Goal: Task Accomplishment & Management: Manage account settings

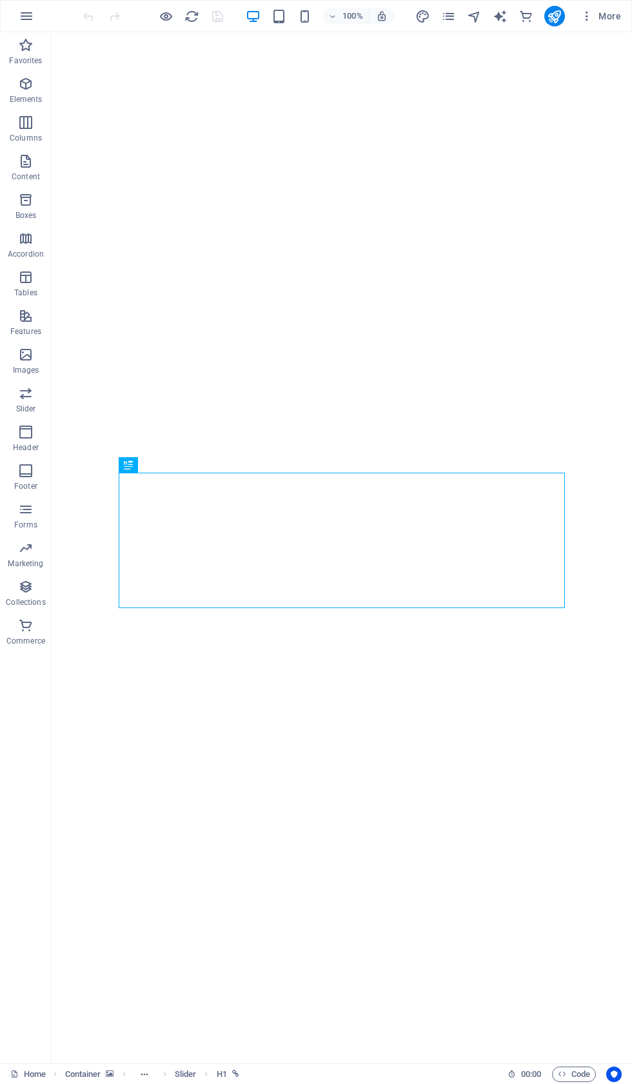
click at [587, 21] on icon "button" at bounding box center [586, 16] width 13 height 13
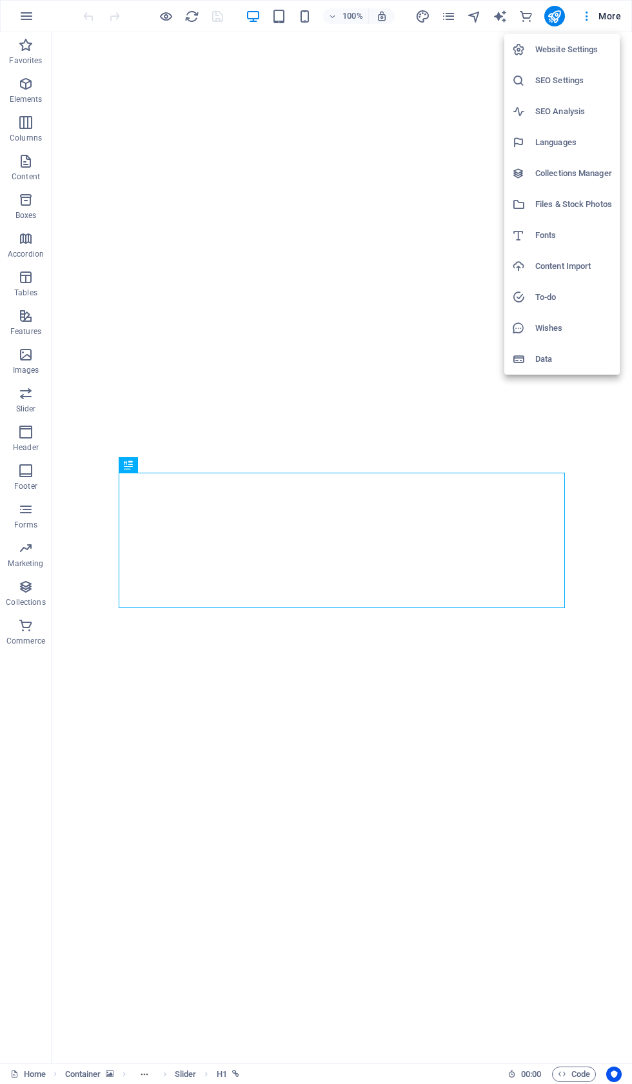
click at [570, 52] on h6 "Website Settings" at bounding box center [573, 49] width 77 height 15
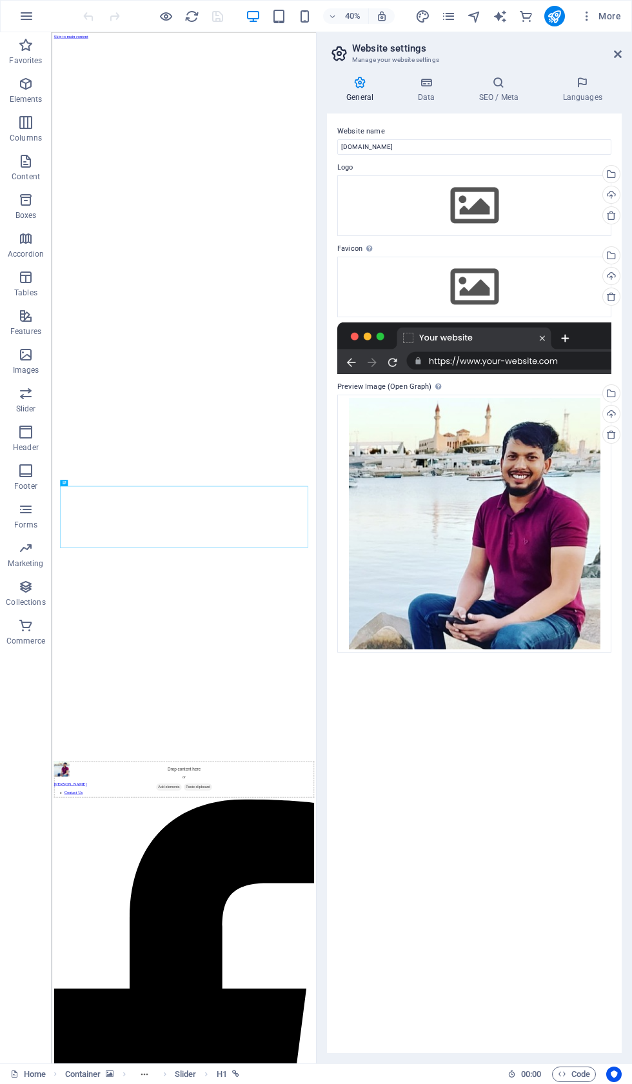
click at [424, 89] on h4 "Data" at bounding box center [428, 89] width 61 height 27
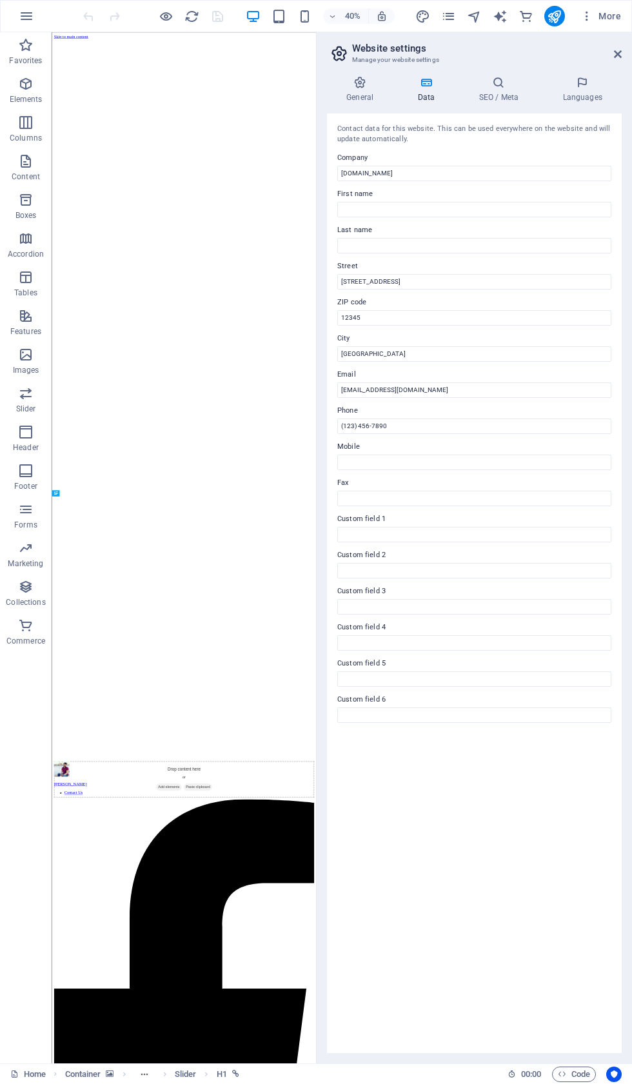
click at [507, 79] on icon at bounding box center [498, 82] width 79 height 13
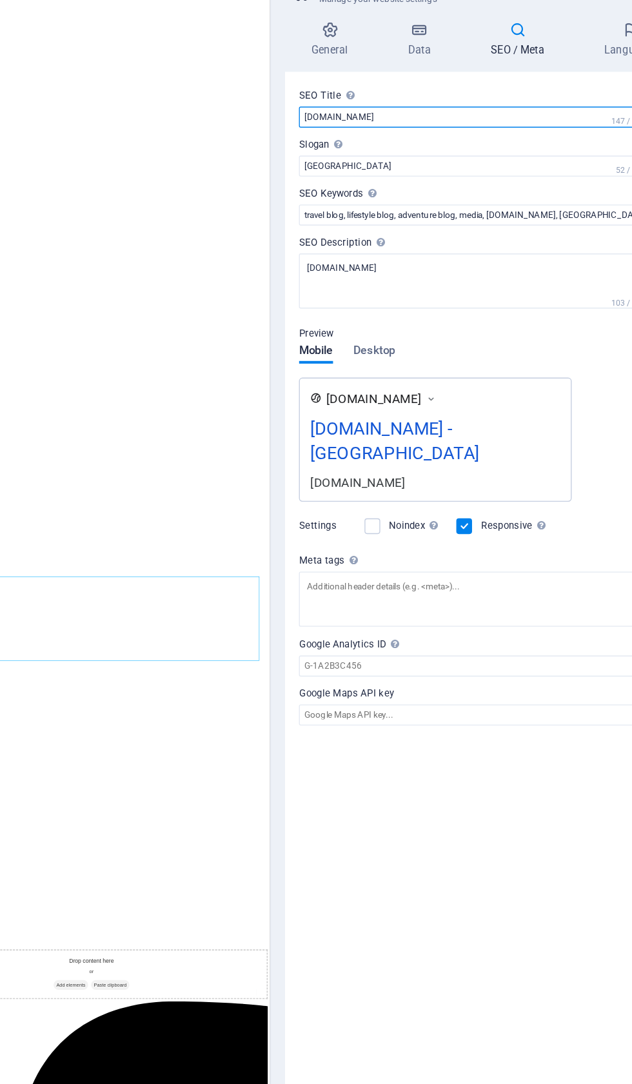
click at [337, 139] on input "[DOMAIN_NAME]" at bounding box center [474, 146] width 274 height 15
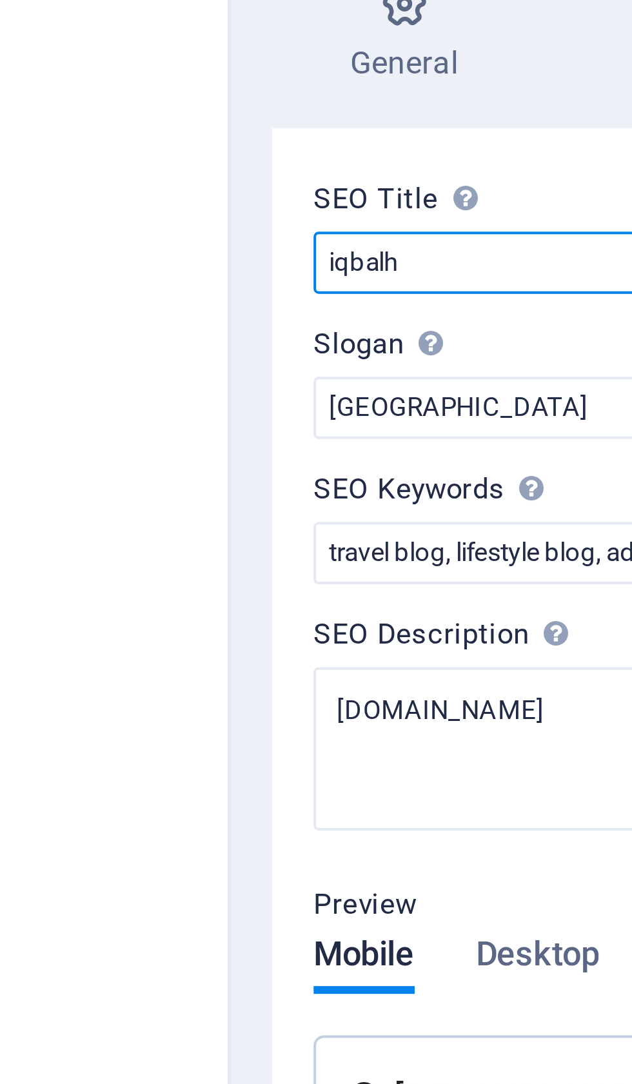
type input "iqbal"
type input "Iqbal Hsan – BNP Political Activist"
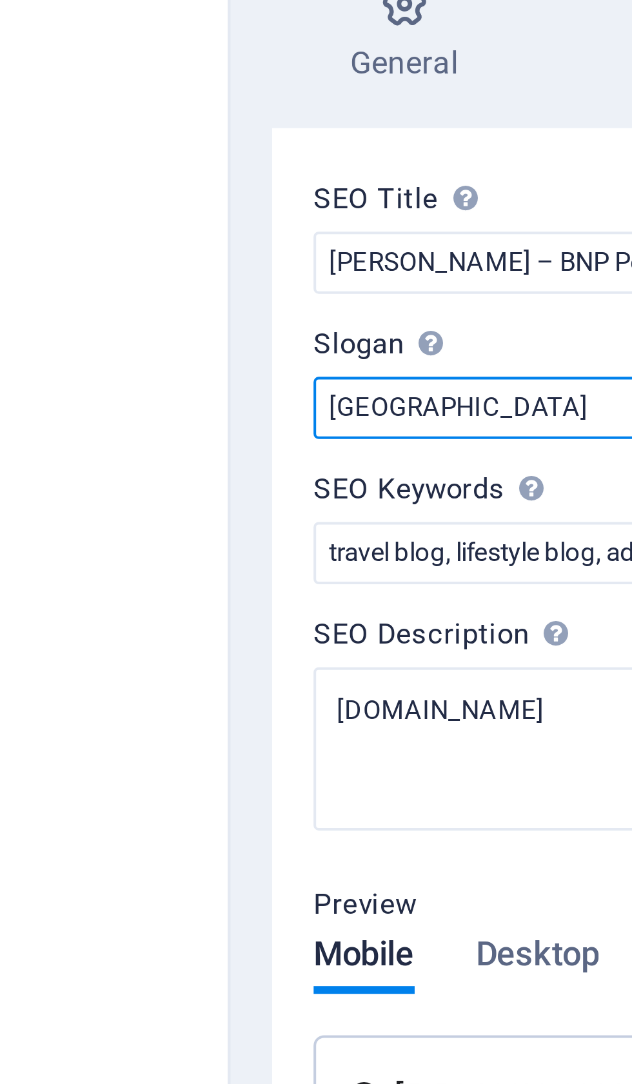
click at [337, 175] on input "Berlin" at bounding box center [474, 182] width 274 height 15
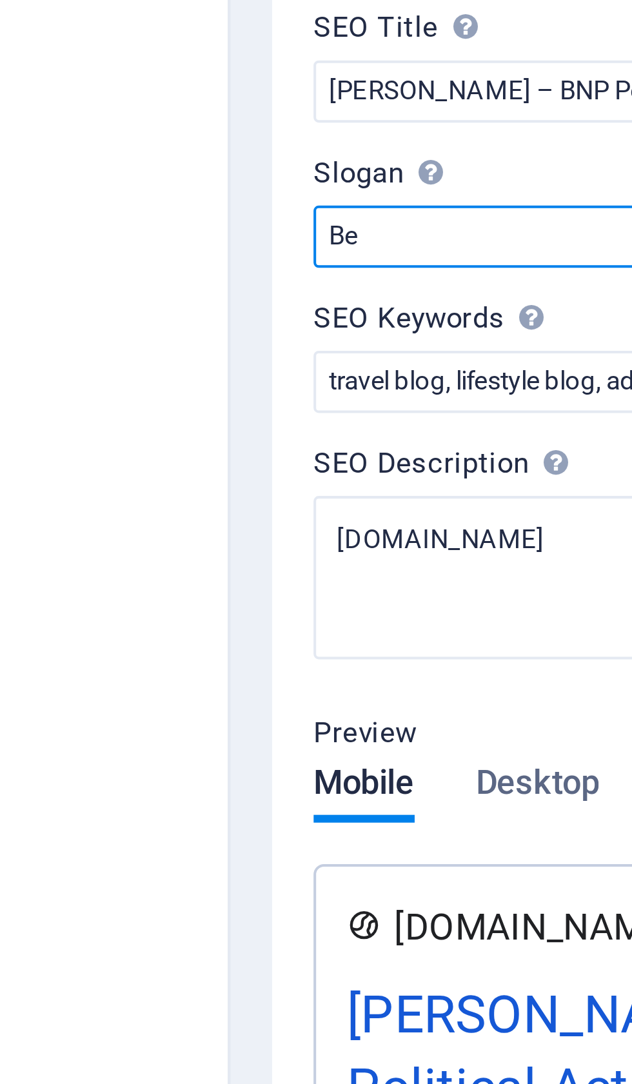
type input "B"
type input "I"
click at [337, 175] on input "[PERSON_NAME]" at bounding box center [474, 182] width 274 height 15
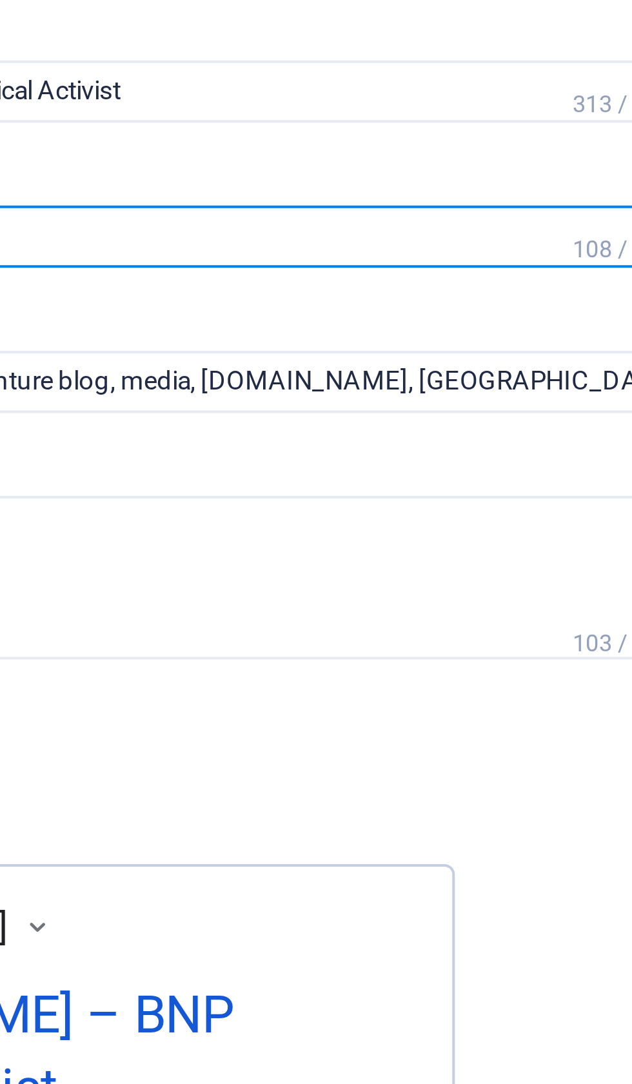
type input "[PERSON_NAME]"
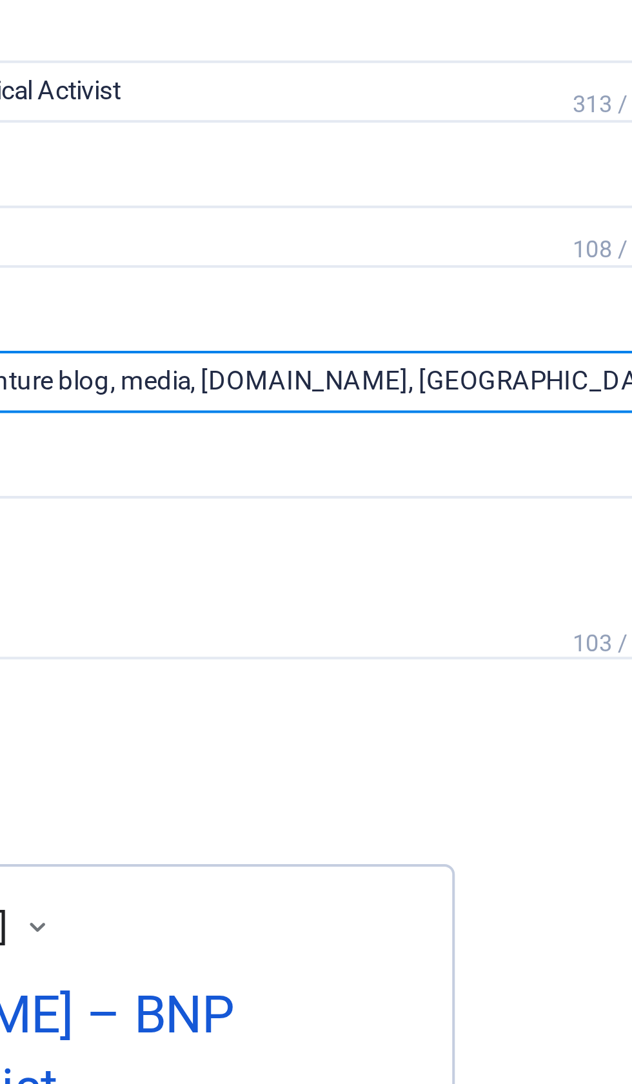
click at [337, 211] on input "travel blog, lifestyle blog, adventure blog, media, iqbalhossain.net, Berlin" at bounding box center [474, 218] width 274 height 15
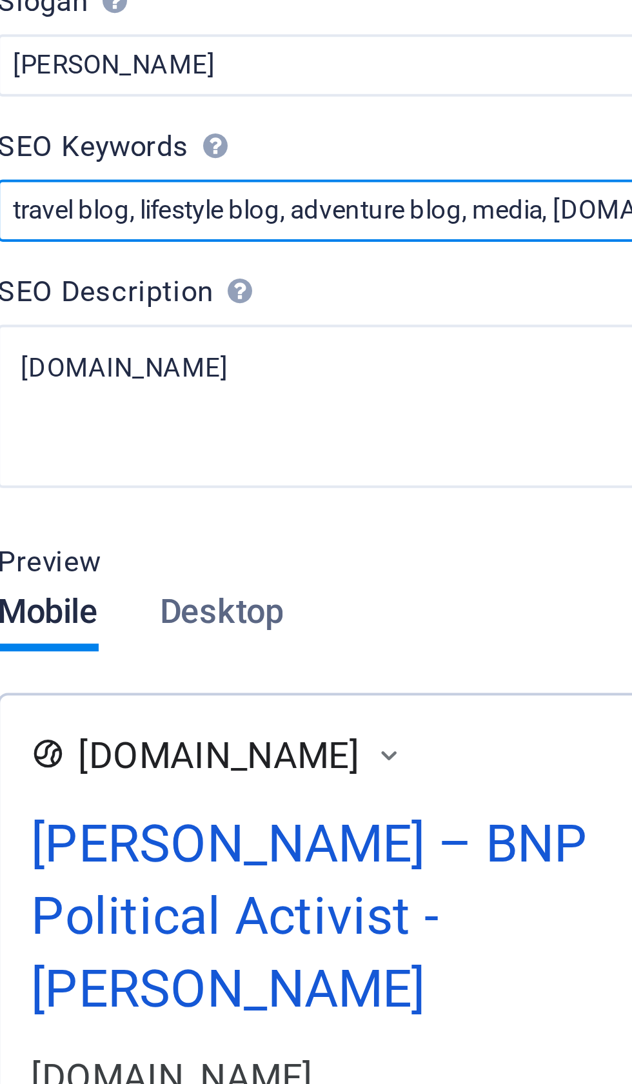
click at [337, 211] on input "travel blog, lifestyle blog, adventure blog, media, iqbalhossain.net, Berlin" at bounding box center [474, 218] width 274 height 15
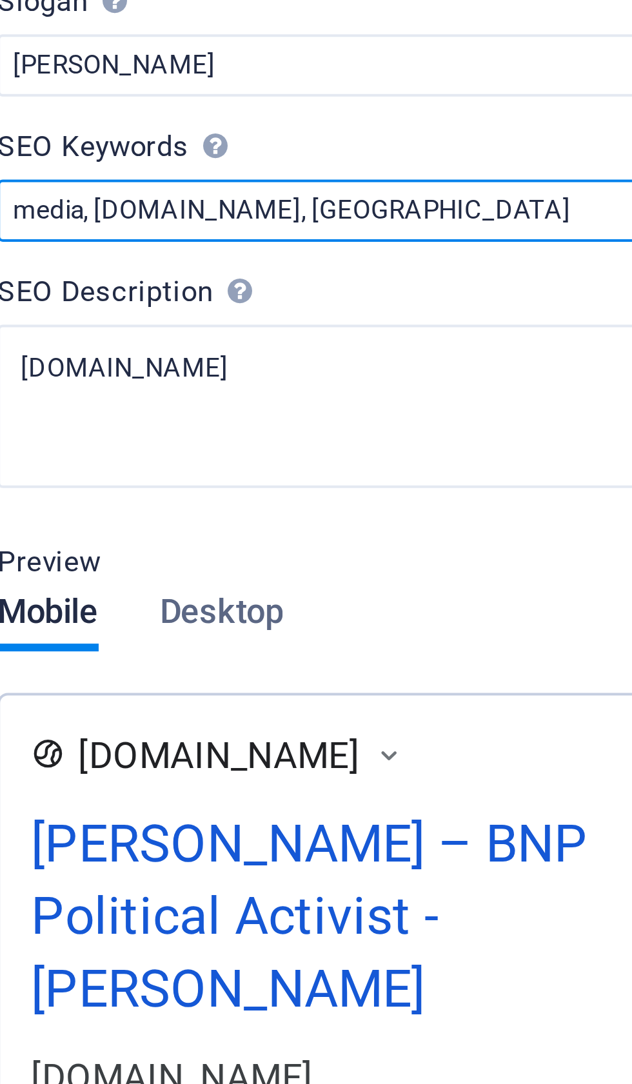
click at [337, 211] on input "media, iqbalhossain.net, Berlin" at bounding box center [474, 218] width 274 height 15
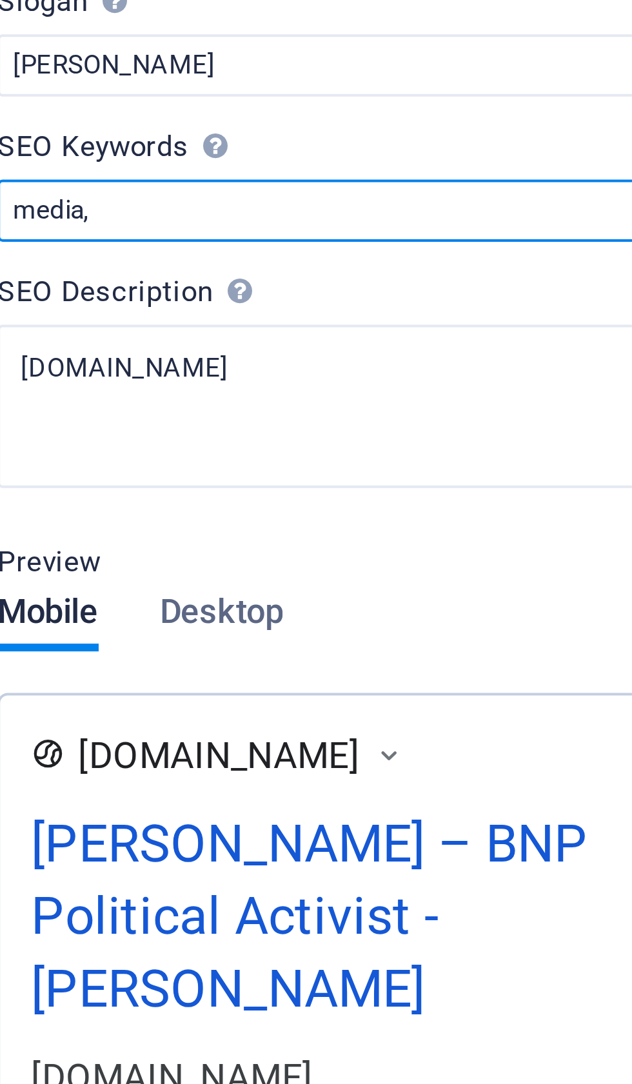
type input "media"
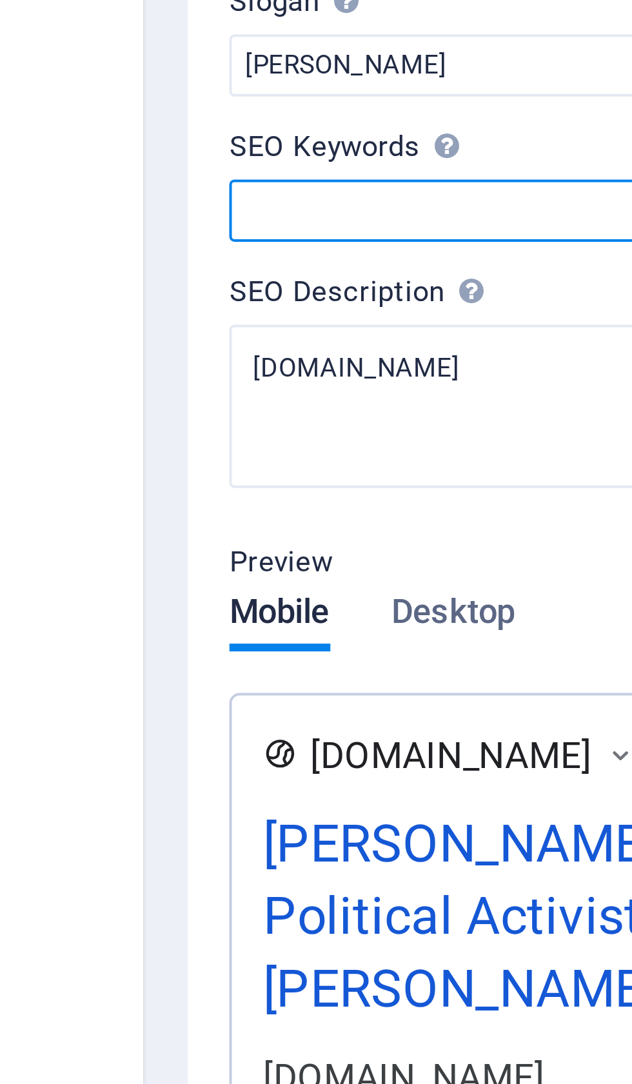
paste input "BNP activist in Bangladesh Bangladesh Nationalist Party (BNP) Political activis…"
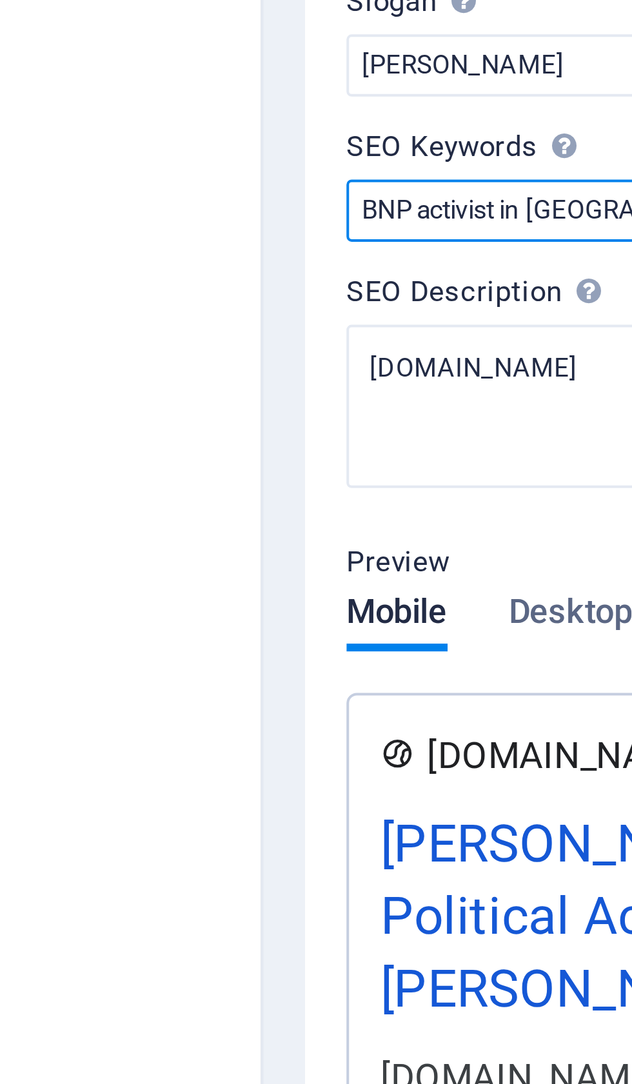
click at [337, 211] on input "BNP activist in Bangladesh Bangladesh Nationalist Party (BNP) Political activis…" at bounding box center [474, 218] width 274 height 15
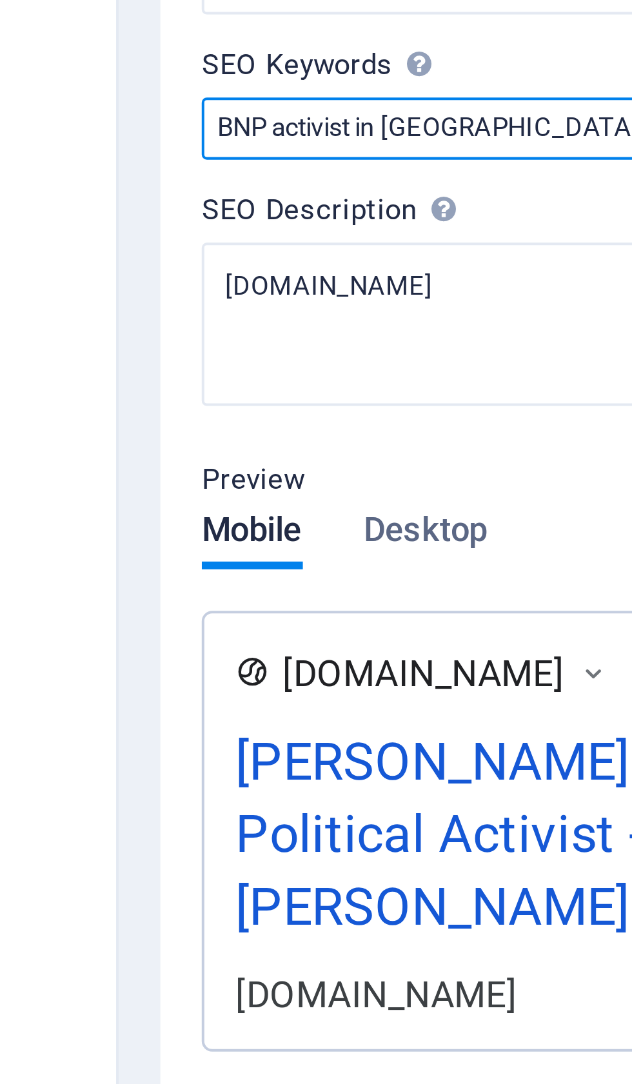
type input "BNP activist in Bangladesh Bangladesh Nationalist Party (BNP) Political activis…"
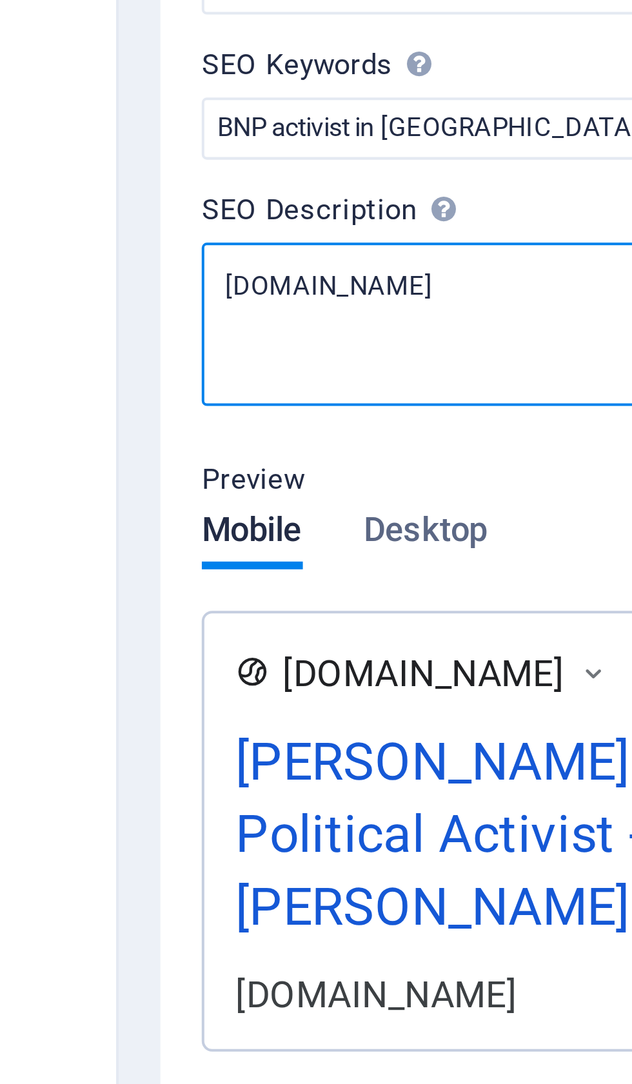
click at [337, 248] on textarea "[DOMAIN_NAME]" at bounding box center [474, 268] width 274 height 41
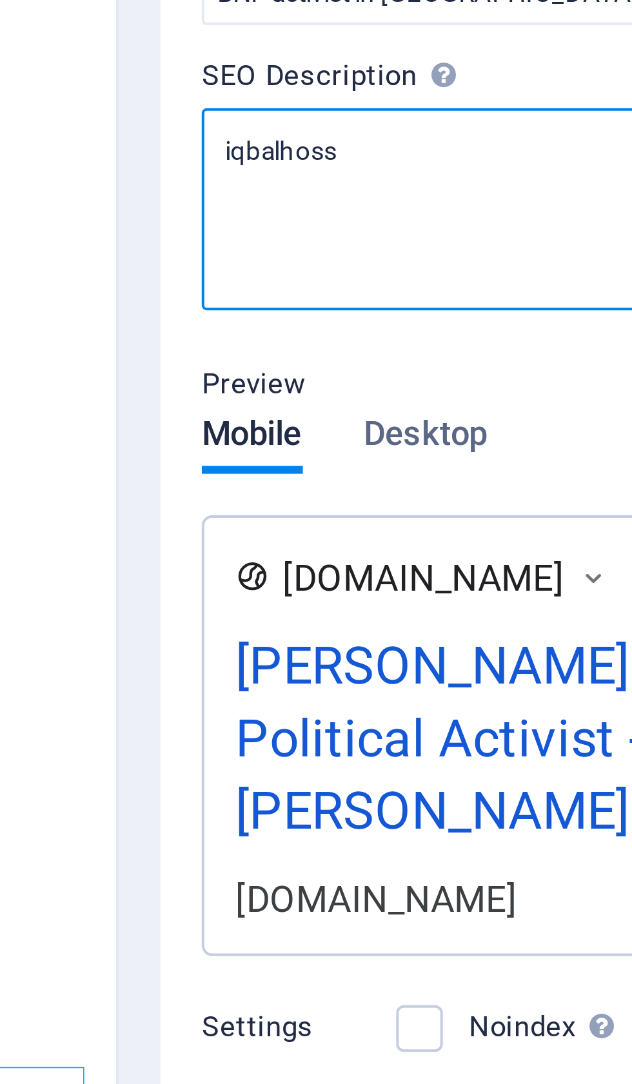
type textarea "iqbalhos"
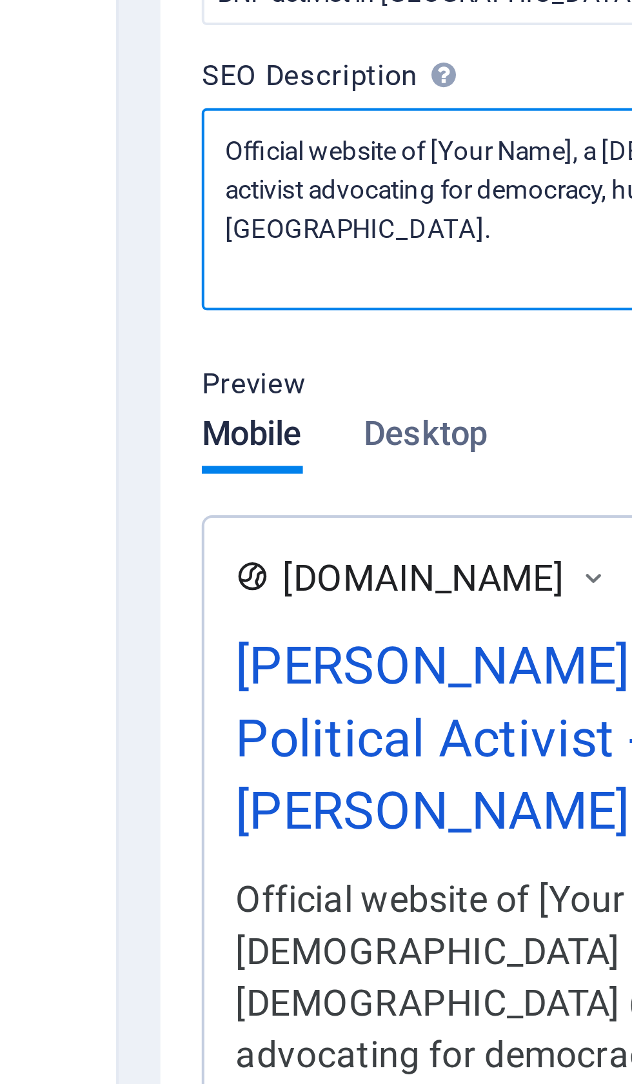
click at [337, 248] on textarea "Official website of [Your Name], a Bangladesh Nationalist Party (BNP) activist …" at bounding box center [474, 273] width 274 height 50
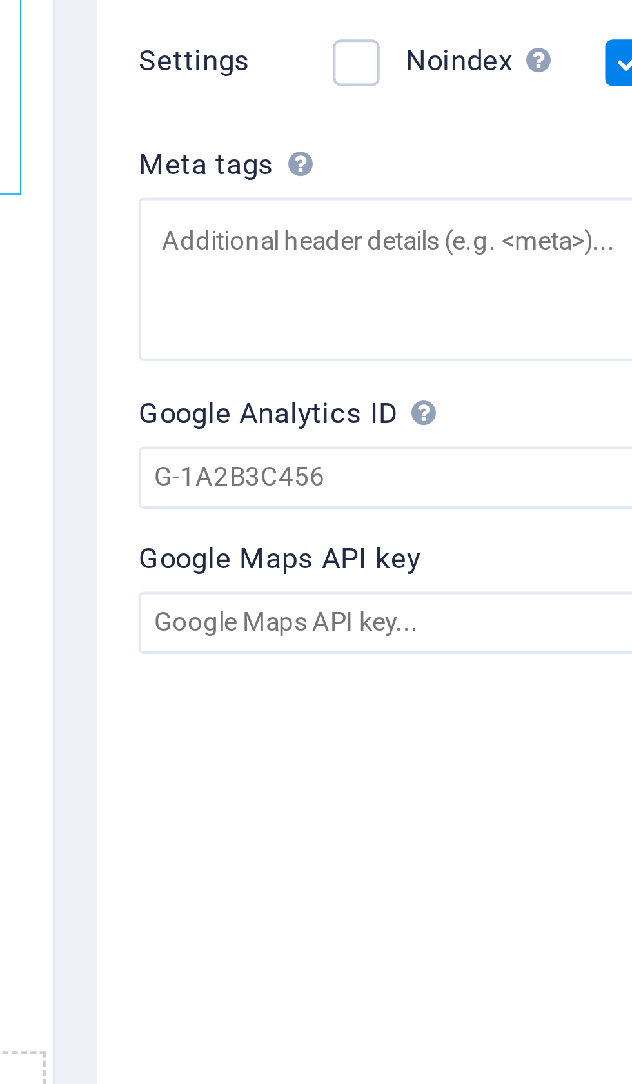
type textarea "Official website of Iqbal Hasan a Bangladesh Nationalist Party (BNP) activist a…"
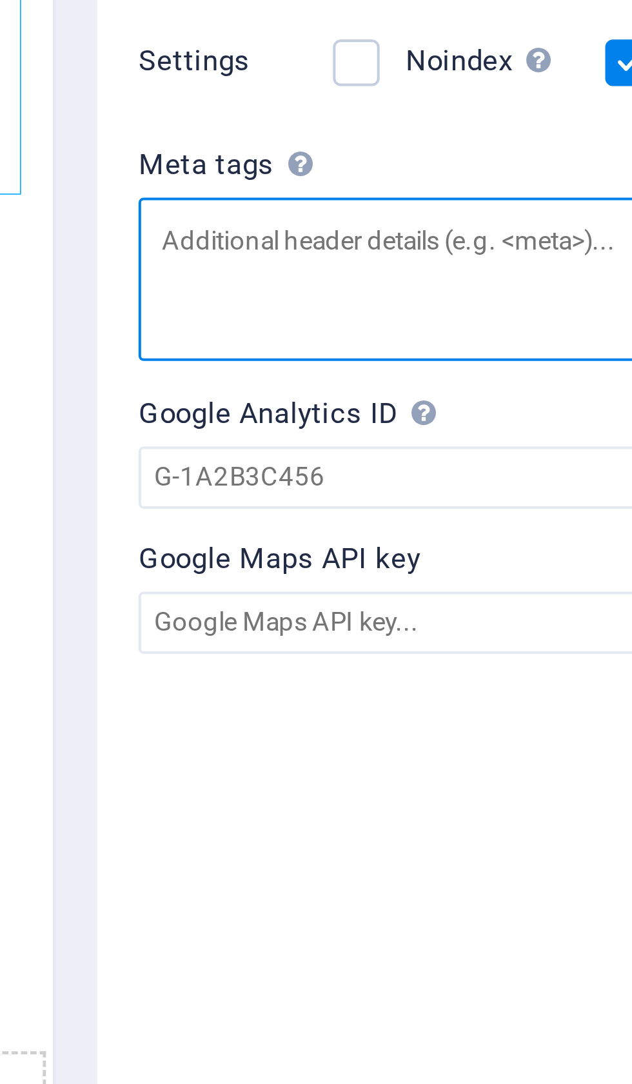
click at [337, 549] on textarea "Meta tags Enter HTML code here that will be placed inside the tags of your webs…" at bounding box center [474, 569] width 274 height 41
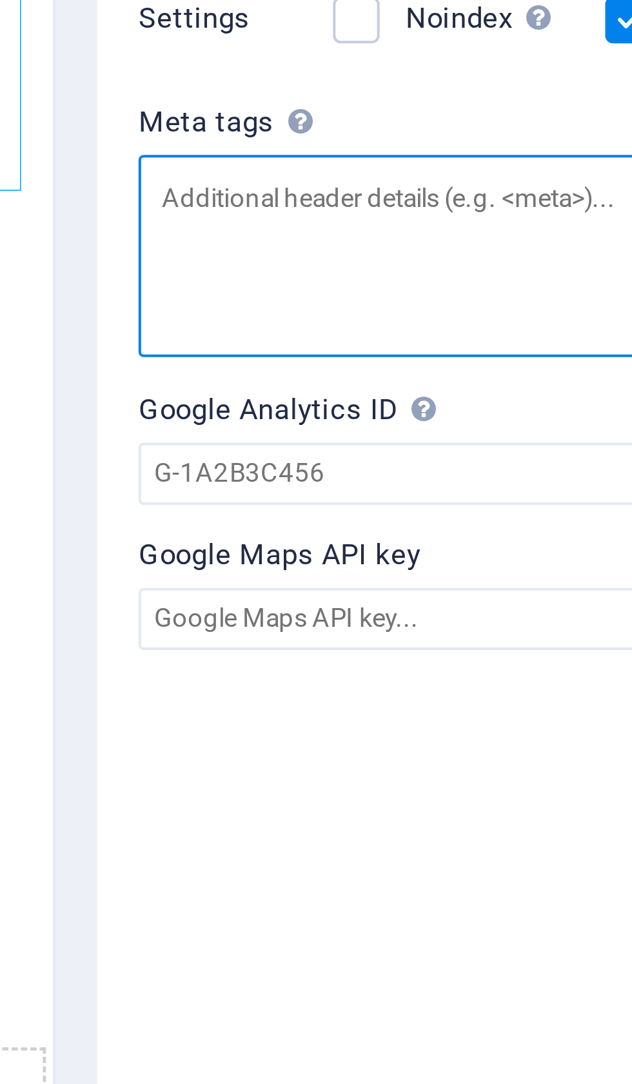
type textarea "<!-- Basic Meta Tags --> <title>Iqbal Hasan – BNP Political Activist | Advocate…"
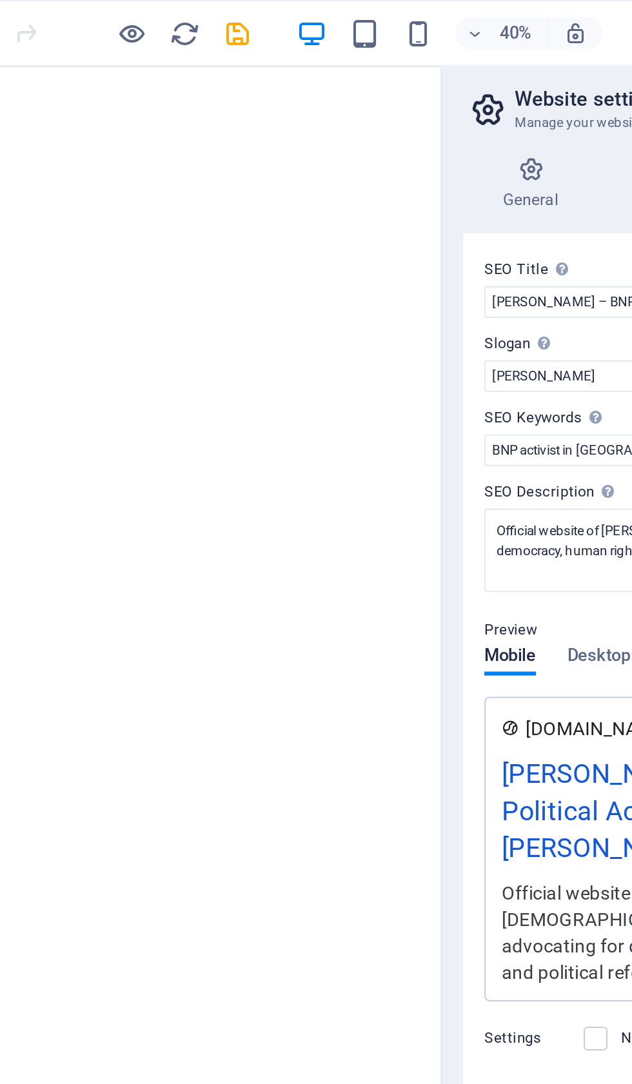
click at [210, 16] on icon "save" at bounding box center [217, 16] width 15 height 15
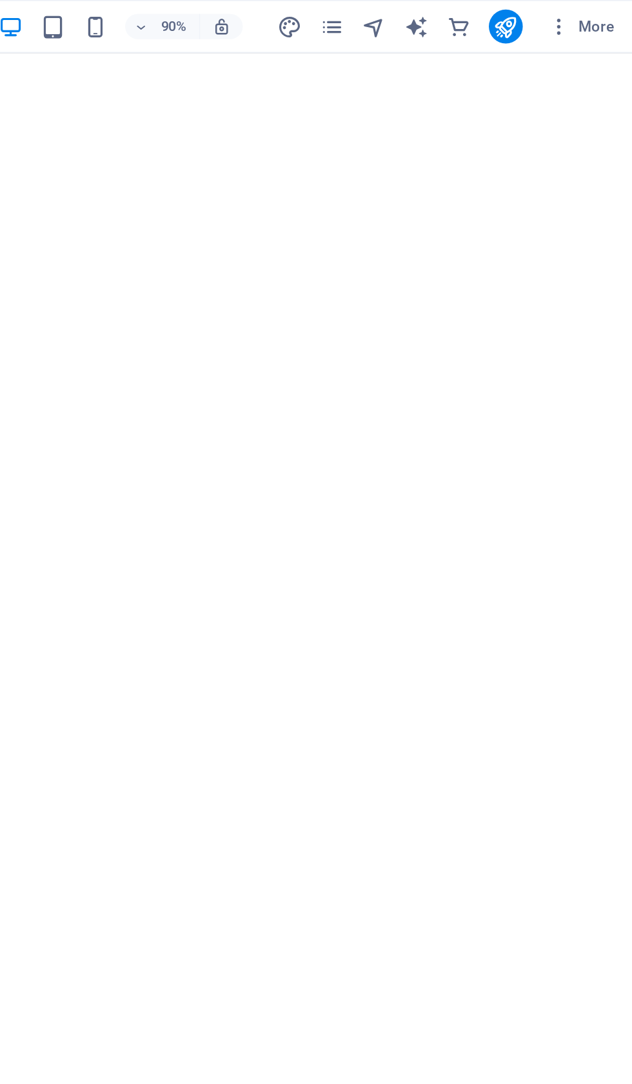
click at [580, 22] on span "More" at bounding box center [600, 16] width 41 height 13
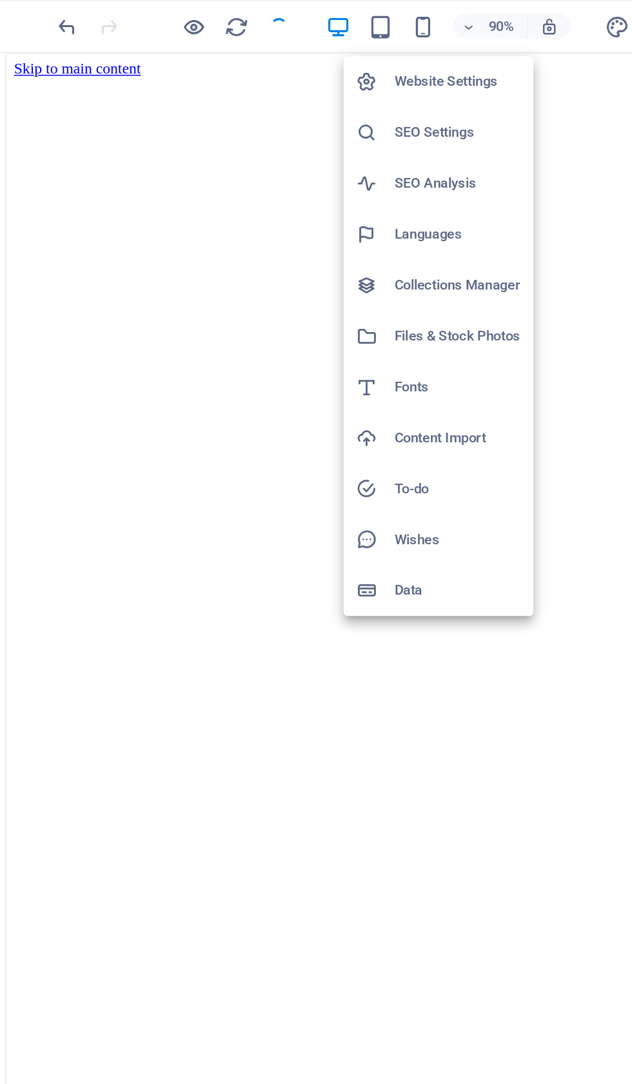
click at [288, 80] on h6 "SEO Settings" at bounding box center [326, 80] width 77 height 15
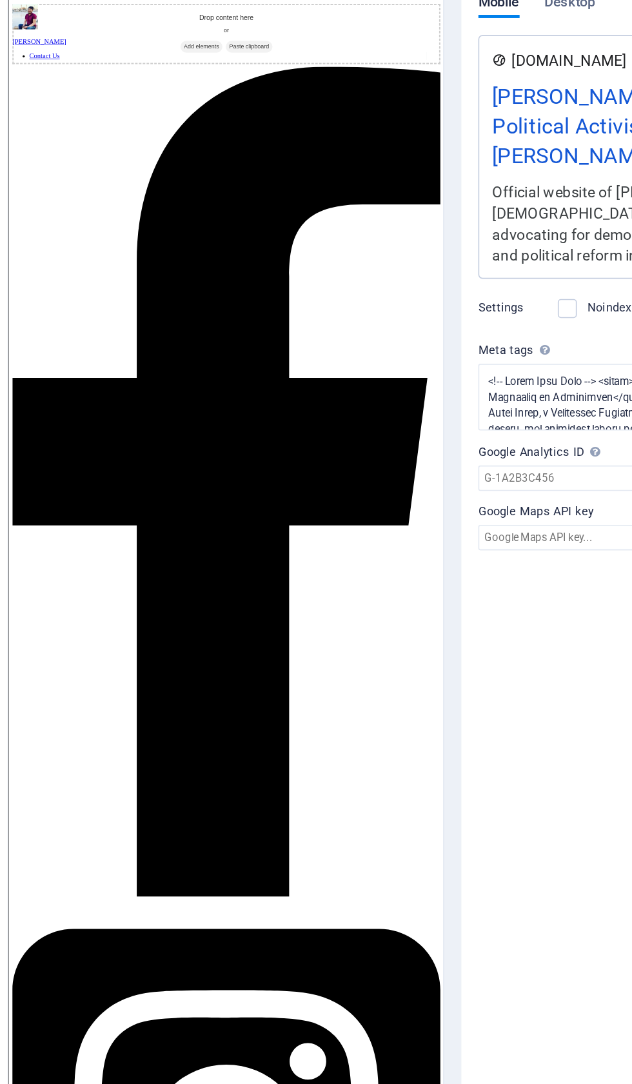
scroll to position [1103, 0]
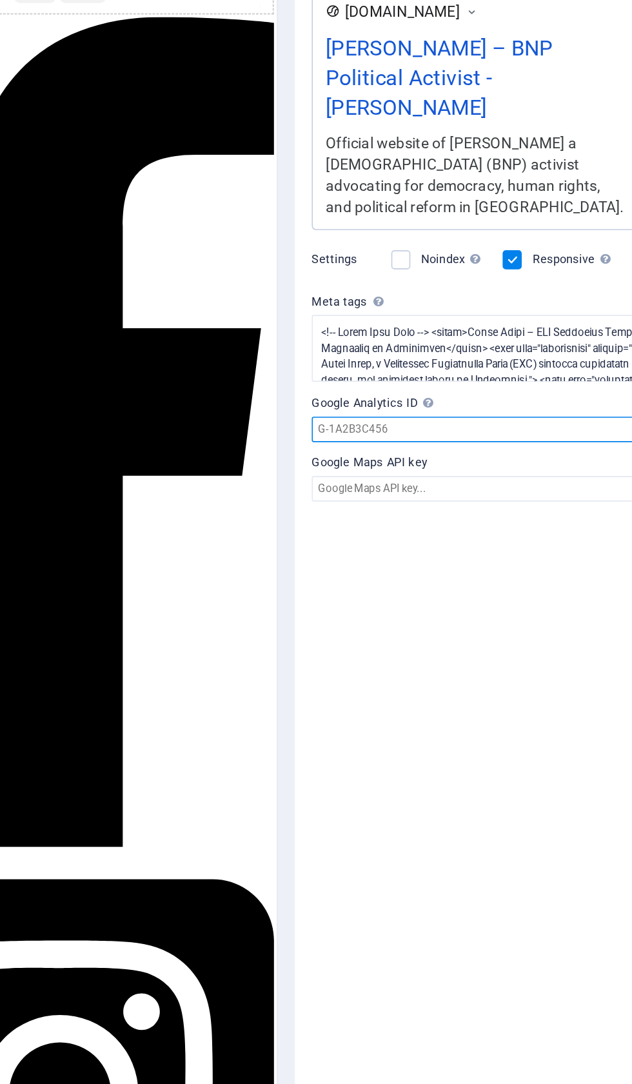
click at [337, 601] on input "Google Analytics ID Please only add the Google Analytics ID. We automatically i…" at bounding box center [474, 608] width 274 height 15
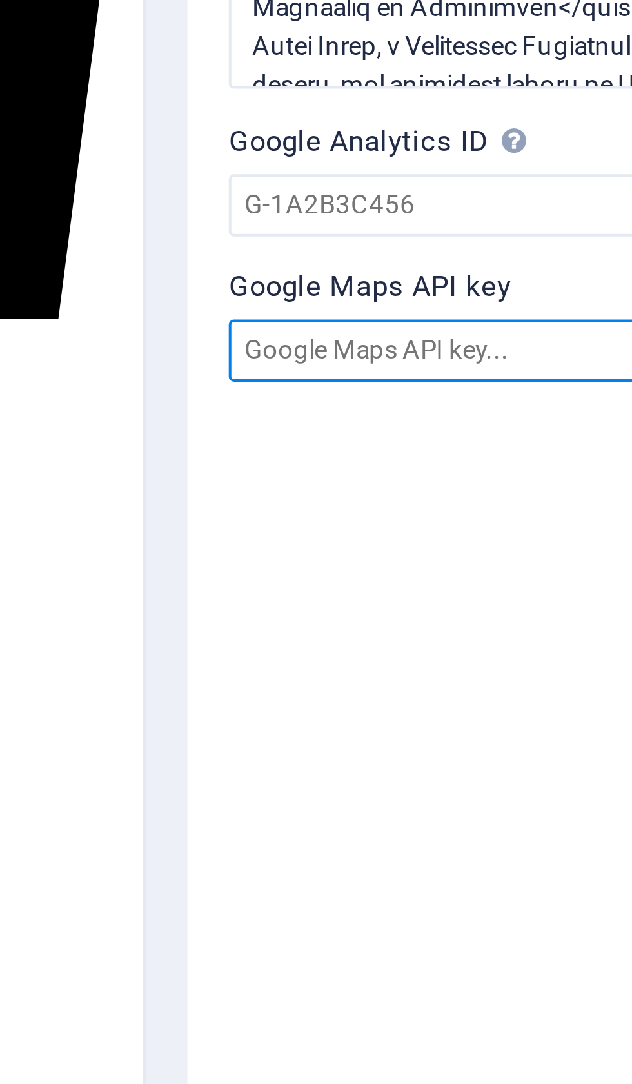
click at [337, 637] on input "Google Maps API key" at bounding box center [474, 644] width 274 height 15
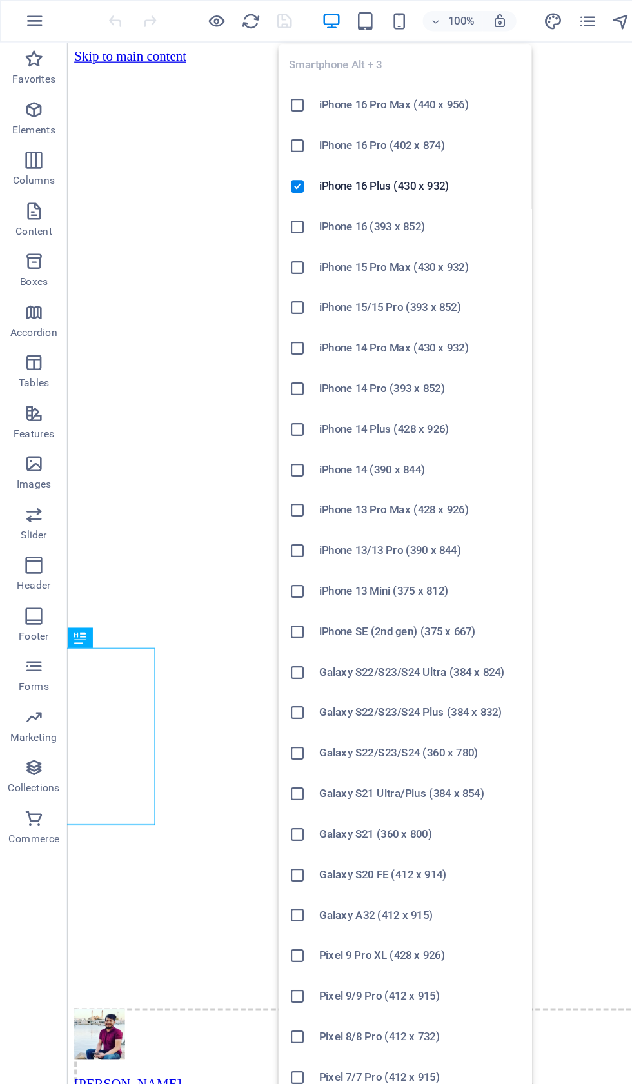
click at [264, 46] on ul "Smartphone Alt + 3 iPhone 16 Pro Max (440 x 956) iPhone 16 Pro (402 x 874) iPho…" at bounding box center [309, 544] width 193 height 1021
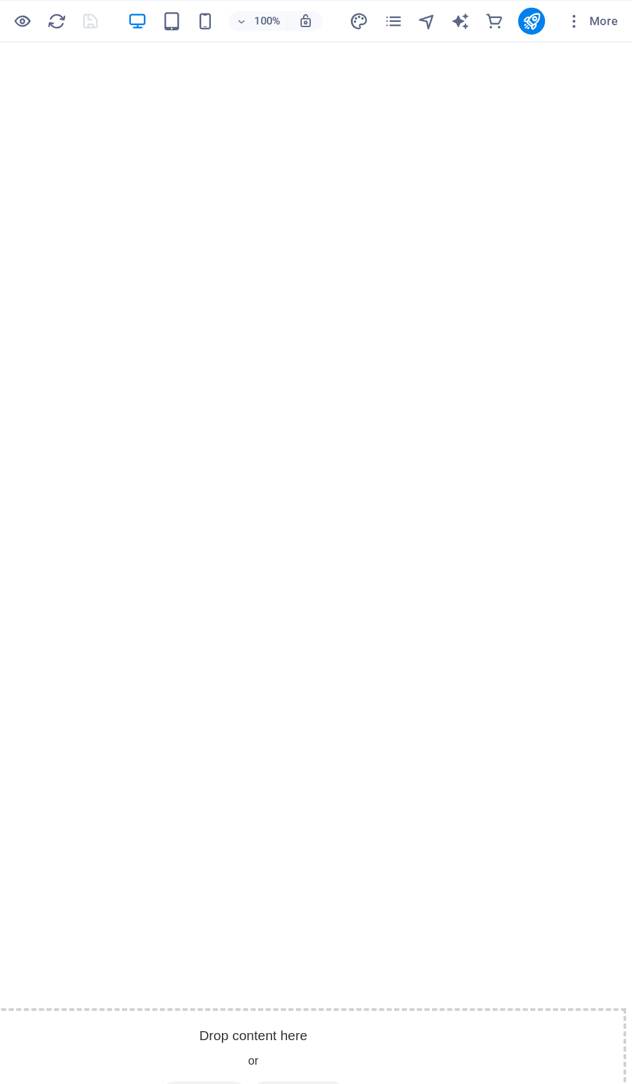
click at [441, 15] on icon "pages" at bounding box center [448, 16] width 15 height 15
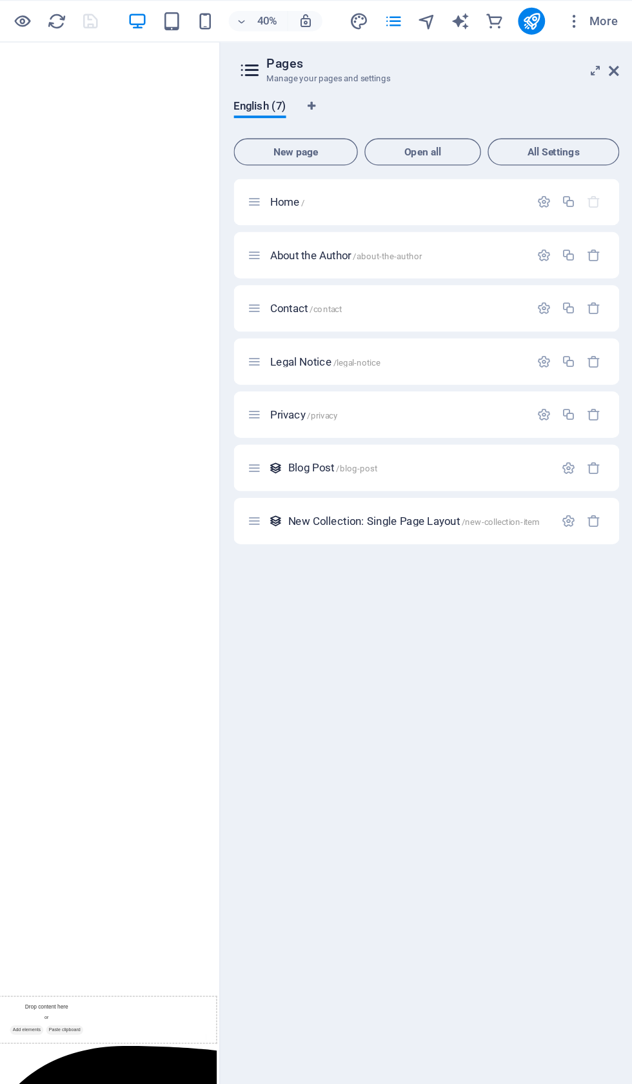
click at [558, 155] on icon "button" at bounding box center [563, 154] width 11 height 11
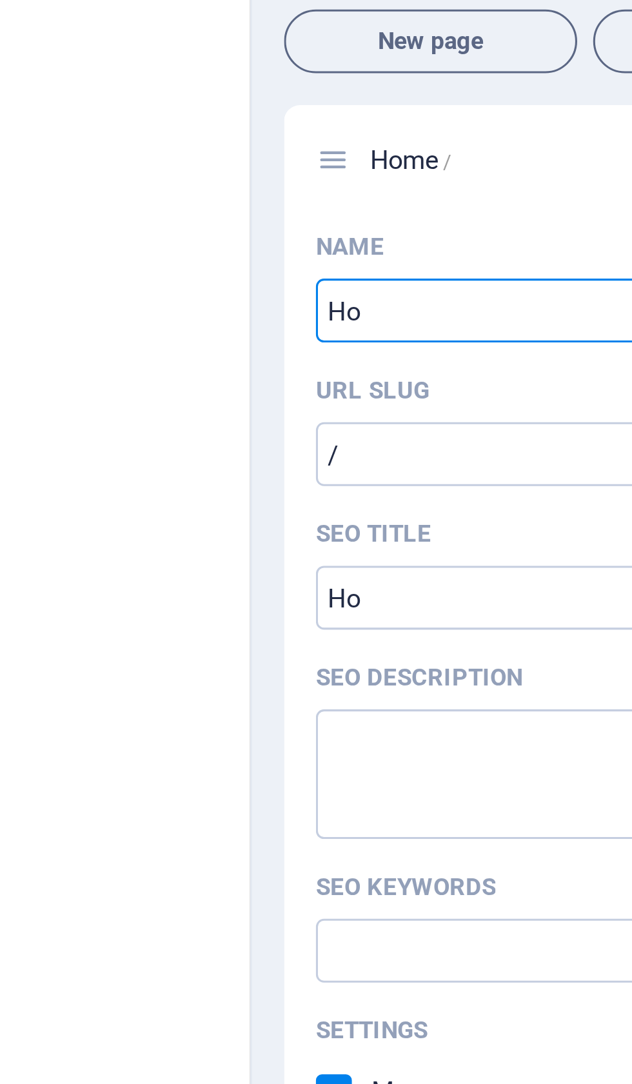
type input "H"
type input "Iq"
type input "/iq"
type input "Iqbal"
type input "/iqbal"
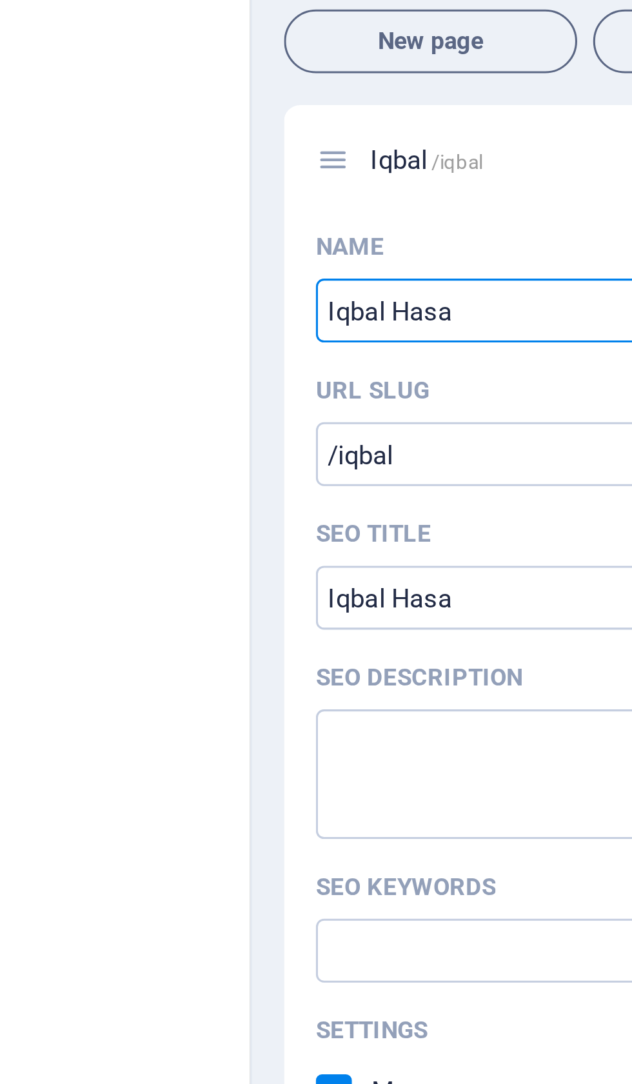
type input "Iqbal Hasa"
type input "/iqbal-hasa"
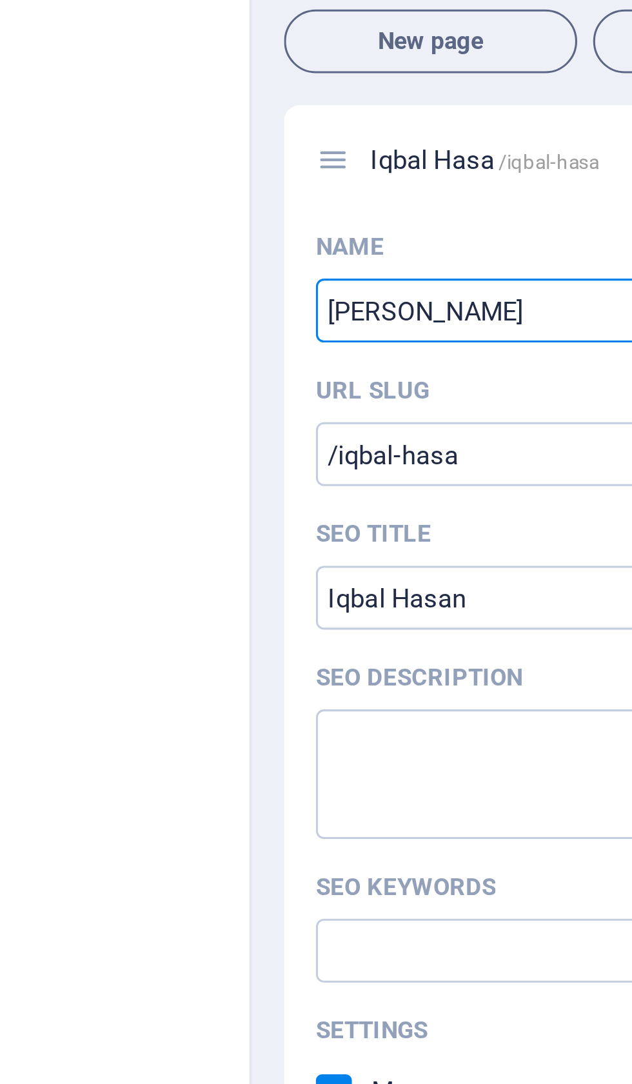
type input "[PERSON_NAME]"
type input "/iqbal-hasan"
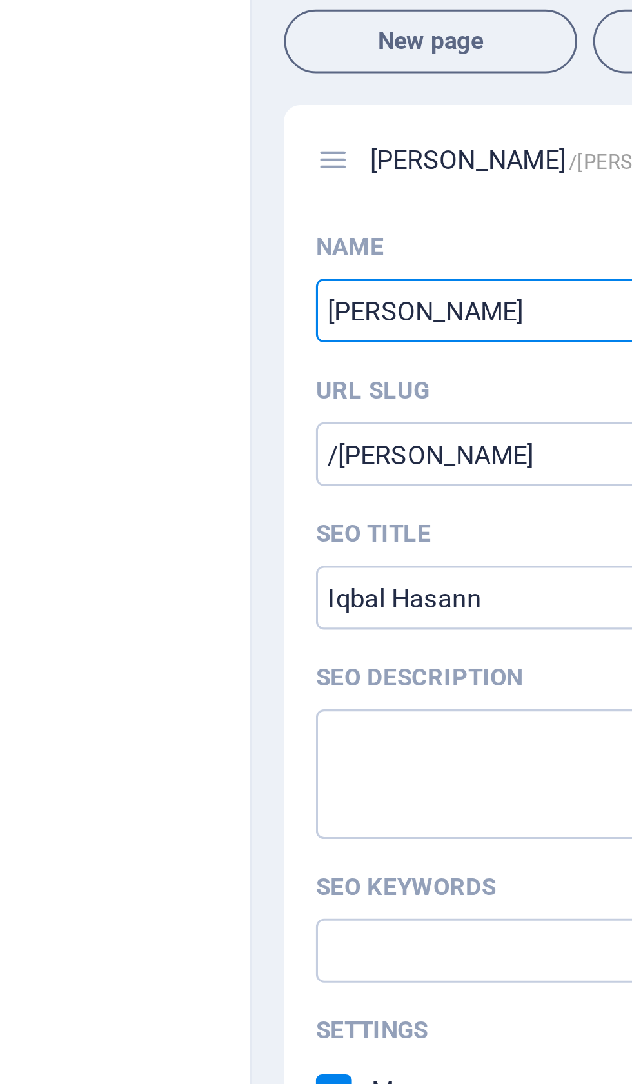
type input "Iqbal Hasann"
type input "/iqbal-hasann"
type input "[PERSON_NAME]"
type input "/iqbal-hasan"
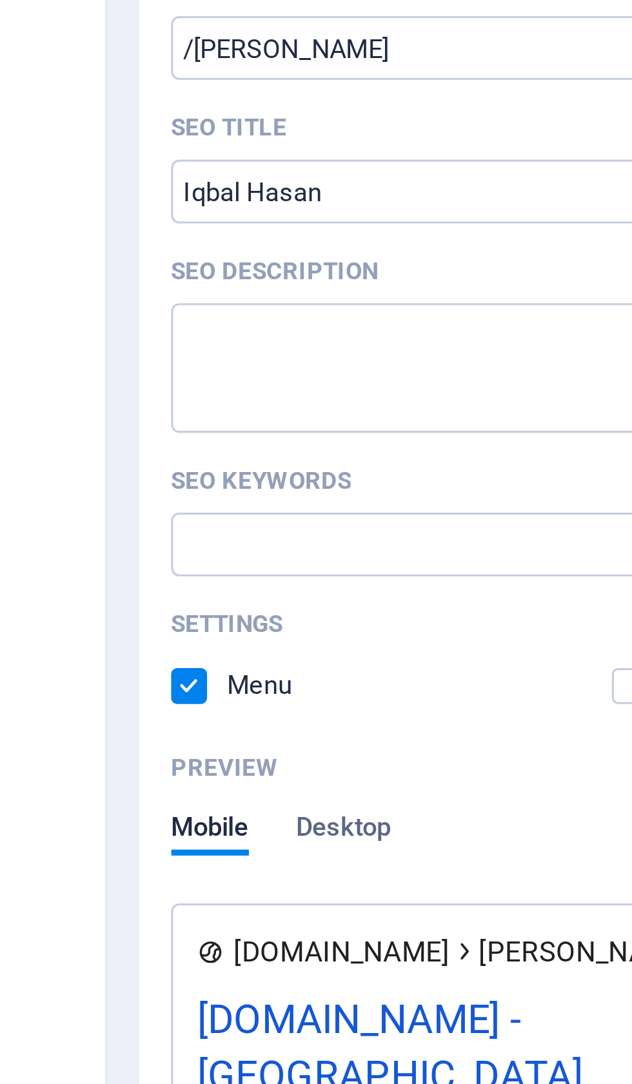
click at [337, 286] on input "SEO Title" at bounding box center [474, 296] width 274 height 21
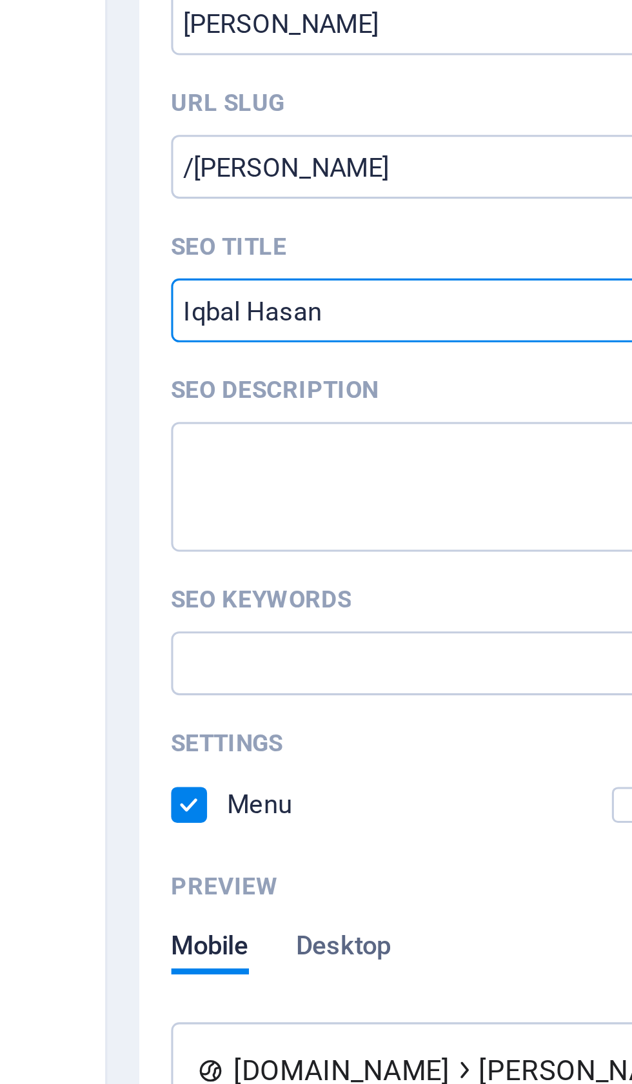
click at [337, 286] on input "SEO Title" at bounding box center [474, 296] width 274 height 21
type input "I"
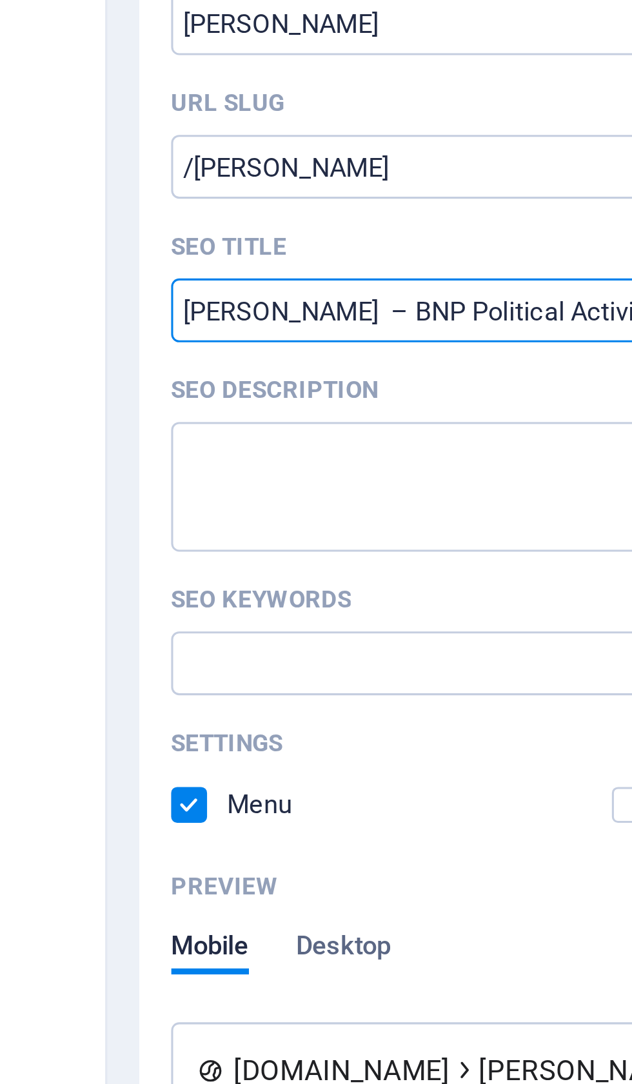
type input "Iqbal Hasan – BNP Political Activist"
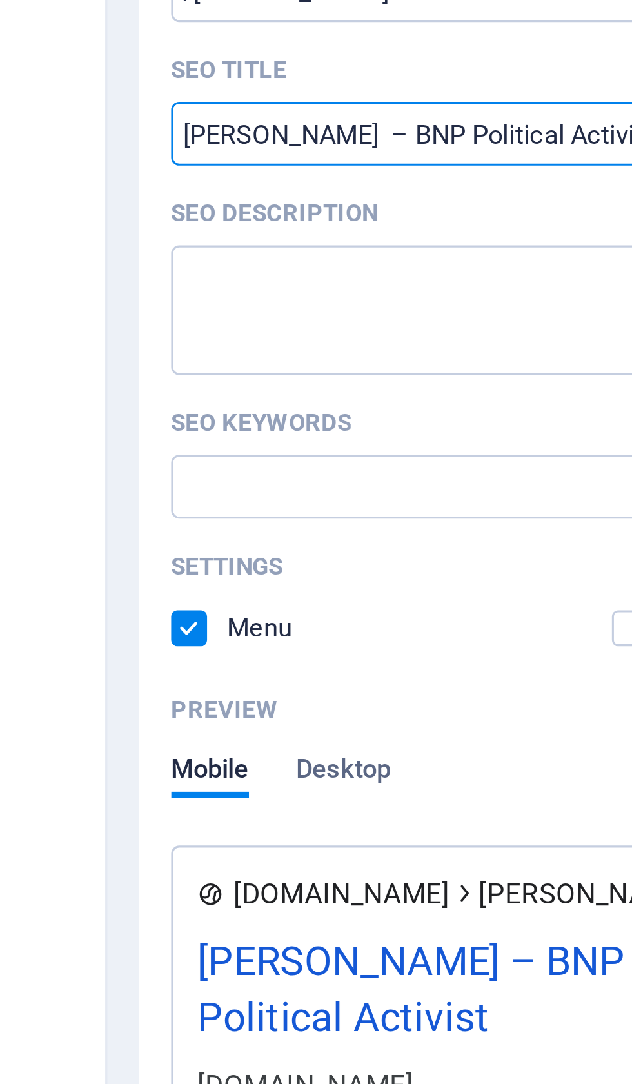
click at [337, 332] on textarea "SEO Description" at bounding box center [474, 353] width 274 height 42
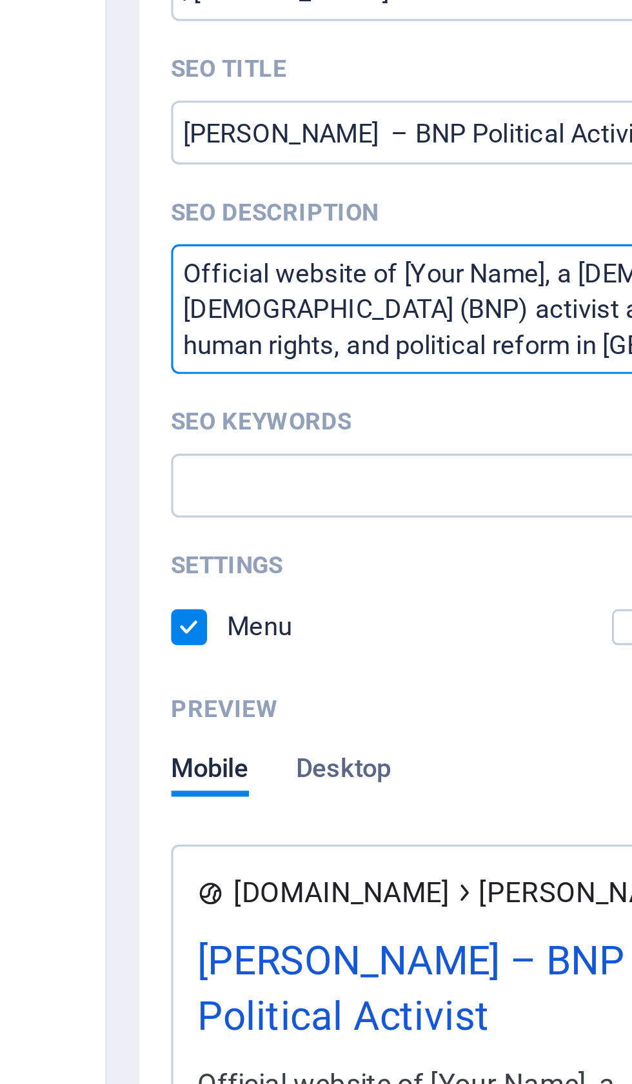
click at [337, 332] on textarea "Official website of [Your Name], a Bangladesh Nationalist Party (BNP) activist …" at bounding box center [474, 353] width 274 height 42
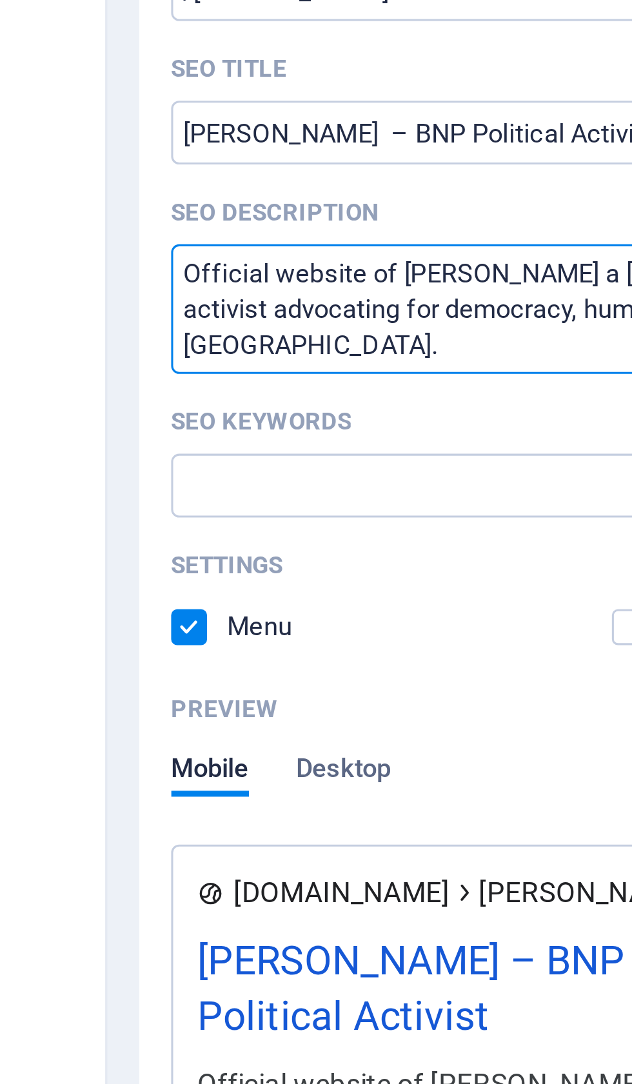
type textarea "Official website of Iqbal Hasan a Bangladesh Nationalist Party (BNP) activist a…"
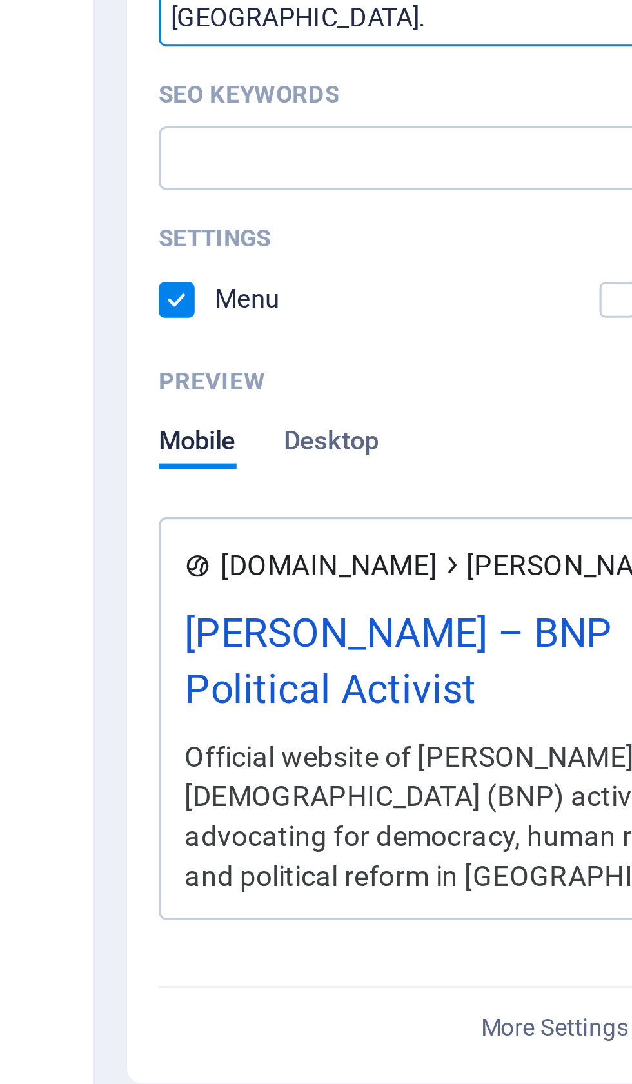
click at [378, 494] on span "Desktop" at bounding box center [393, 503] width 31 height 18
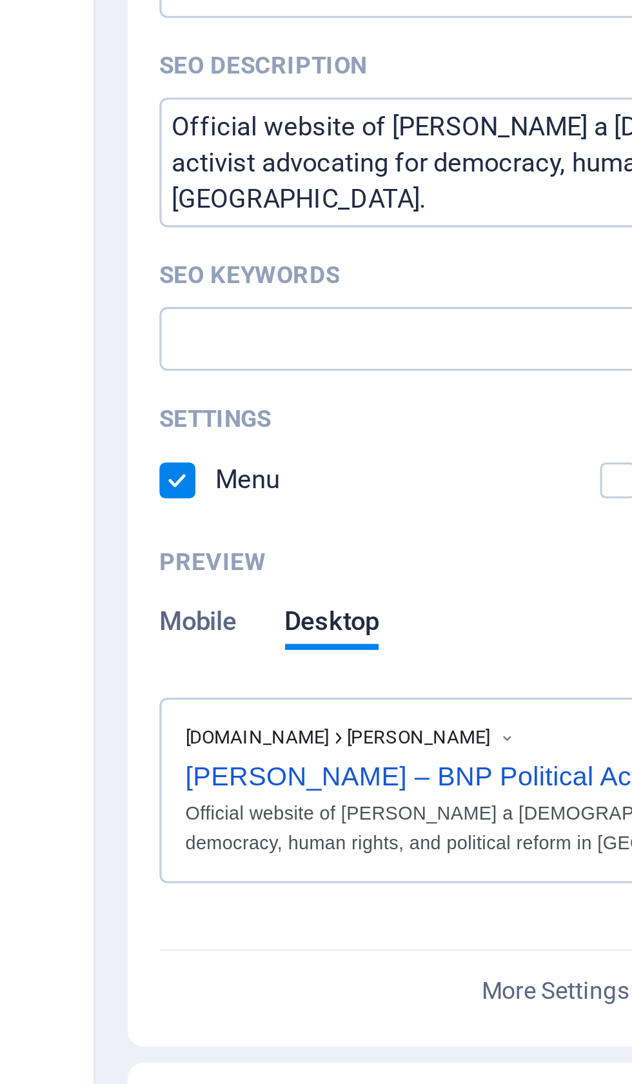
click at [337, 400] on input "SEO Keywords" at bounding box center [474, 410] width 274 height 21
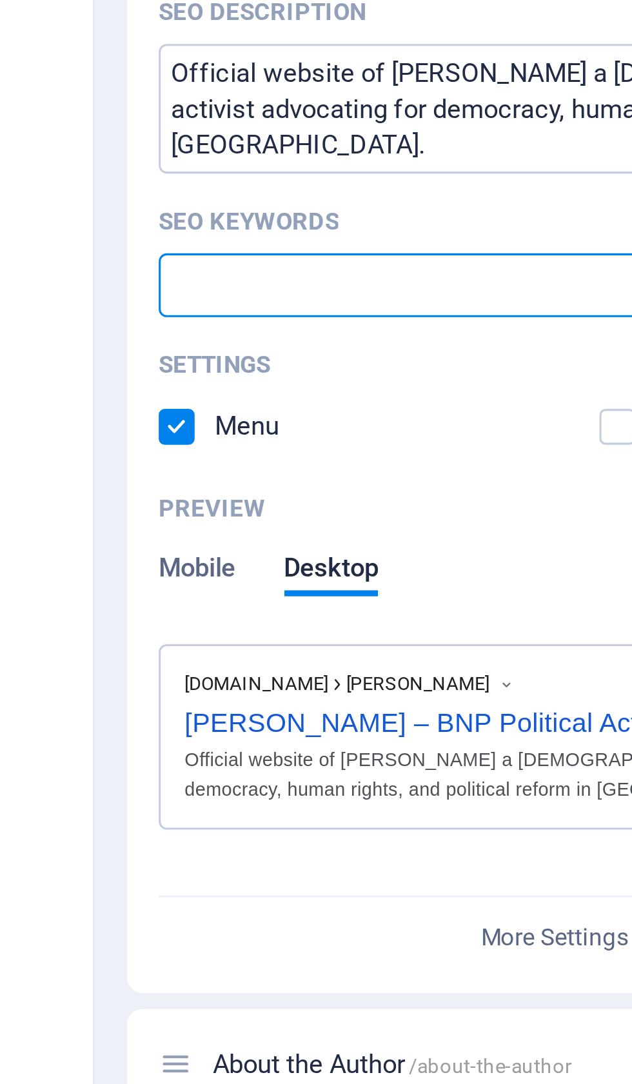
click at [337, 400] on input "SEO Keywords" at bounding box center [474, 410] width 274 height 21
type input "Iq"
click at [337, 400] on input "[PERSON_NAME]" at bounding box center [474, 410] width 274 height 21
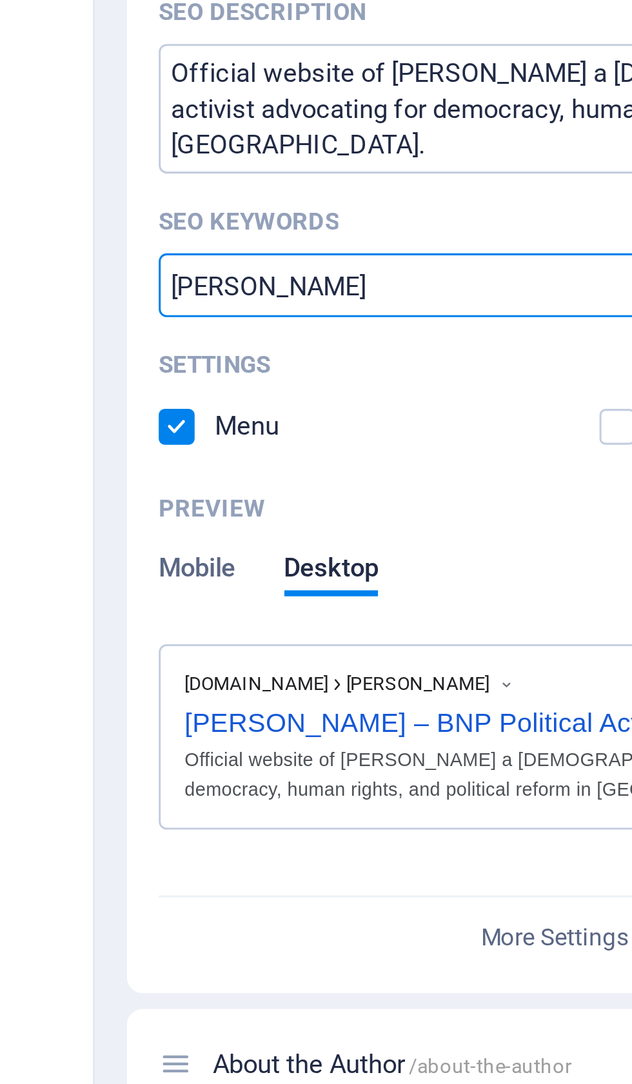
paste input "[Your Name] BNP activist in Bangladesh Bangladesh Nationalist Party (BNP) Polit…"
click at [337, 400] on input "Iqbal Hasan [Your Name] BNP activist in Bangladesh Bangladesh Nationalist Party…" at bounding box center [474, 410] width 274 height 21
click at [337, 400] on input "Iqbal Hasan BNP activist in Bangladesh Bangladesh Nationalist Party (BNP) Polit…" at bounding box center [474, 410] width 274 height 21
type input "Iqbal Hasan BNP activist in Bangladesh Bangladesh Nationalist Party (BNP) Polit…"
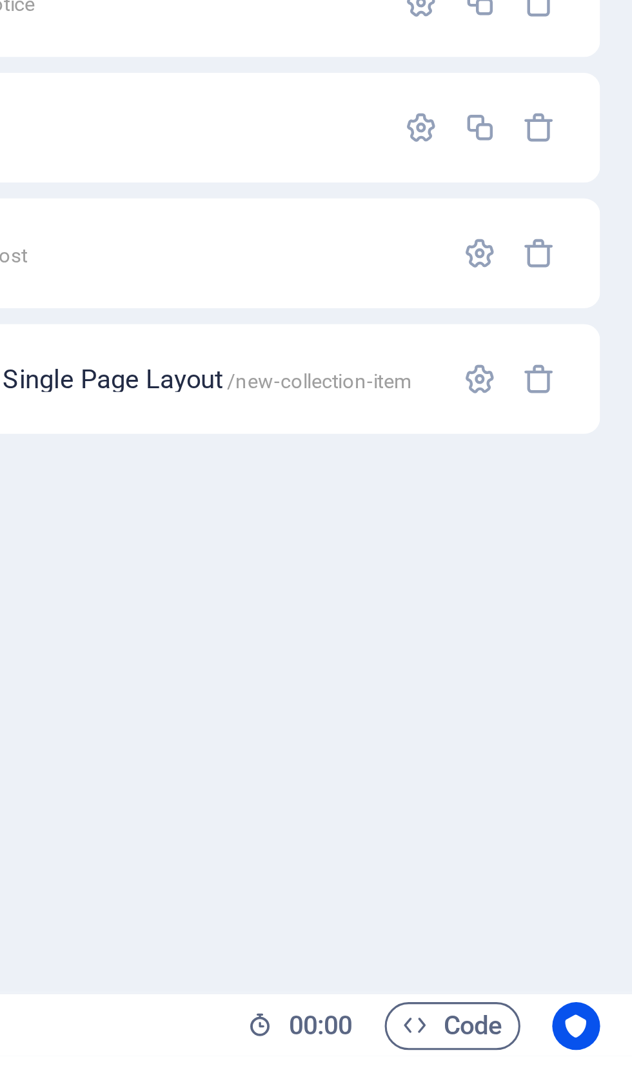
click at [577, 819] on icon "button" at bounding box center [582, 824] width 11 height 11
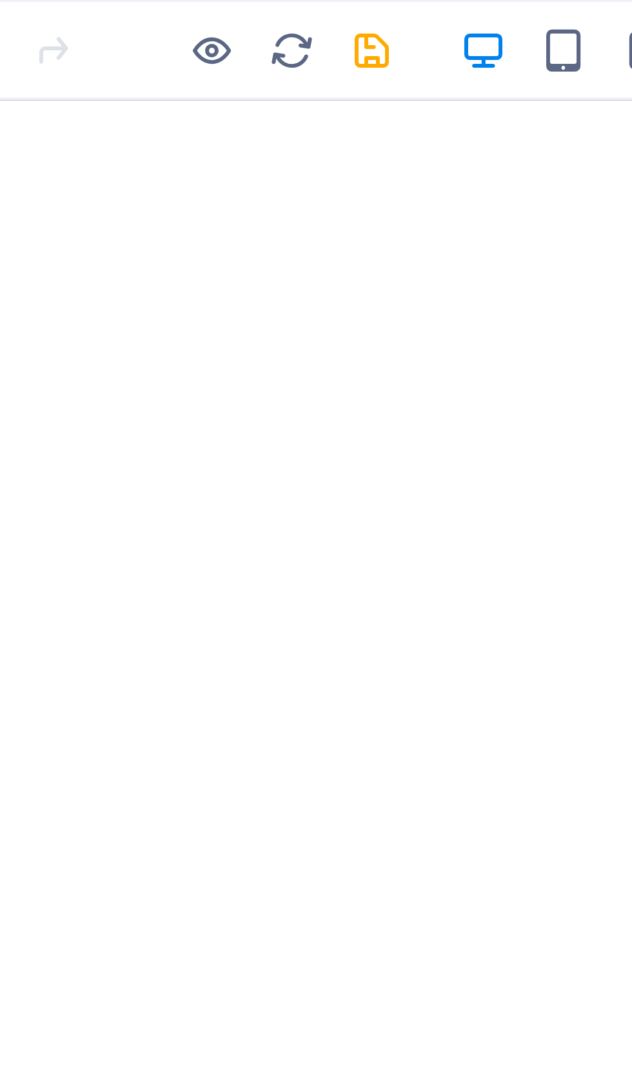
click at [210, 14] on icon "save" at bounding box center [217, 16] width 15 height 15
checkbox input "false"
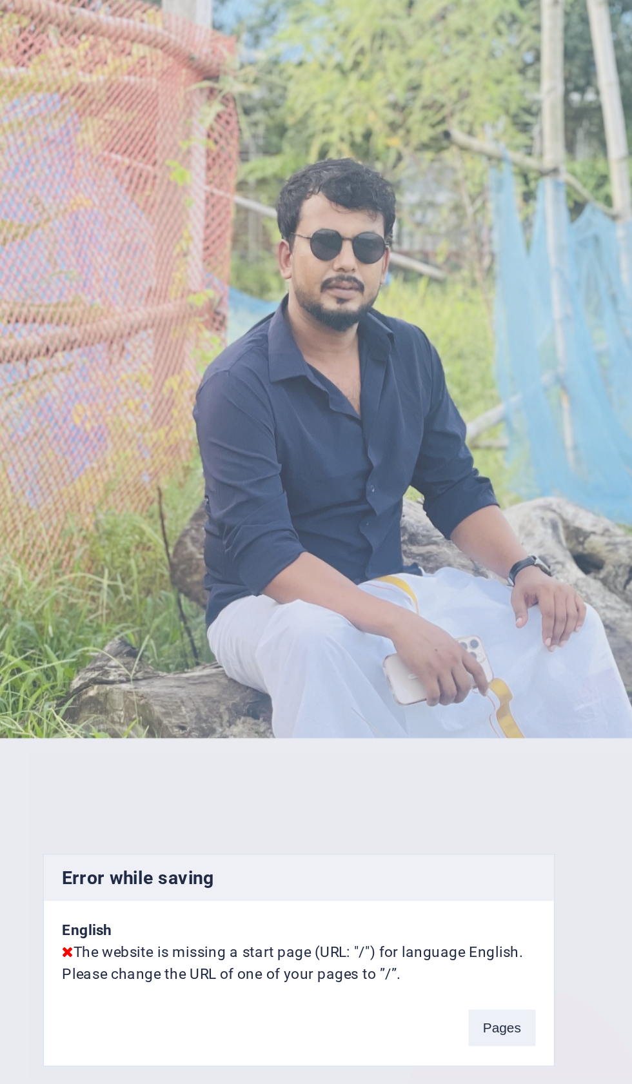
click at [406, 568] on button "Pages" at bounding box center [423, 577] width 35 height 19
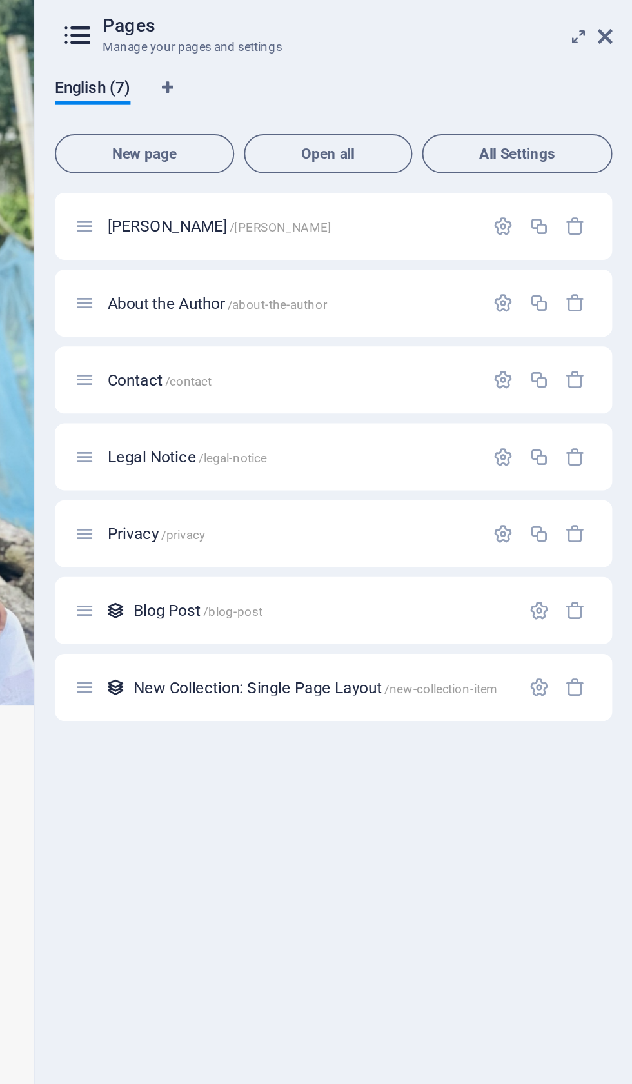
click at [558, 149] on icon "button" at bounding box center [563, 154] width 11 height 11
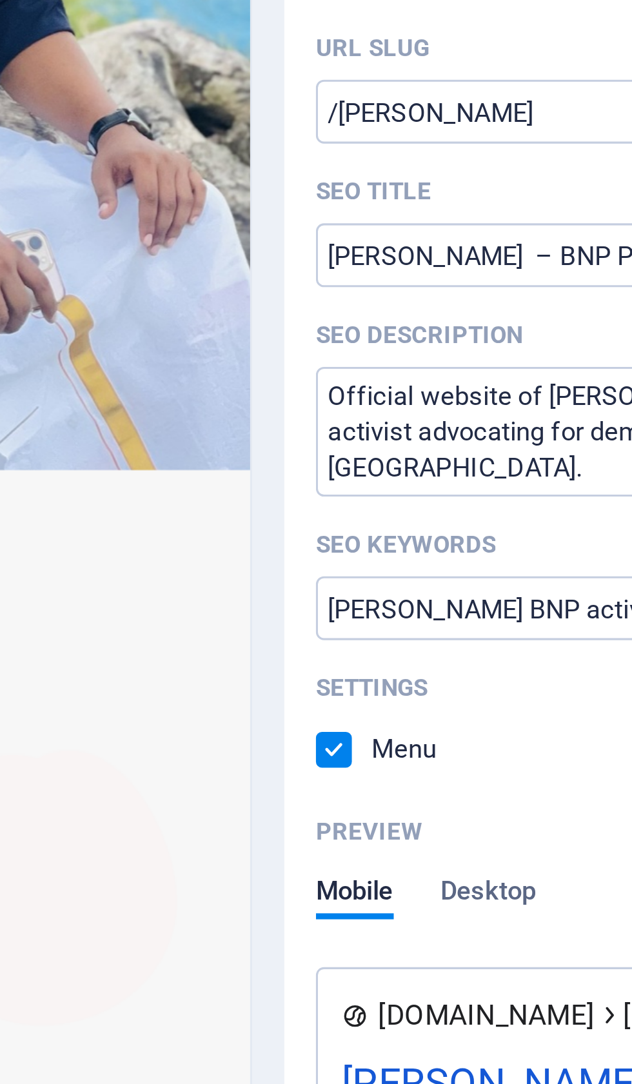
scroll to position [212, 0]
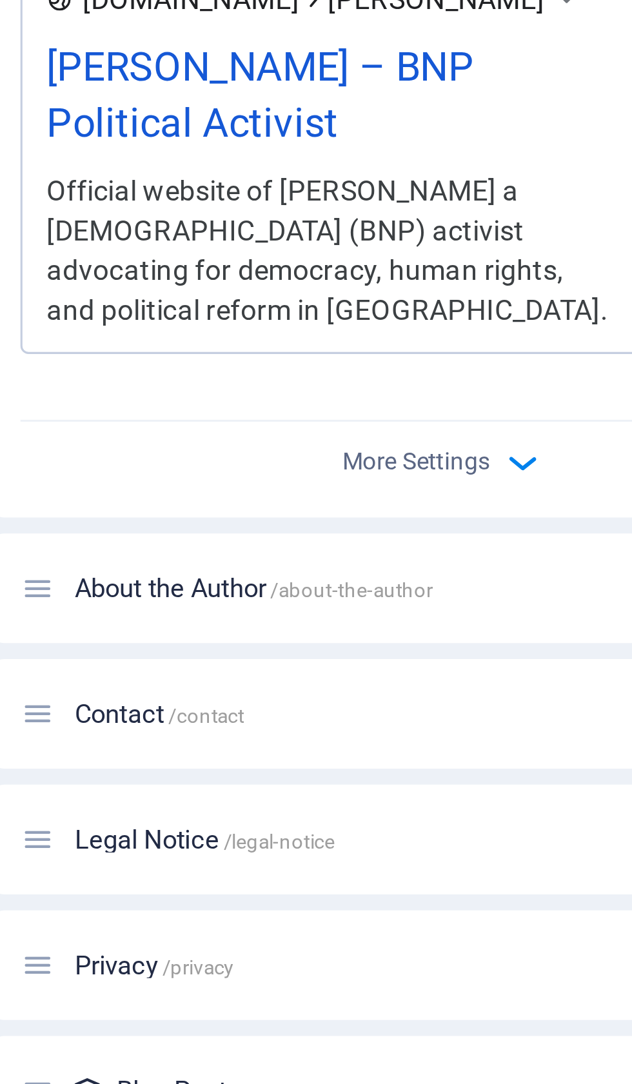
click at [346, 596] on div "Official website of [PERSON_NAME] a [DEMOGRAPHIC_DATA] (BNP) activist advocatin…" at bounding box center [438, 622] width 184 height 52
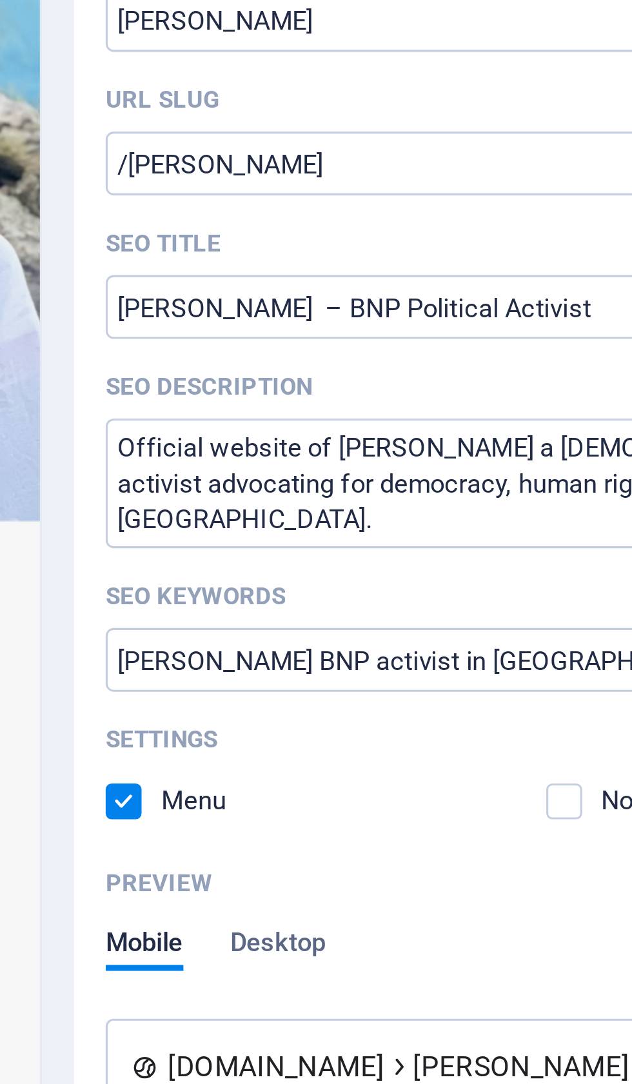
click at [337, 332] on textarea "Official website of [PERSON_NAME] a [DEMOGRAPHIC_DATA] (BNP) activist advocatin…" at bounding box center [474, 353] width 274 height 42
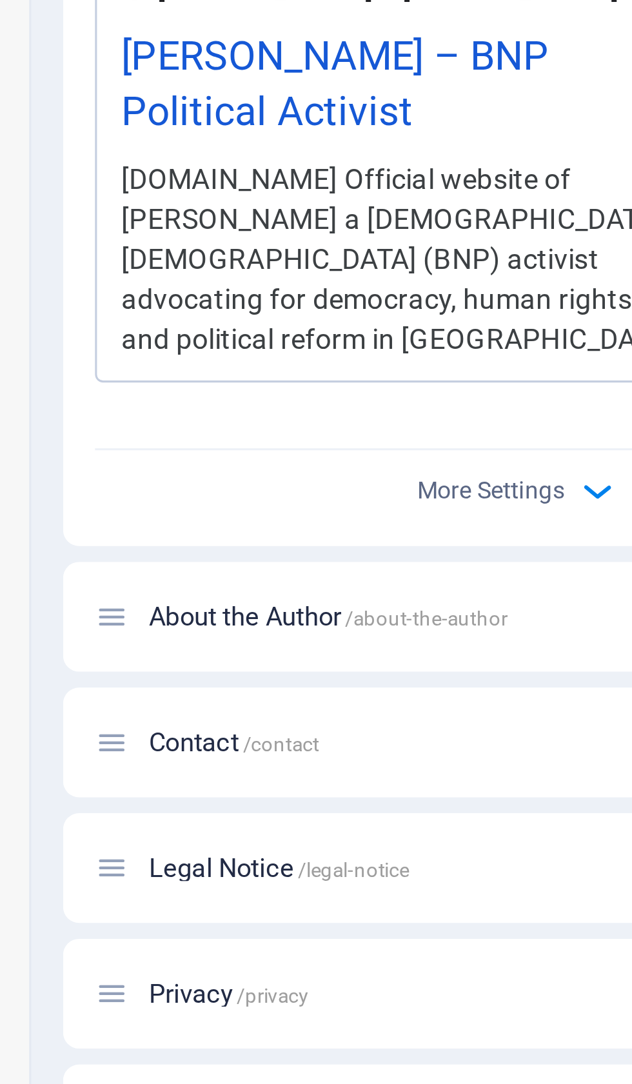
click at [493, 697] on icon "button" at bounding box center [500, 704] width 15 height 15
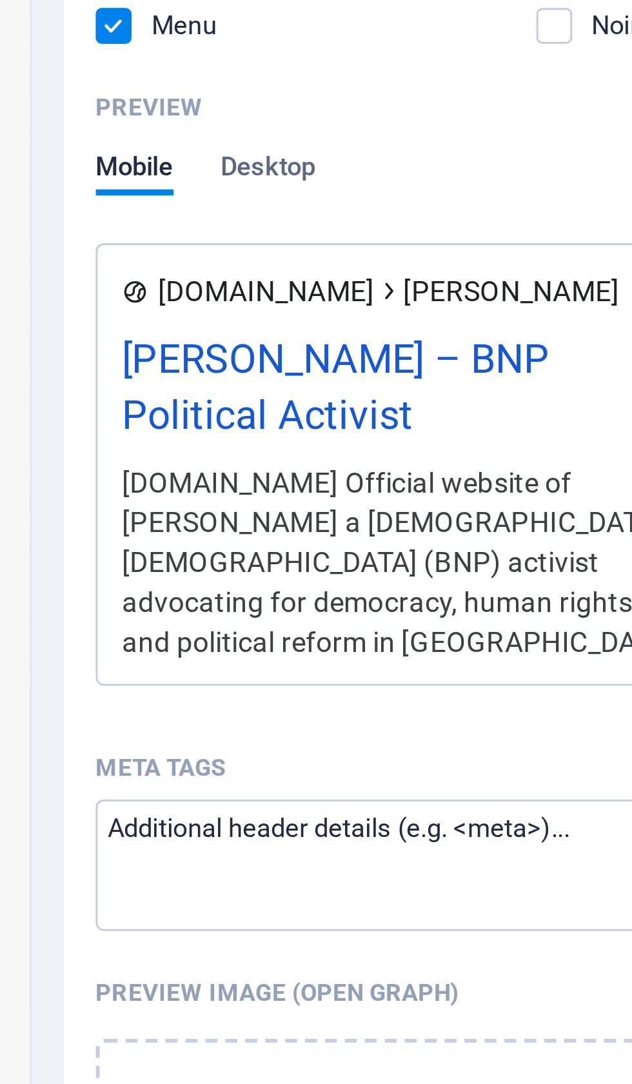
click at [378, 494] on span "Desktop" at bounding box center [393, 503] width 31 height 18
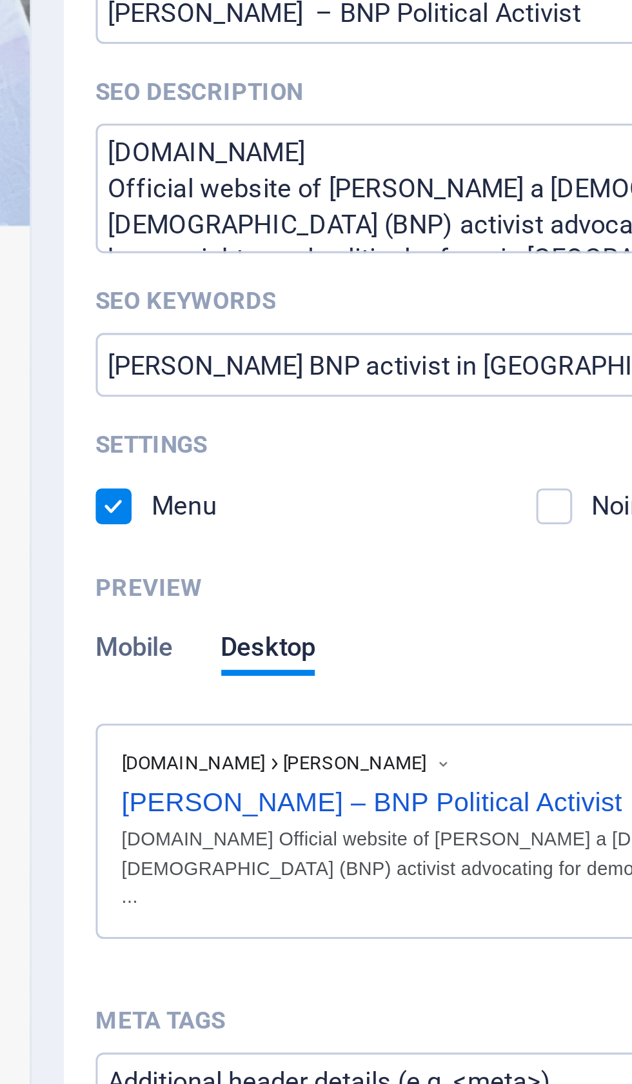
click at [337, 332] on textarea "www.iqbalhossain.net Official website of Iqbal Hasan a Bangladesh Nationalist P…" at bounding box center [474, 353] width 274 height 42
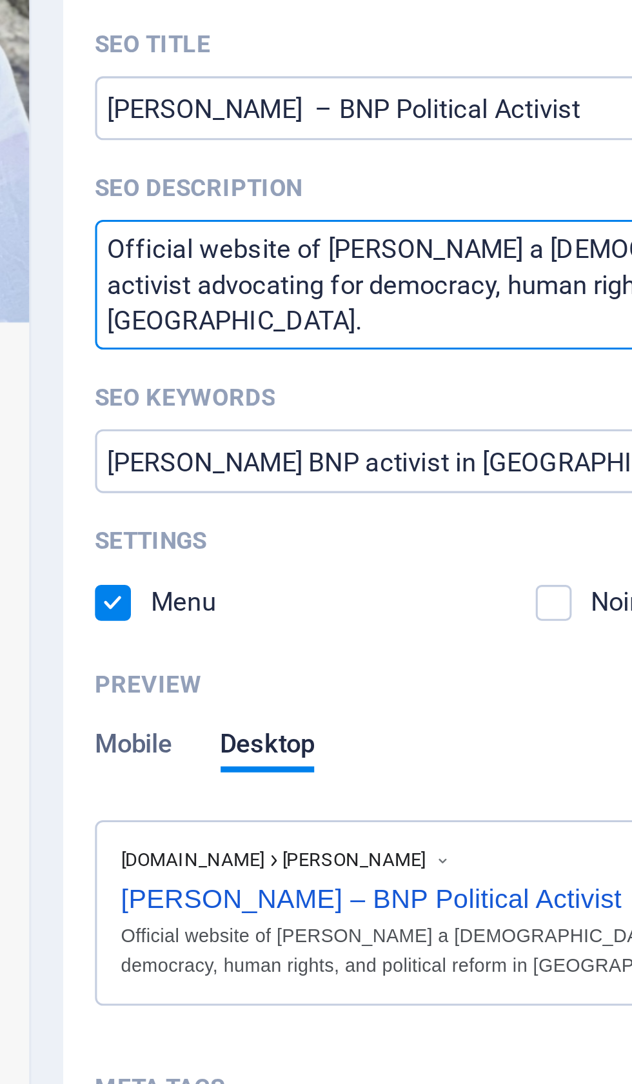
click at [337, 332] on textarea "Official website of [PERSON_NAME] a [DEMOGRAPHIC_DATA] (BNP) activist advocatin…" at bounding box center [474, 353] width 274 height 42
type textarea "Official website of [PERSON_NAME] a [DEMOGRAPHIC_DATA] (BNP) activist advocatin…"
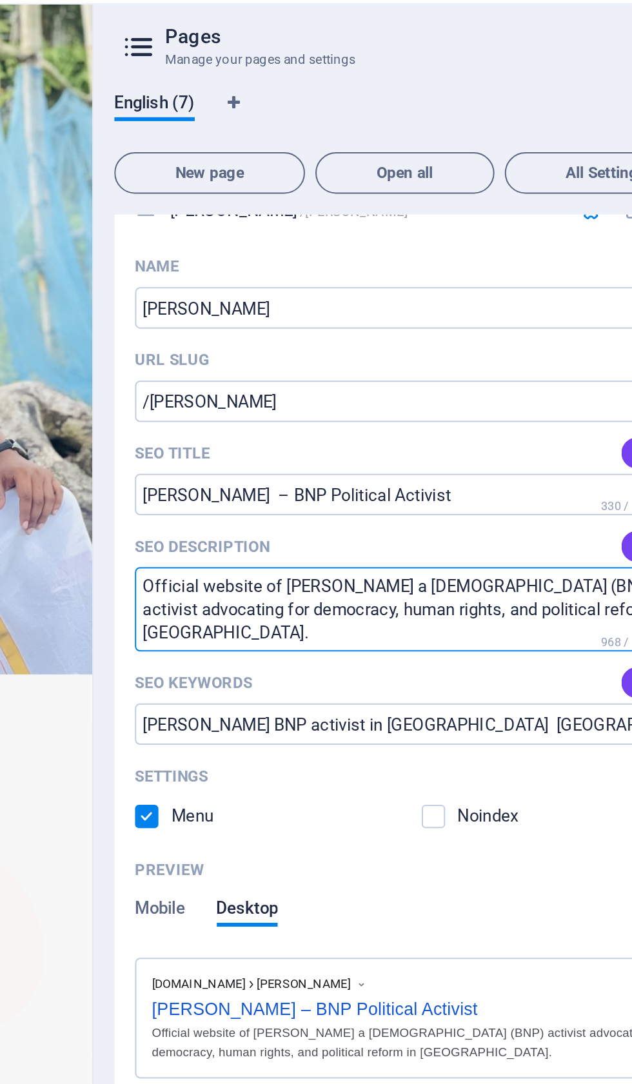
scroll to position [19, 0]
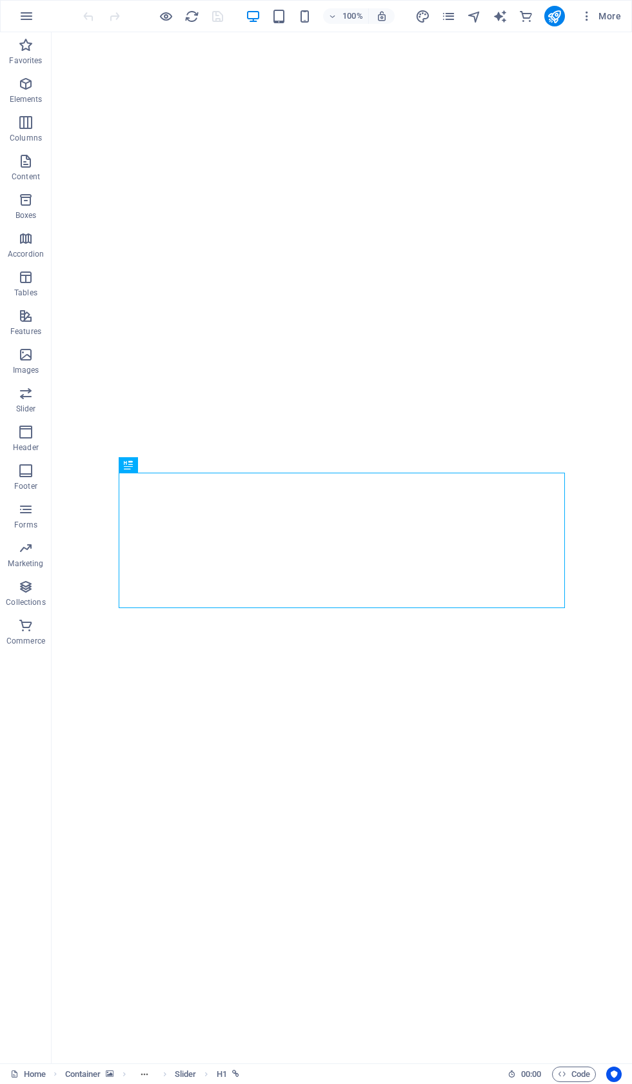
click at [460, 13] on div "More" at bounding box center [520, 16] width 211 height 21
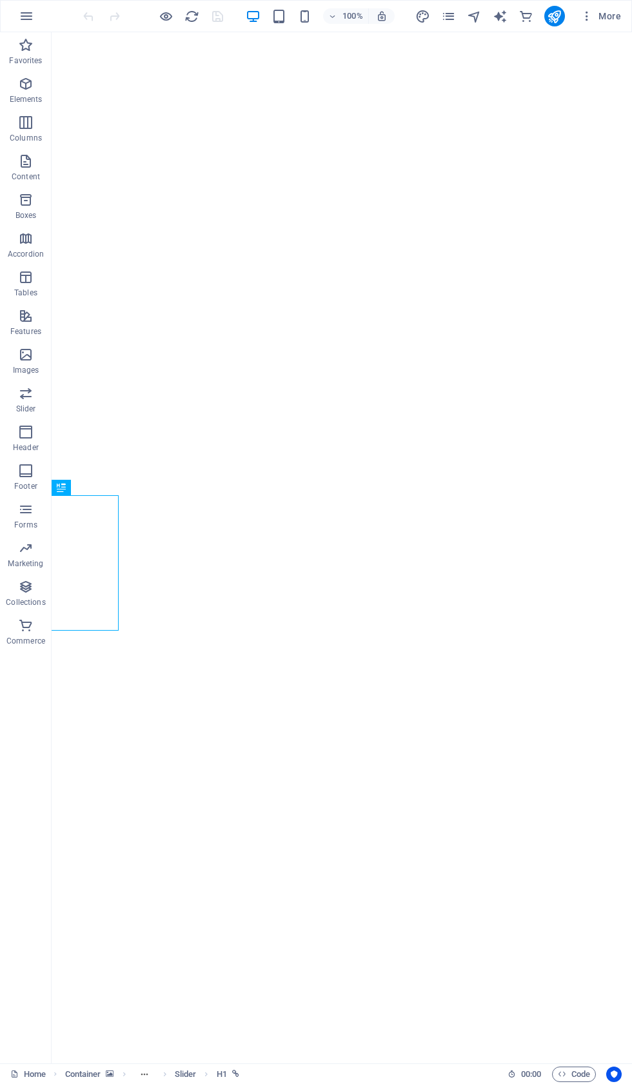
click at [444, 18] on icon "pages" at bounding box center [448, 16] width 15 height 15
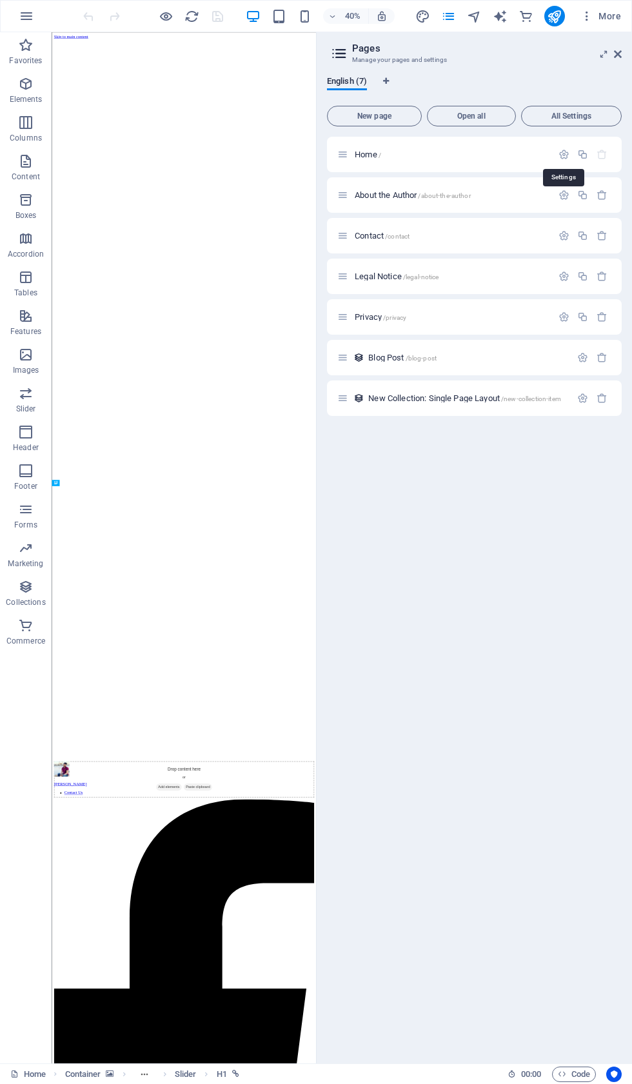
click at [572, 149] on button "button" at bounding box center [564, 154] width 19 height 11
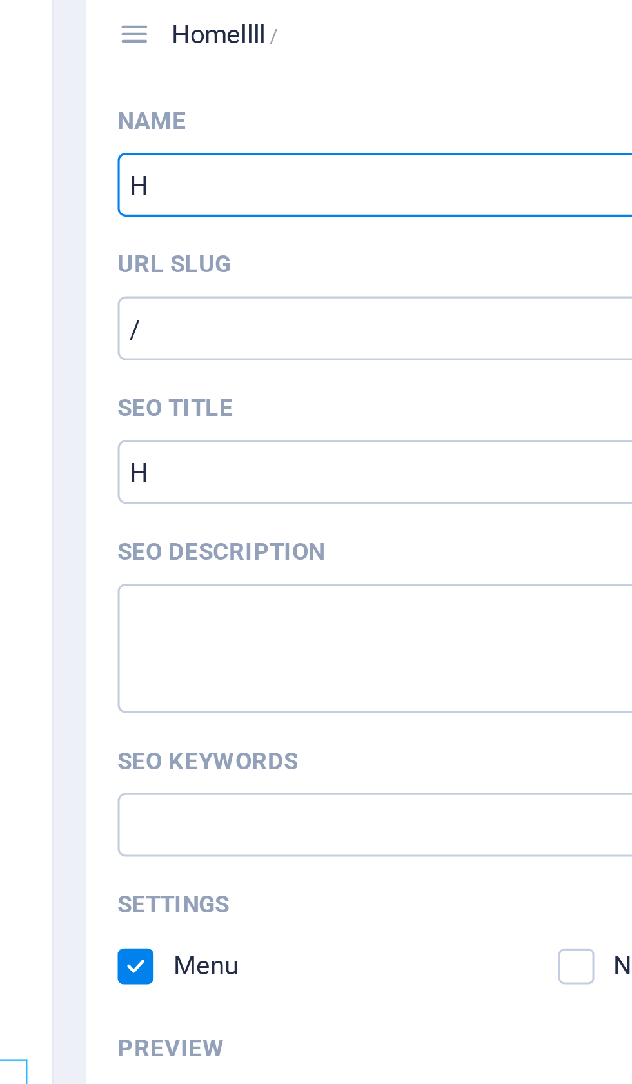
type input "H"
type input "Iq"
type input "/iq"
type input "I"
type input "Iqbal"
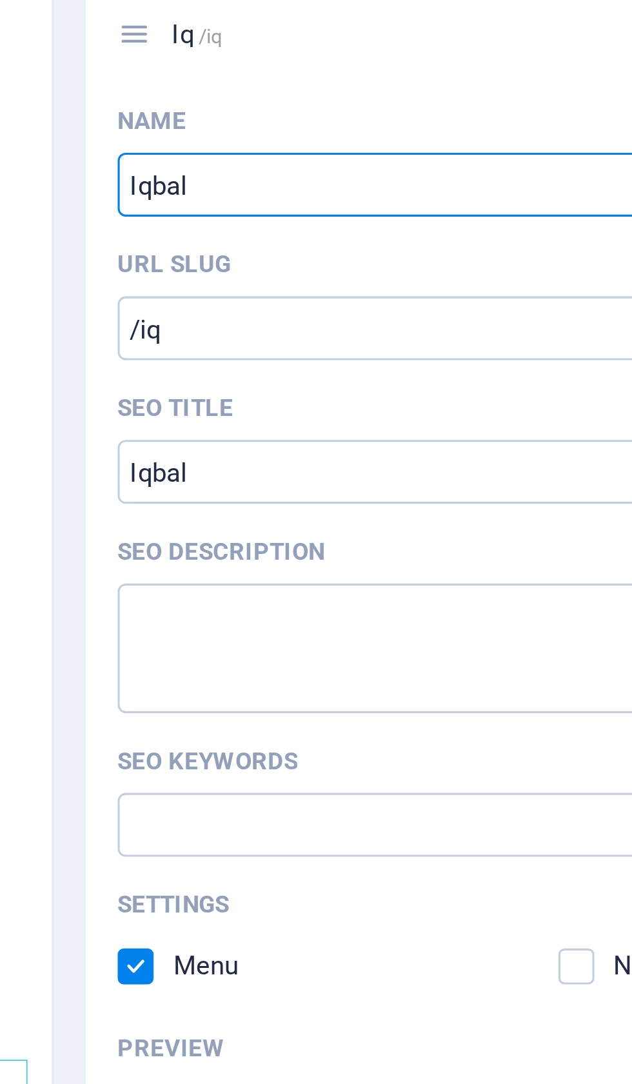
type input "/iqbal"
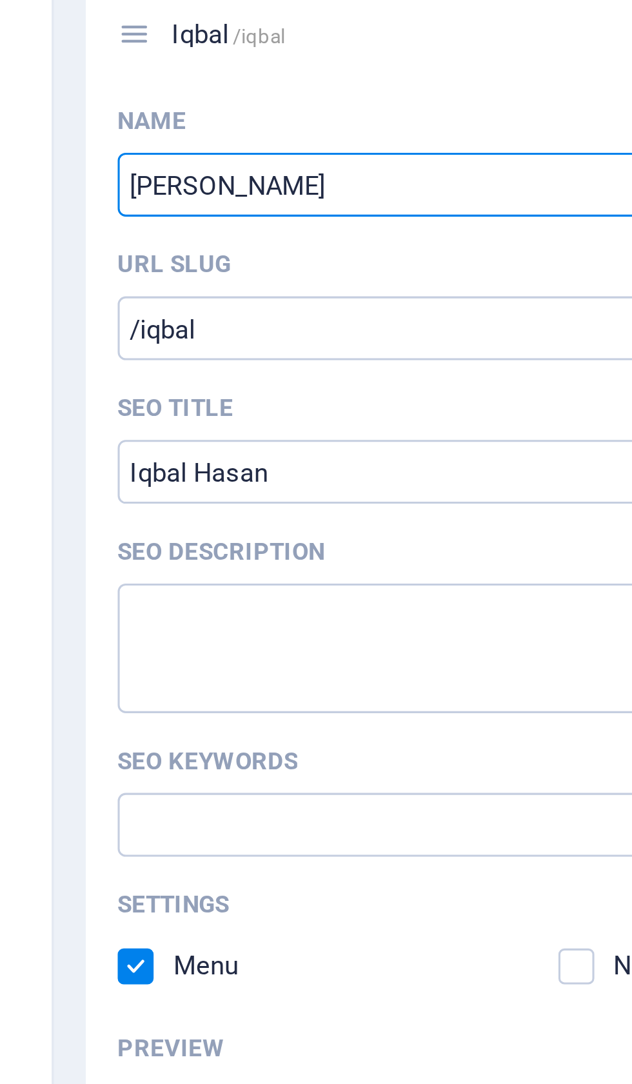
type input "[PERSON_NAME]"
type input "/iqbal-hasan"
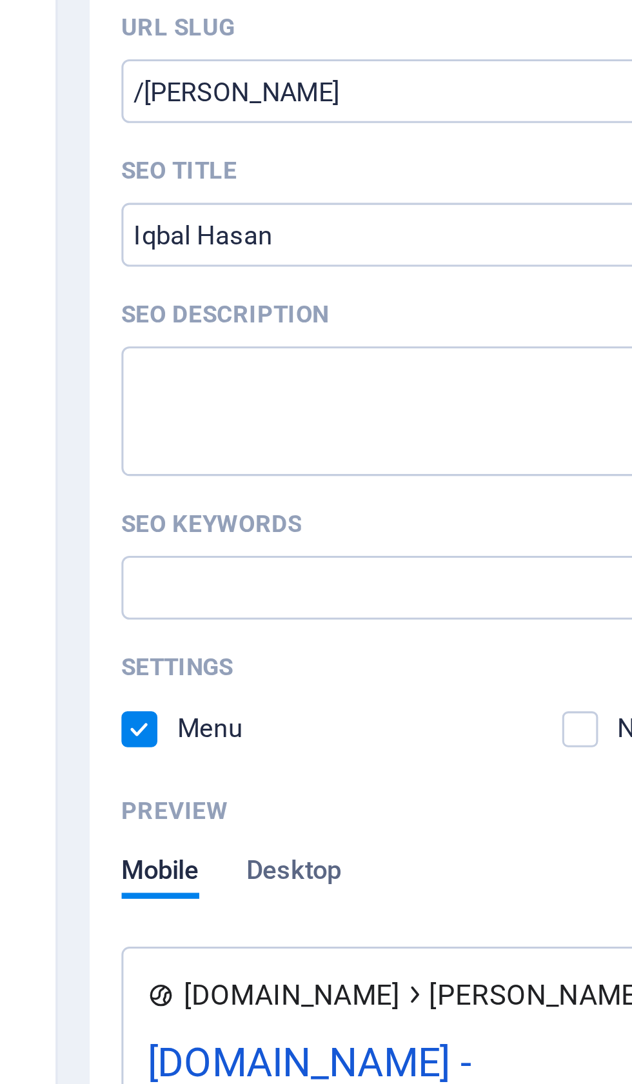
click at [337, 286] on input "SEO Title" at bounding box center [474, 296] width 274 height 21
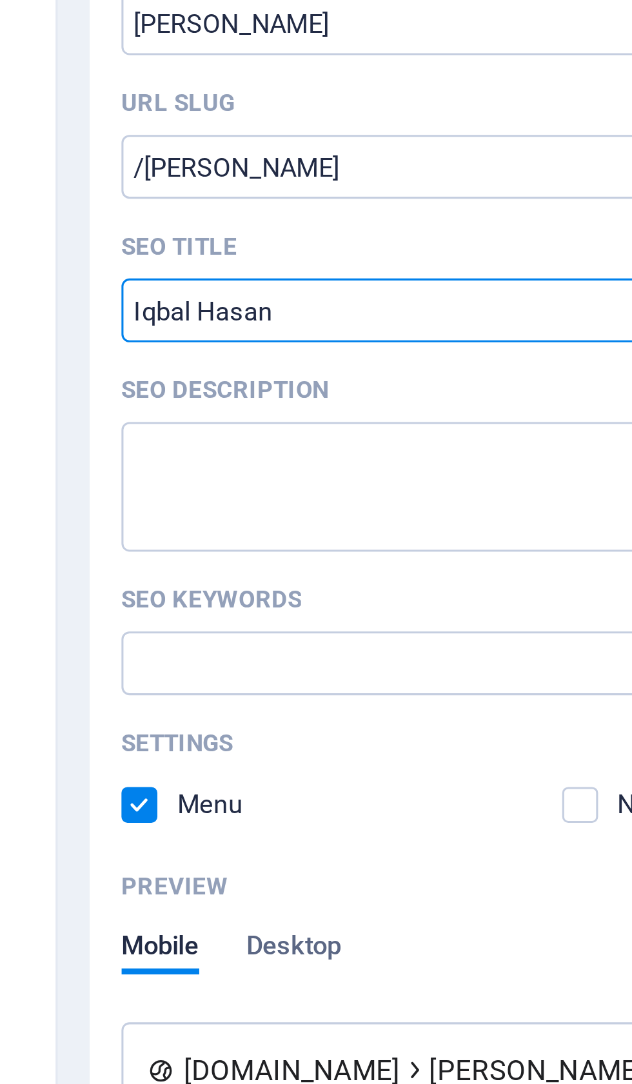
click at [337, 286] on input "SEO Title" at bounding box center [474, 296] width 274 height 21
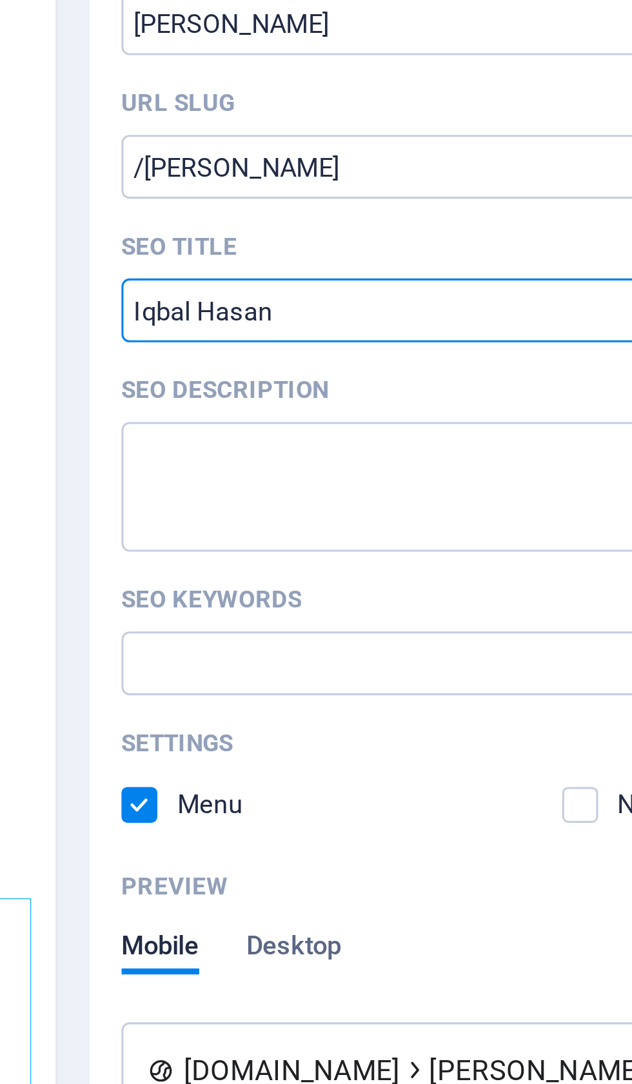
click at [337, 286] on input "SEO Title" at bounding box center [474, 296] width 274 height 21
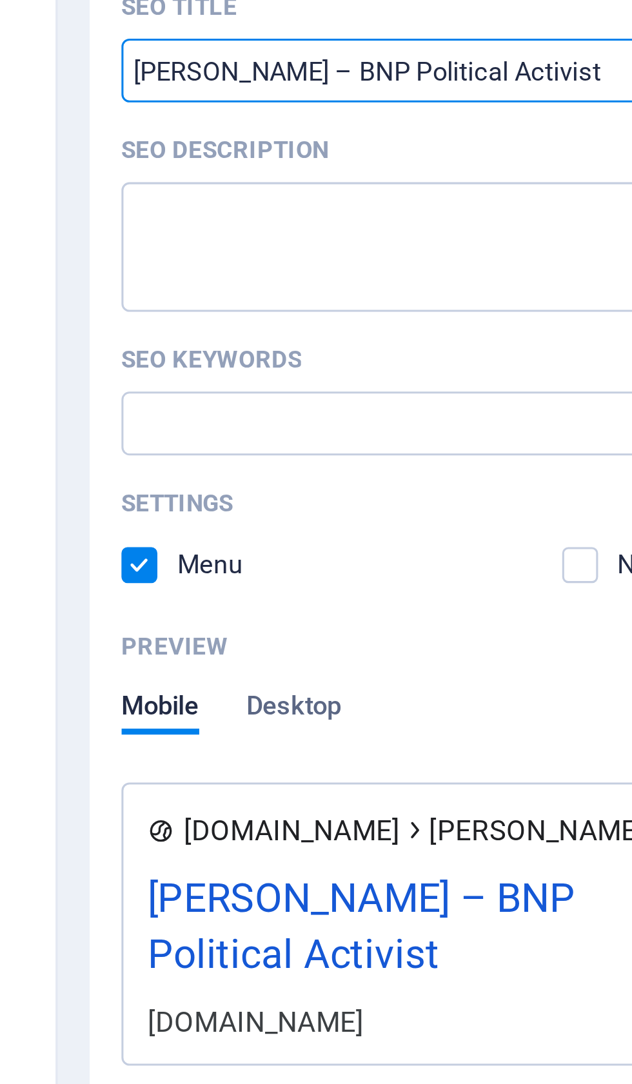
type input "Iqbal Hasan – BNP Political Activist"
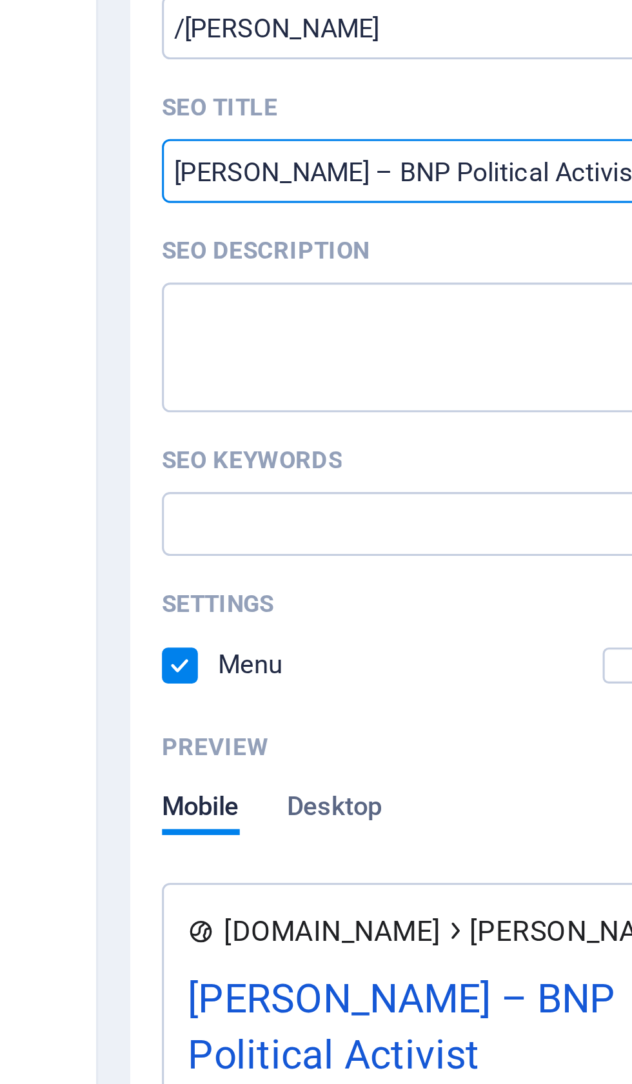
click at [337, 332] on textarea "SEO Description" at bounding box center [474, 353] width 274 height 42
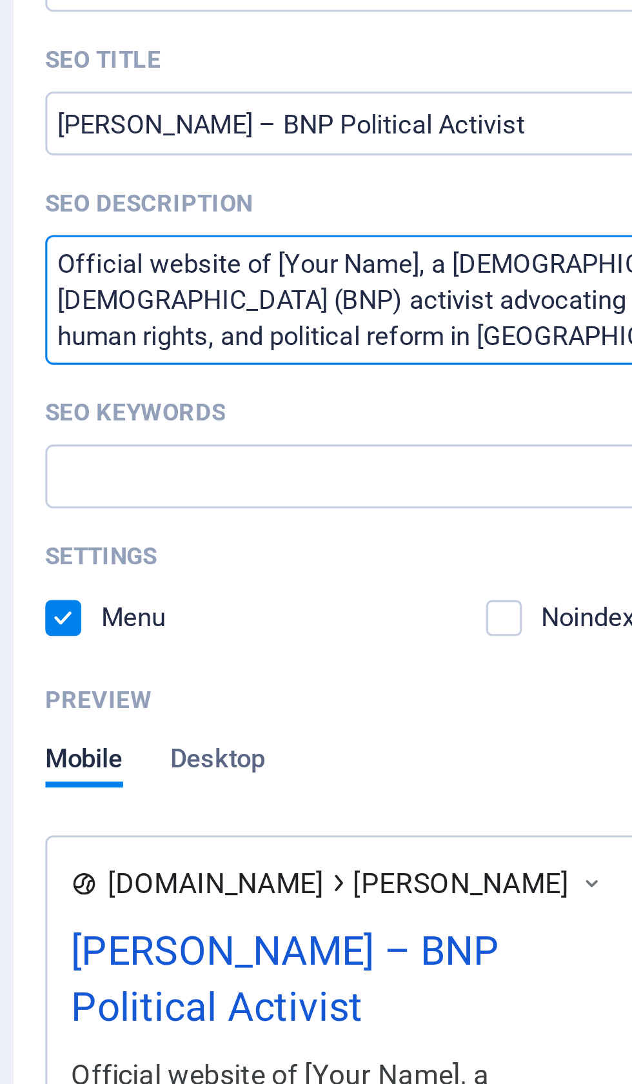
click at [337, 332] on textarea "Official website of [Your Name], a [DEMOGRAPHIC_DATA] [DEMOGRAPHIC_DATA] (BNP) …" at bounding box center [474, 353] width 274 height 42
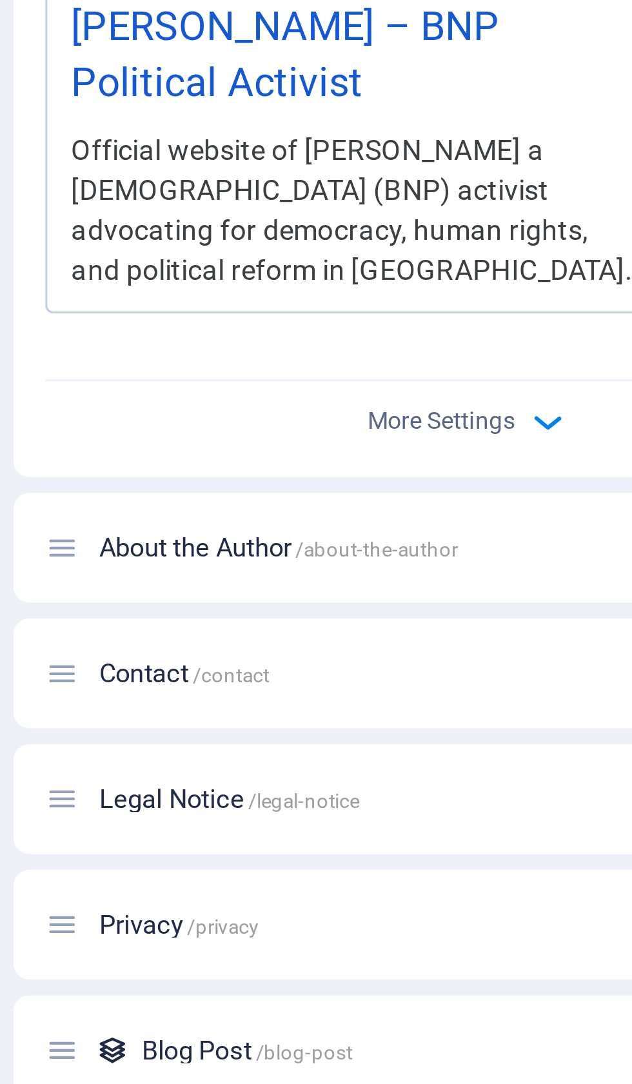
click at [346, 596] on div "Official website of [PERSON_NAME] a [DEMOGRAPHIC_DATA] (BNP) activist advocatin…" at bounding box center [438, 622] width 184 height 52
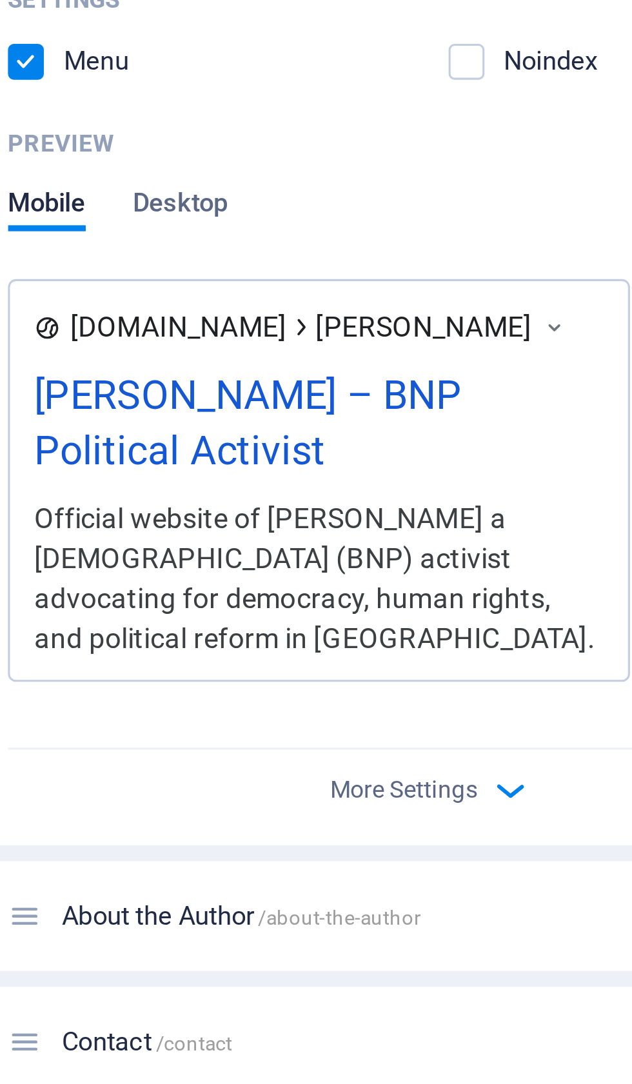
click at [509, 535] on icon at bounding box center [513, 541] width 9 height 13
click at [378, 494] on span "Desktop" at bounding box center [393, 503] width 31 height 18
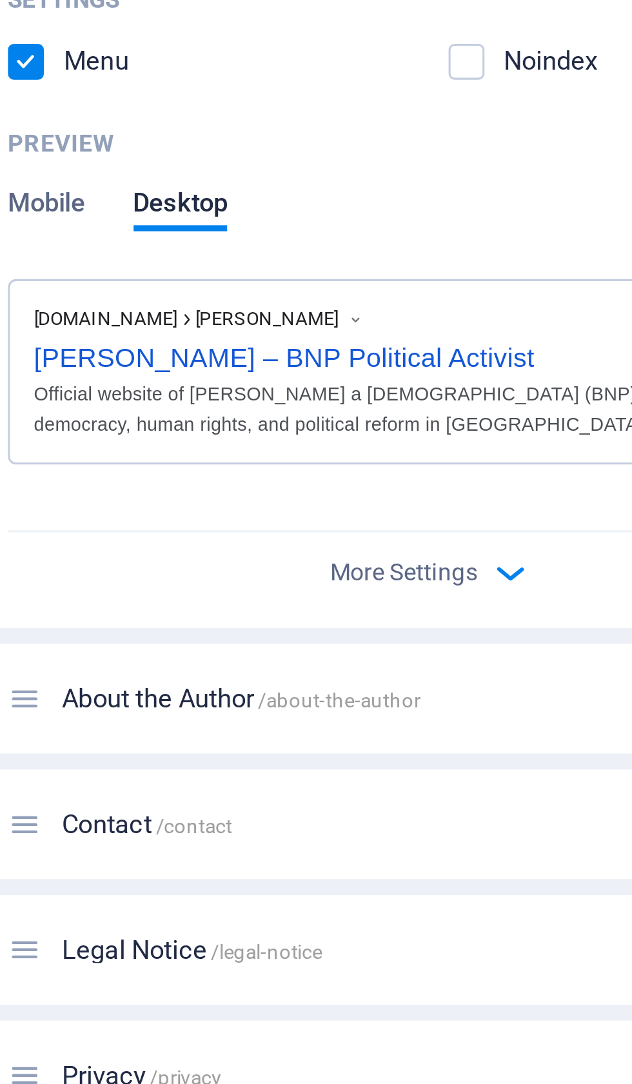
click at [346, 559] on div "Official website of [PERSON_NAME] a [DEMOGRAPHIC_DATA] (BNP) activist advocatin…" at bounding box center [474, 568] width 257 height 19
click at [480, 450] on label at bounding box center [486, 456] width 12 height 12
click at [0, 0] on input "checkbox" at bounding box center [0, 0] width 0 height 0
click at [480, 450] on label at bounding box center [486, 456] width 12 height 12
click at [0, 0] on input "checkbox" at bounding box center [0, 0] width 0 height 0
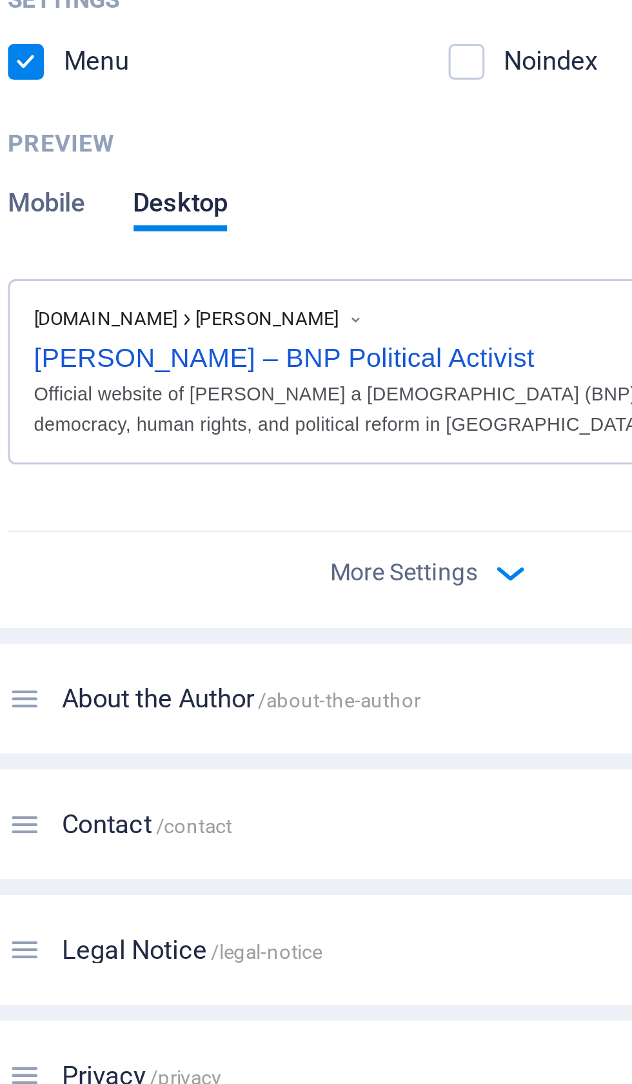
click at [447, 535] on icon at bounding box center [450, 539] width 6 height 8
click at [346, 535] on span "[DOMAIN_NAME]" at bounding box center [369, 539] width 46 height 8
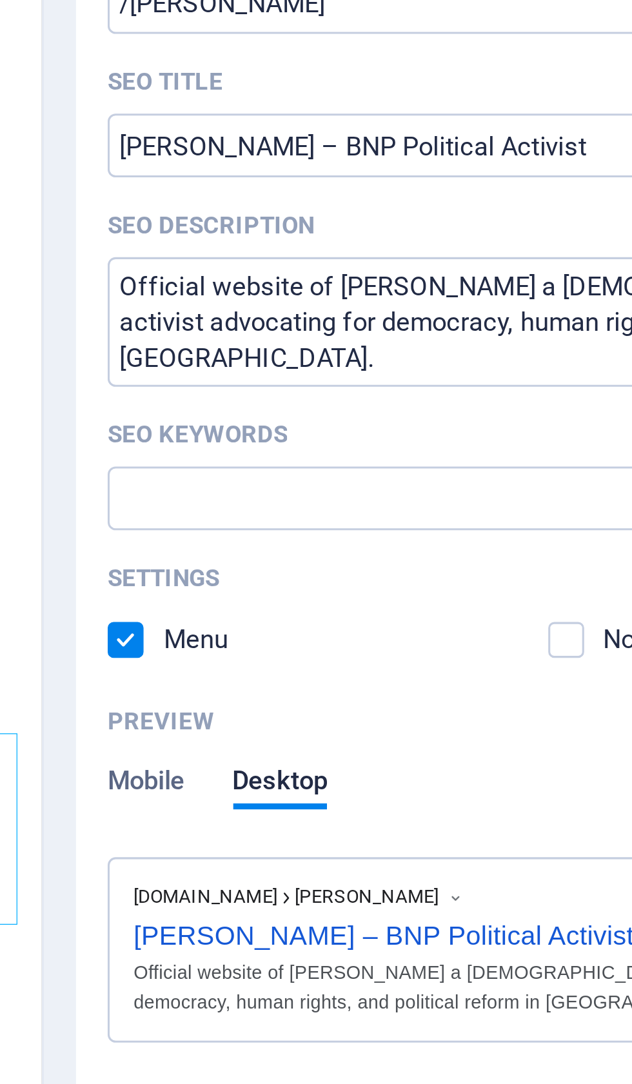
click at [337, 332] on textarea "Official website of [PERSON_NAME] a [DEMOGRAPHIC_DATA] (BNP) activist advocatin…" at bounding box center [474, 353] width 274 height 42
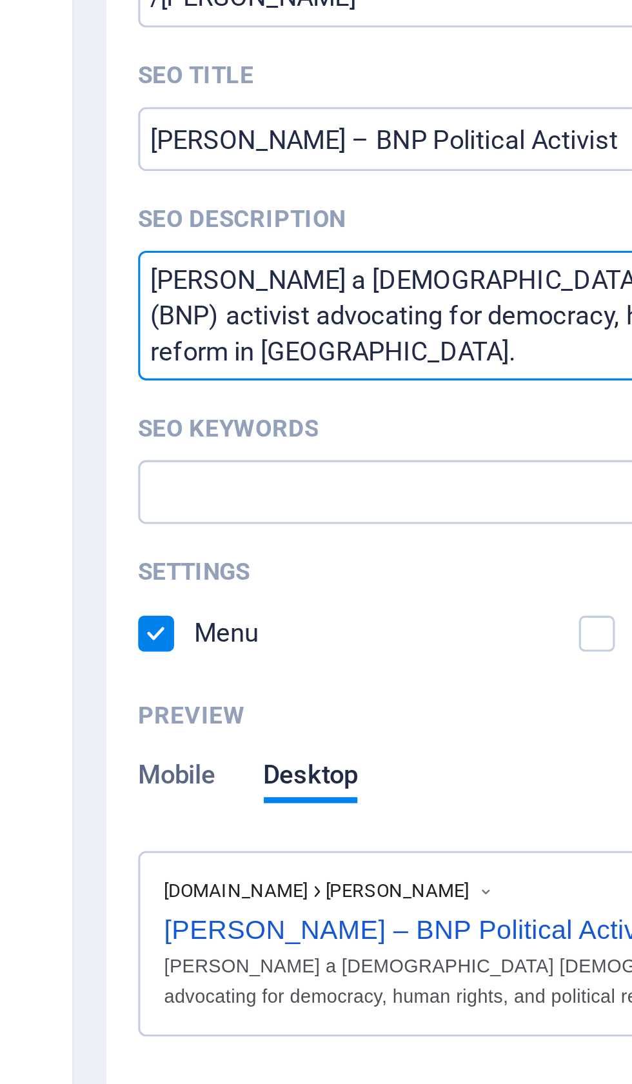
click at [337, 332] on textarea "Iqbal Hasan a Bangladesh Nationalist Party (BNP) activist advocating for democr…" at bounding box center [474, 353] width 274 height 42
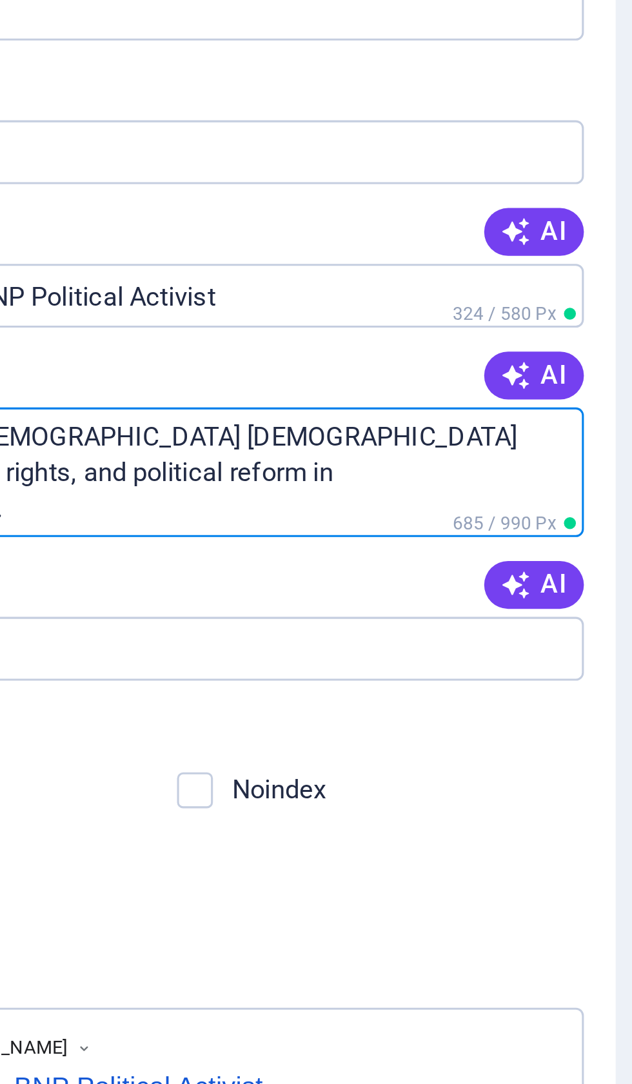
type textarea "Iqbal Hasan a Bangladesh Nationalist Party (BNP) activist, human rights, and po…"
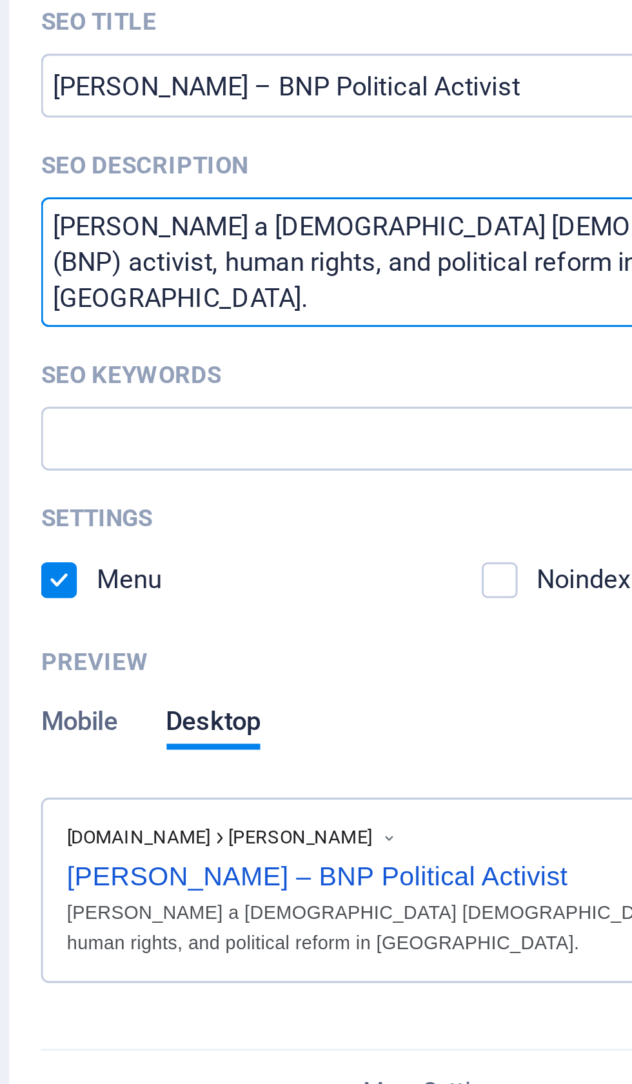
click at [337, 332] on textarea "Iqbal Hasan a Bangladesh Nationalist Party (BNP) activist, human rights, and po…" at bounding box center [474, 353] width 274 height 42
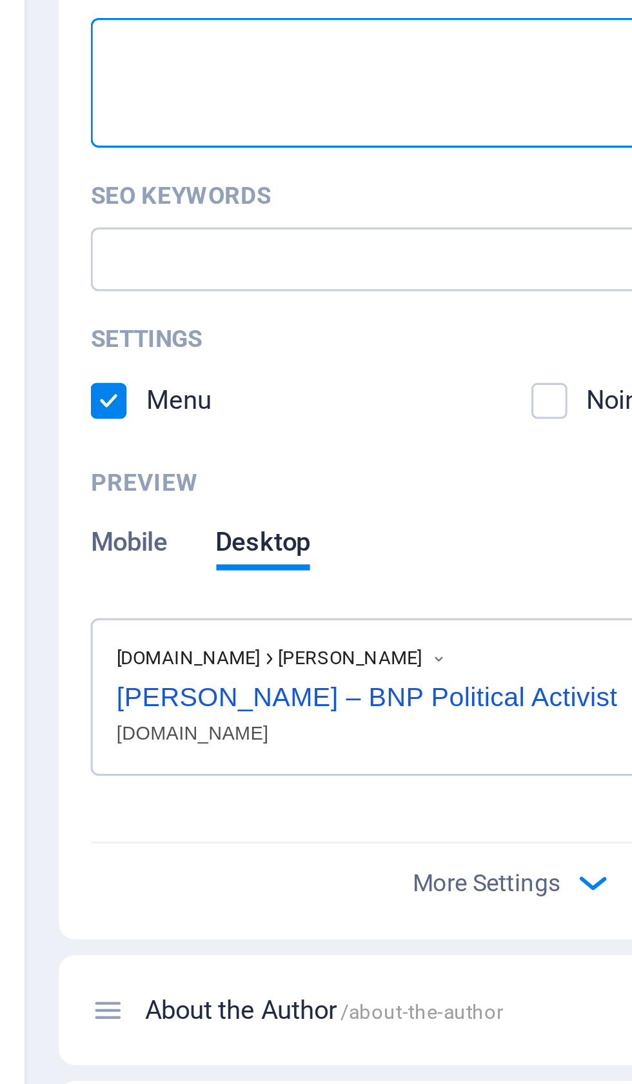
click at [337, 332] on textarea "SEO Description" at bounding box center [474, 353] width 274 height 42
paste textarea "Iqbal Hasan a Bangladesh Nationalist Party (BNP) activist, human rights, and po…"
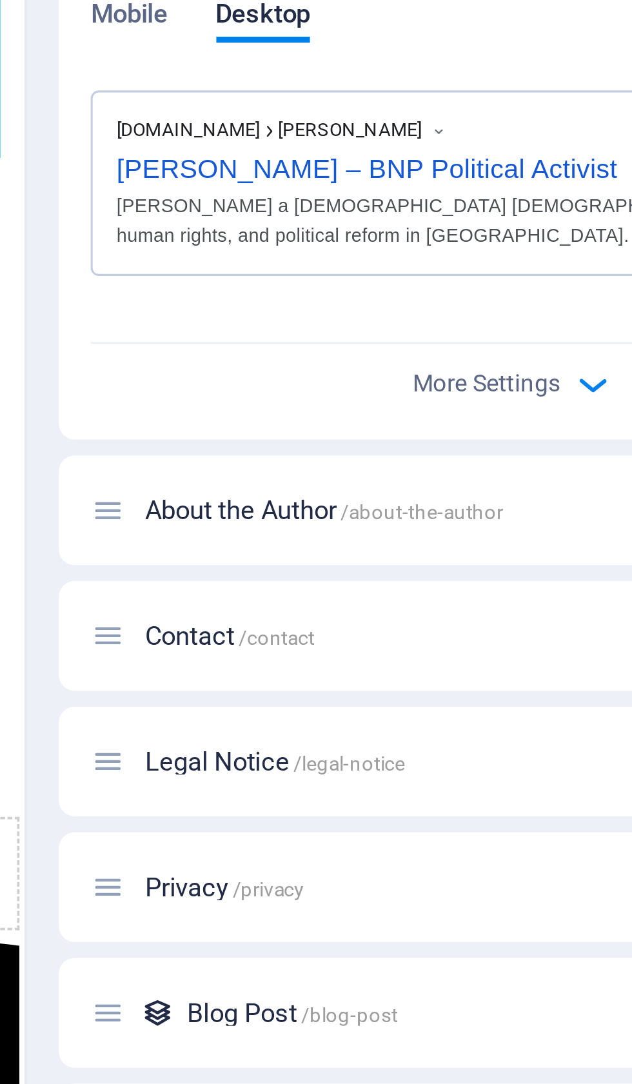
click at [346, 559] on div "Iqbal Hasan a Bangladesh Nationalist Party (BNP) activist, human rights, and po…" at bounding box center [474, 568] width 257 height 19
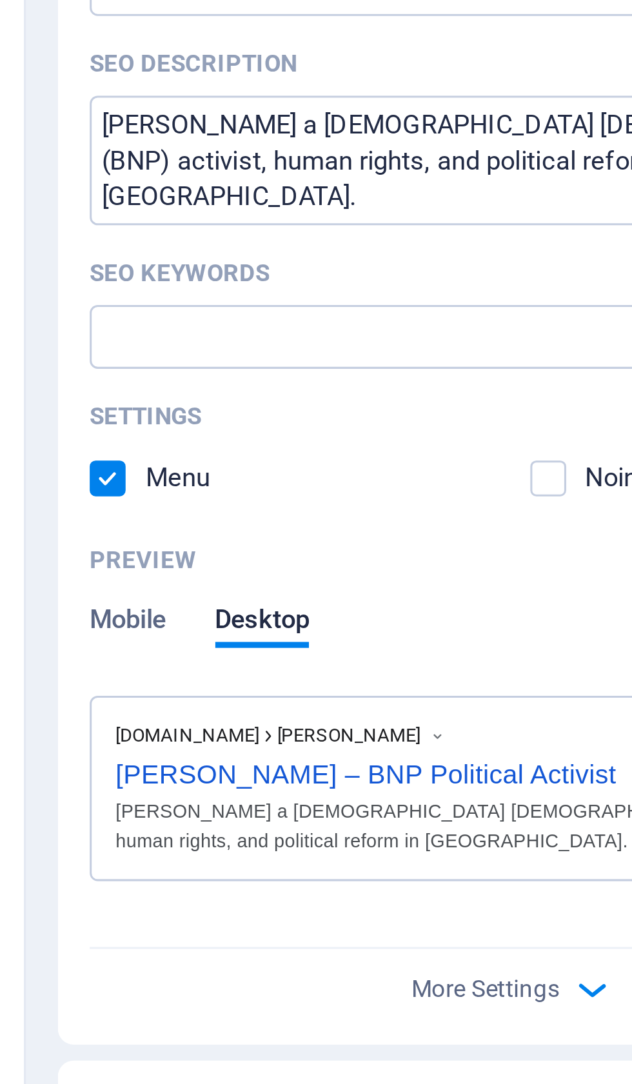
click at [337, 332] on textarea "Iqbal Hasan a Bangladesh Nationalist Party (BNP) activist, human rights, and po…" at bounding box center [474, 353] width 274 height 42
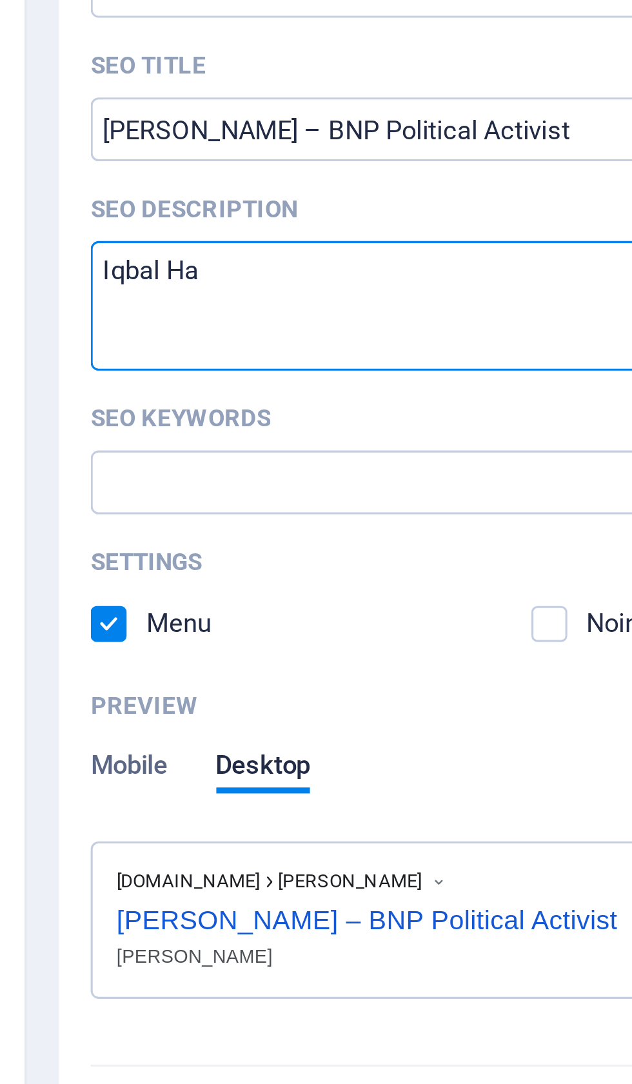
type textarea "Iqbal H"
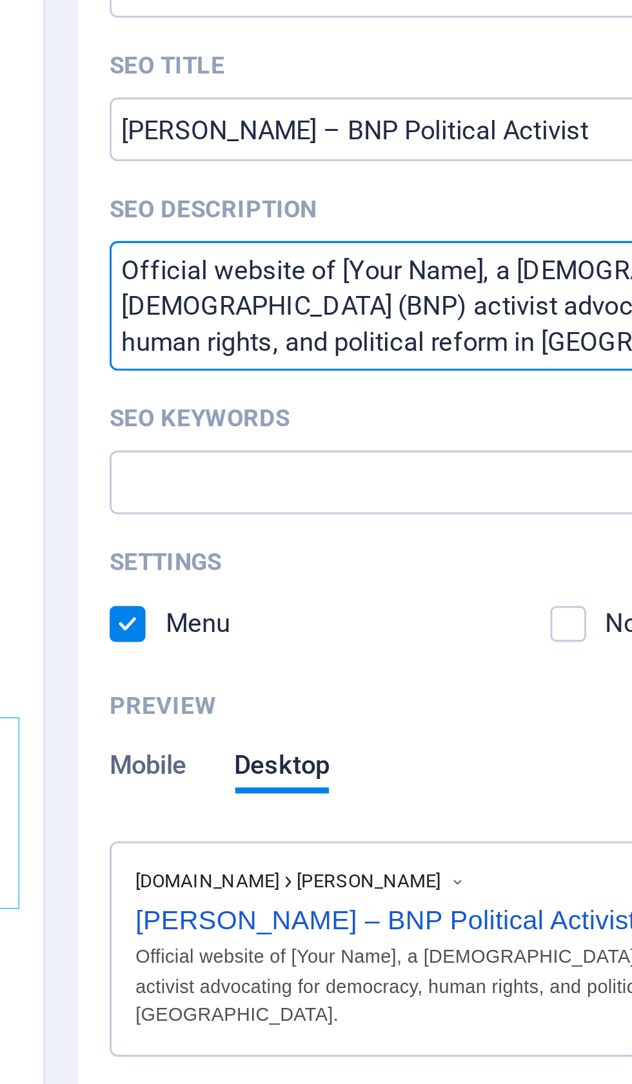
click at [337, 332] on textarea "Official website of [Your Name], a Bangladesh Nationalist Party (BNP) activist …" at bounding box center [474, 353] width 274 height 42
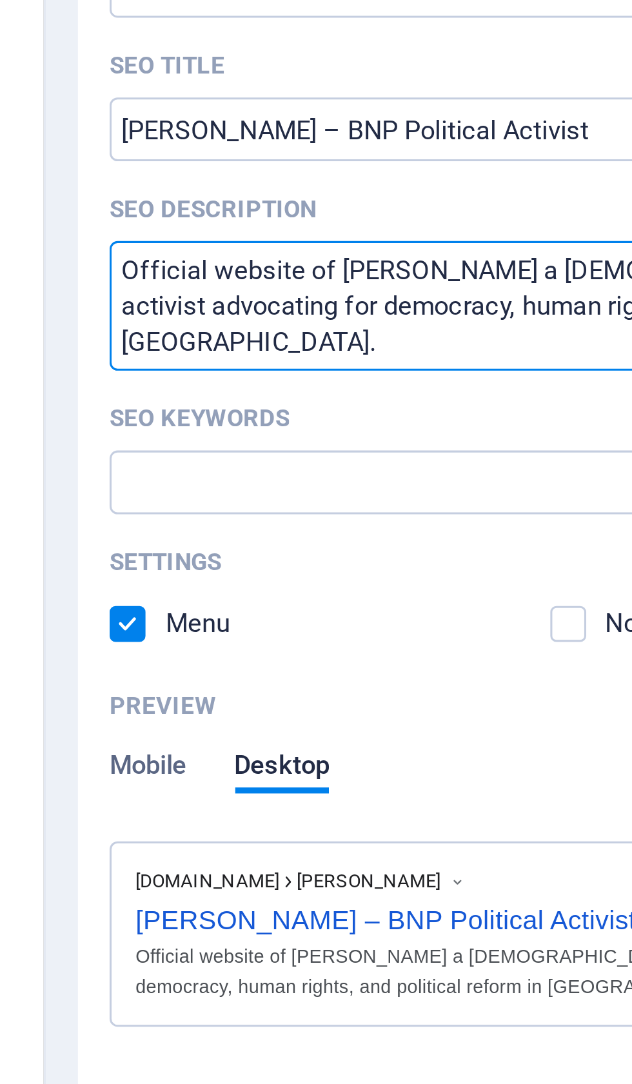
click at [337, 332] on textarea "Official website of Iqbal Hasan a Bangladesh Nationalist Party (BNP) activist a…" at bounding box center [474, 353] width 274 height 42
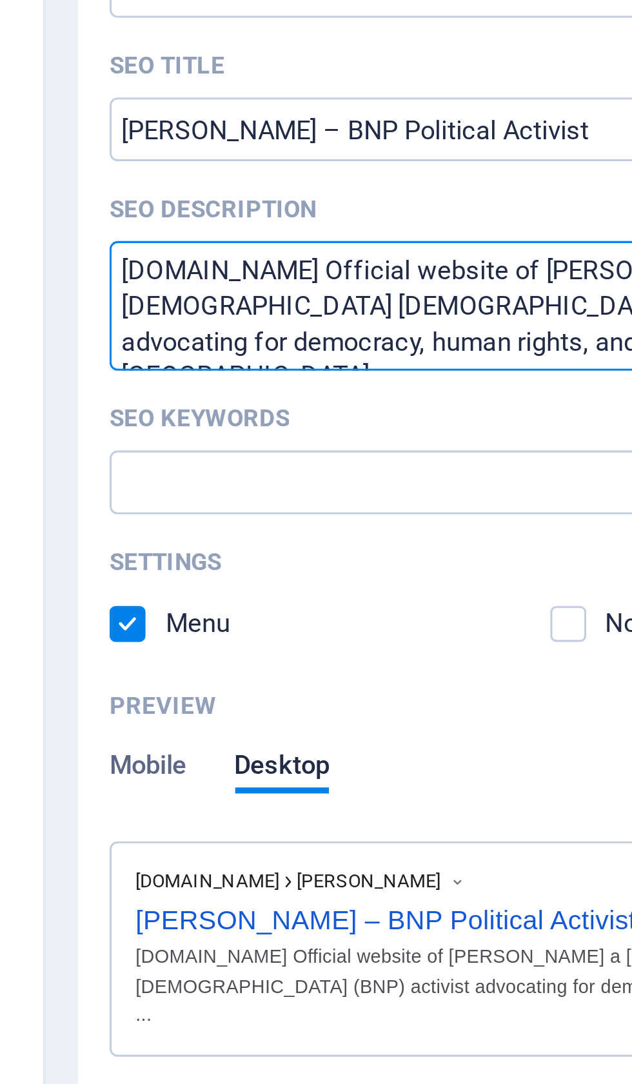
type textarea "Iqbalhossain.net Official website of Iqbal Hasan a Bangladesh Nationalist Party…"
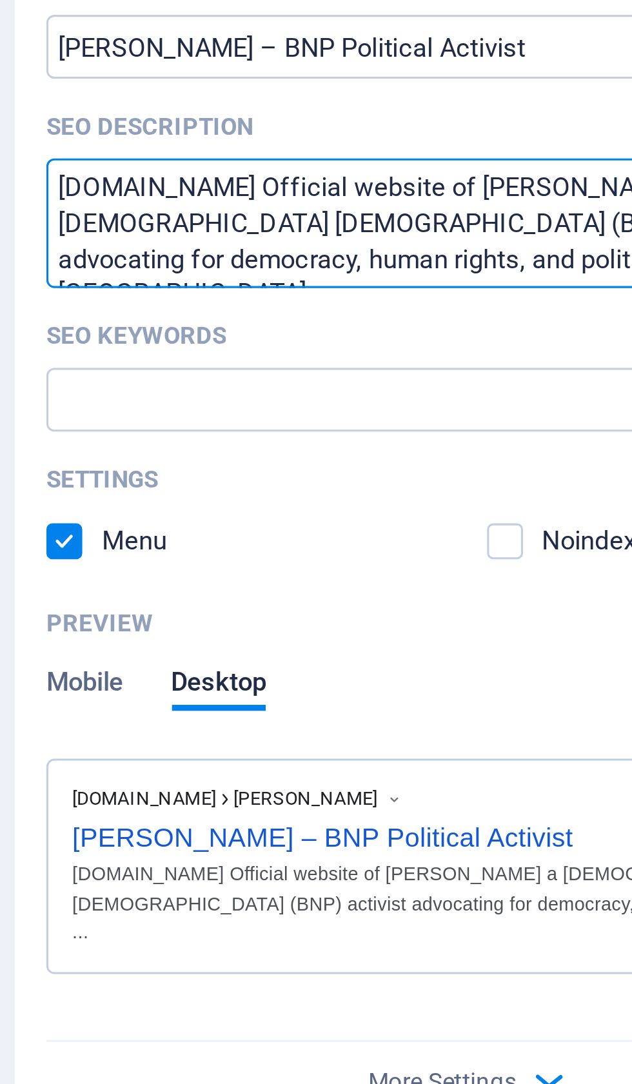
click at [337, 400] on input "SEO Keywords" at bounding box center [474, 410] width 274 height 21
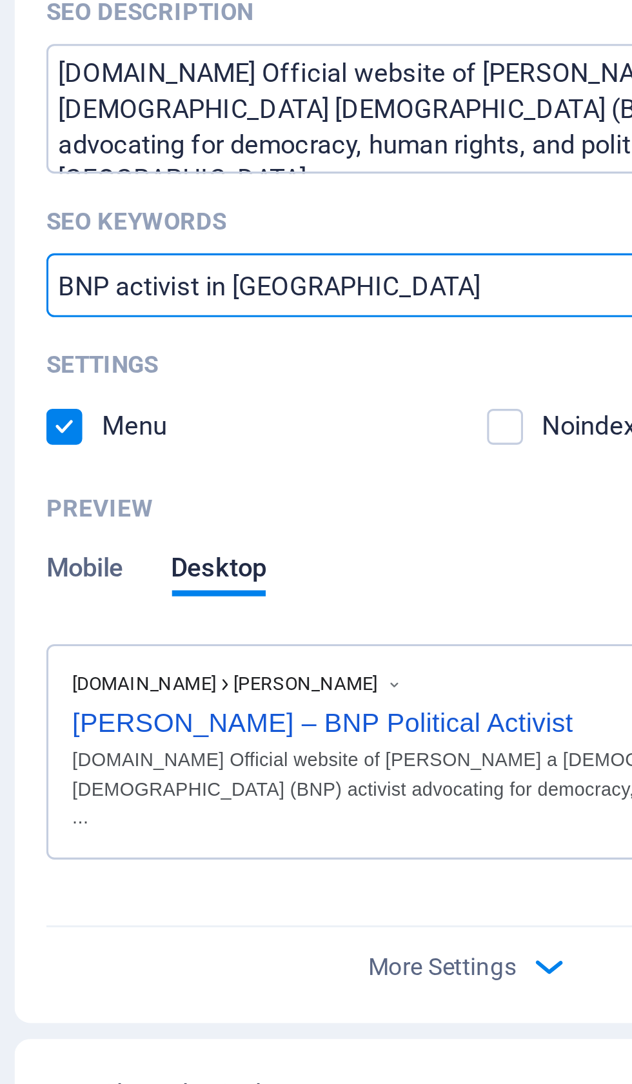
click at [337, 400] on input "BNP activist in Bangladesh" at bounding box center [474, 410] width 274 height 21
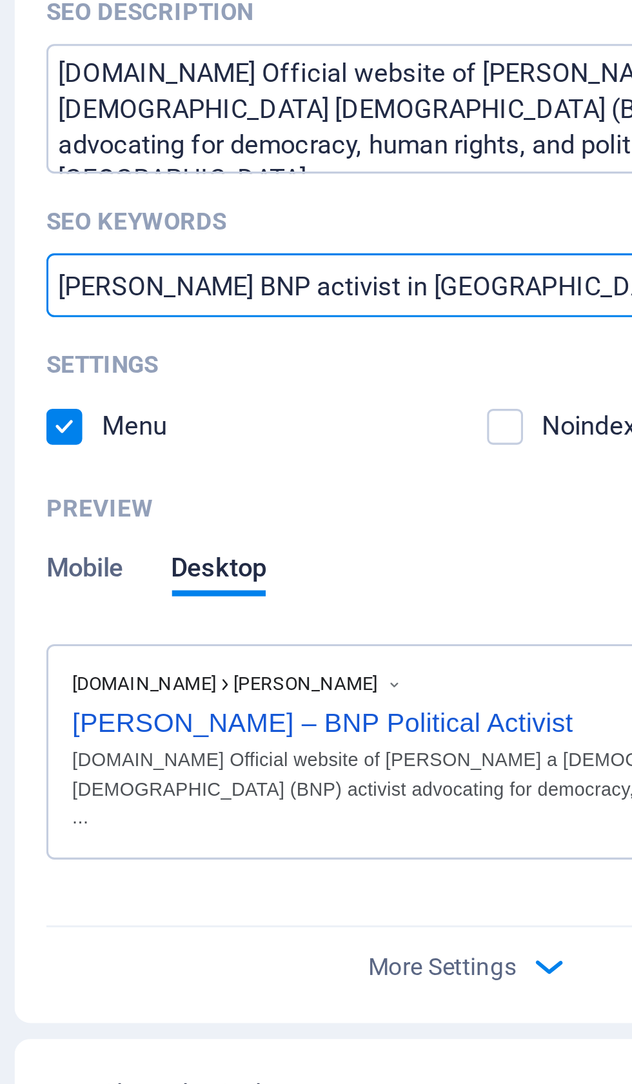
type input "Iqbal Hasan BNP activist in Bangladesh"
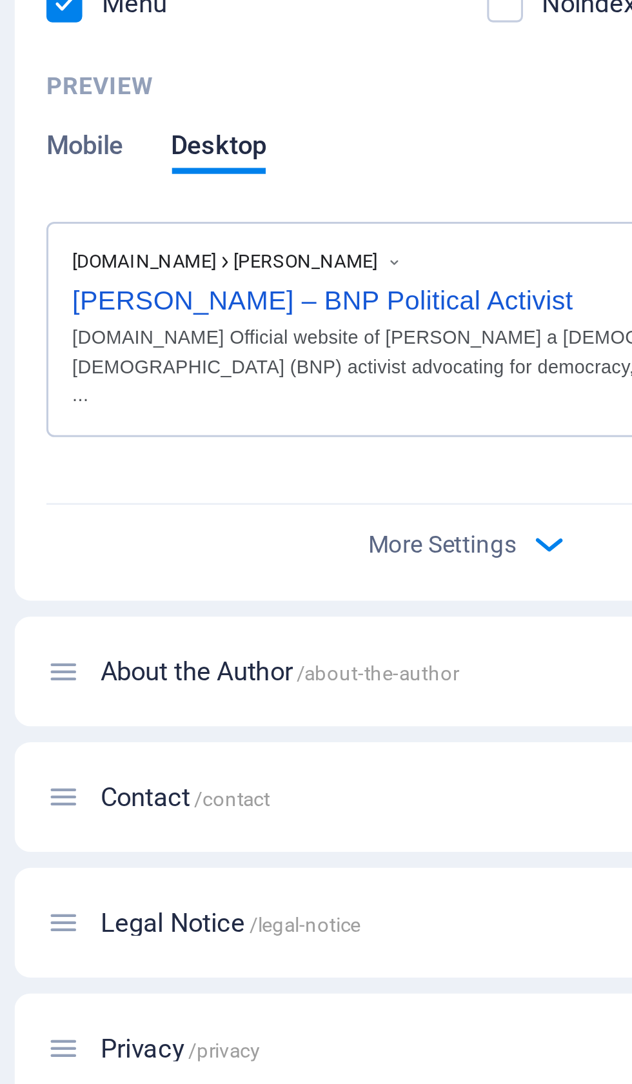
click at [337, 494] on span "Mobile" at bounding box center [349, 503] width 25 height 18
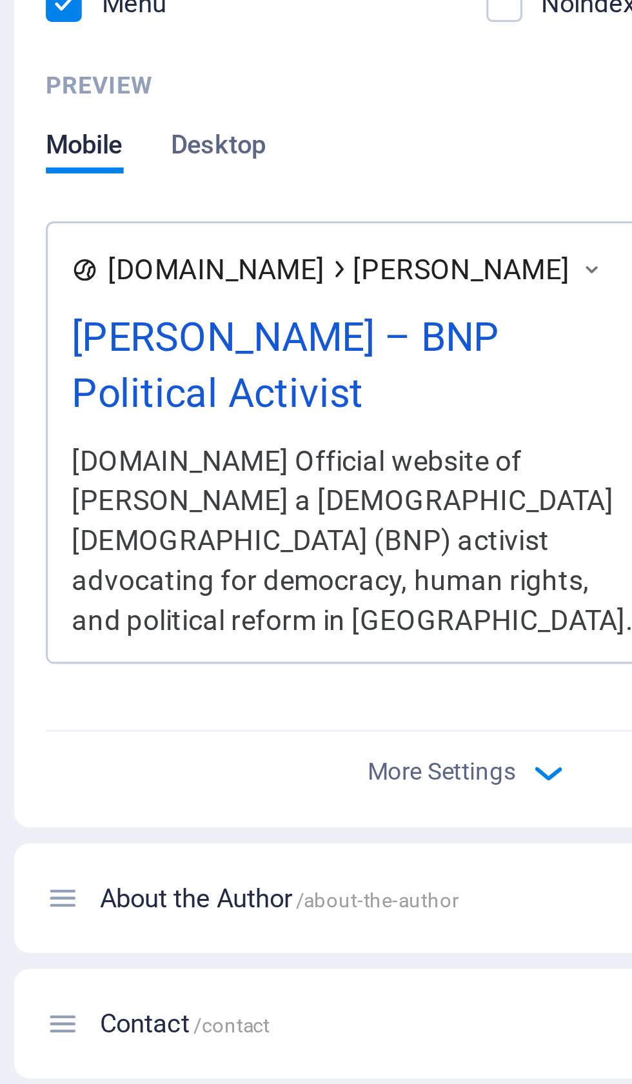
click at [346, 596] on div "Iqbalhossain.net Official website of Iqbal Hasan a Bangladesh Nationalist Party…" at bounding box center [438, 628] width 184 height 65
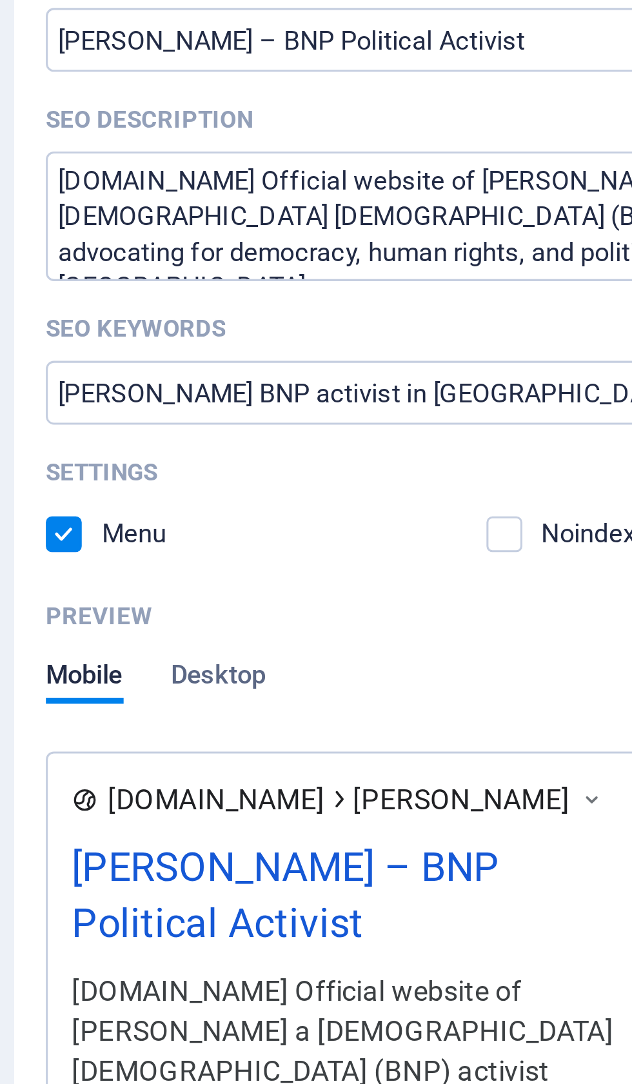
click at [337, 332] on textarea "Iqbalhossain.net Official website of Iqbal Hasan a Bangladesh Nationalist Party…" at bounding box center [474, 353] width 274 height 42
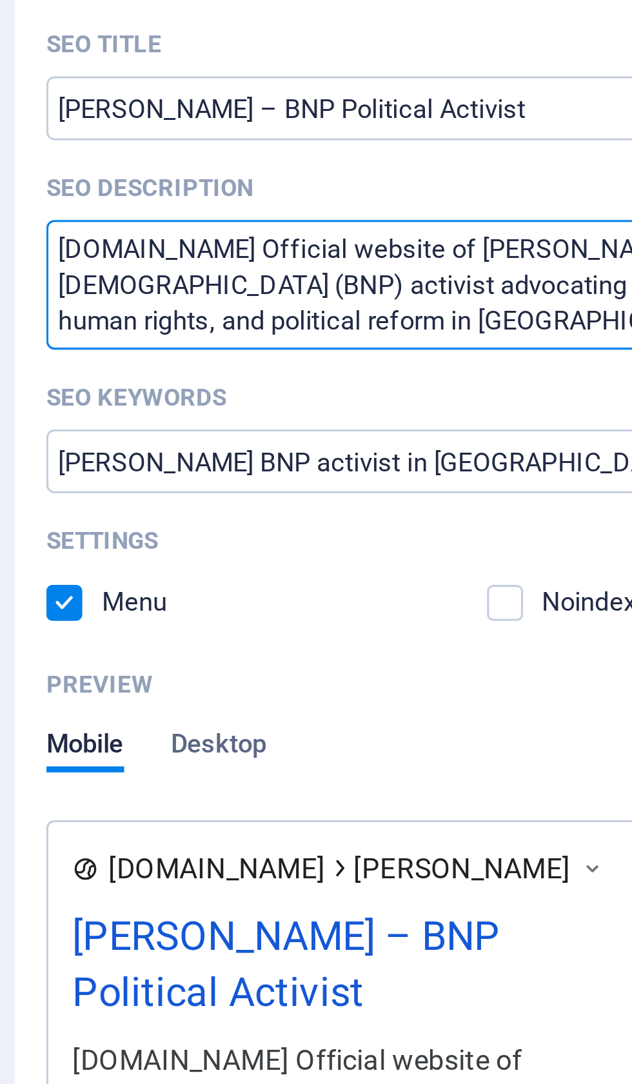
click at [337, 332] on textarea "www.Iqbalhossain.net Official website of Iqbal Hasan a Bangladesh Nationalist P…" at bounding box center [474, 353] width 274 height 42
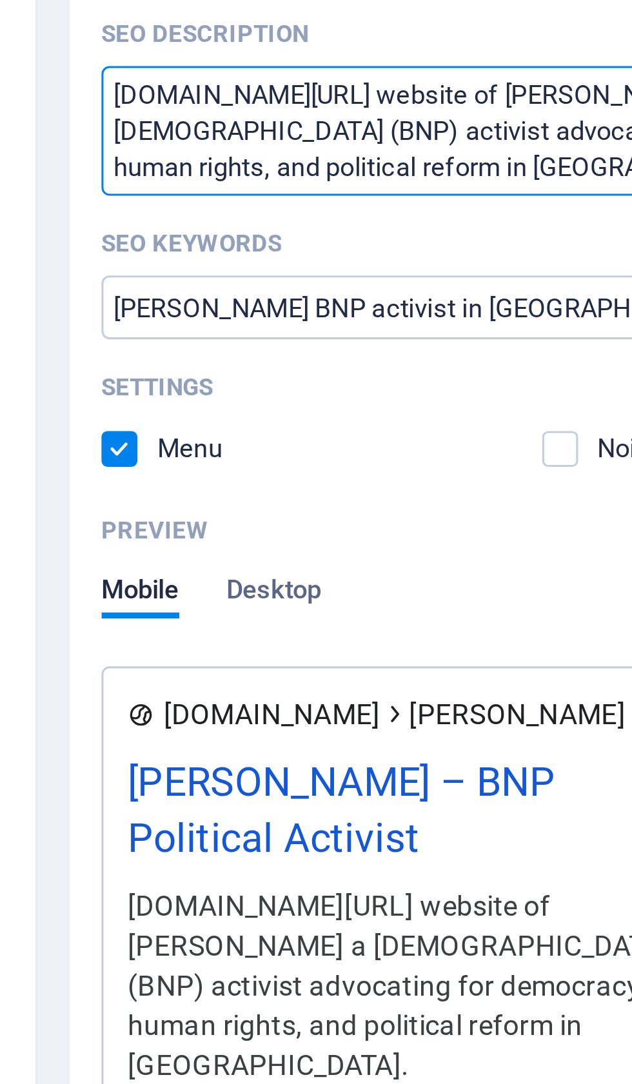
click at [337, 332] on textarea "www.Iqbalhossain.net/Official website of Iqbal Hasan a Bangladesh Nationalist P…" at bounding box center [474, 353] width 274 height 42
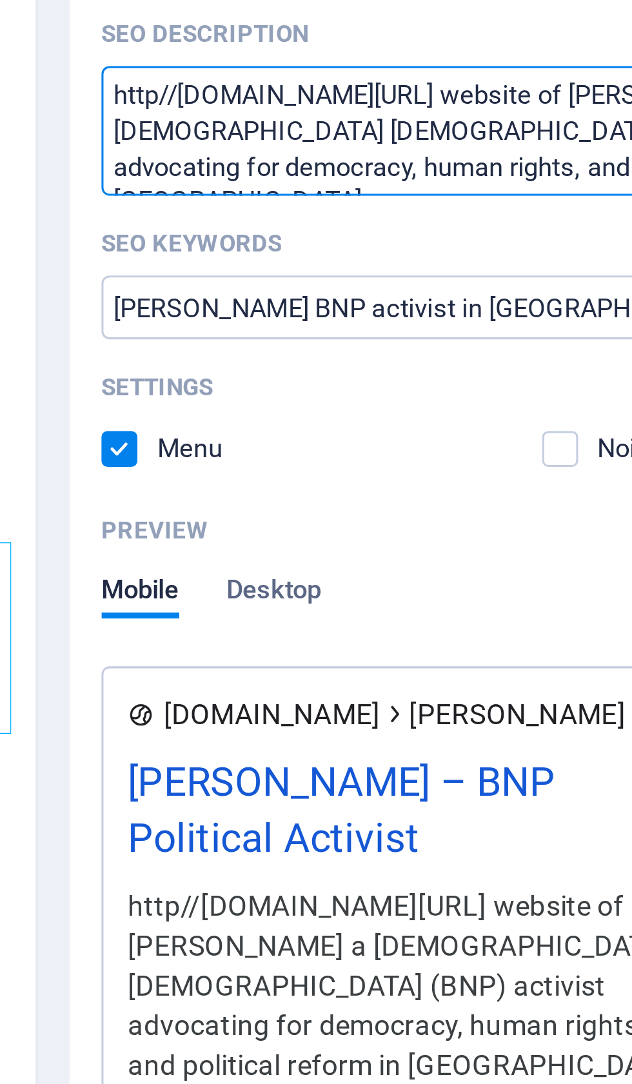
click at [337, 332] on textarea "http//www.Iqbalhossain.net/Official website of Iqbal Hasan a Bangladesh Nationa…" at bounding box center [474, 353] width 274 height 42
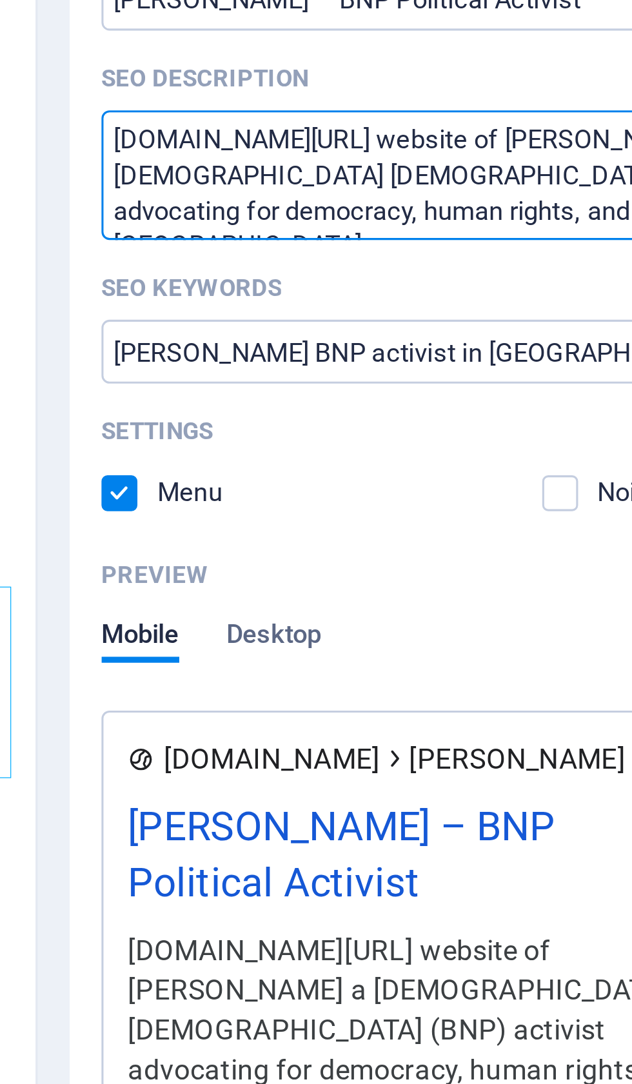
type textarea "Iqbalhossain.net/Official website of Iqbal Hasan a Bangladesh Nationalist Party…"
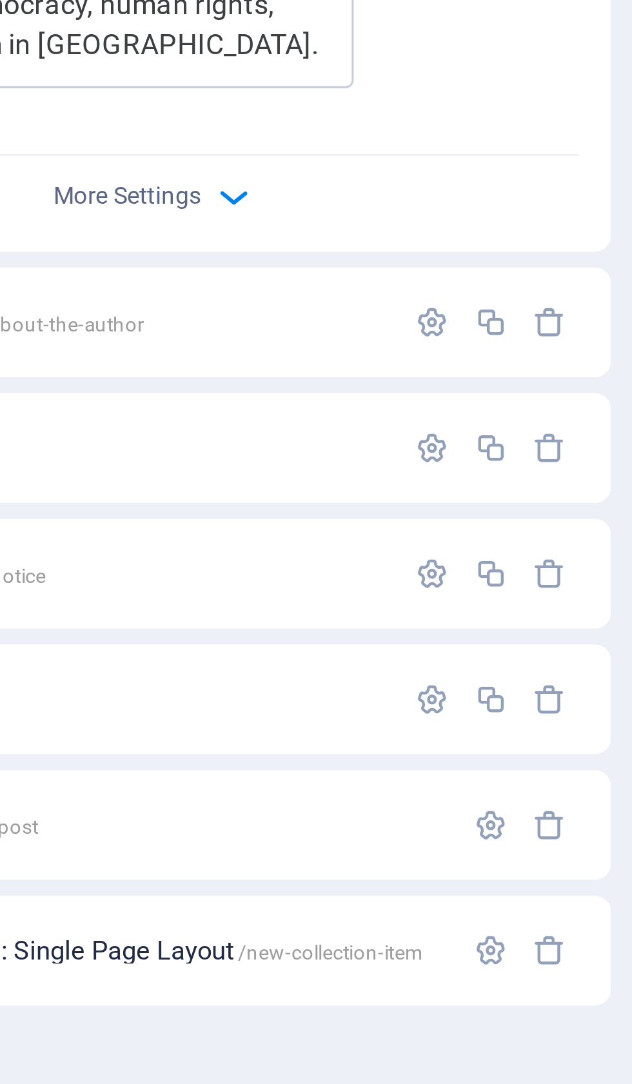
click at [558, 740] on icon "button" at bounding box center [563, 745] width 11 height 11
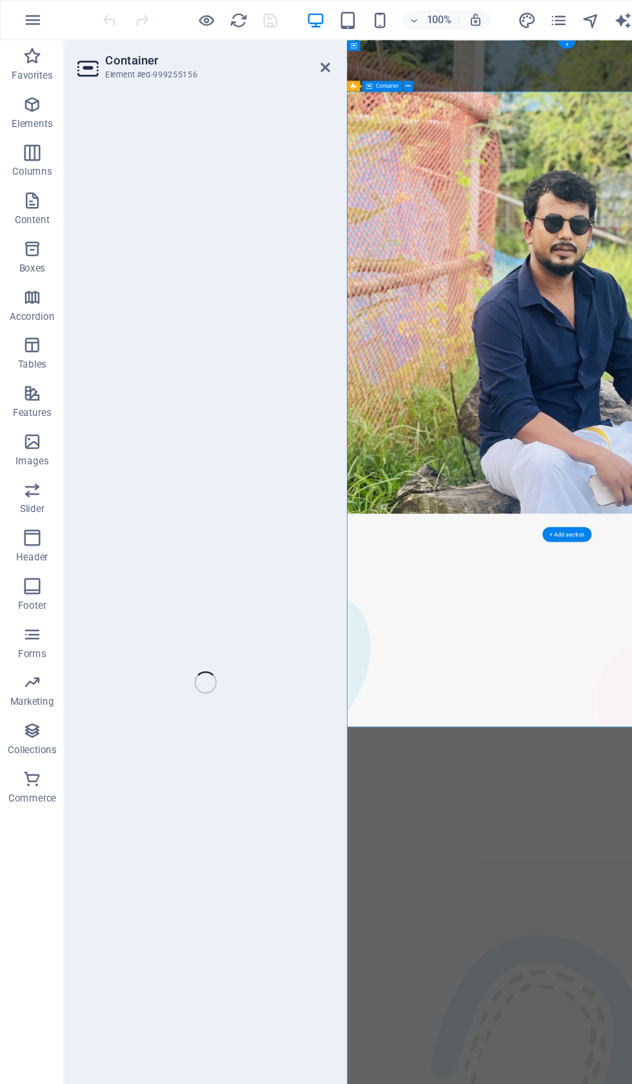
select select "vh"
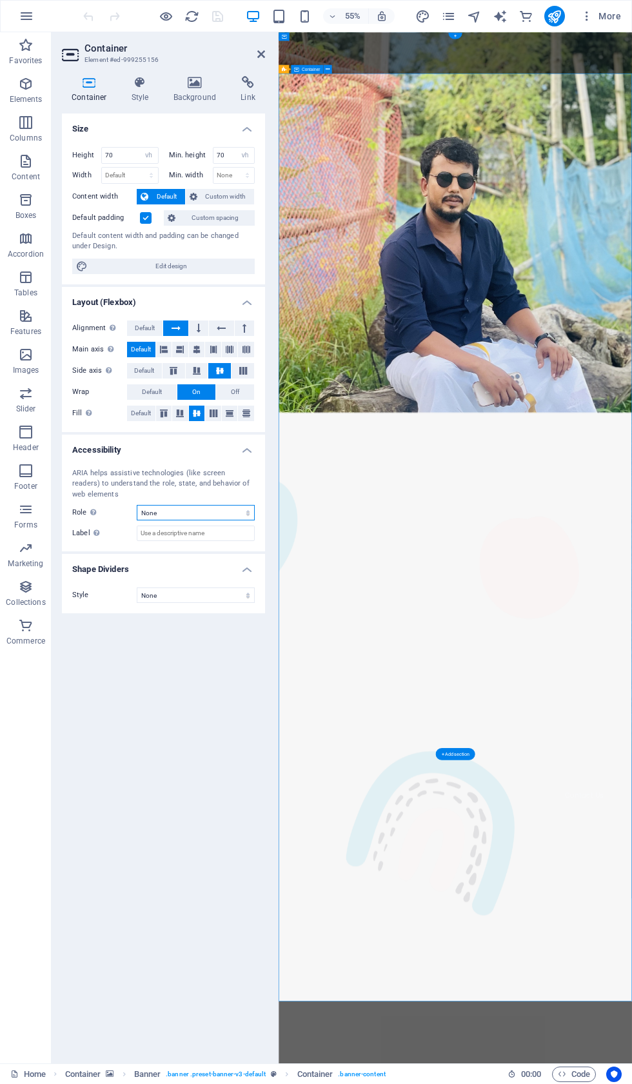
click at [235, 505] on select "None Alert Article Banner Comment Complementary Dialog Footer Header Marquee Pr…" at bounding box center [196, 512] width 118 height 15
select select "header"
click at [149, 77] on icon at bounding box center [140, 82] width 37 height 13
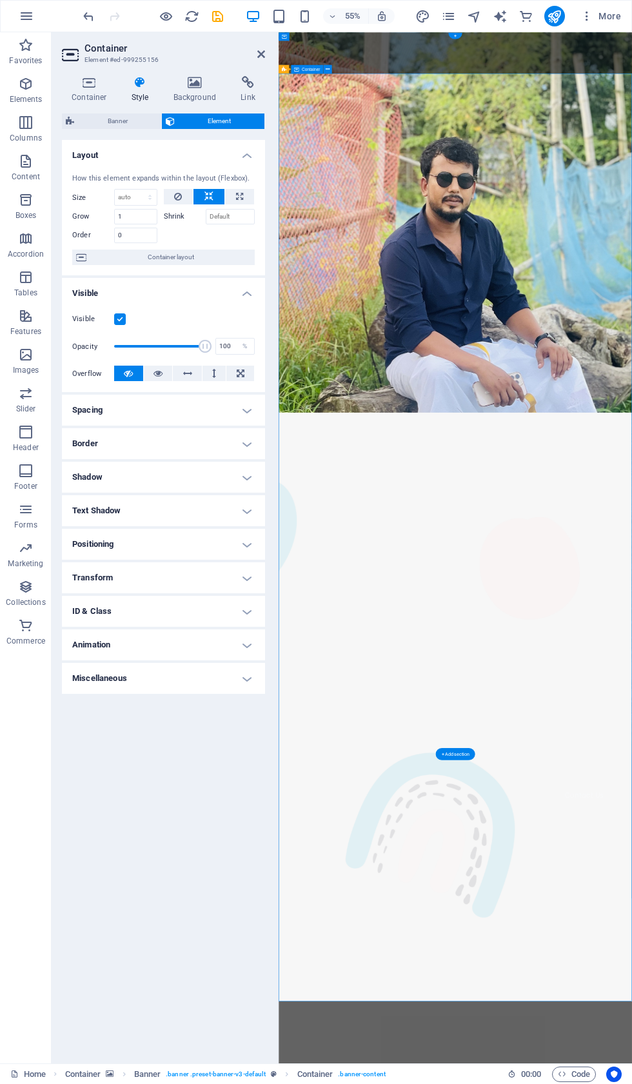
click at [253, 604] on h4 "ID & Class" at bounding box center [163, 611] width 203 height 31
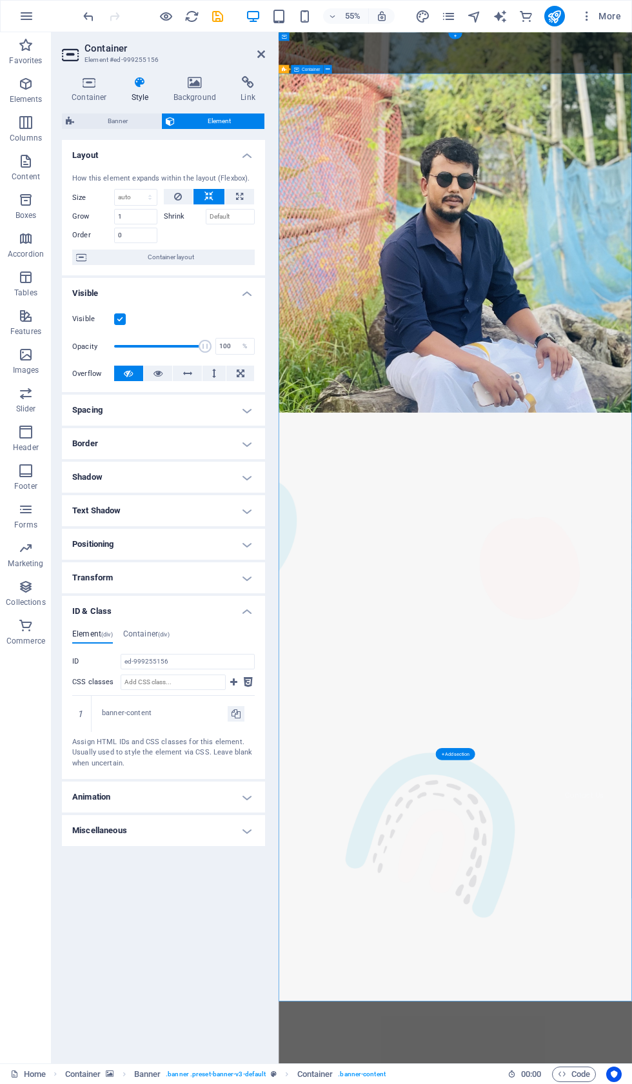
click at [267, 79] on div "Container Style Background Link Size Height 70 Default px rem % vh vw Min. heig…" at bounding box center [164, 564] width 224 height 997
click at [261, 78] on icon at bounding box center [248, 82] width 34 height 13
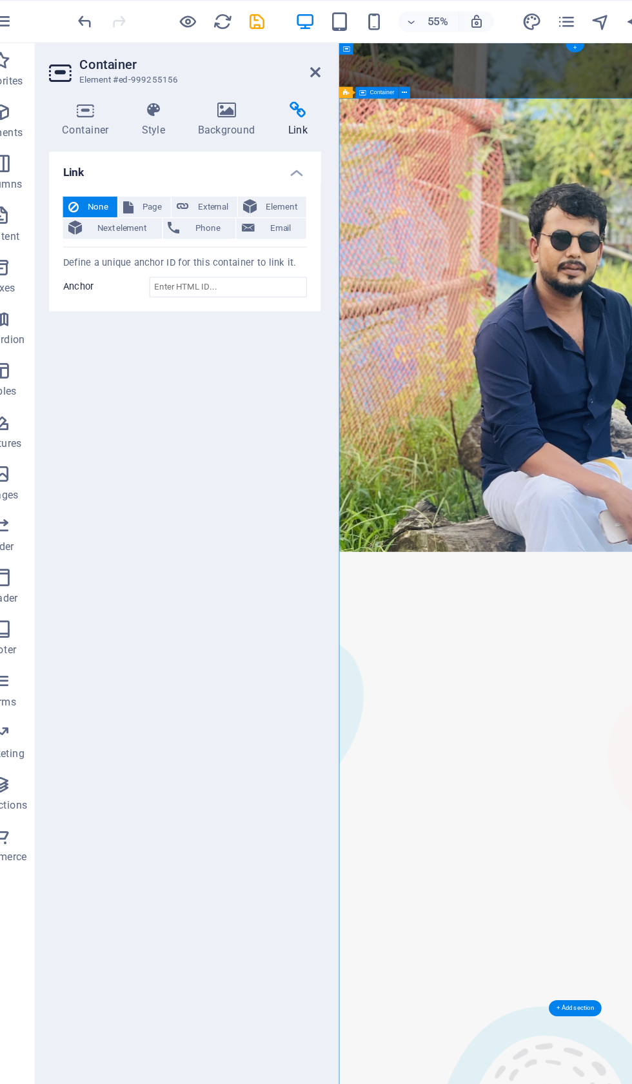
click at [170, 147] on span "External" at bounding box center [184, 154] width 28 height 15
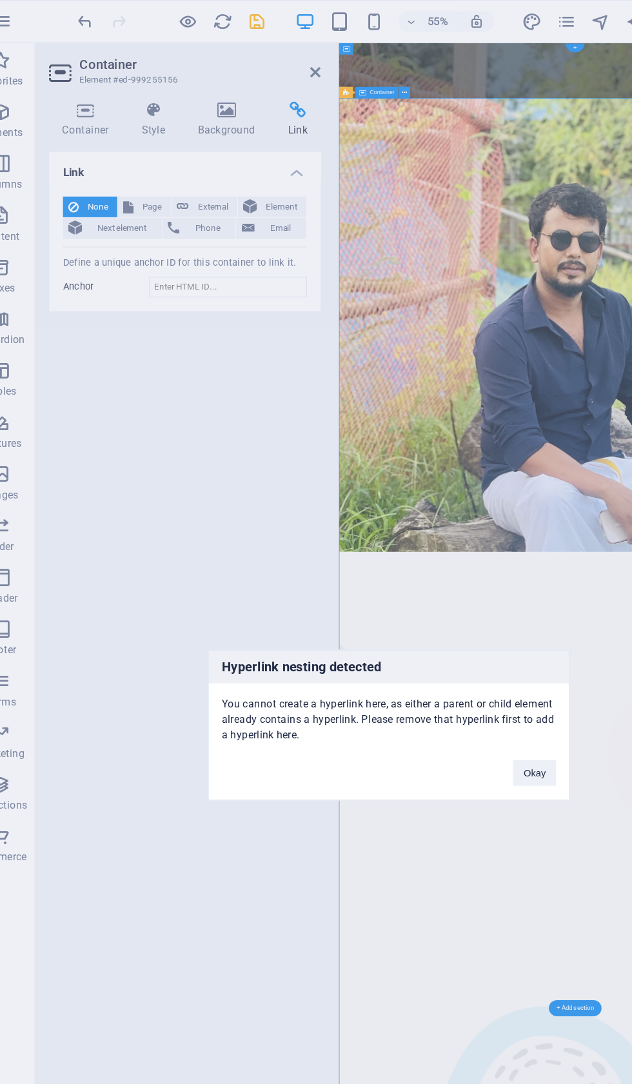
click at [409, 583] on button "Okay" at bounding box center [425, 577] width 32 height 19
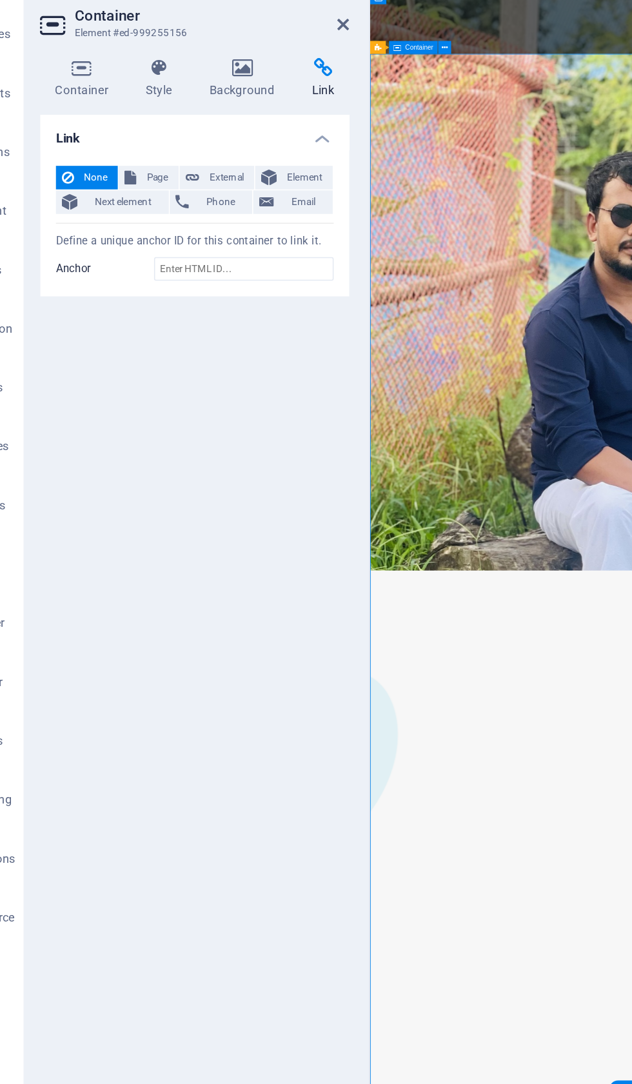
click at [129, 147] on span "Page" at bounding box center [139, 154] width 20 height 15
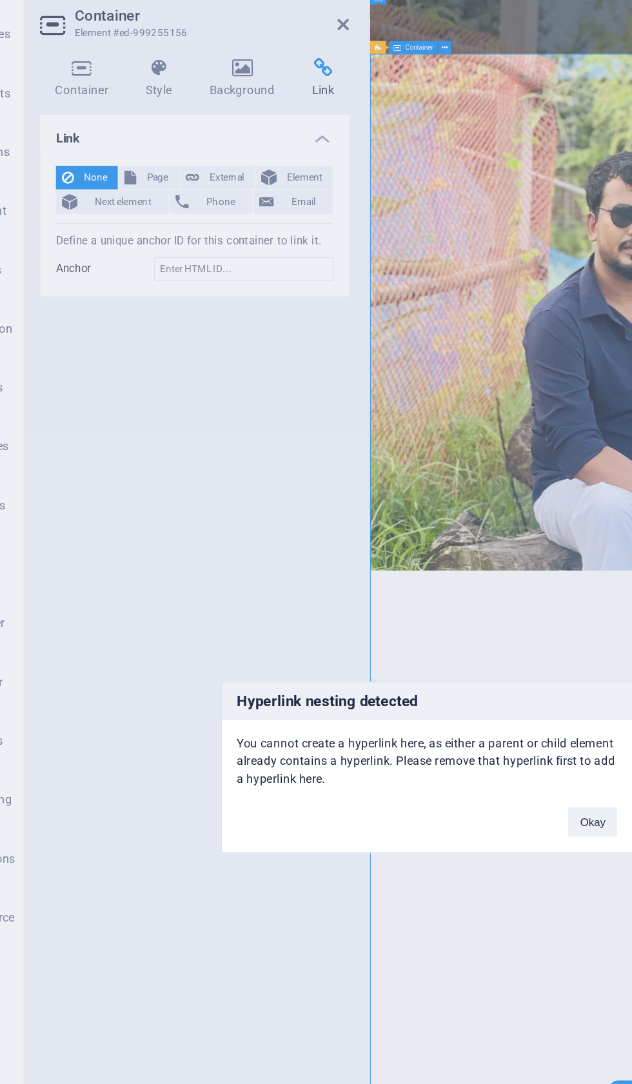
click at [409, 568] on button "Okay" at bounding box center [425, 577] width 32 height 19
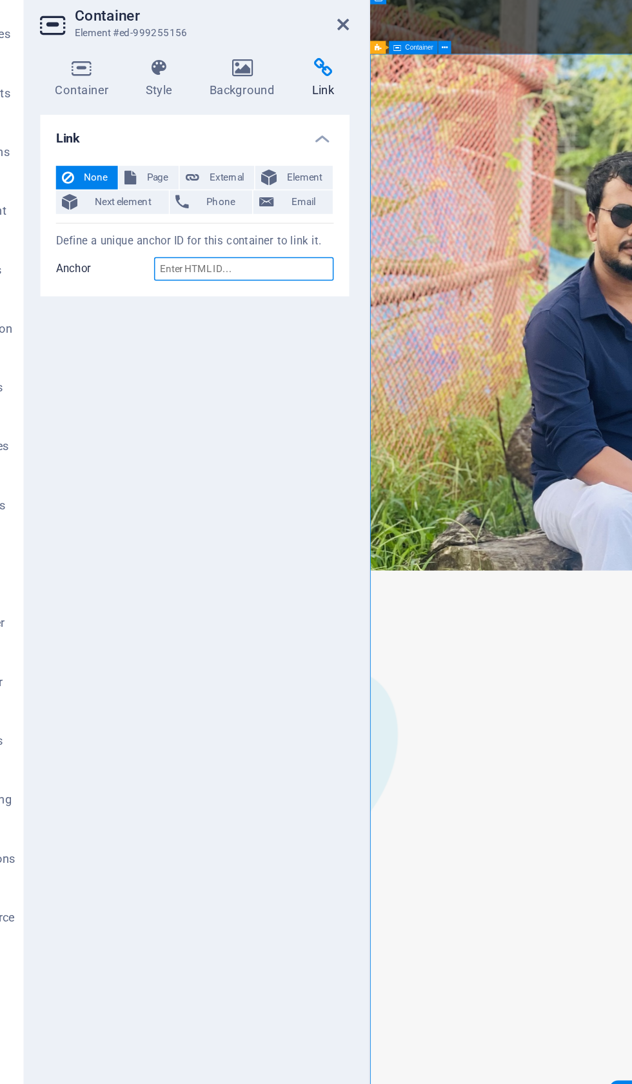
click at [168, 207] on input "Anchor" at bounding box center [196, 214] width 118 height 15
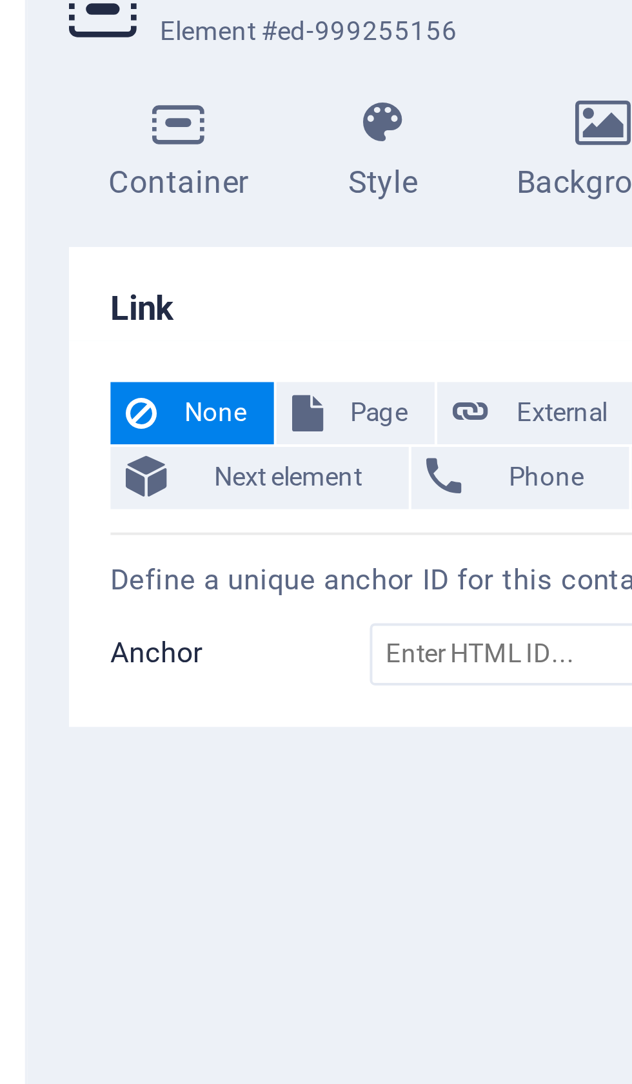
click at [90, 163] on span "Next element" at bounding box center [116, 170] width 52 height 15
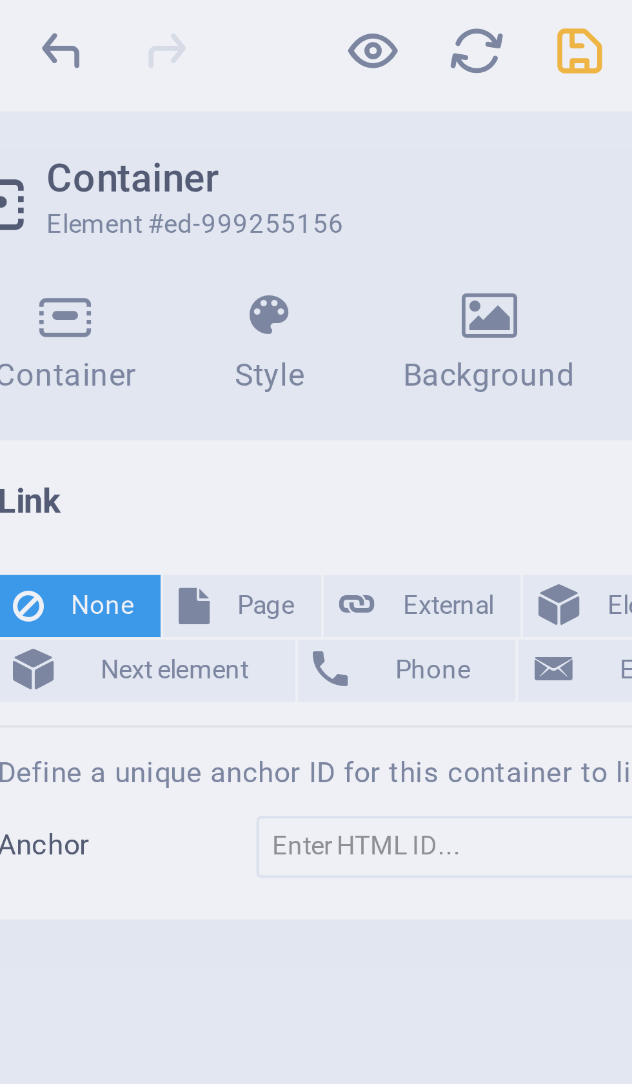
click at [81, 39] on div "Hyperlink nesting detected You cannot create a hyperlink here, as either a pare…" at bounding box center [316, 542] width 632 height 1084
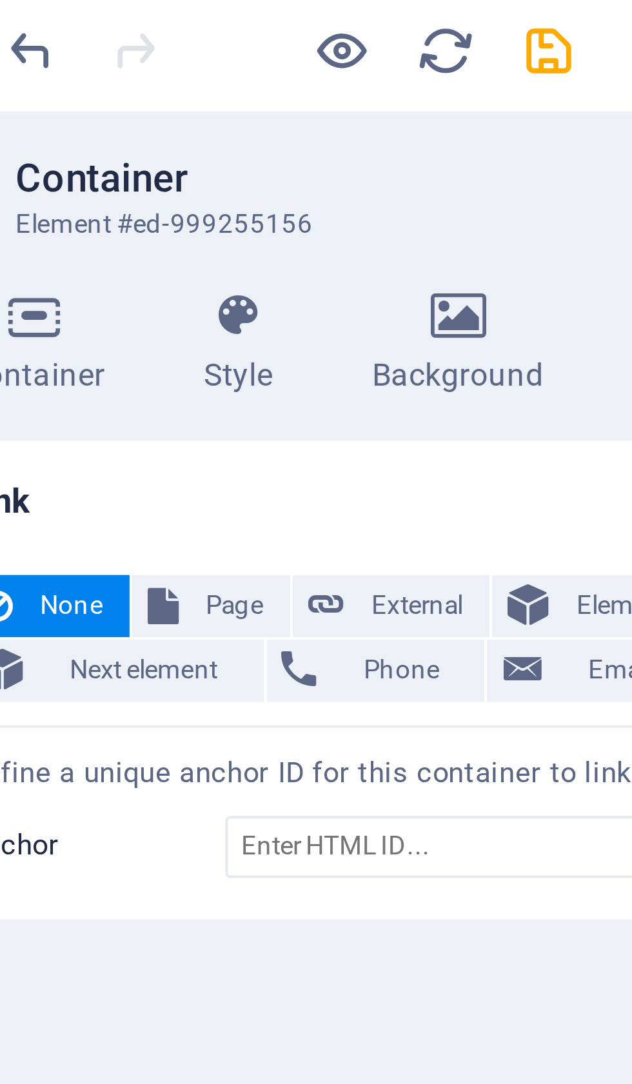
click at [164, 80] on icon at bounding box center [195, 82] width 63 height 13
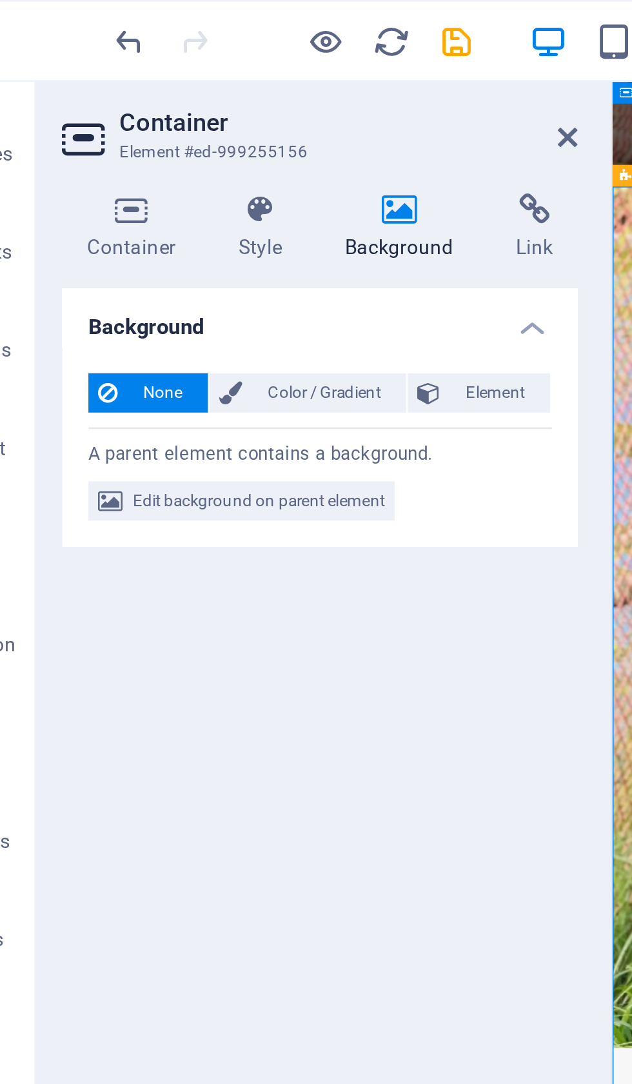
click at [102, 195] on span "Edit background on parent element" at bounding box center [139, 197] width 99 height 15
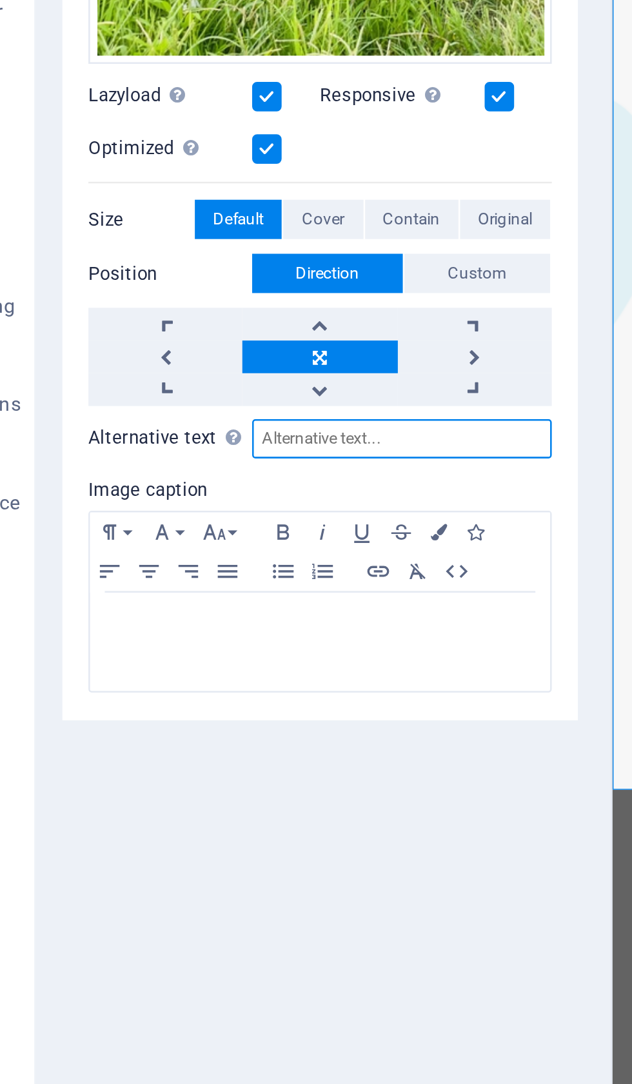
click at [155, 608] on input "Alternative text The alternative text is used by devices that cannot display im…" at bounding box center [196, 615] width 118 height 15
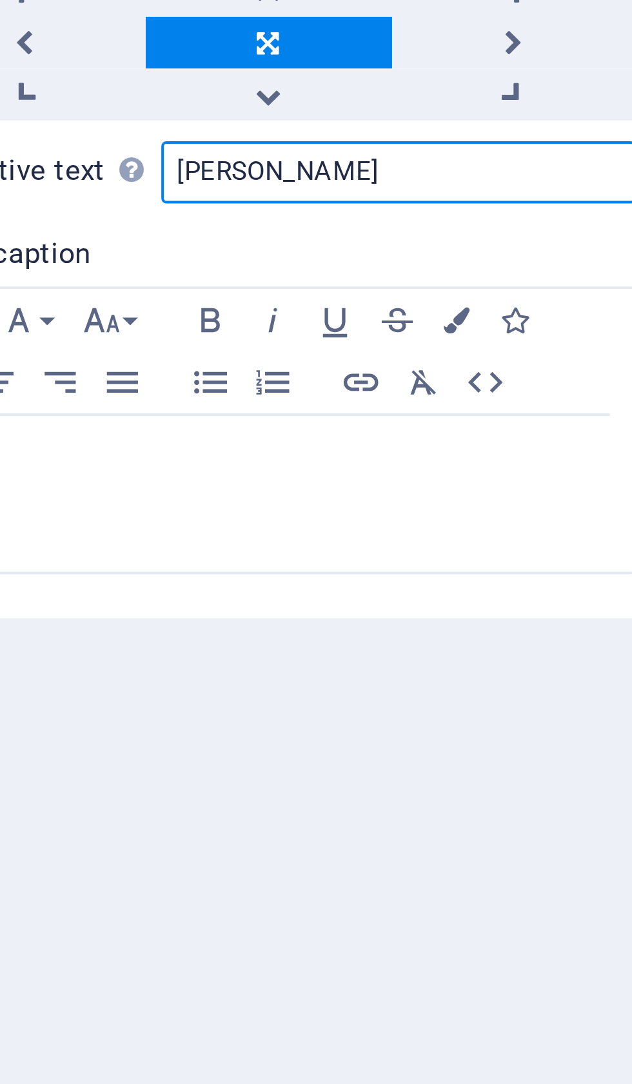
type input "[PERSON_NAME]"
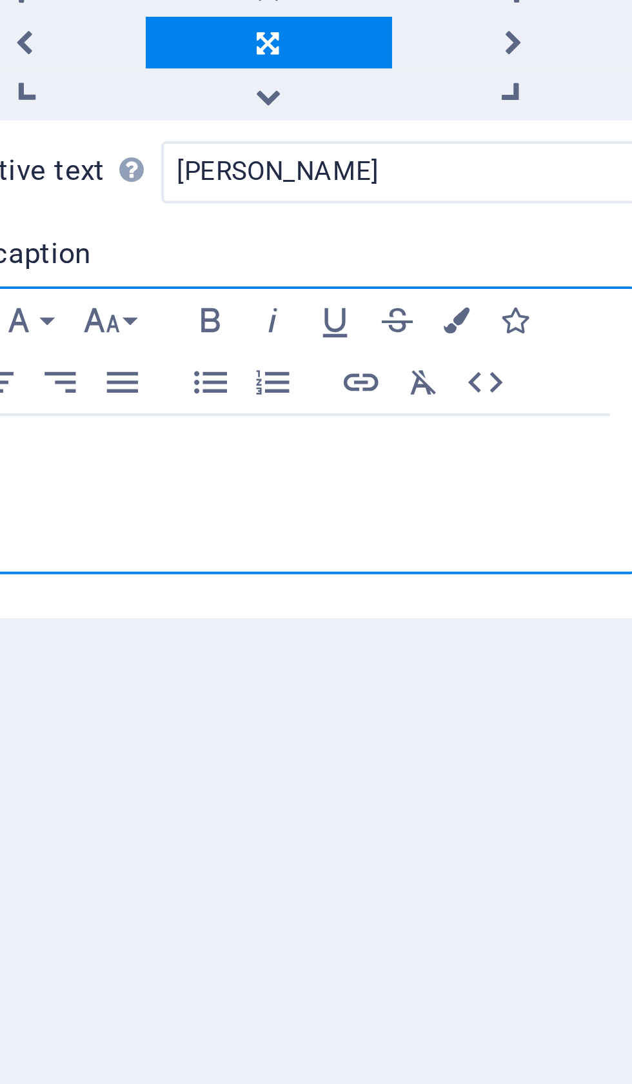
click at [210, 663] on icon "button" at bounding box center [217, 668] width 15 height 10
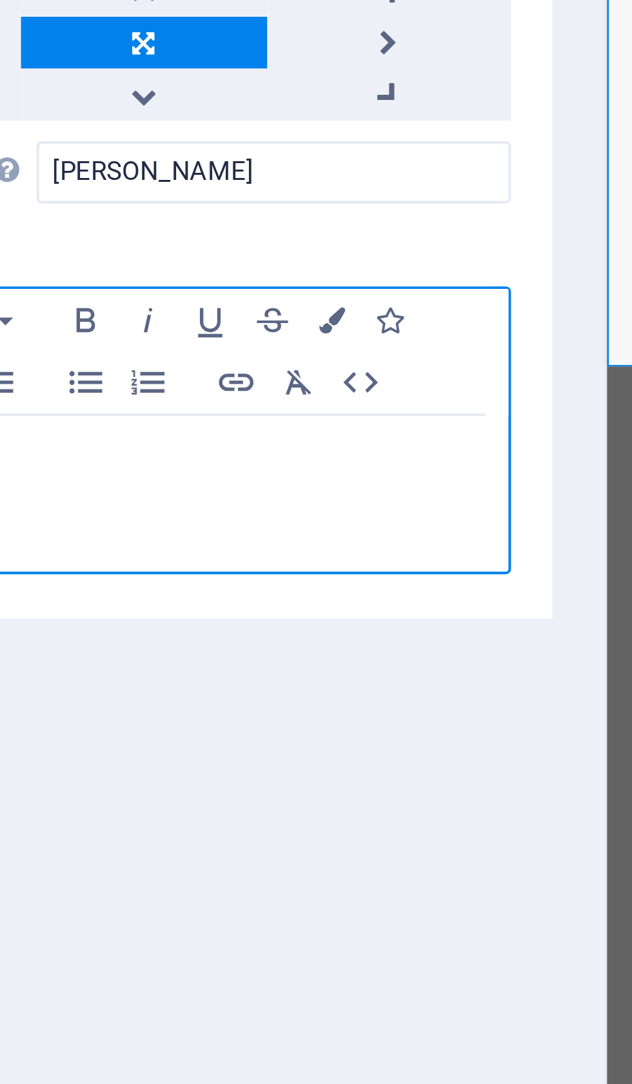
click at [210, 663] on icon "button" at bounding box center [217, 668] width 15 height 10
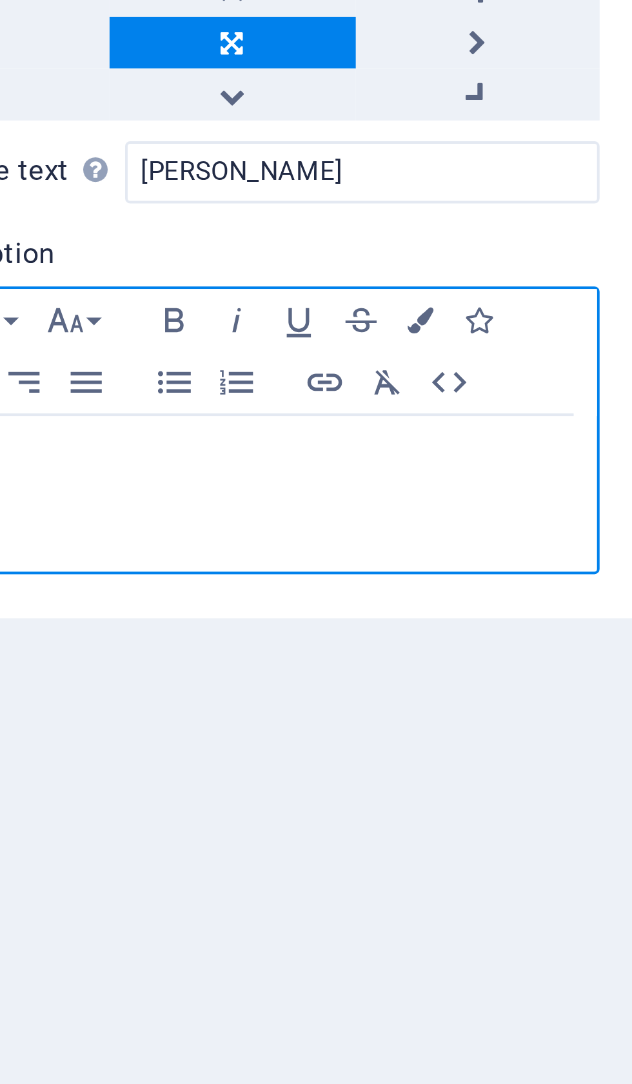
click at [210, 663] on icon "button" at bounding box center [217, 668] width 15 height 10
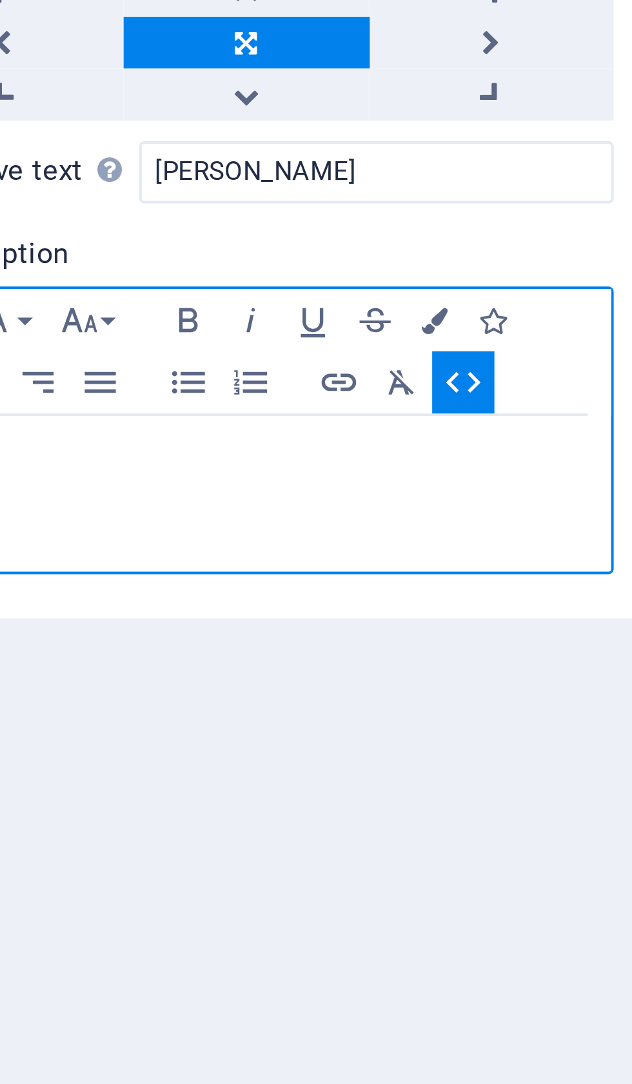
click at [213, 665] on icon "button" at bounding box center [217, 667] width 8 height 5
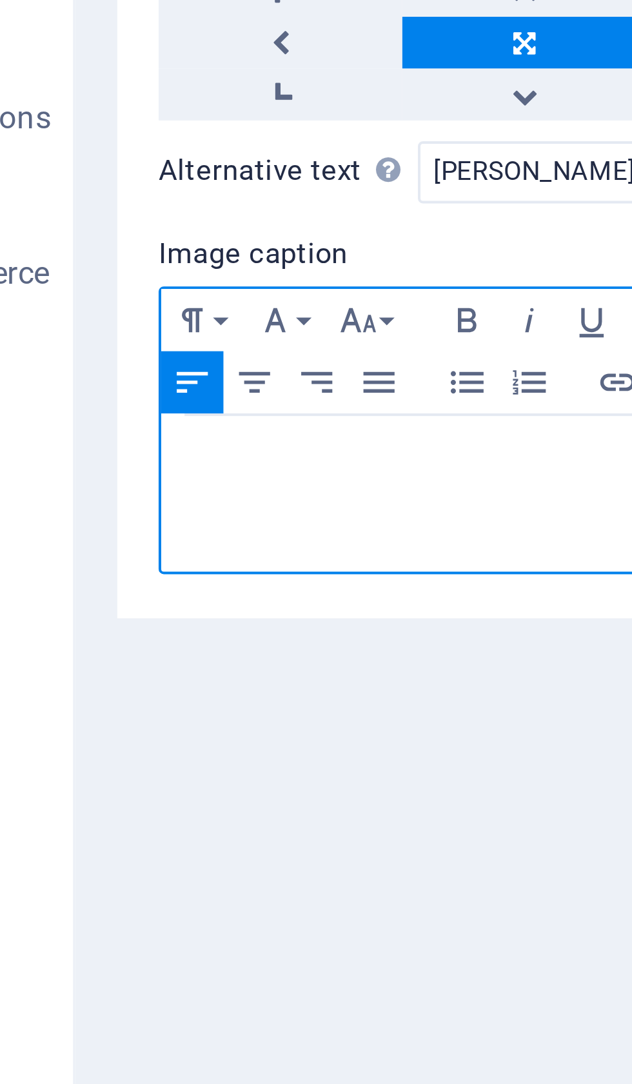
click at [73, 647] on icon "button" at bounding box center [80, 652] width 15 height 10
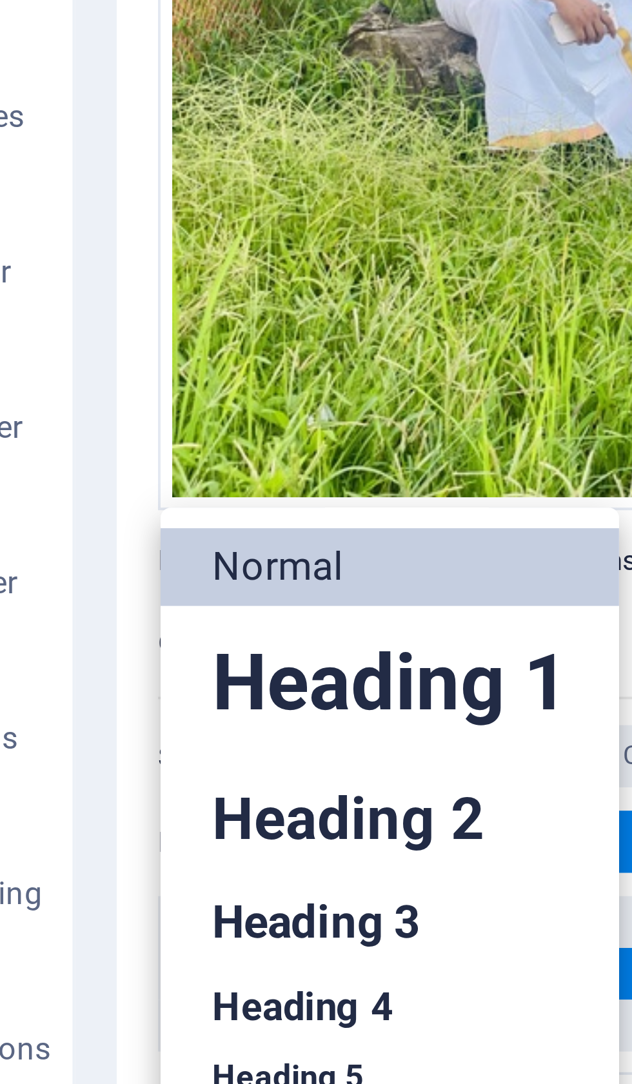
click at [84, 473] on link "Normal" at bounding box center [130, 482] width 114 height 19
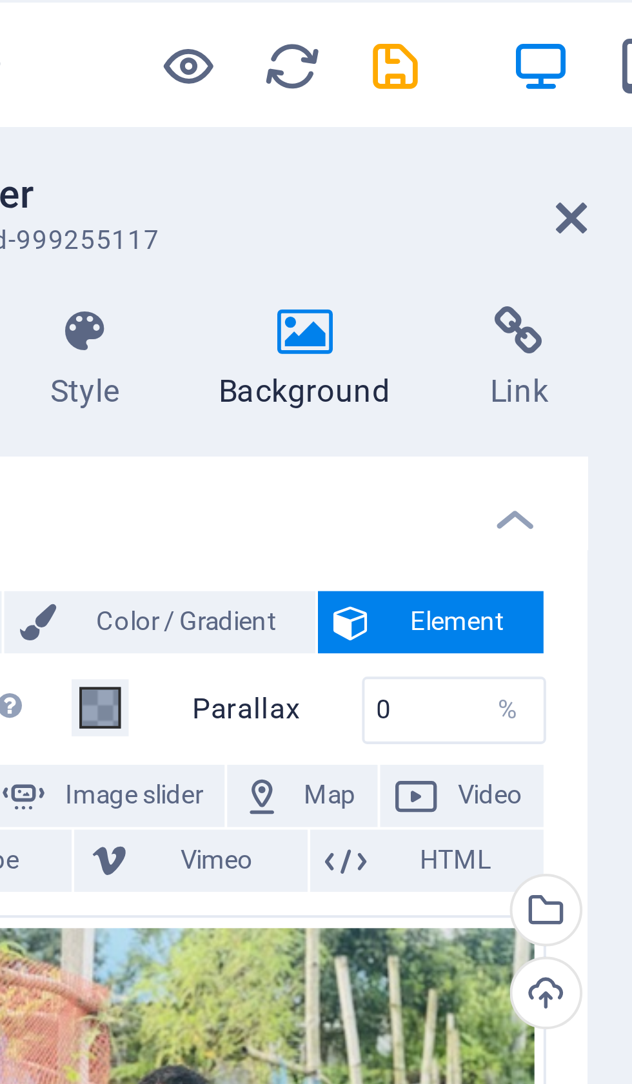
click at [210, 14] on icon "save" at bounding box center [217, 16] width 15 height 15
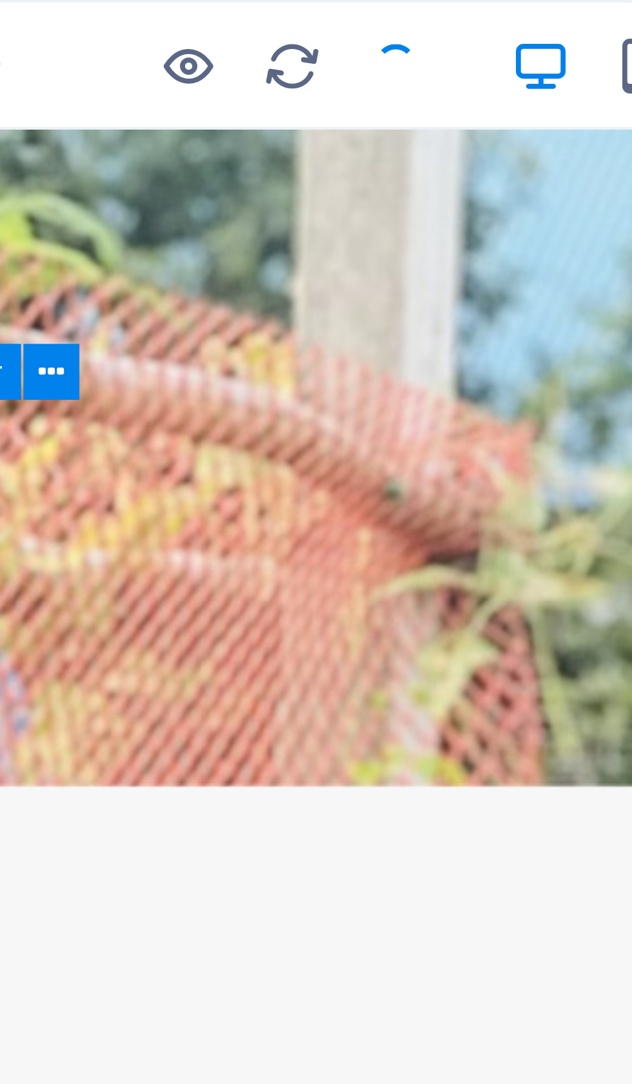
checkbox input "false"
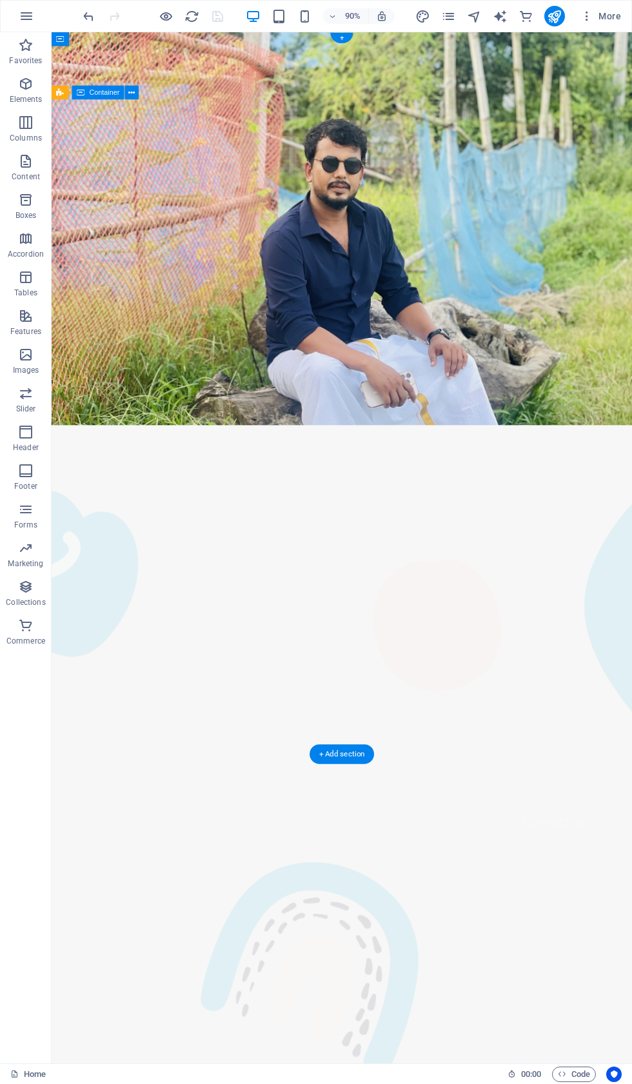
click at [40, 433] on span "Header" at bounding box center [26, 439] width 52 height 31
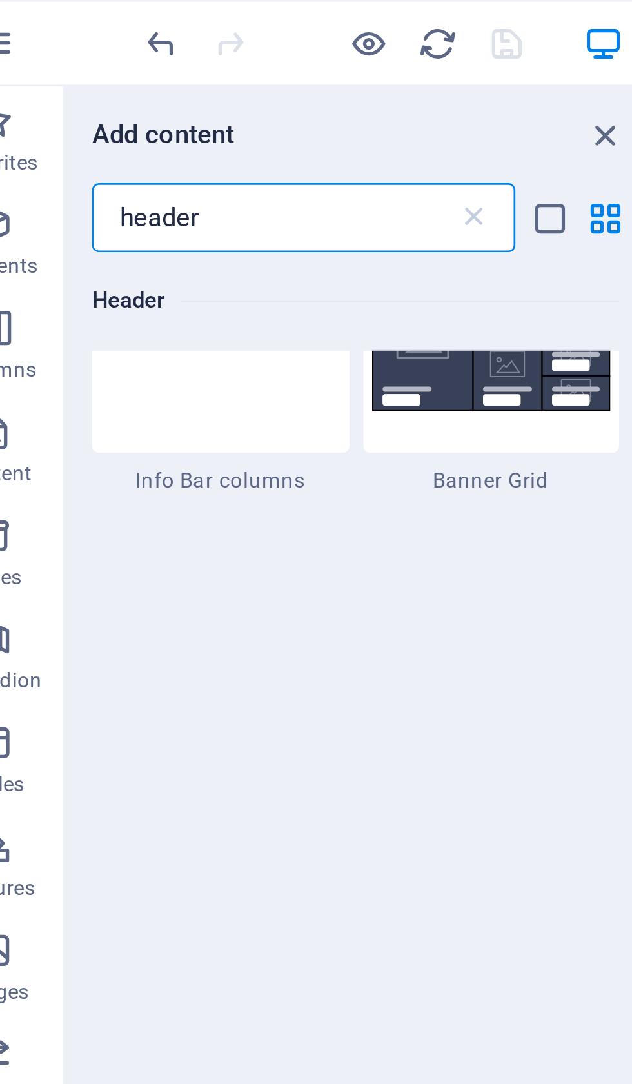
scroll to position [816, 0]
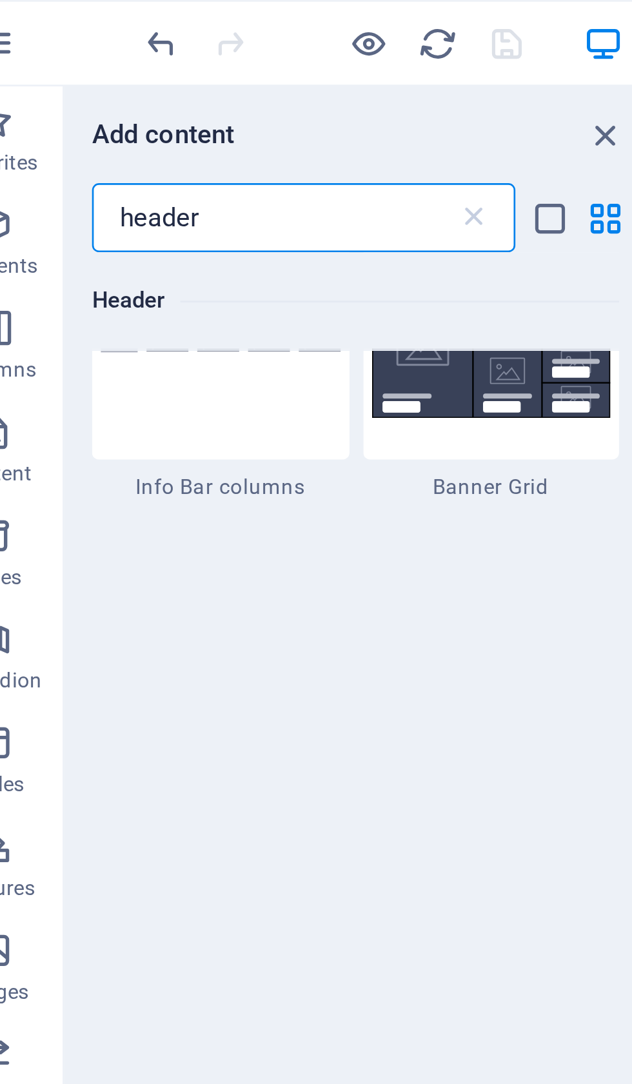
type input "header"
click at [88, 132] on img at bounding box center [111, 129] width 90 height 6
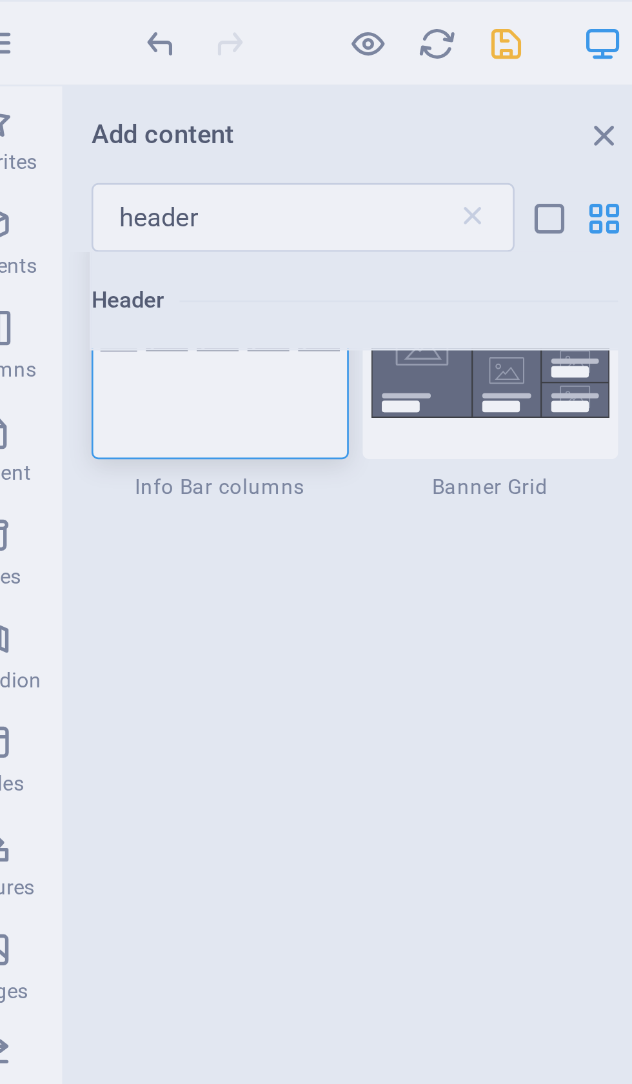
click at [78, 165] on div "No placement target There is no placement target selected. Click on an element …" at bounding box center [316, 542] width 632 height 1084
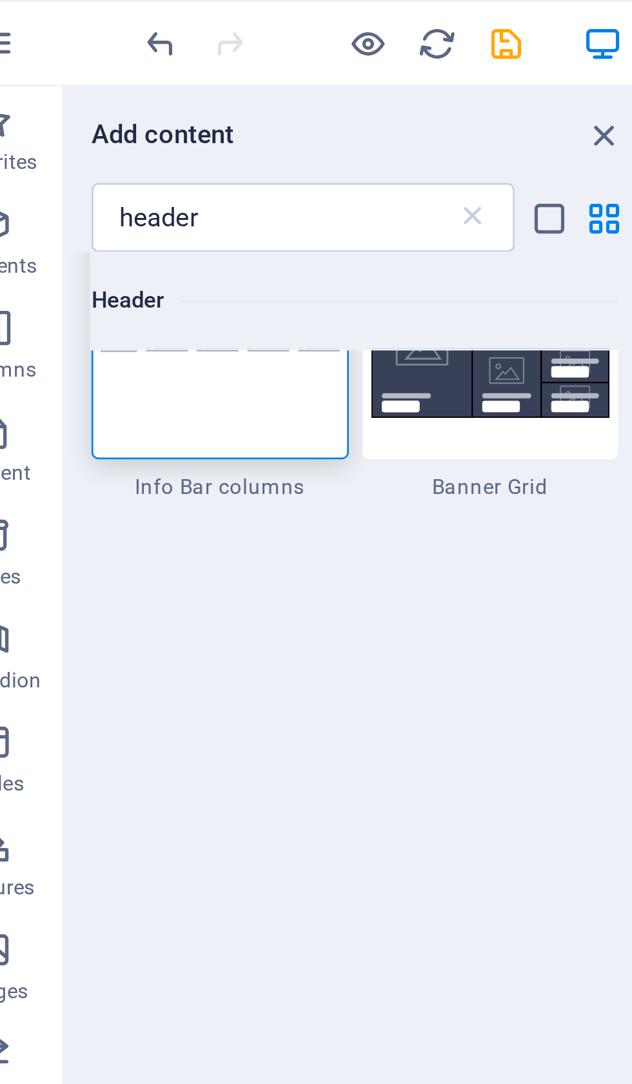
click at [92, 163] on div at bounding box center [111, 128] width 96 height 85
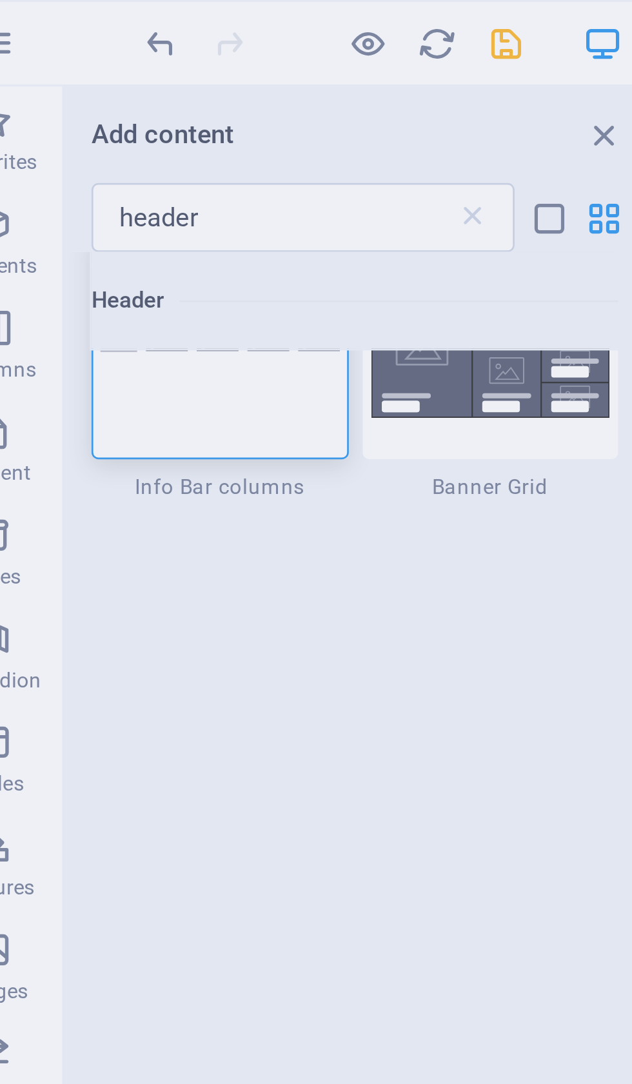
click at [89, 173] on div "No placement target There is no placement target selected. Click on an element …" at bounding box center [316, 542] width 632 height 1084
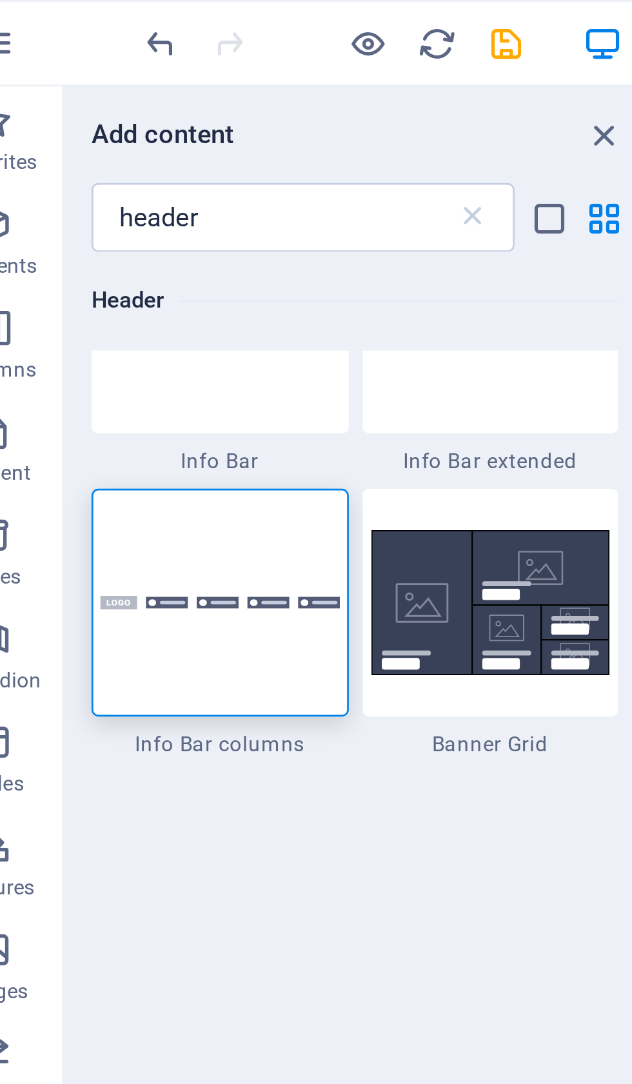
scroll to position [709, 0]
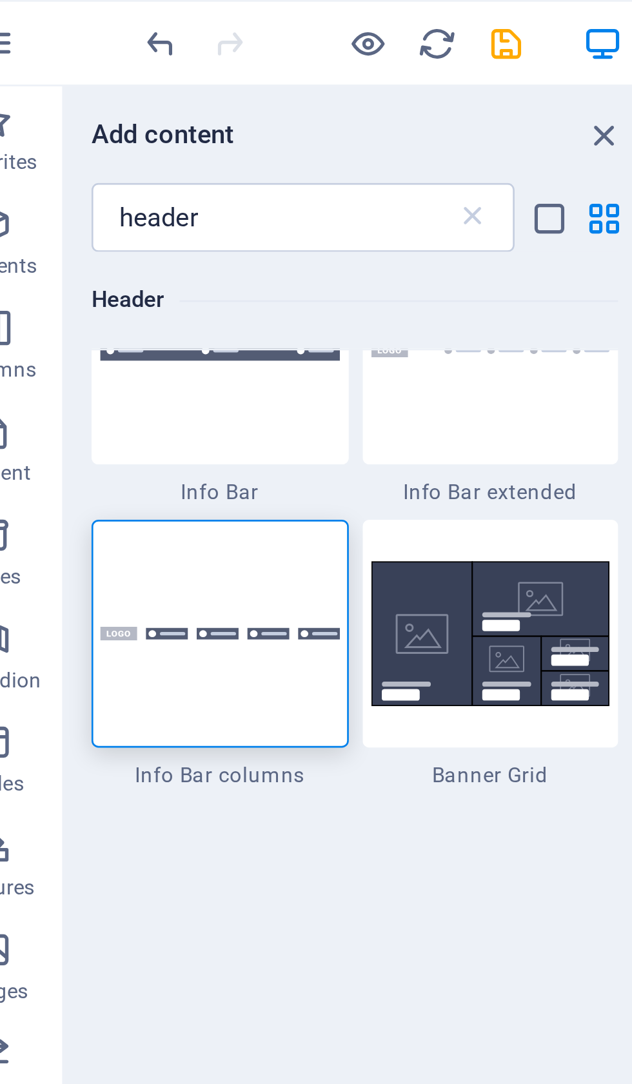
click at [109, 230] on div at bounding box center [111, 236] width 96 height 85
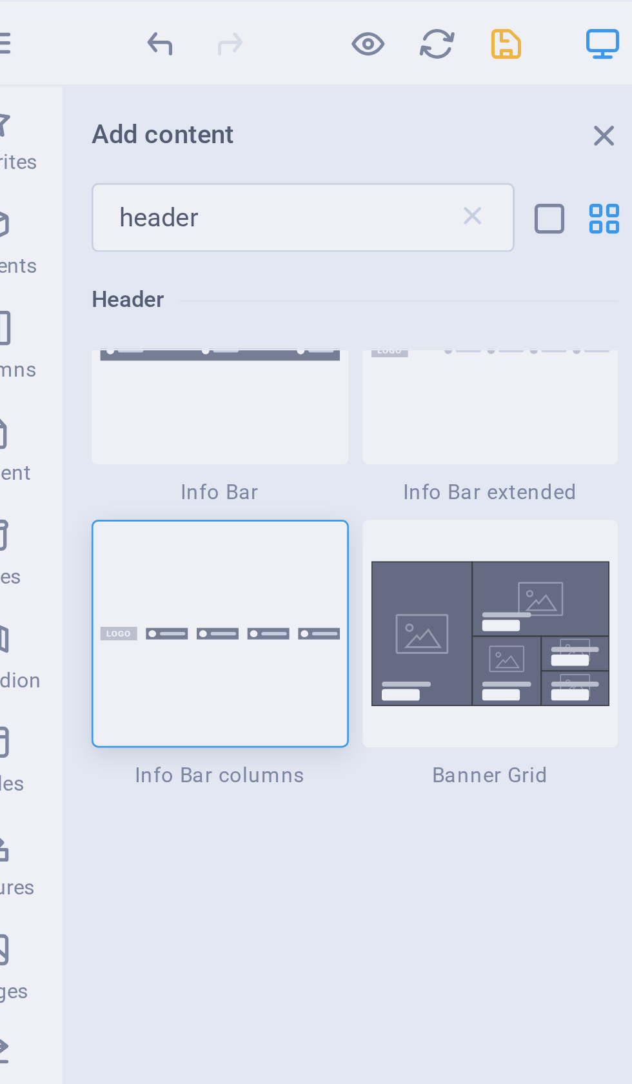
click at [109, 233] on div "No placement target There is no placement target selected. Click on an element …" at bounding box center [316, 542] width 632 height 1084
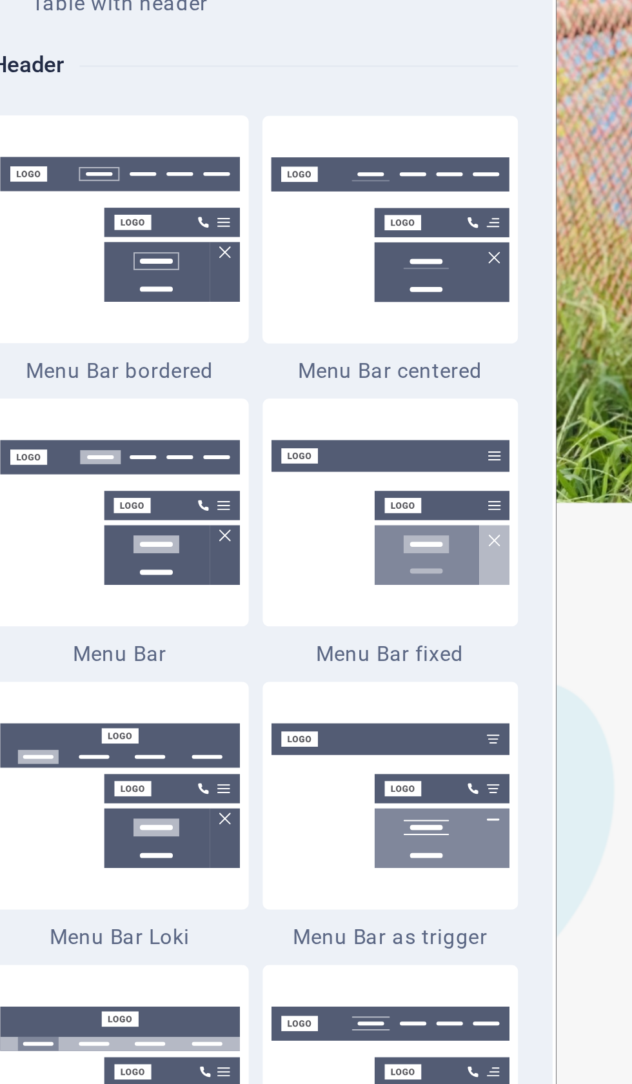
scroll to position [0, 0]
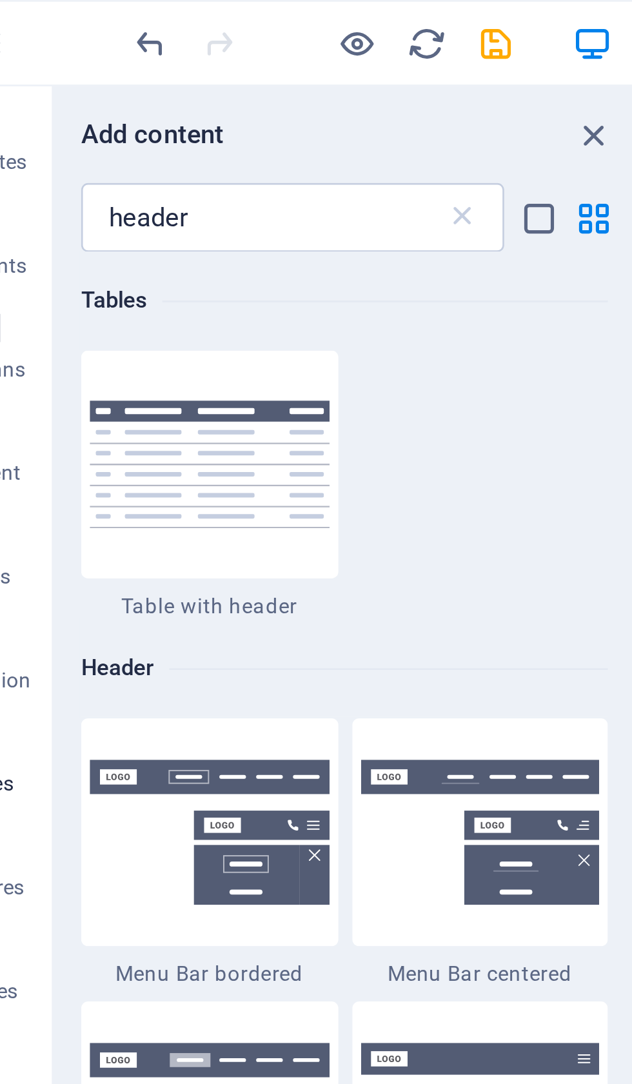
click at [199, 81] on icon at bounding box center [205, 81] width 13 height 13
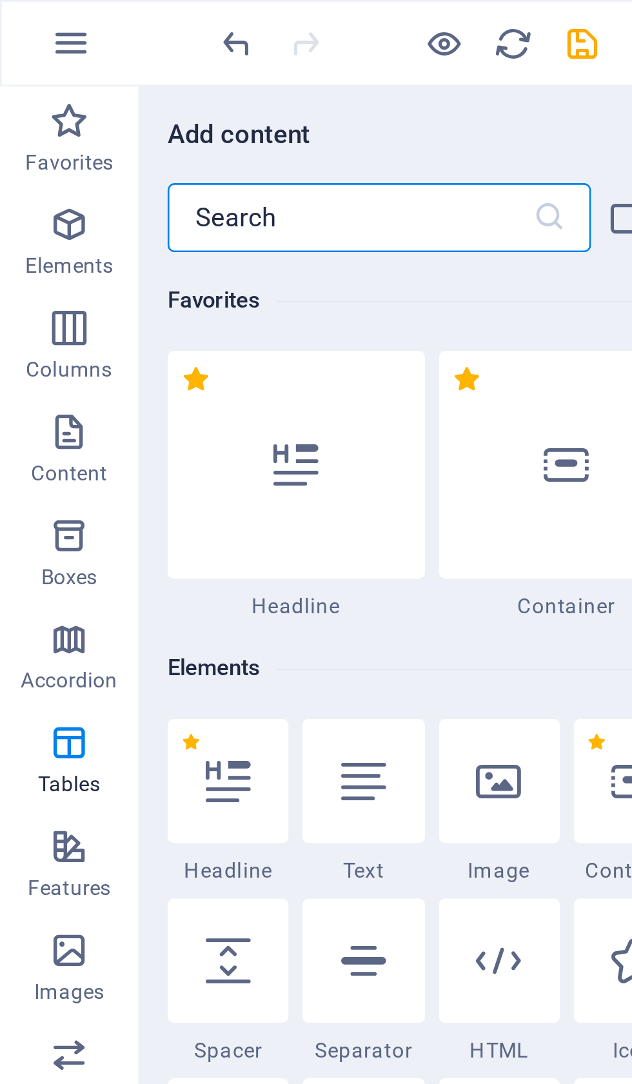
click at [90, 19] on icon "undo" at bounding box center [88, 16] width 15 height 15
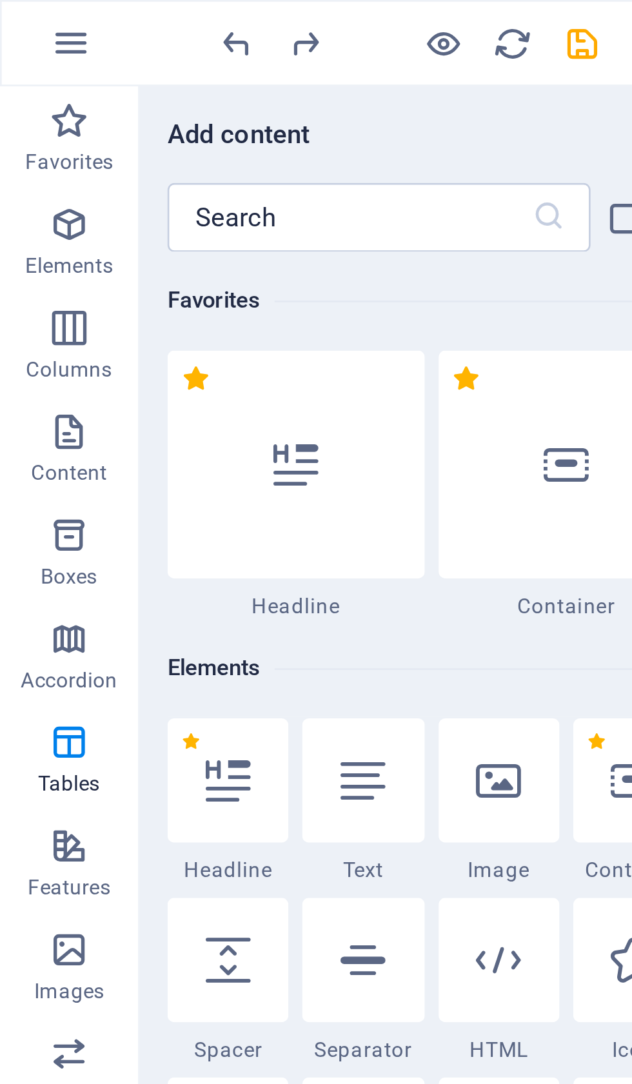
click at [86, 19] on icon "undo" at bounding box center [88, 16] width 15 height 15
click at [94, 18] on icon "undo" at bounding box center [88, 16] width 15 height 15
click at [90, 21] on icon "undo" at bounding box center [88, 16] width 15 height 15
click at [89, 21] on icon "undo" at bounding box center [88, 16] width 15 height 15
click at [91, 23] on icon "undo" at bounding box center [88, 16] width 15 height 15
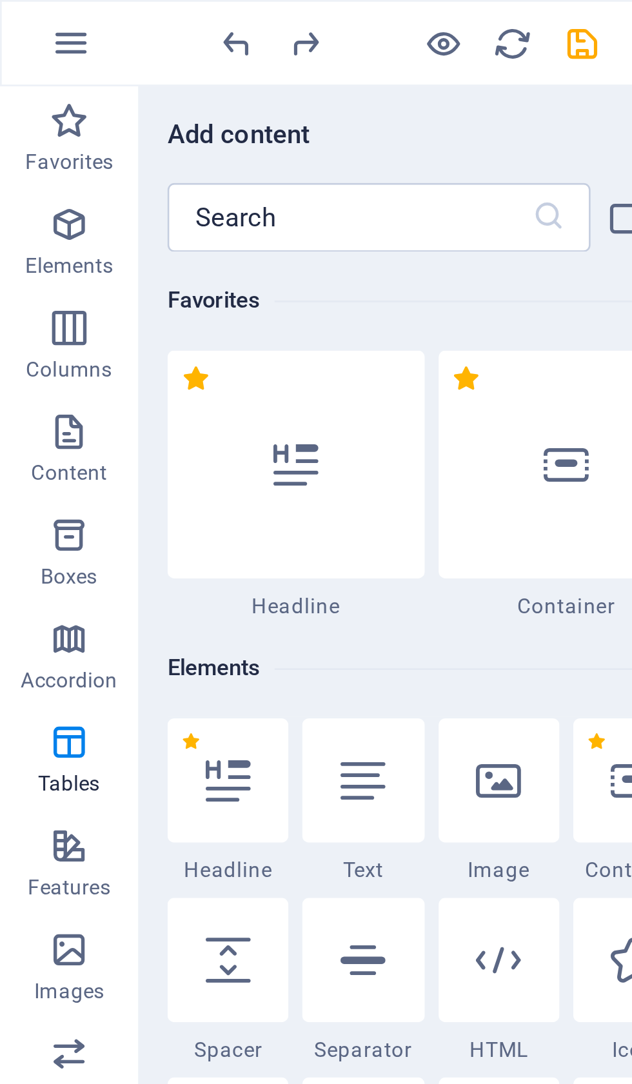
click at [94, 13] on icon "undo" at bounding box center [88, 16] width 15 height 15
click at [92, 19] on icon "undo" at bounding box center [88, 16] width 15 height 15
click at [94, 14] on icon "undo" at bounding box center [88, 16] width 15 height 15
click at [88, 23] on icon "undo" at bounding box center [88, 16] width 15 height 15
click at [93, 19] on icon "undo" at bounding box center [88, 16] width 15 height 15
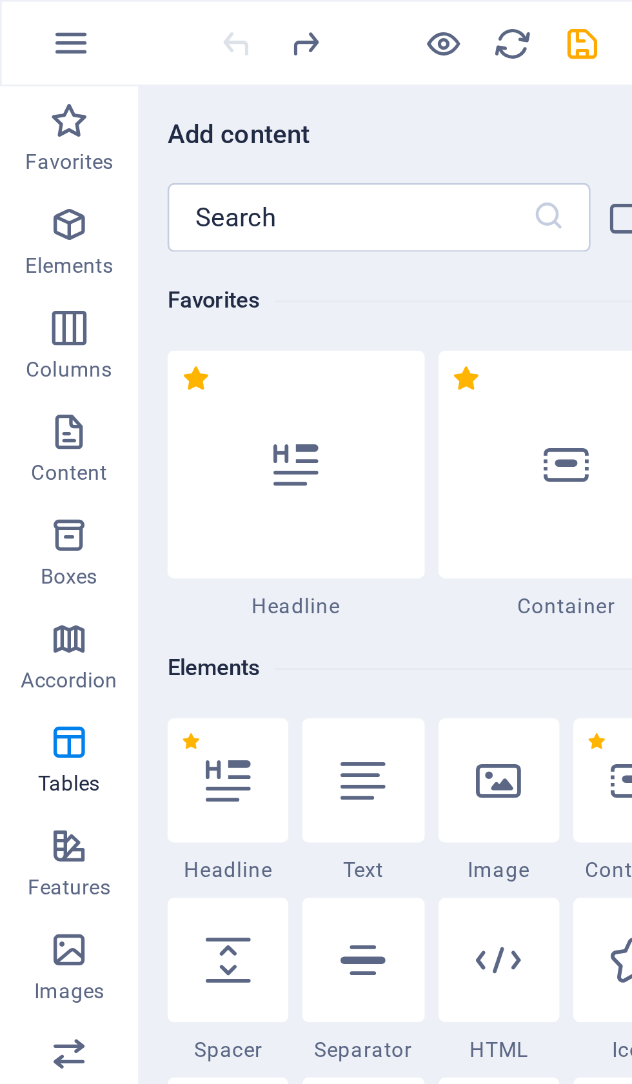
click at [93, 13] on div at bounding box center [153, 16] width 144 height 21
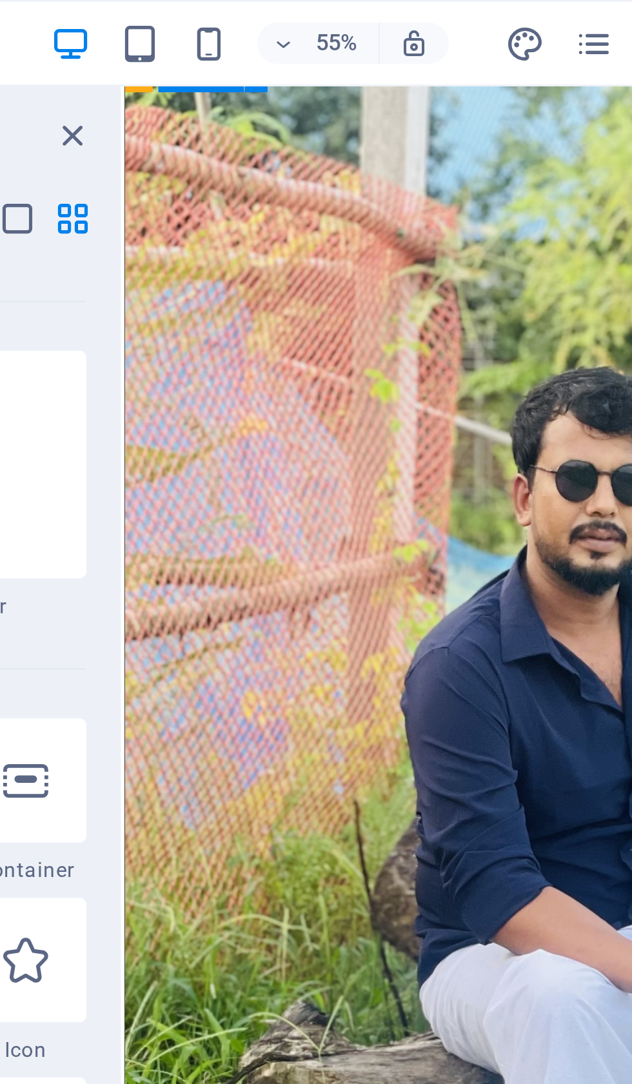
scroll to position [133, 0]
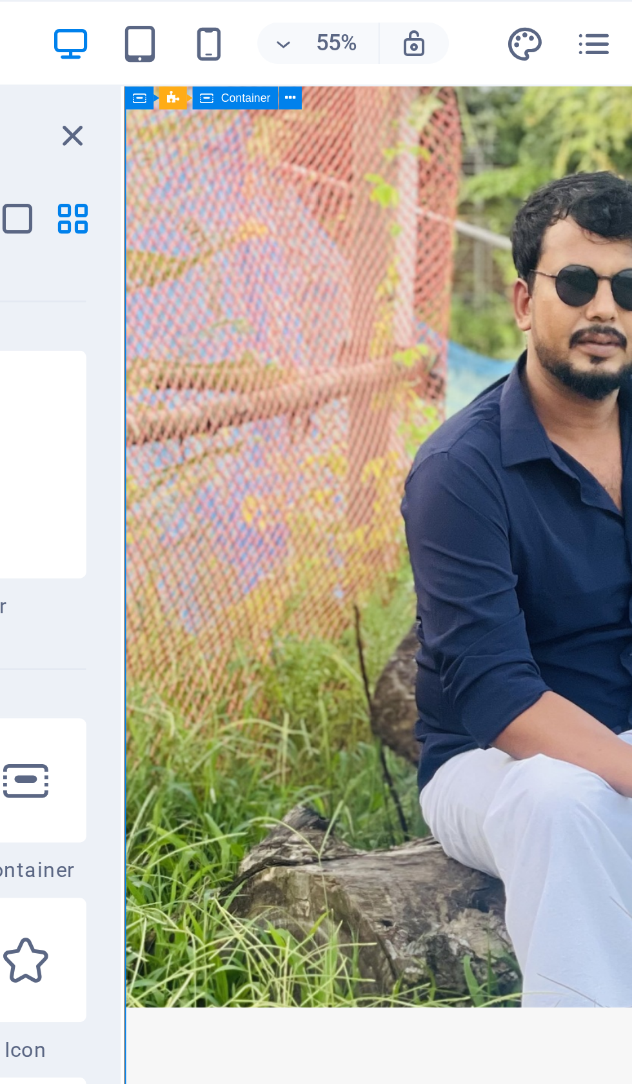
select select "vh"
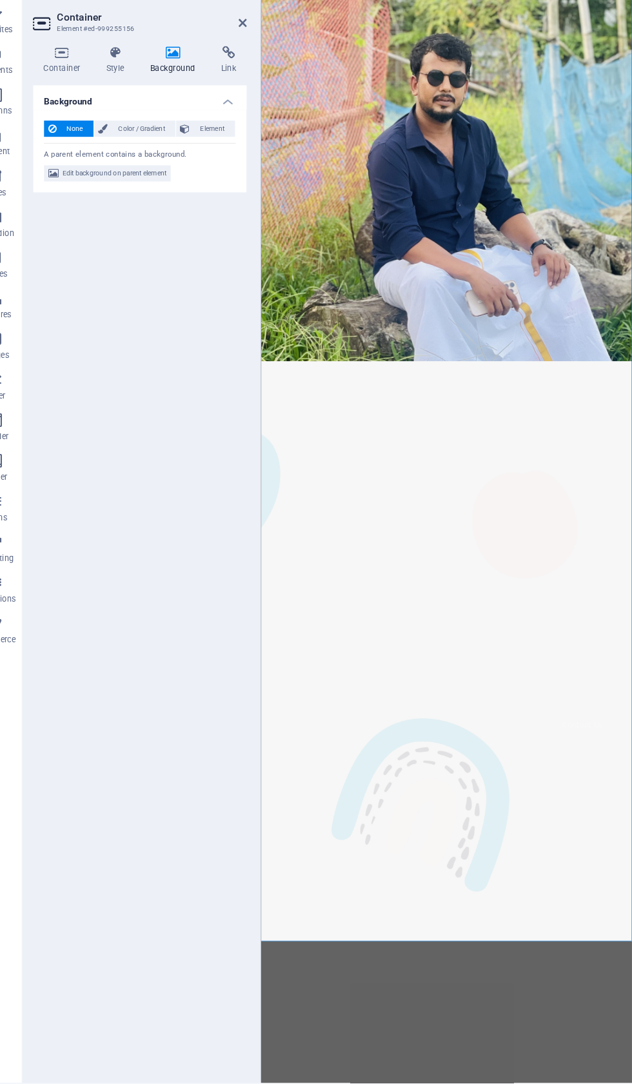
click at [80, 76] on icon at bounding box center [89, 82] width 55 height 13
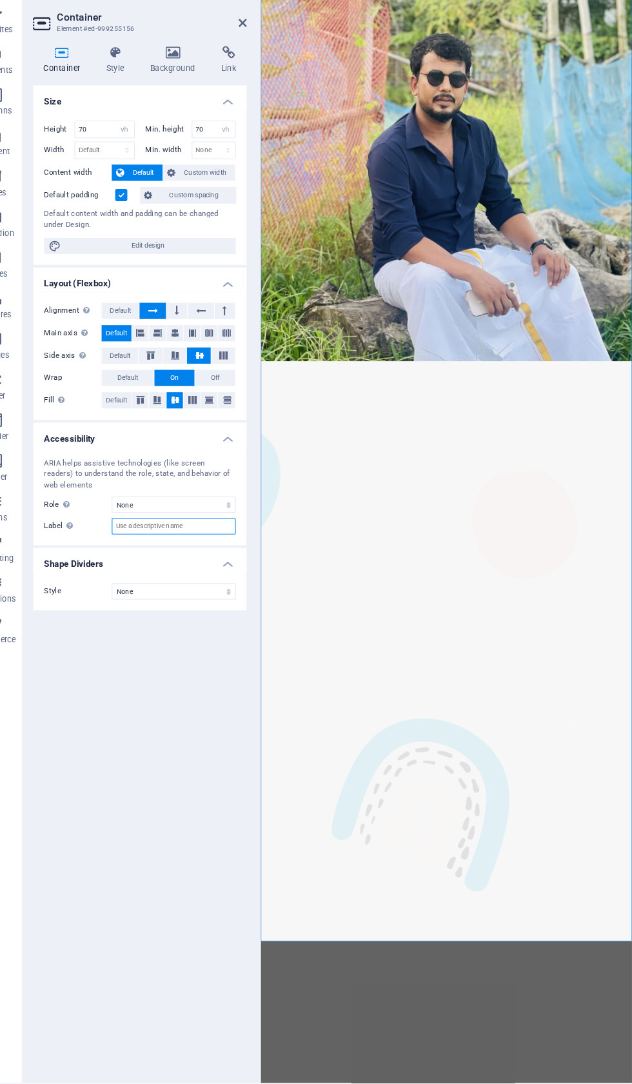
click at [143, 526] on input "Label Use the ARIA label to provide a clear and descriptive name for elements t…" at bounding box center [196, 533] width 118 height 15
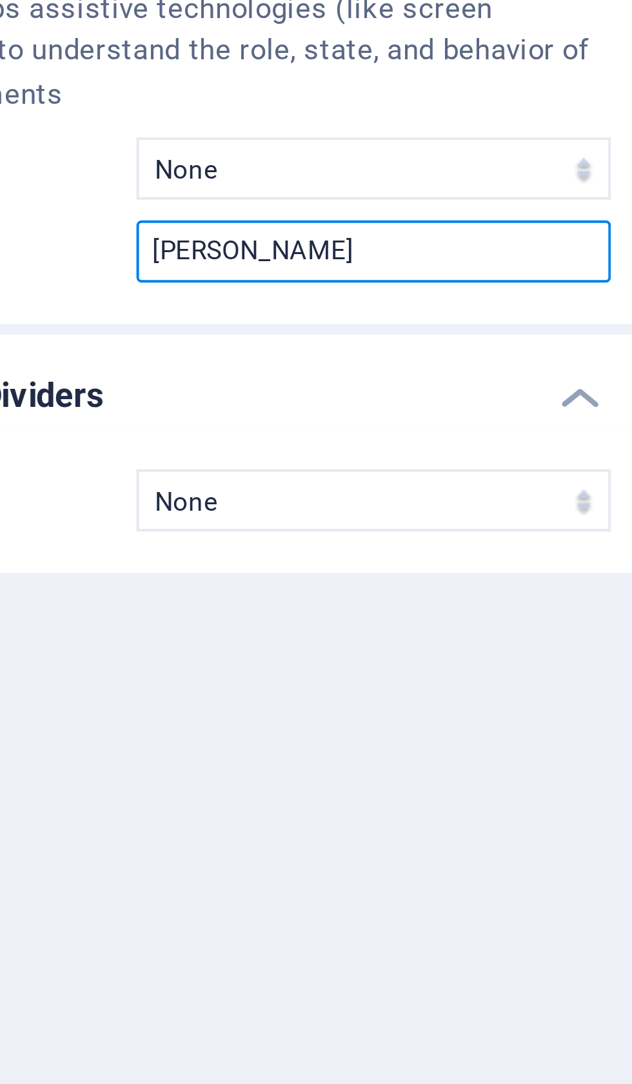
type input "Iqbal Hsan"
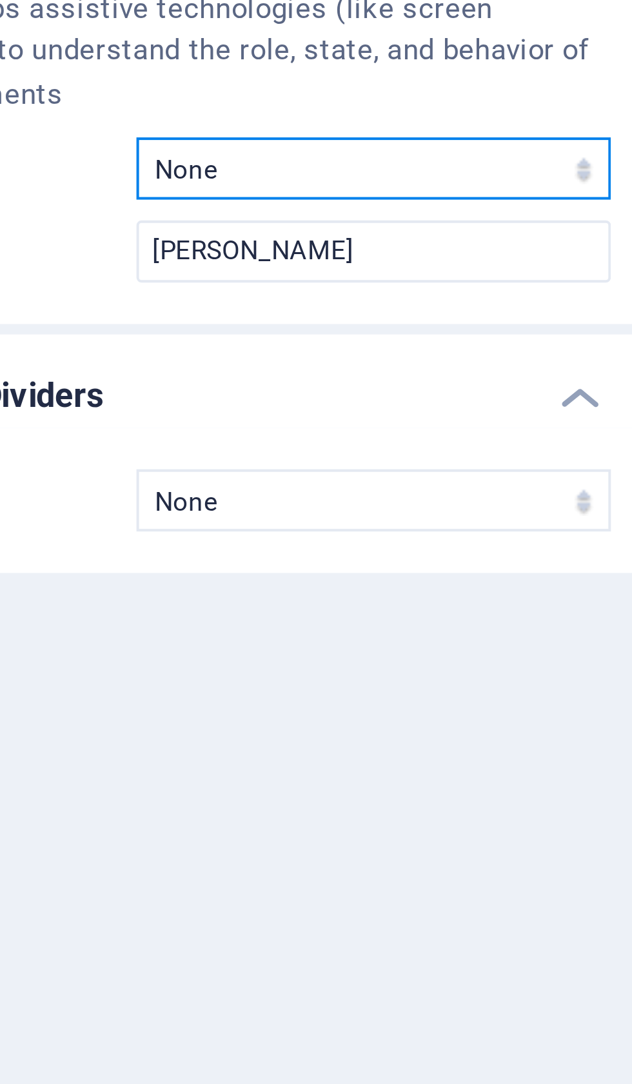
click at [142, 505] on select "None Alert Article Banner Comment Complementary Dialog Footer Header Marquee Pr…" at bounding box center [196, 512] width 118 height 15
select select "header"
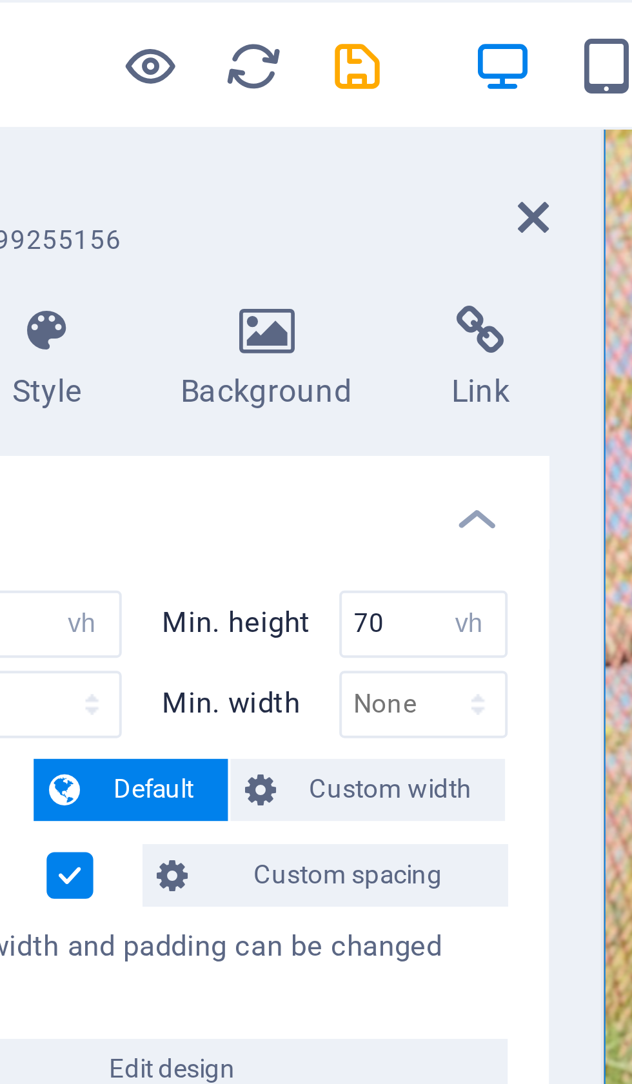
click at [210, 15] on icon "save" at bounding box center [217, 16] width 15 height 15
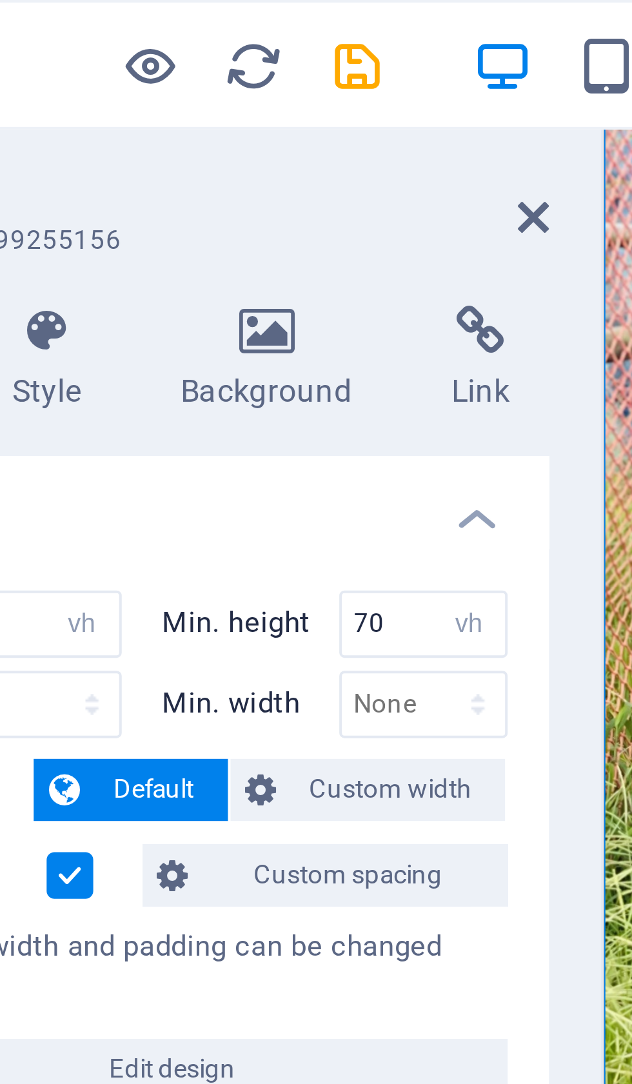
checkbox input "false"
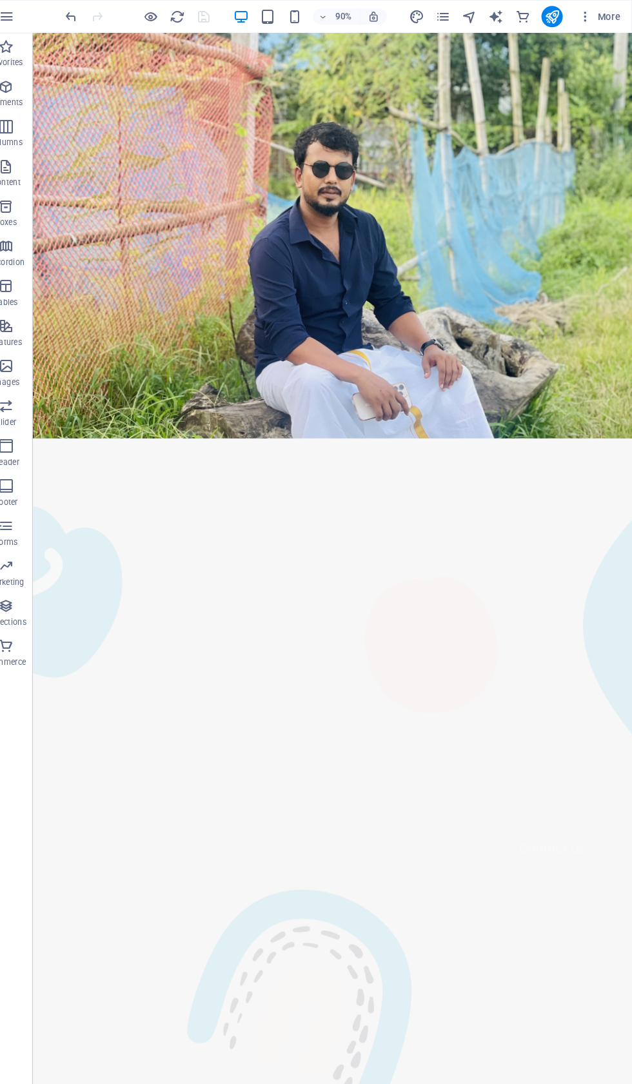
scroll to position [0, 0]
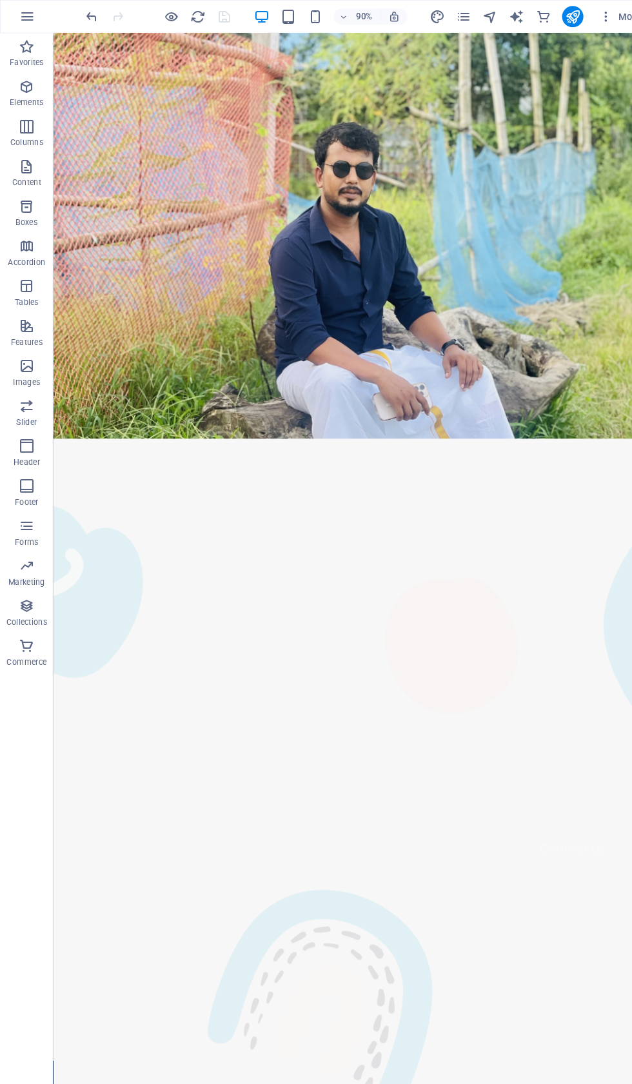
select select "vh"
select select "header"
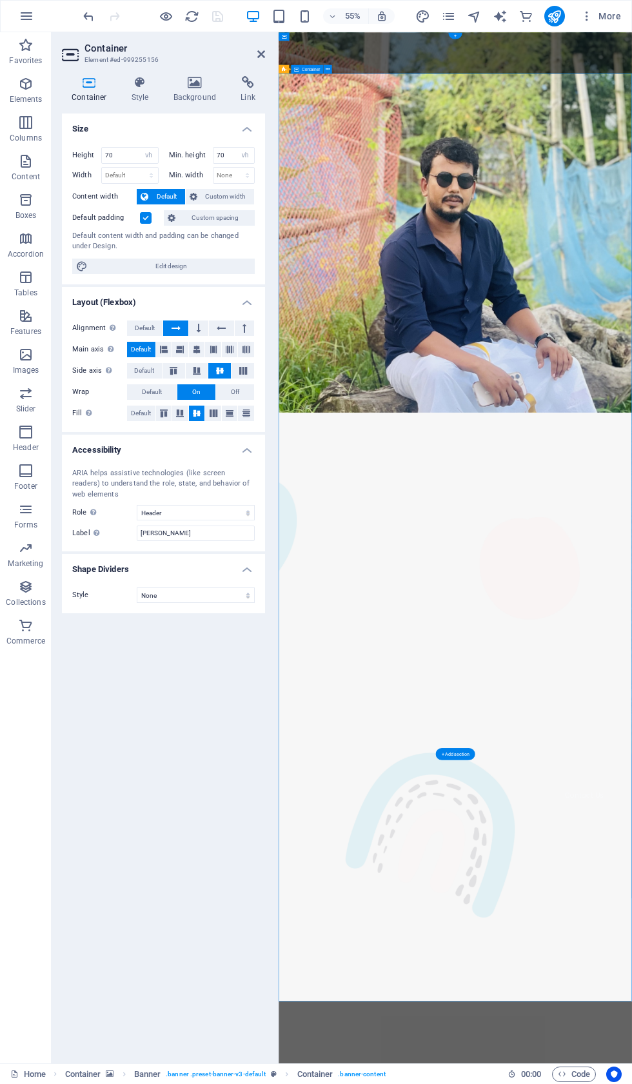
click at [199, 82] on icon at bounding box center [195, 82] width 63 height 13
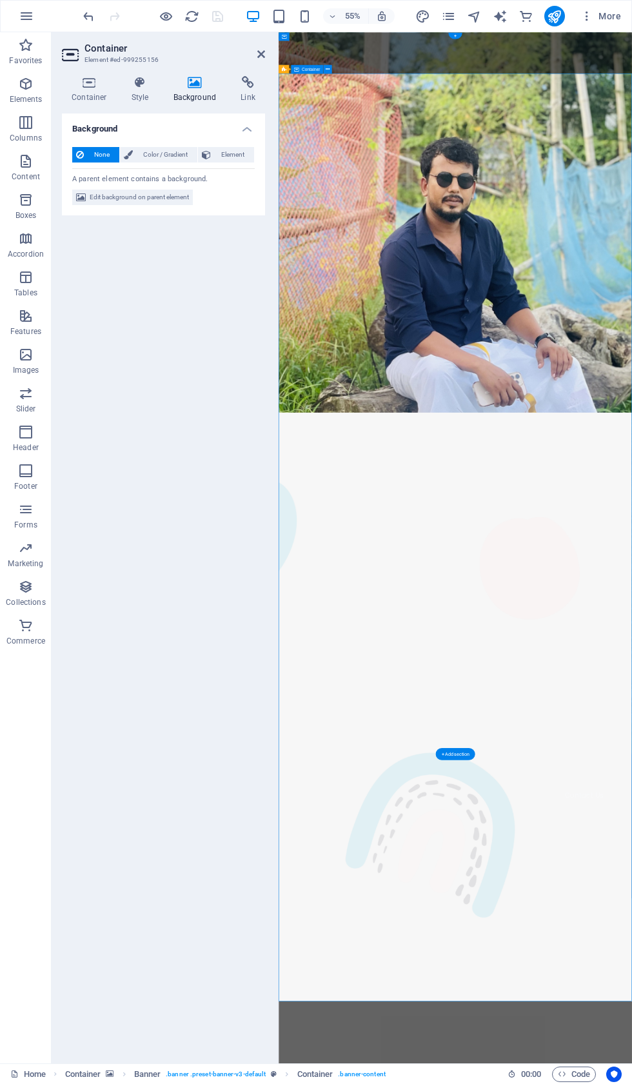
click at [137, 197] on span "Edit background on parent element" at bounding box center [139, 197] width 99 height 15
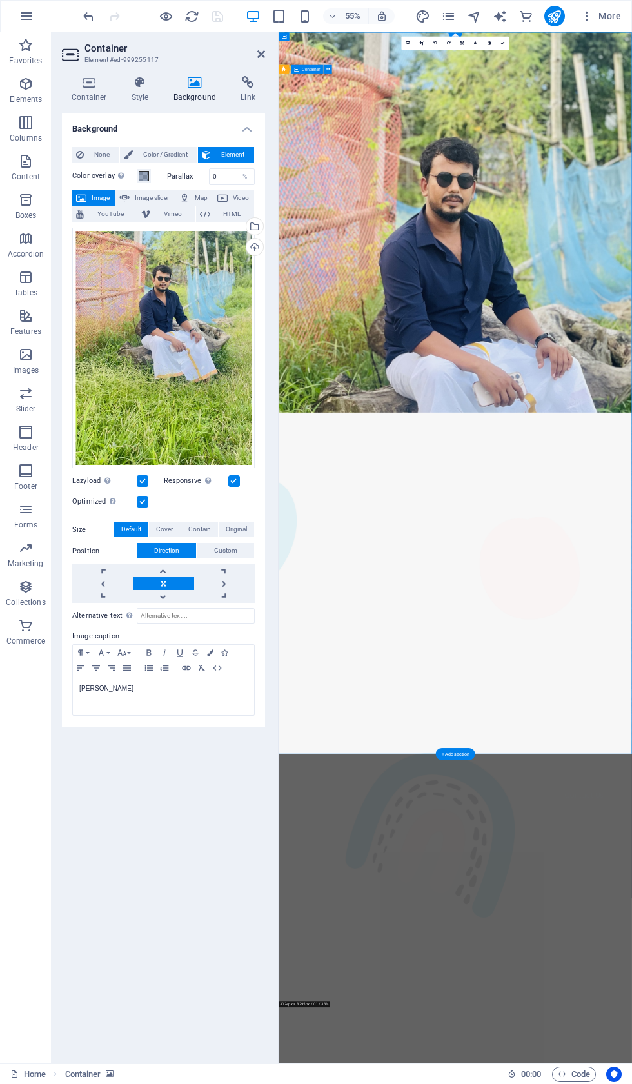
click at [144, 86] on icon at bounding box center [140, 82] width 37 height 13
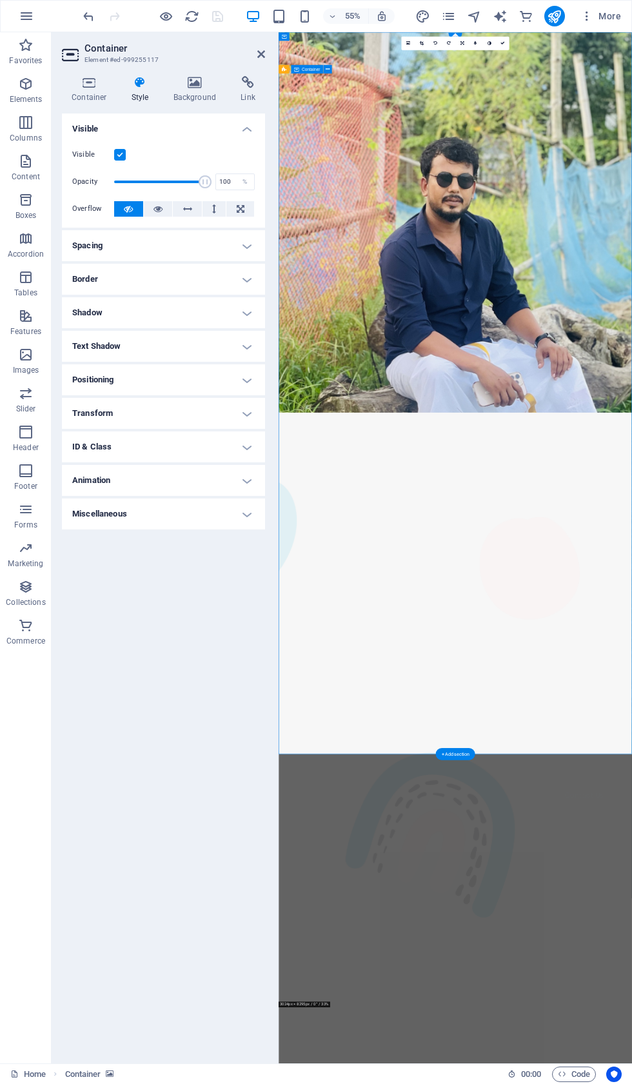
click at [248, 508] on h4 "Miscellaneous" at bounding box center [163, 513] width 203 height 31
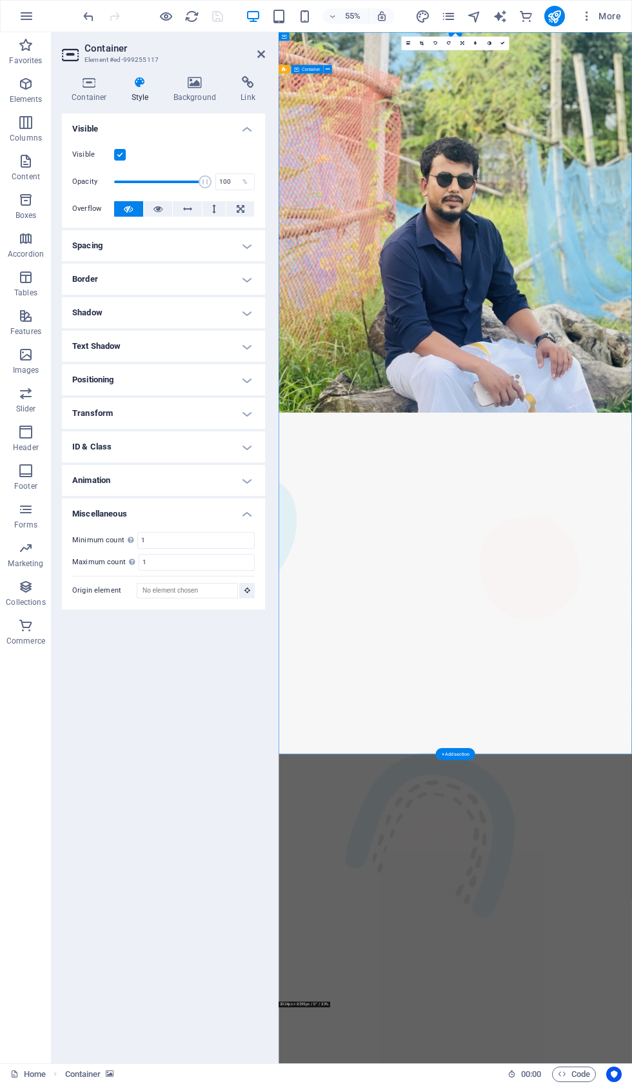
click at [88, 86] on icon at bounding box center [89, 82] width 55 height 13
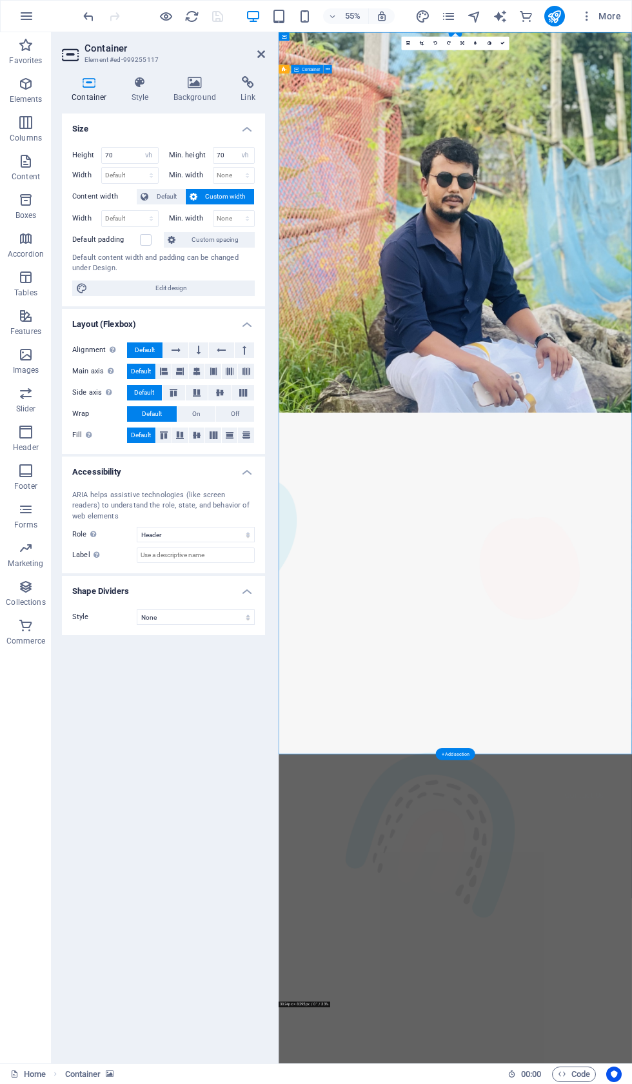
click at [259, 57] on icon at bounding box center [261, 54] width 8 height 10
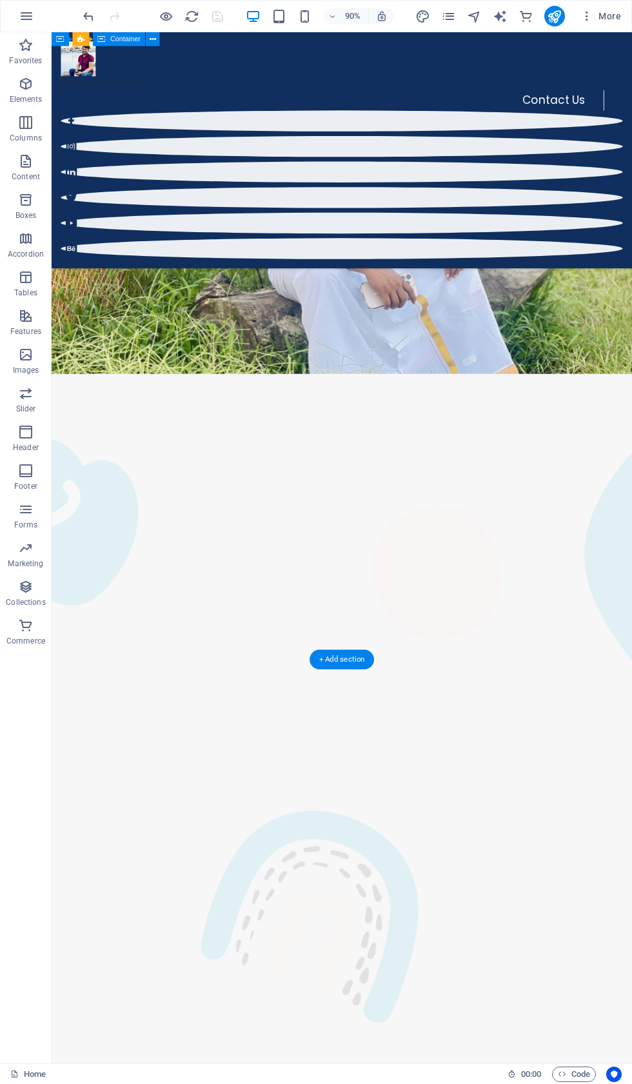
scroll to position [105, 0]
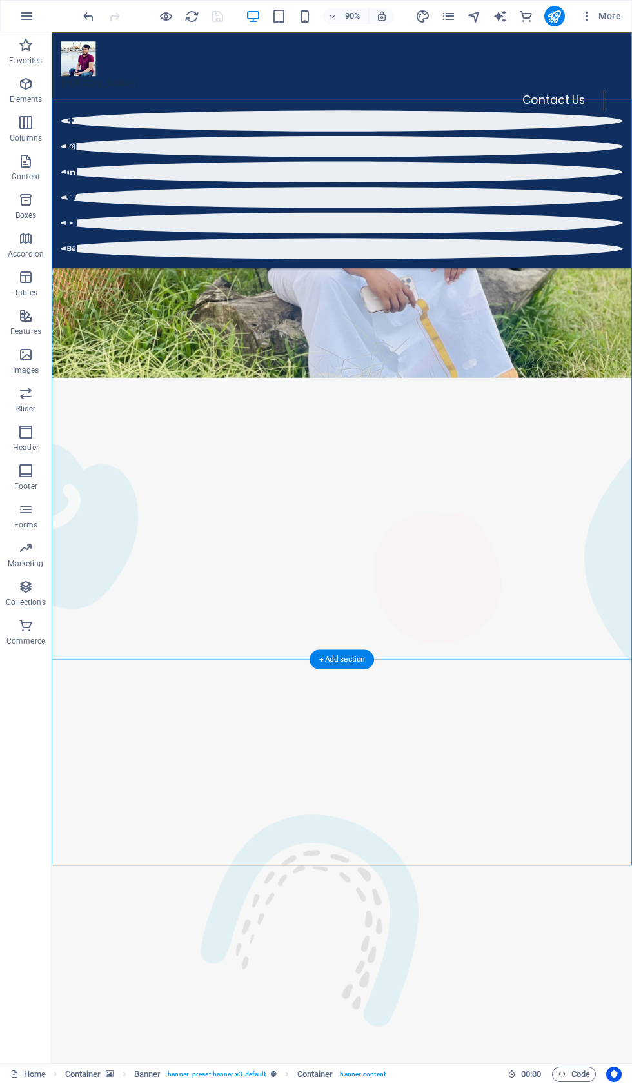
click at [144, 44] on div "Iqbal Hasan Contact Us Menu" at bounding box center [374, 163] width 645 height 262
click at [166, 35] on div "Container Banner Container" at bounding box center [109, 39] width 115 height 15
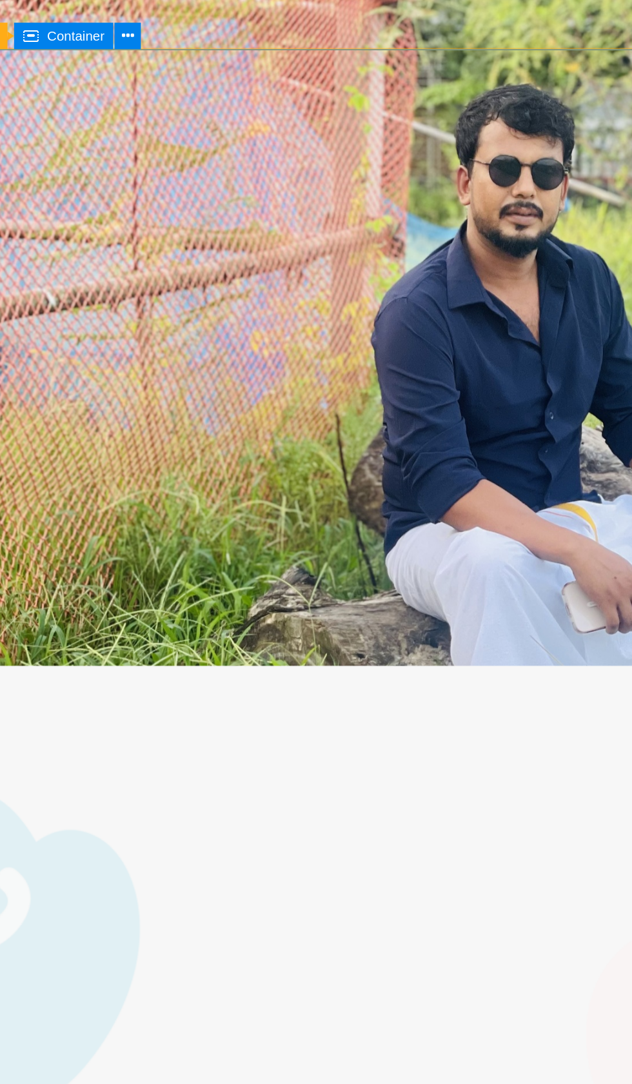
scroll to position [0, 0]
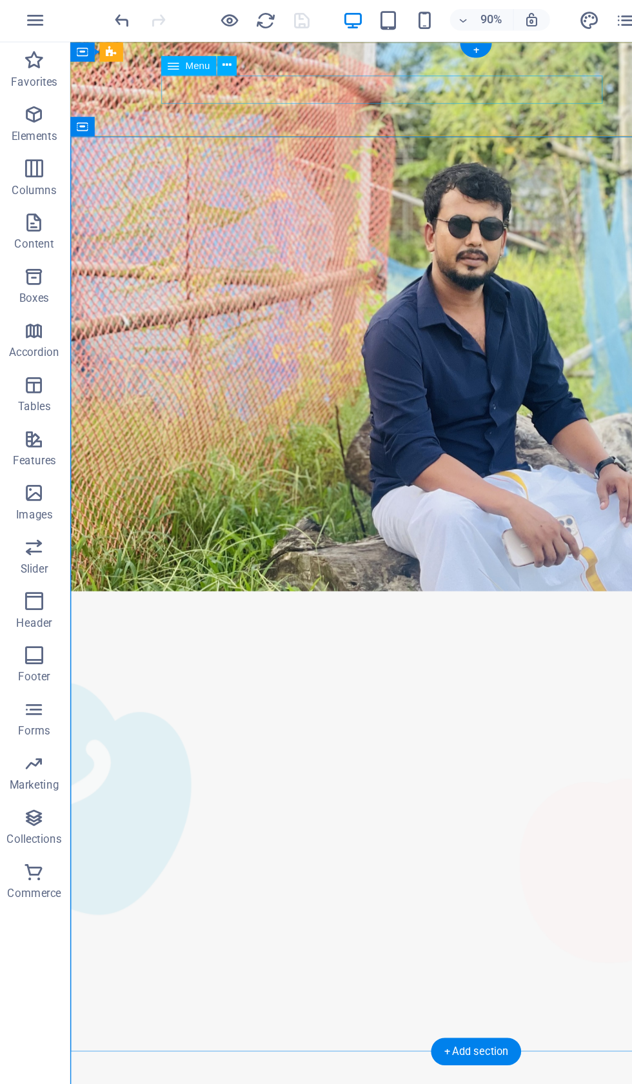
click at [237, 909] on nav "Contact Us" at bounding box center [383, 920] width 604 height 23
click at [114, 854] on figure "[PERSON_NAME]" at bounding box center [393, 881] width 624 height 54
click at [117, 39] on button at bounding box center [111, 39] width 14 height 14
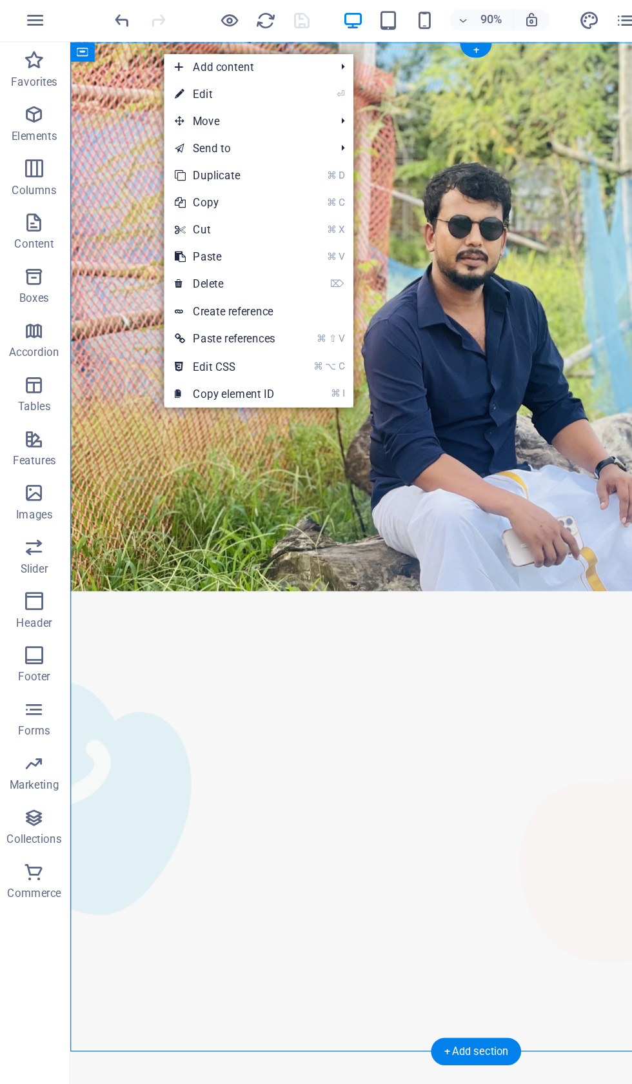
click at [170, 68] on link "⏎ Edit" at bounding box center [162, 69] width 87 height 19
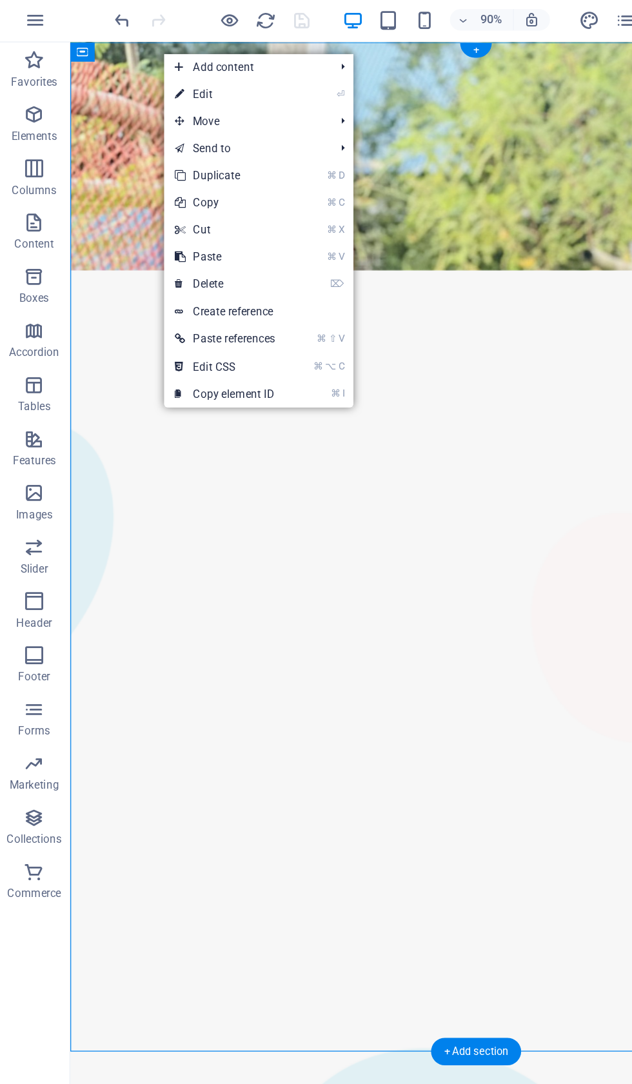
select select "vh"
select select "header"
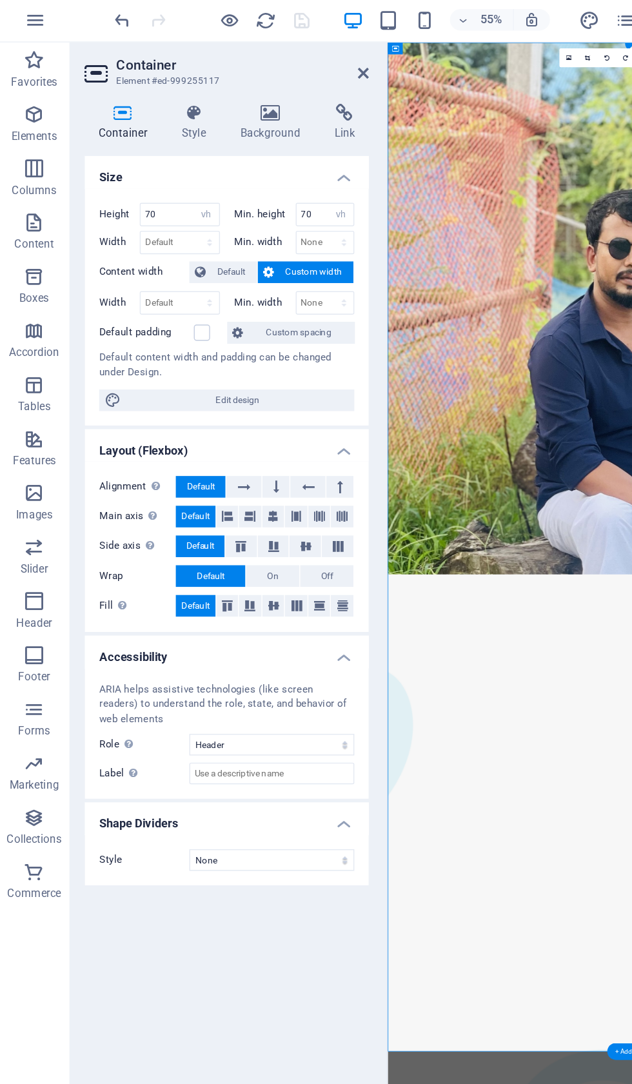
click at [262, 49] on icon at bounding box center [261, 54] width 8 height 10
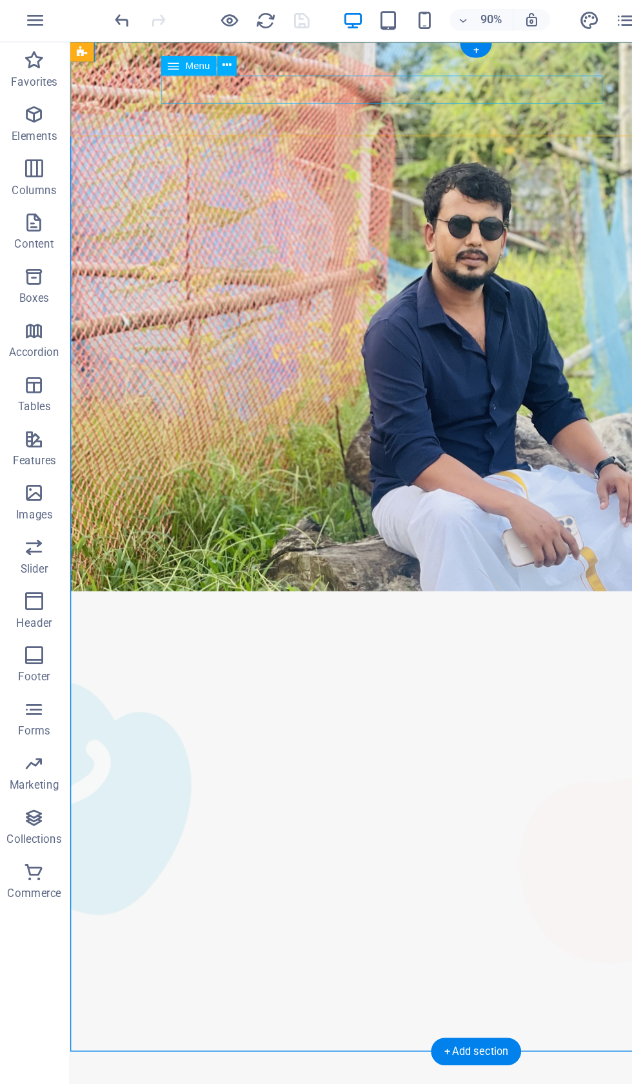
click at [287, 909] on nav "Contact Us" at bounding box center [383, 920] width 604 height 23
click at [278, 844] on div "Iqbal Hasan Contact Us Menu" at bounding box center [392, 975] width 645 height 262
click at [113, 37] on icon at bounding box center [111, 39] width 6 height 12
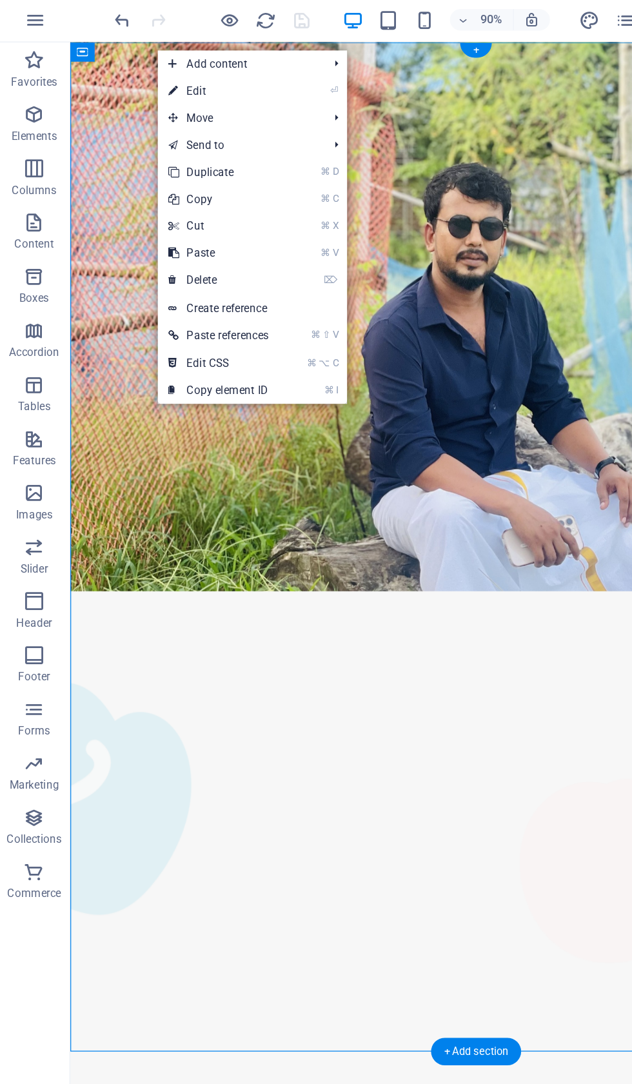
click at [173, 66] on link "⏎ Edit" at bounding box center [157, 66] width 87 height 19
select select "vh"
select select "header"
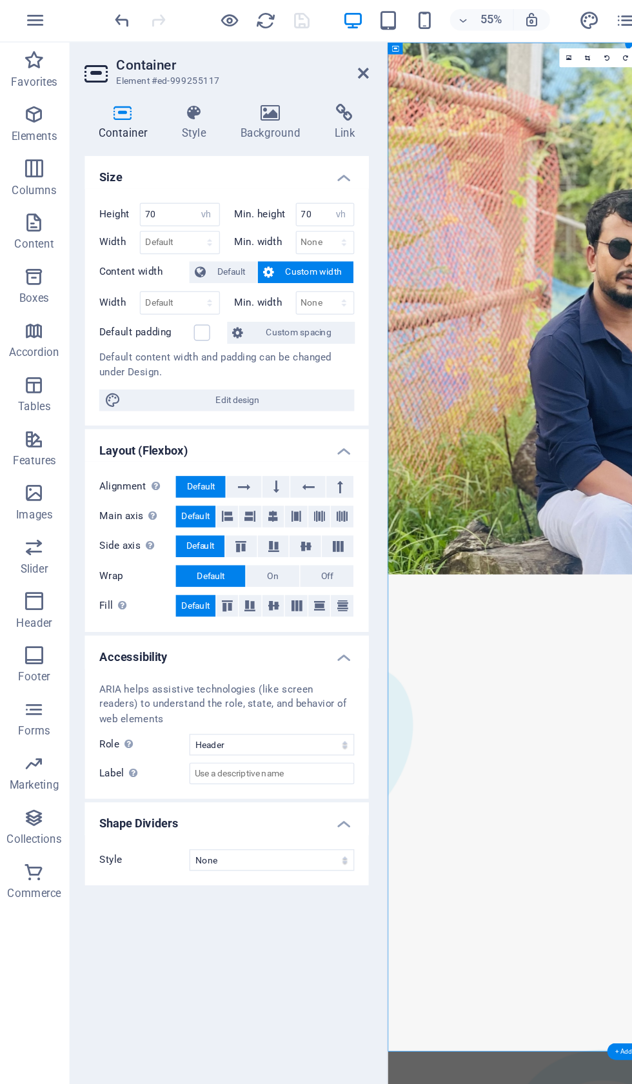
click at [201, 77] on icon at bounding box center [195, 82] width 63 height 13
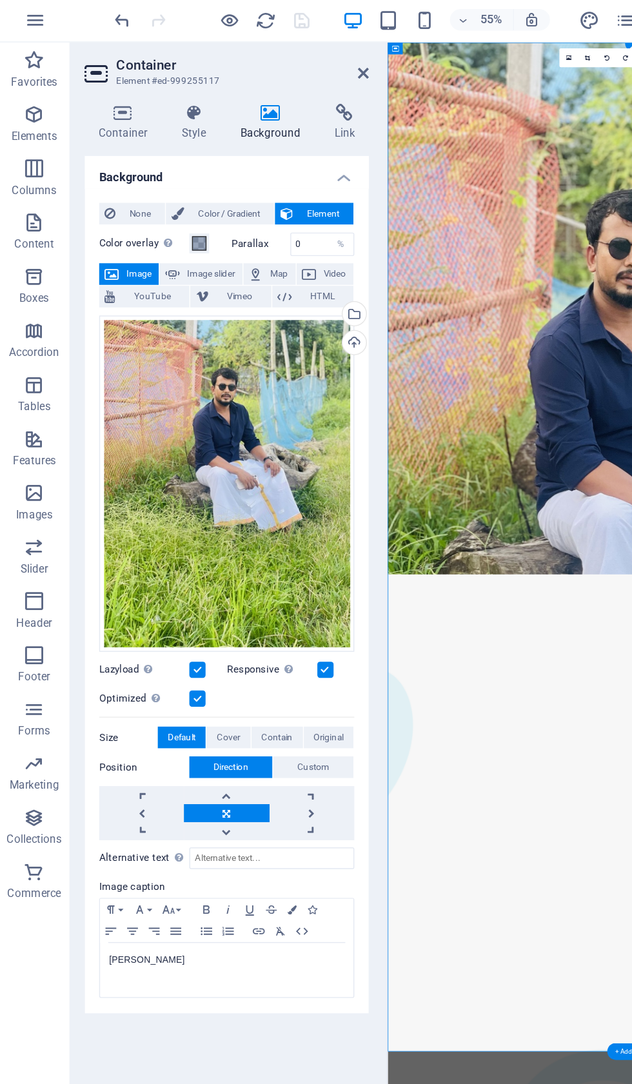
click at [142, 83] on icon at bounding box center [140, 82] width 37 height 13
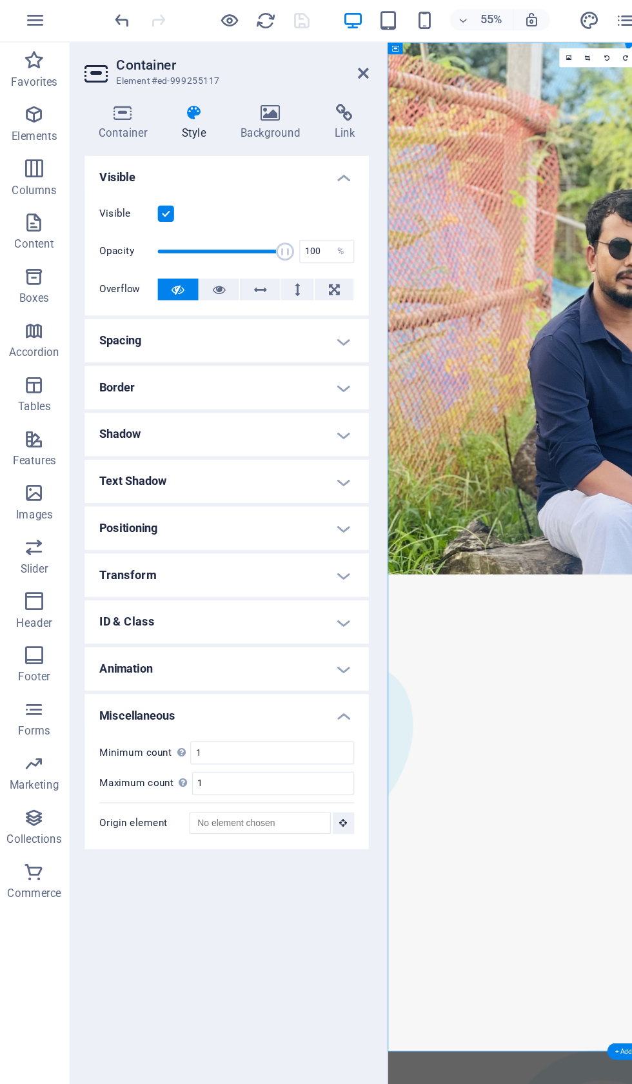
click at [92, 78] on icon at bounding box center [89, 82] width 55 height 13
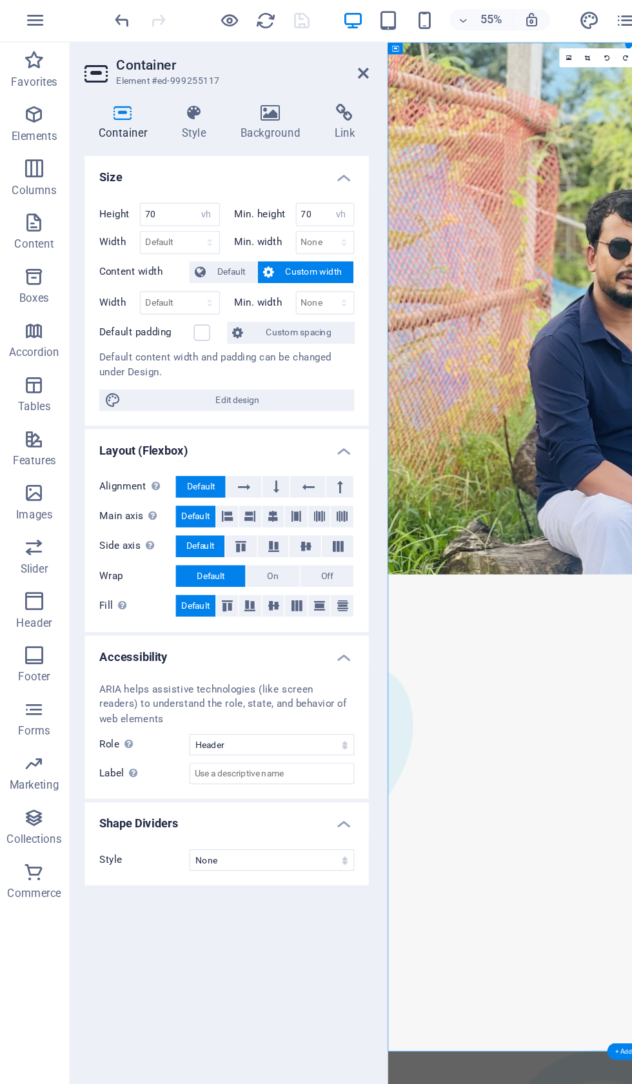
click at [254, 79] on icon at bounding box center [248, 82] width 34 height 13
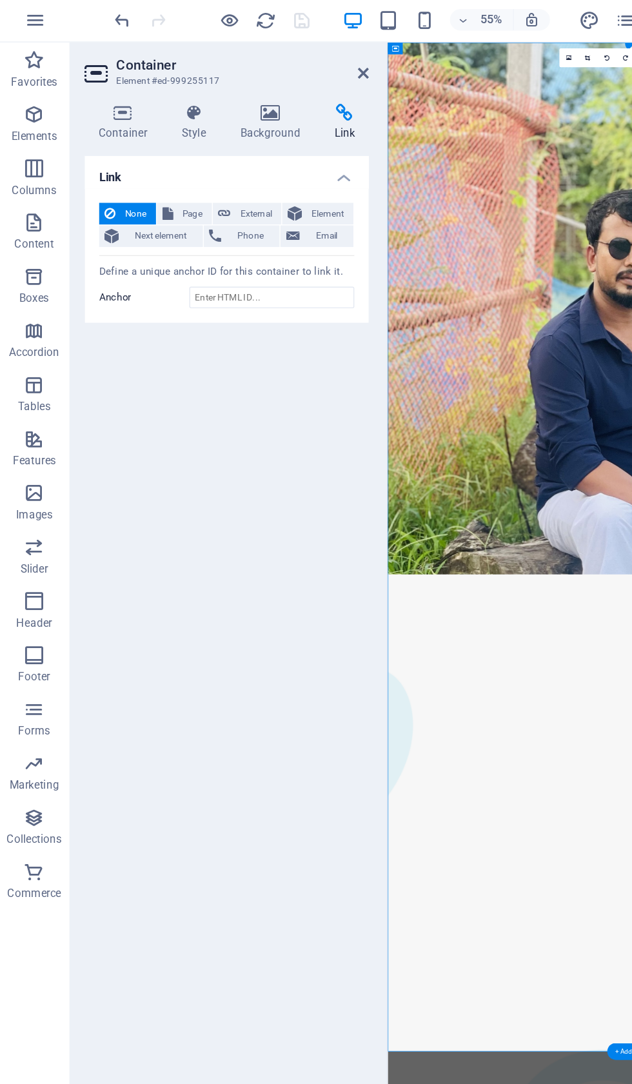
click at [188, 148] on span "External" at bounding box center [184, 154] width 28 height 15
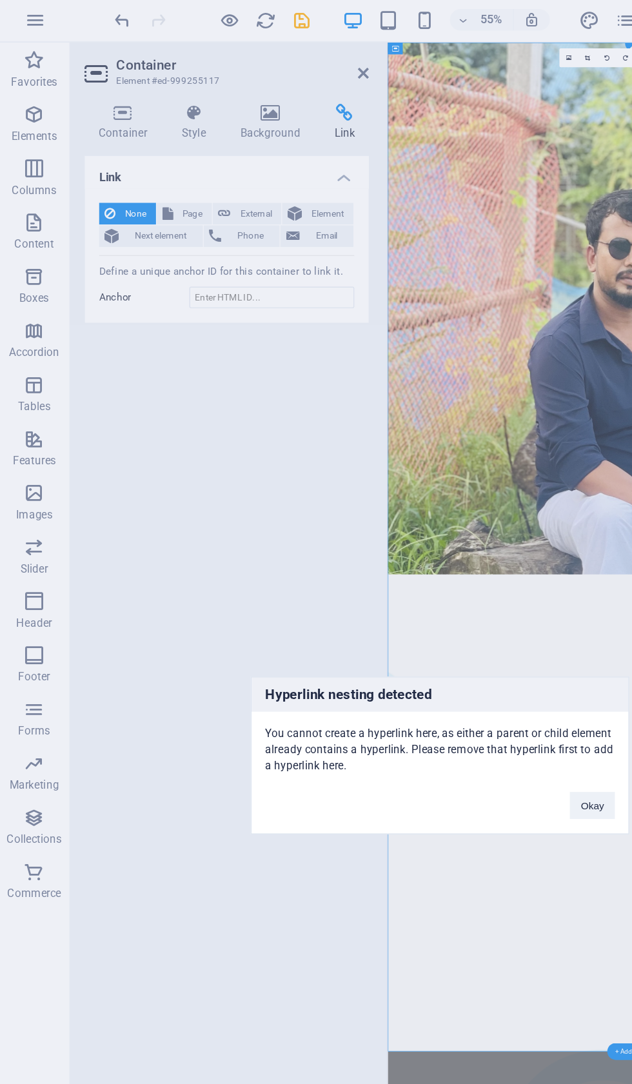
click at [386, 137] on div "Hyperlink nesting detected You cannot create a hyperlink here, as either a pare…" at bounding box center [316, 542] width 632 height 1084
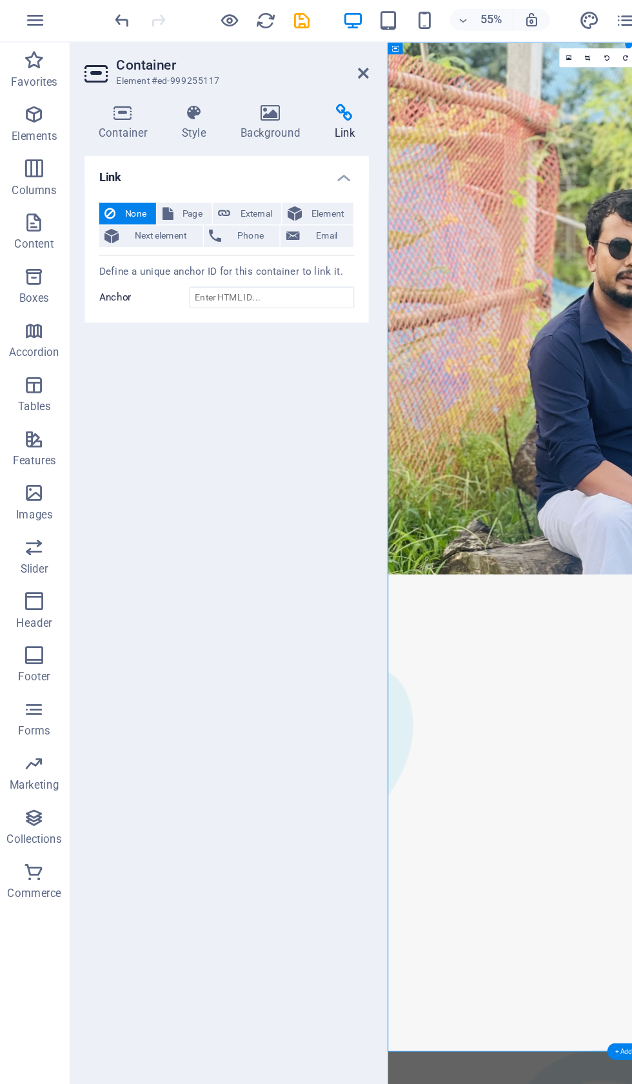
click at [267, 46] on aside "Container Element #ed-999255117 Container Style Background Link Size Height 70 …" at bounding box center [165, 547] width 227 height 1031
click at [264, 50] on aside "Container Element #ed-999255117 Container Style Background Link Size Height 70 …" at bounding box center [165, 547] width 227 height 1031
click at [276, 55] on div at bounding box center [276, 547] width 3 height 1031
click at [263, 53] on icon at bounding box center [261, 54] width 8 height 10
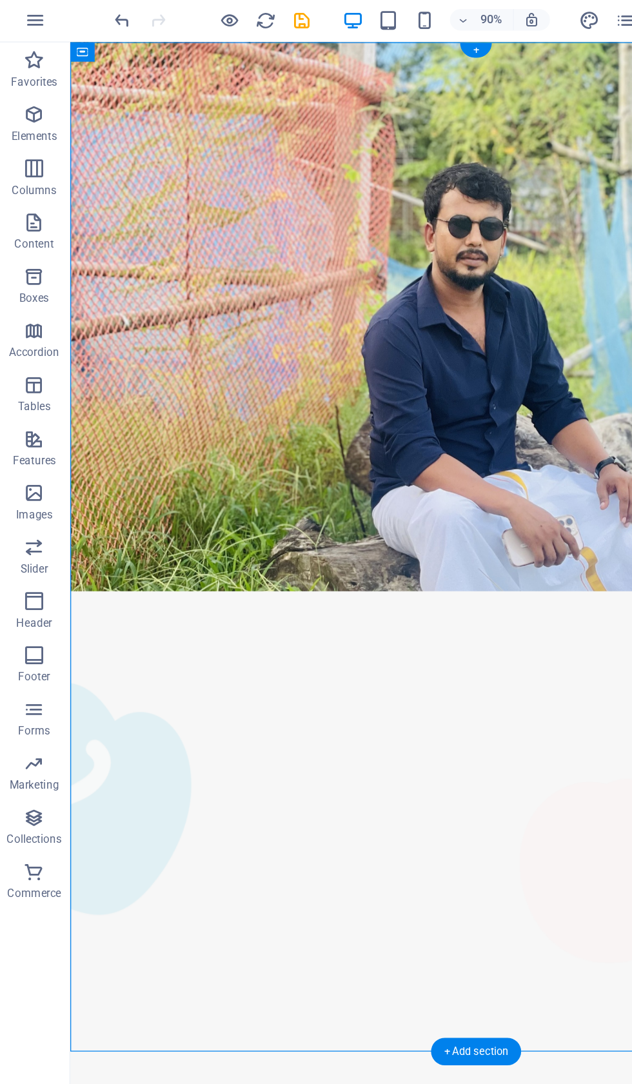
click at [120, 854] on figure "Iqbal Hasan" at bounding box center [393, 881] width 624 height 54
select select "px"
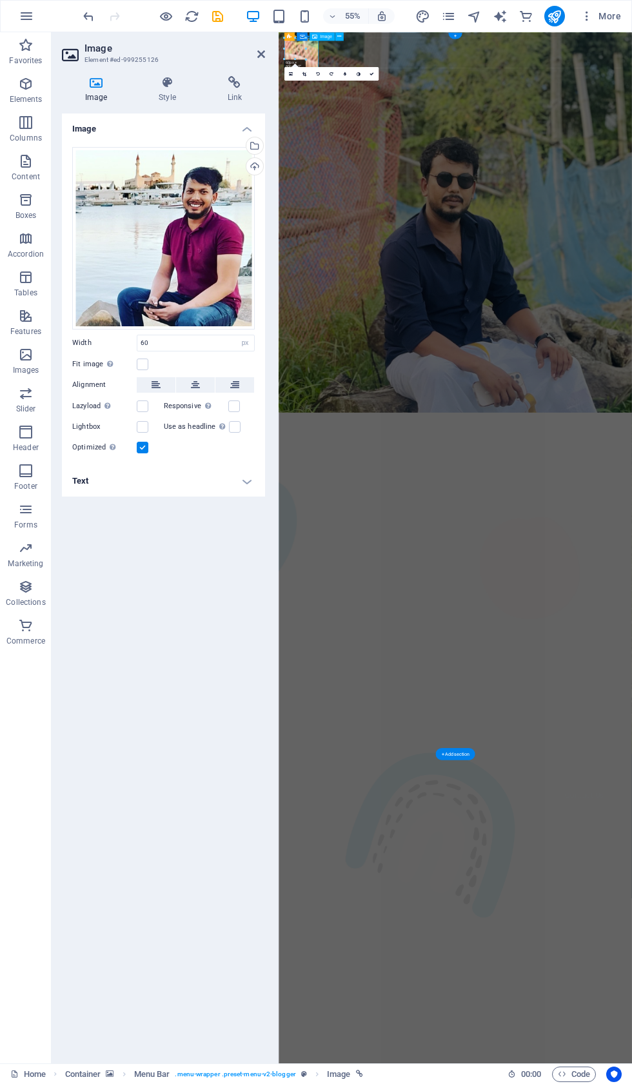
click at [251, 480] on h4 "Text" at bounding box center [163, 481] width 203 height 31
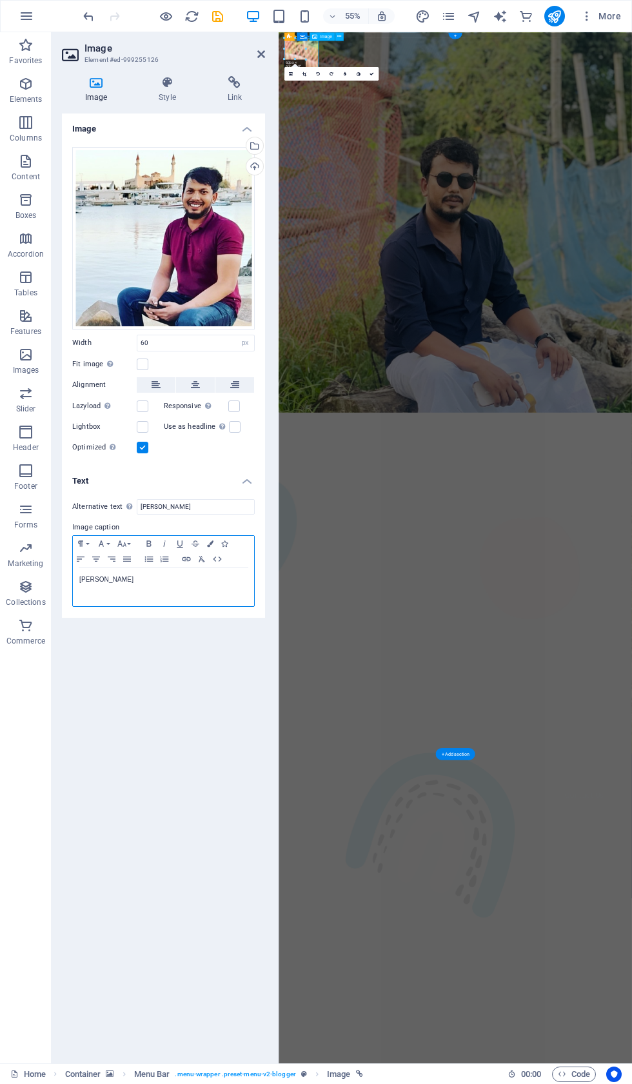
click at [220, 554] on icon "button" at bounding box center [217, 559] width 15 height 10
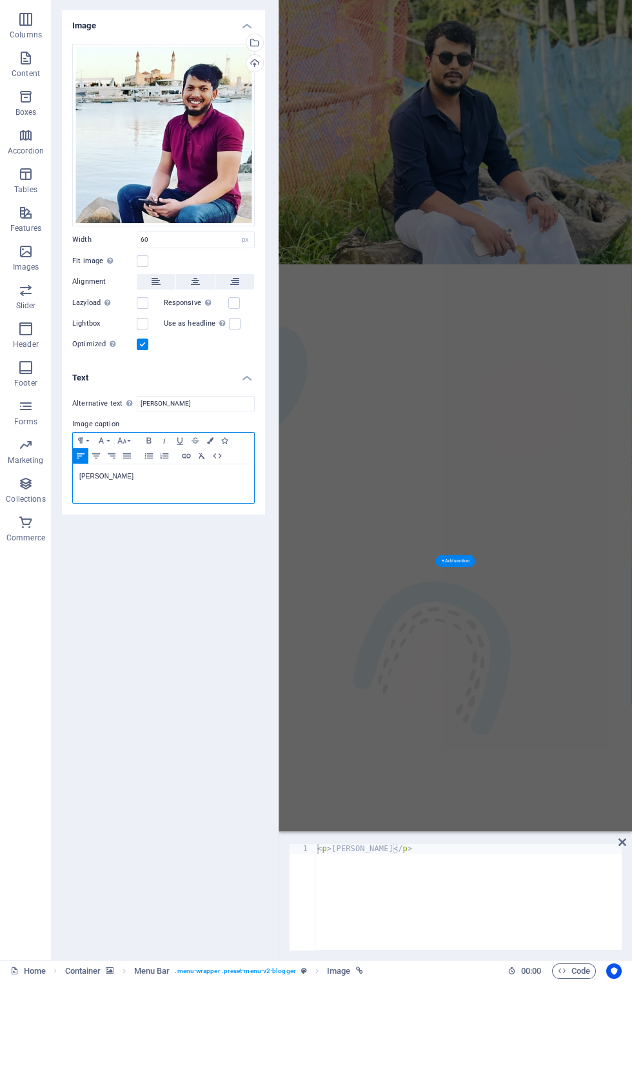
click at [142, 567] on div "Iqbal Hasan" at bounding box center [163, 586] width 181 height 39
click at [224, 554] on icon "button" at bounding box center [217, 559] width 15 height 10
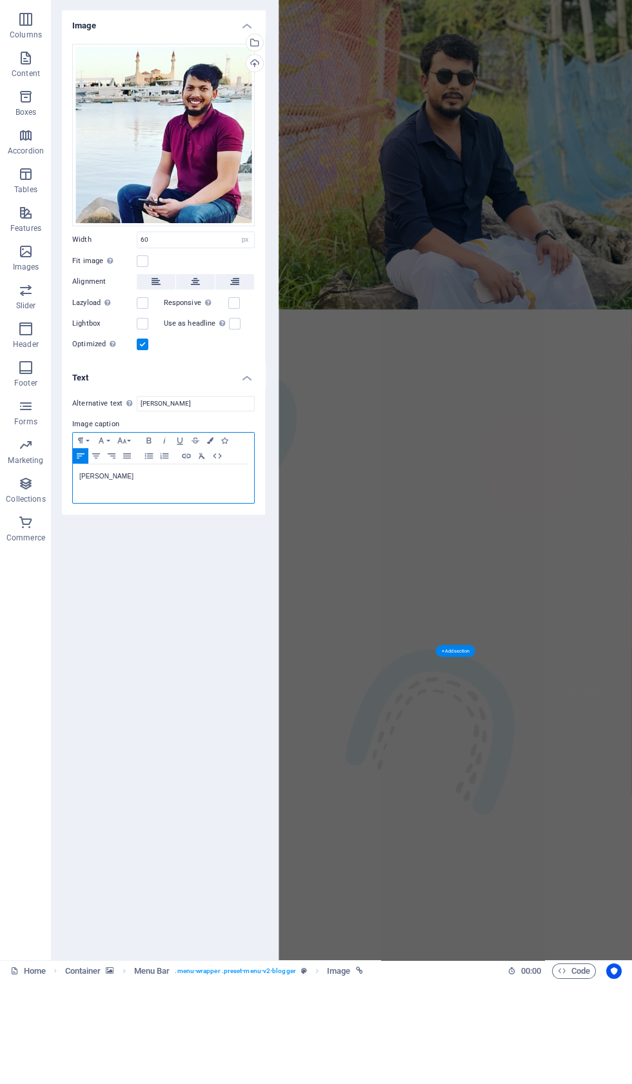
click at [220, 554] on icon "button" at bounding box center [217, 559] width 15 height 10
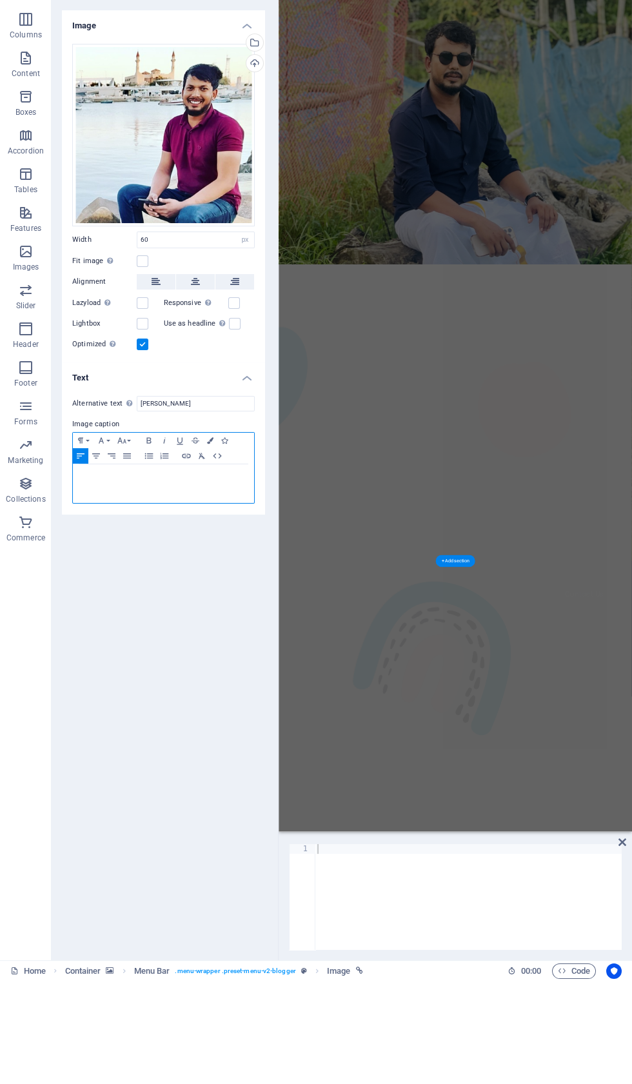
click at [221, 554] on icon "button" at bounding box center [217, 559] width 15 height 10
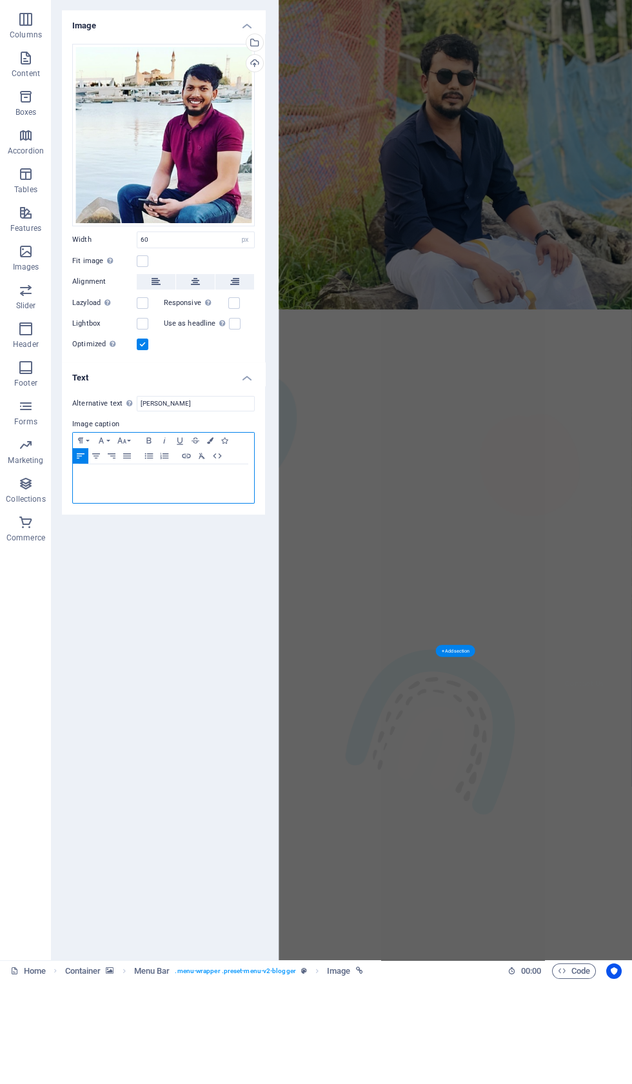
click at [222, 554] on icon "button" at bounding box center [217, 559] width 15 height 10
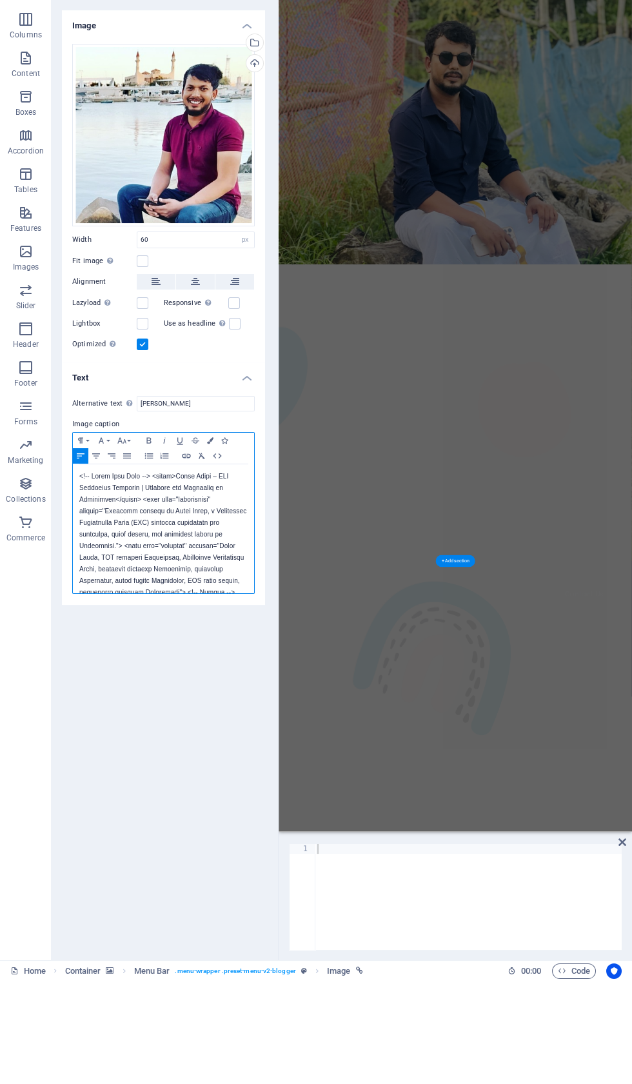
scroll to position [255, 0]
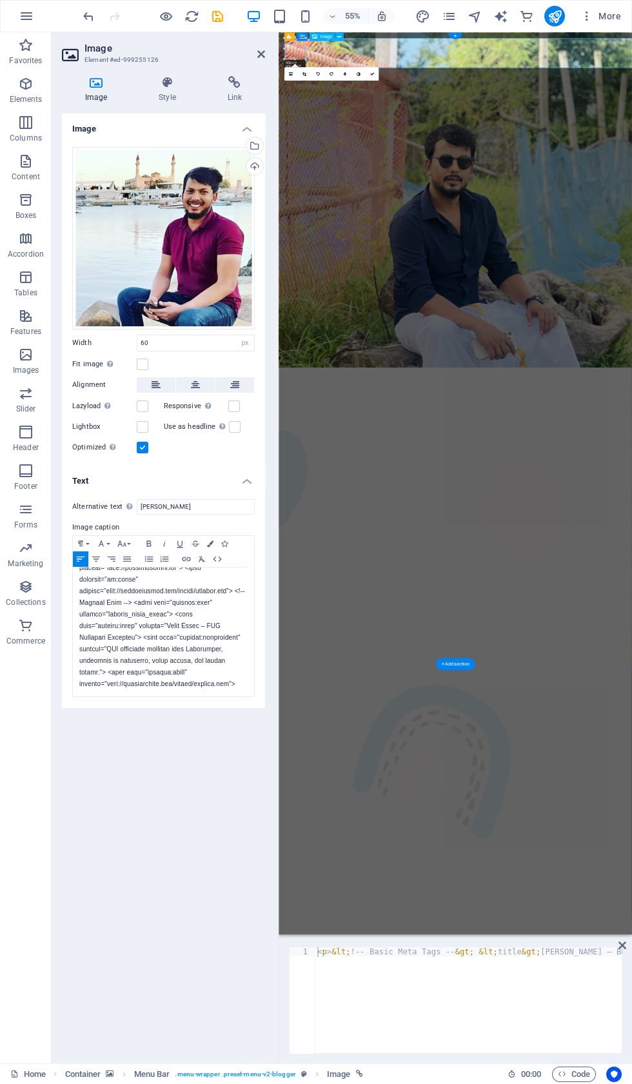
click at [95, 10] on icon "undo" at bounding box center [88, 16] width 15 height 15
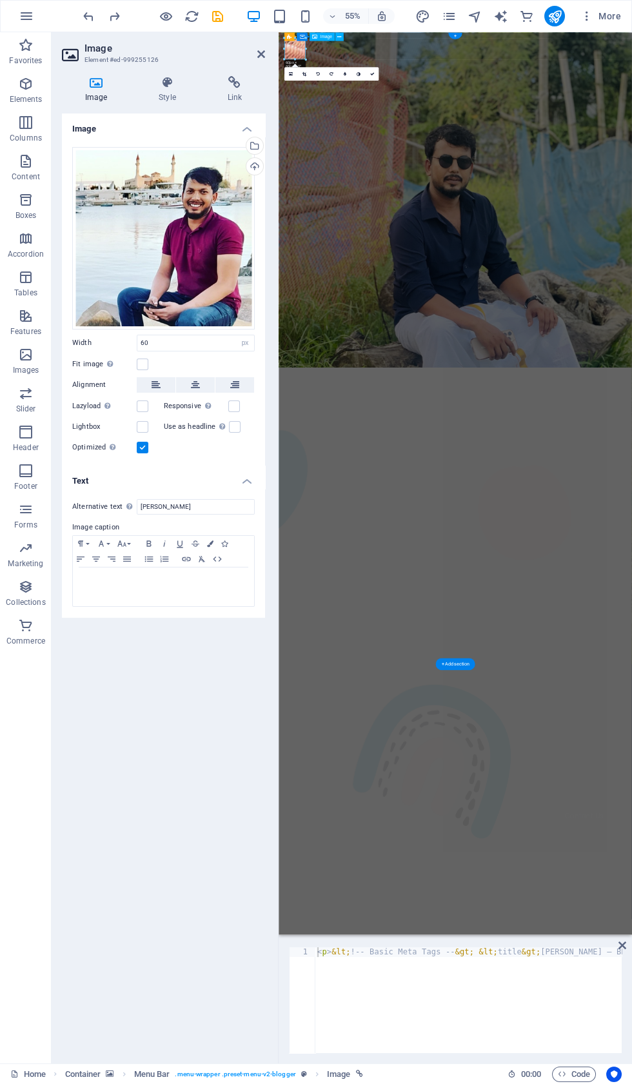
scroll to position [0, 0]
click at [108, 19] on icon "redo" at bounding box center [114, 16] width 15 height 15
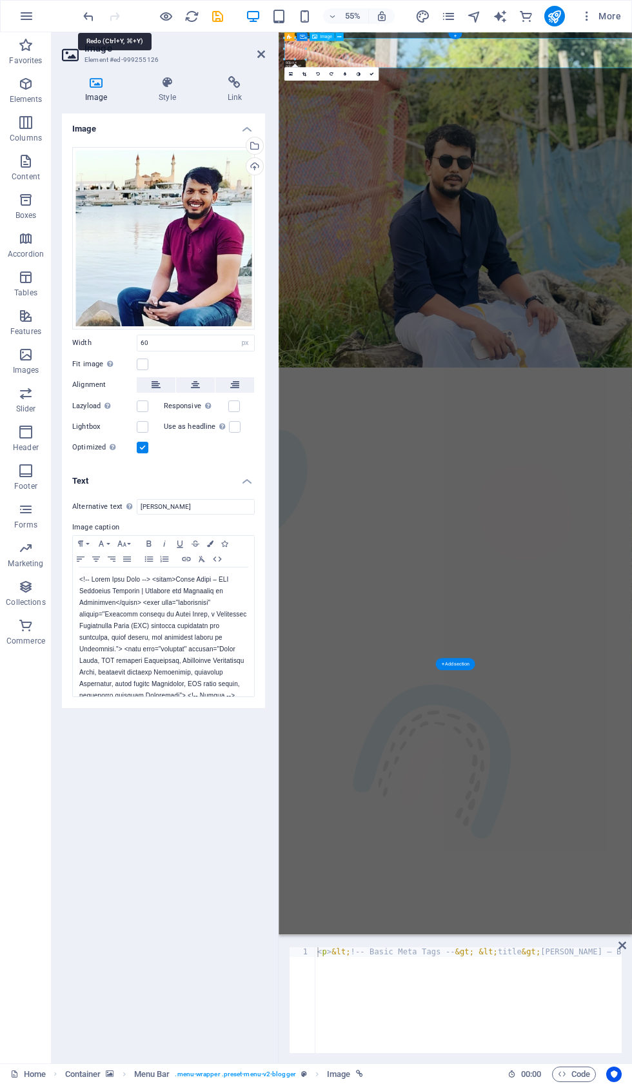
click at [95, 10] on icon "undo" at bounding box center [88, 16] width 15 height 15
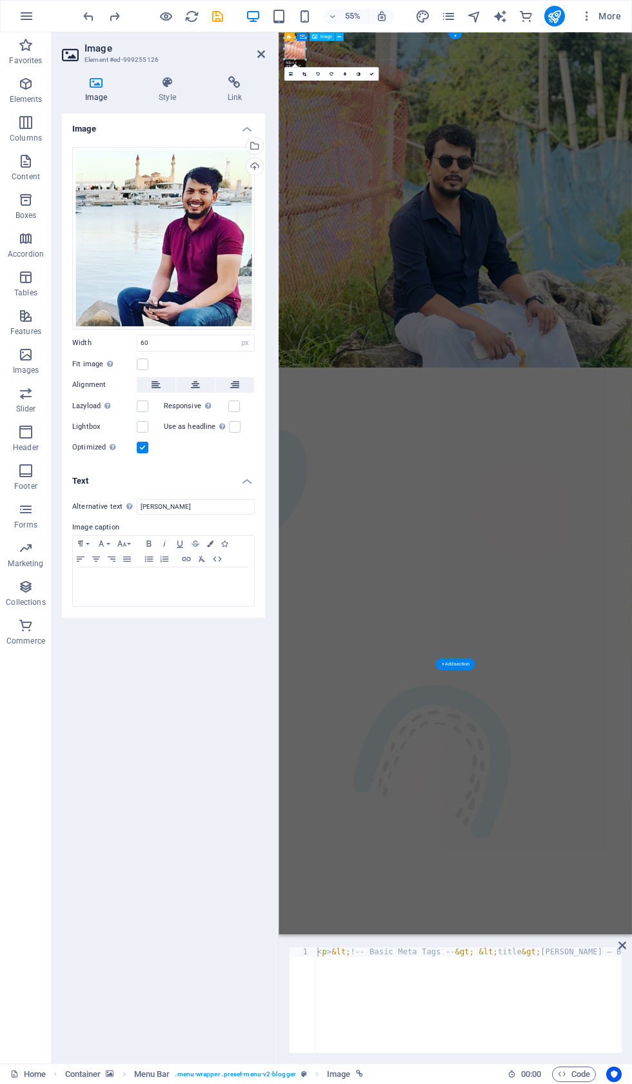
click at [117, 12] on icon "redo" at bounding box center [114, 16] width 15 height 15
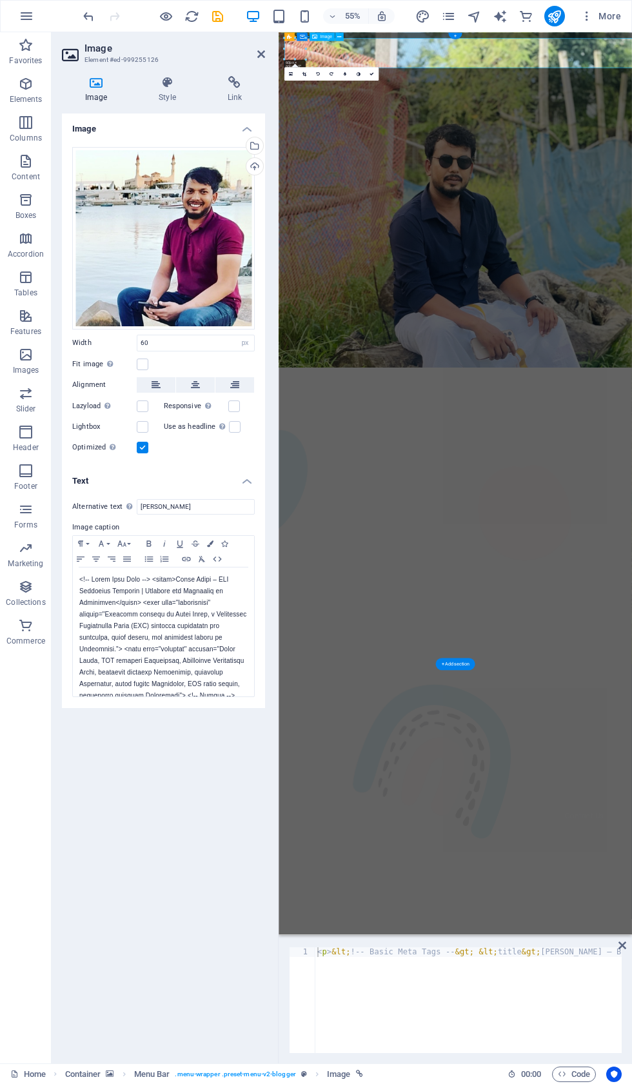
click at [104, 0] on header "55% More" at bounding box center [316, 16] width 632 height 32
click at [94, 9] on icon "undo" at bounding box center [88, 16] width 15 height 15
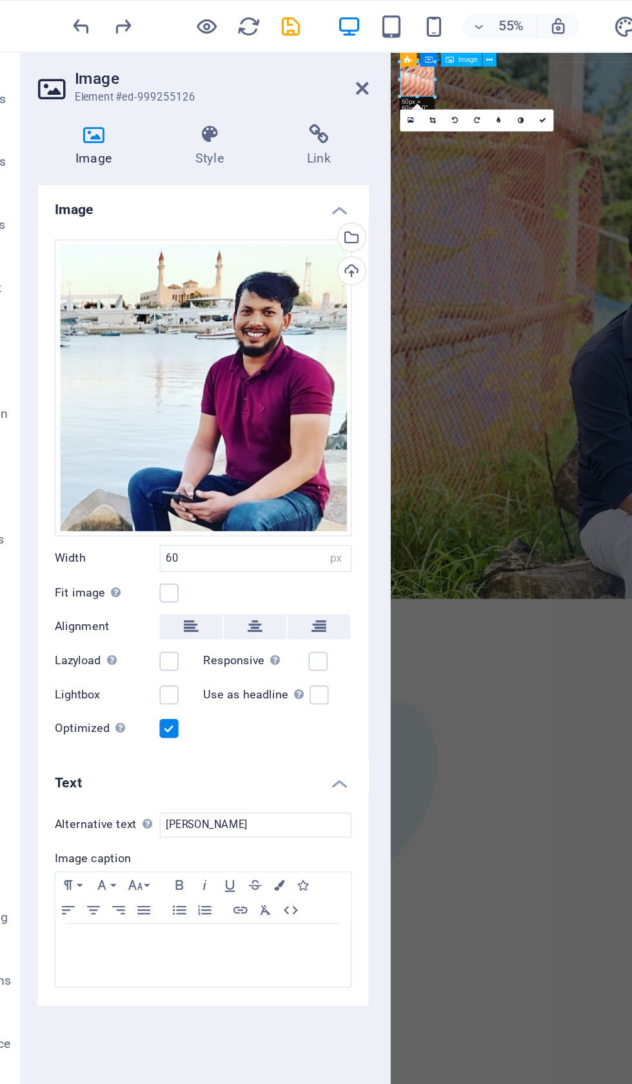
click at [81, 13] on icon "undo" at bounding box center [88, 16] width 15 height 15
click at [229, 426] on label at bounding box center [235, 427] width 12 height 12
click at [0, 0] on input "Use as headline The image will be wrapped in an H1 headline tag. Useful for giv…" at bounding box center [0, 0] width 0 height 0
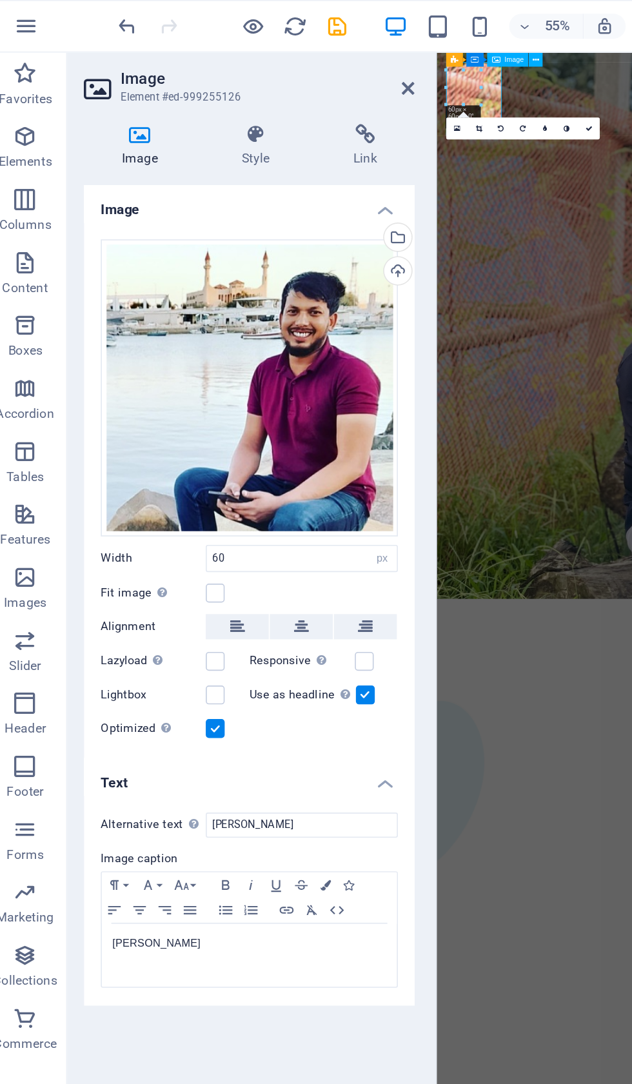
click at [229, 426] on label at bounding box center [235, 427] width 12 height 12
click at [0, 0] on input "Use as headline The image will be wrapped in an H1 headline tag. Useful for giv…" at bounding box center [0, 0] width 0 height 0
click at [137, 400] on label at bounding box center [143, 406] width 12 height 12
click at [0, 0] on input "Lazyload Loading images after the page loads improves page speed." at bounding box center [0, 0] width 0 height 0
click at [228, 406] on label at bounding box center [234, 406] width 12 height 12
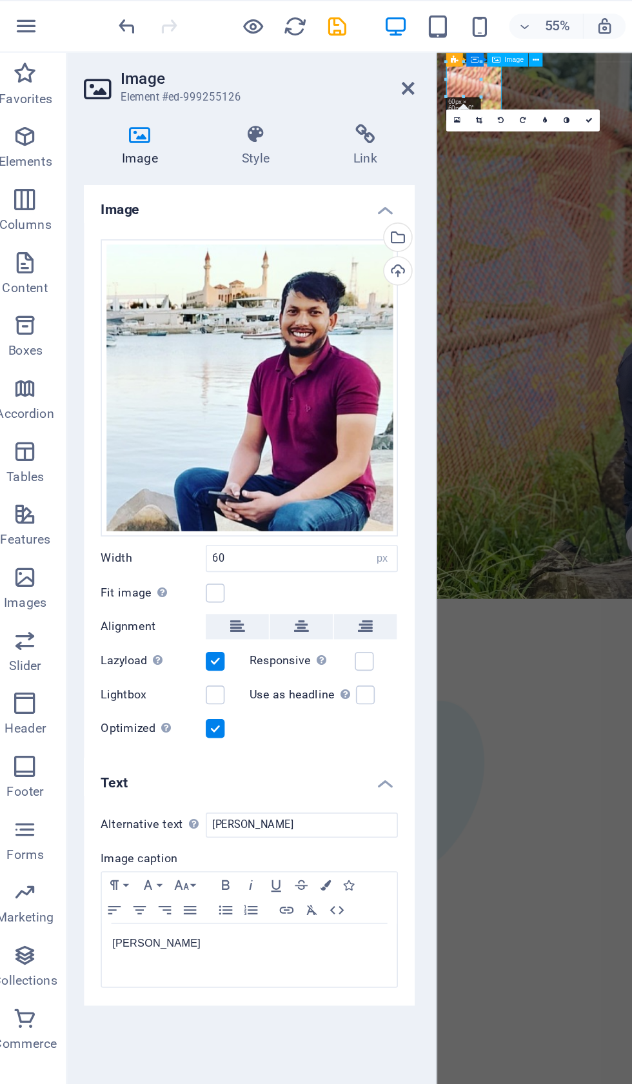
click at [0, 0] on input "Responsive Automatically load retina image and smartphone optimized sizes." at bounding box center [0, 0] width 0 height 0
click at [137, 429] on label at bounding box center [143, 427] width 12 height 12
click at [0, 0] on input "Lightbox" at bounding box center [0, 0] width 0 height 0
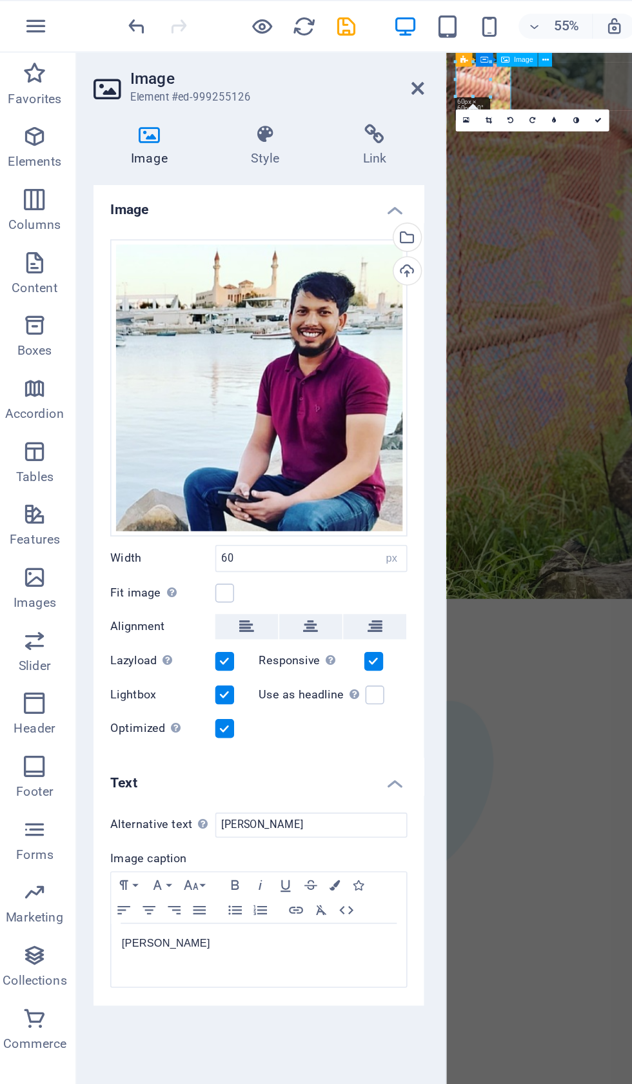
click at [137, 430] on label at bounding box center [143, 427] width 12 height 12
click at [0, 0] on input "Lightbox" at bounding box center [0, 0] width 0 height 0
click at [241, 85] on icon at bounding box center [234, 82] width 61 height 13
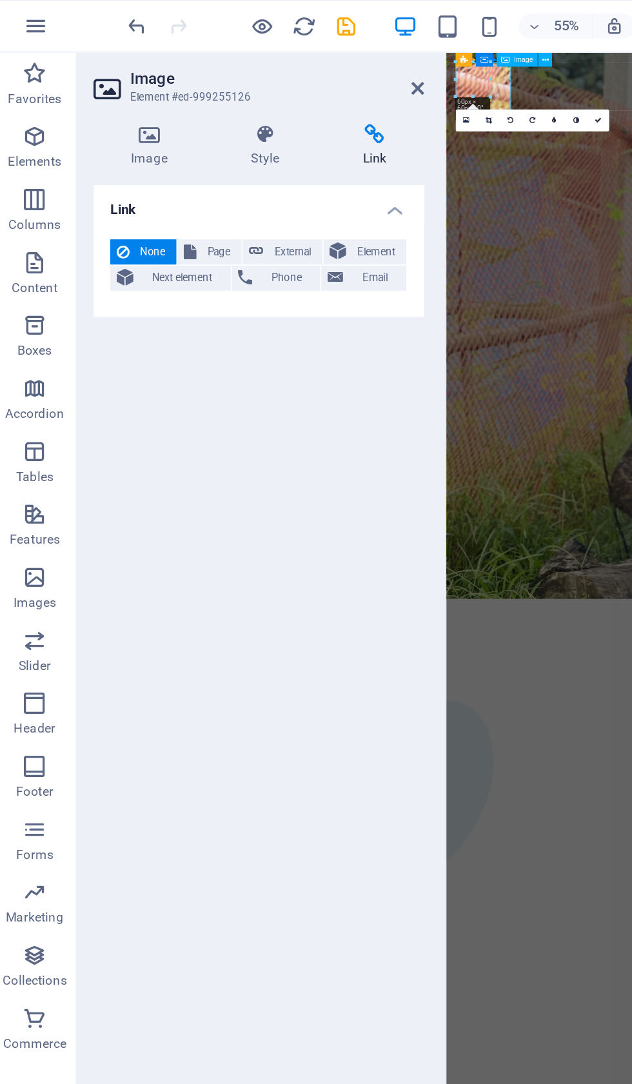
click at [188, 154] on span "External" at bounding box center [184, 154] width 28 height 15
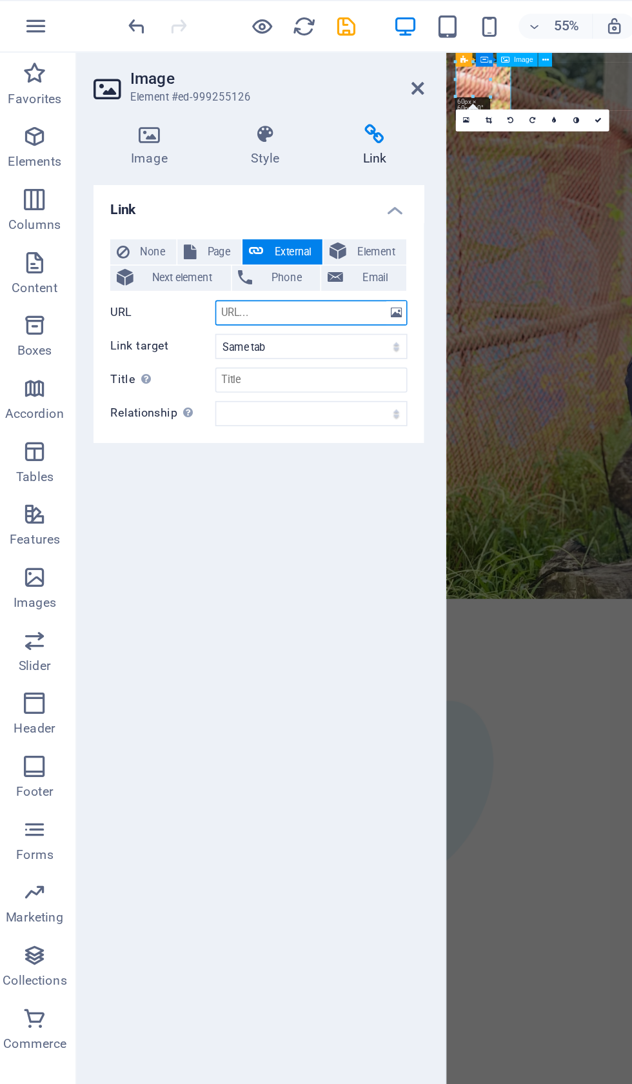
select select "blank"
select select
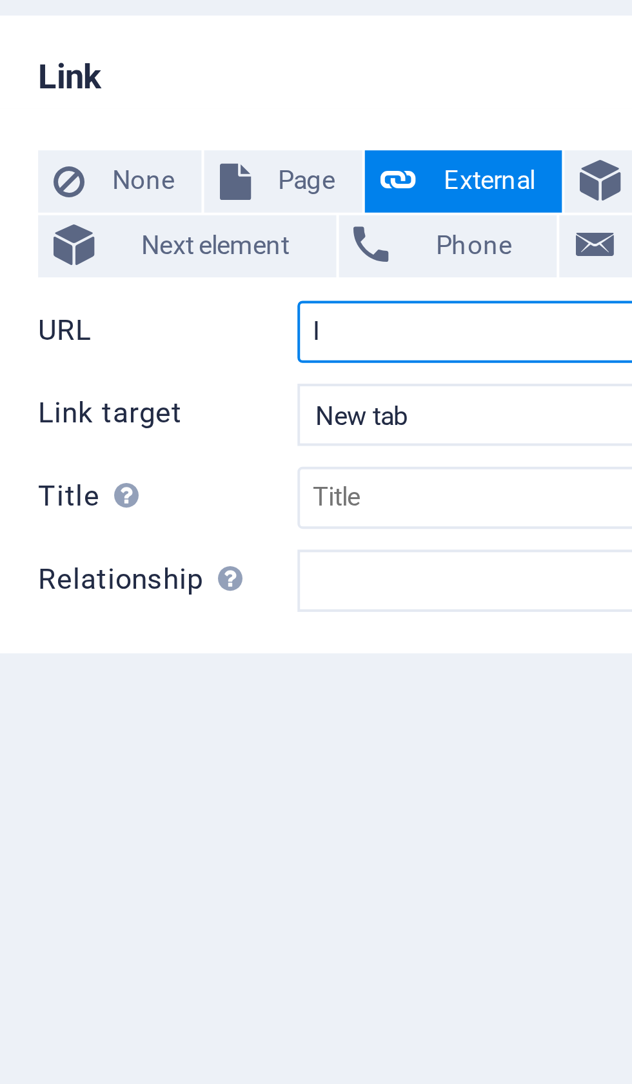
type input "Iq"
select select
type input "I"
select select
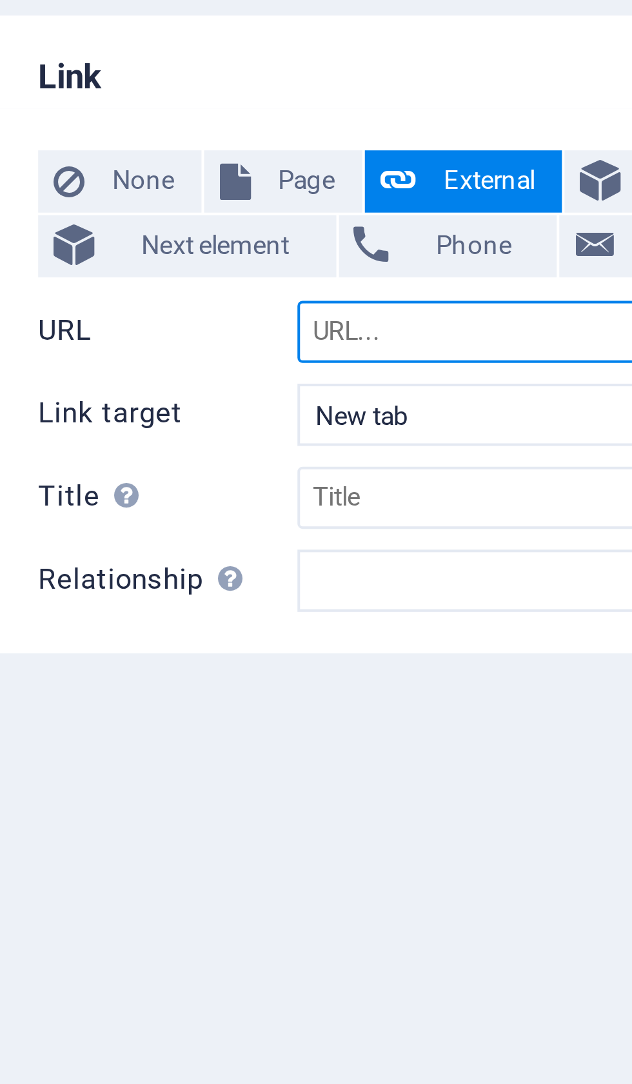
select select
type input "h"
select select
type input "htt"
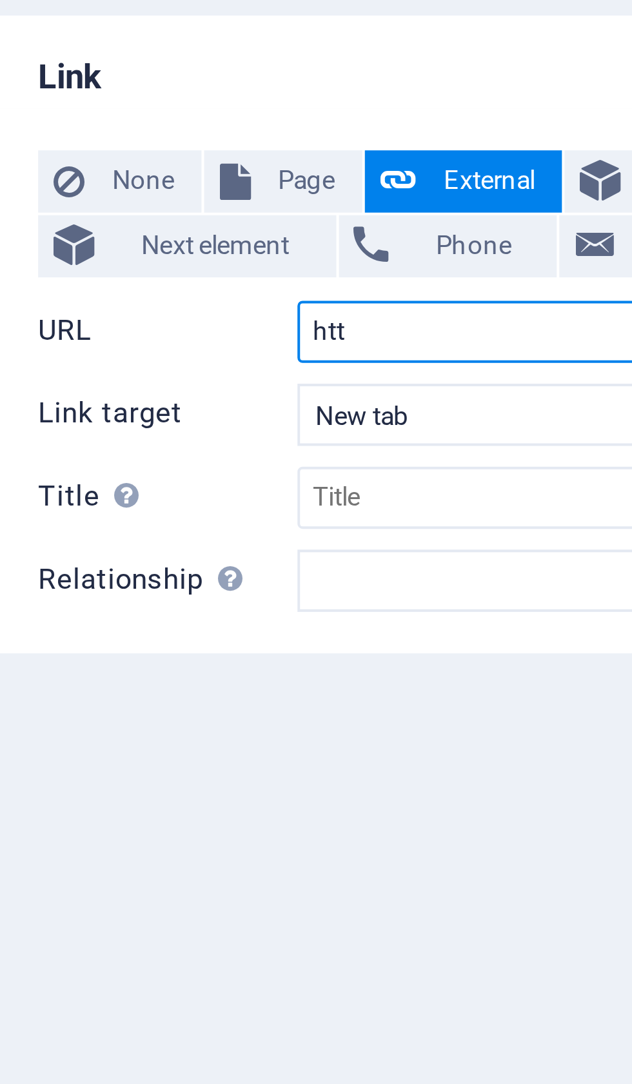
select select
type input "http"
select select
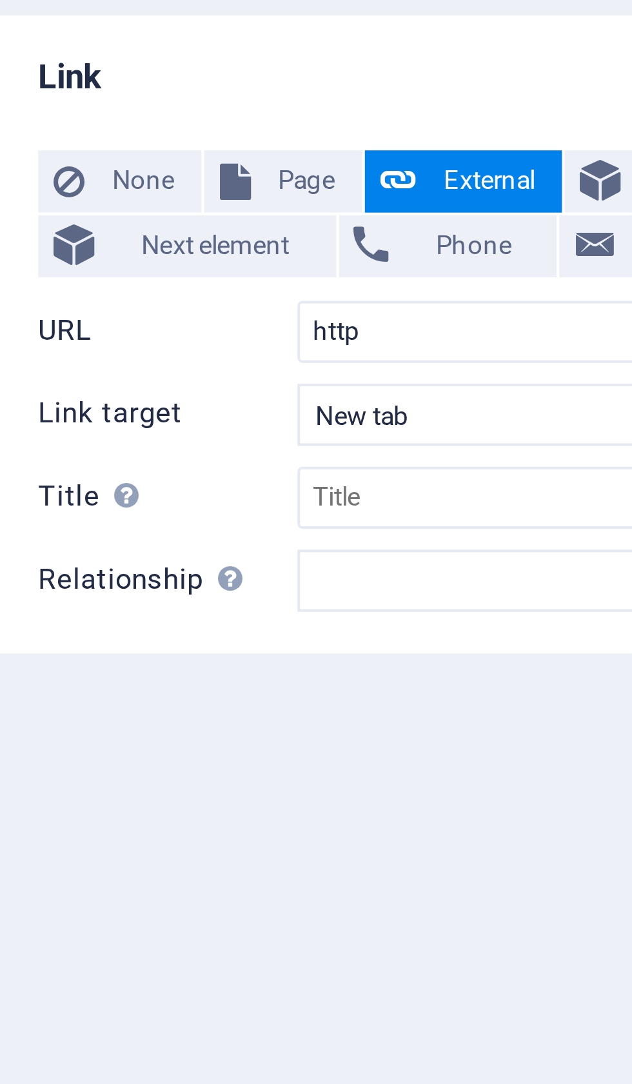
click at [129, 147] on span "Page" at bounding box center [139, 154] width 20 height 15
select select
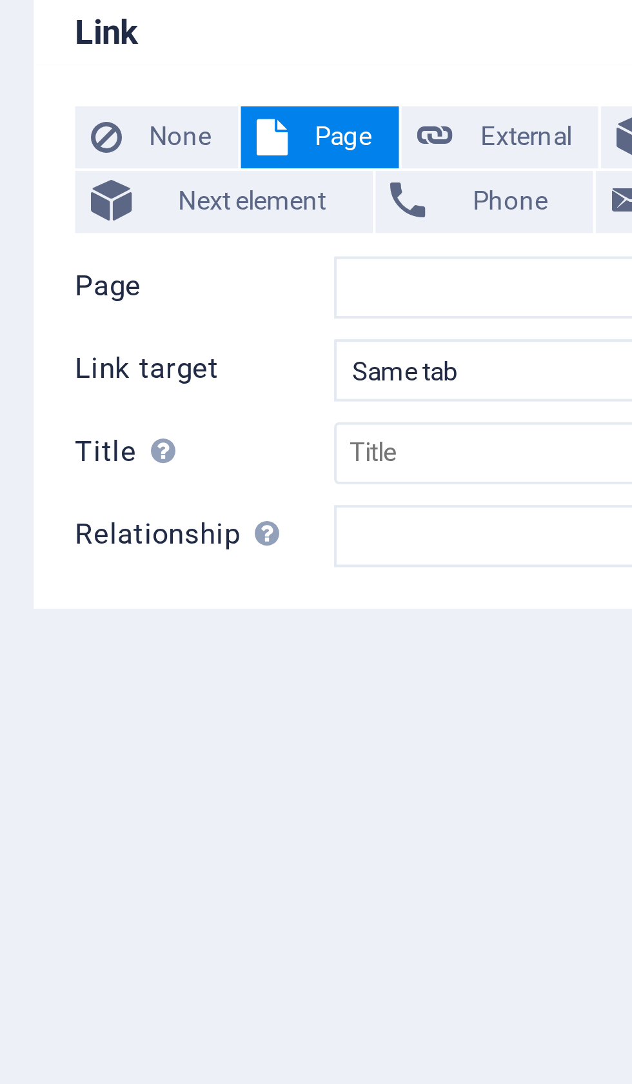
click at [88, 147] on span "None" at bounding box center [98, 154] width 21 height 15
select select
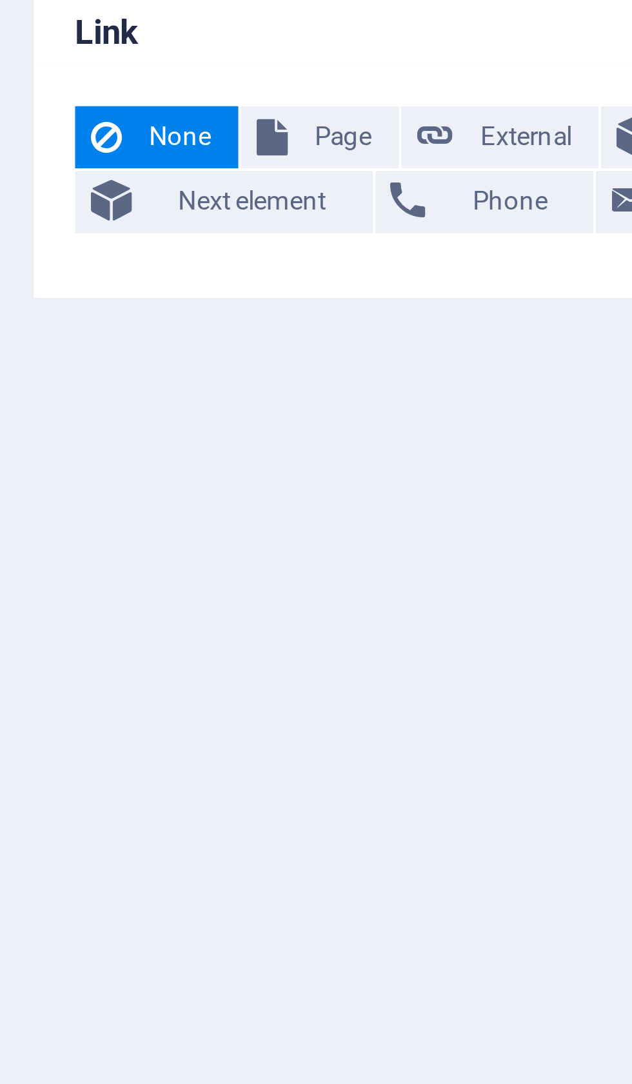
click at [129, 147] on span "Page" at bounding box center [139, 154] width 20 height 15
select select
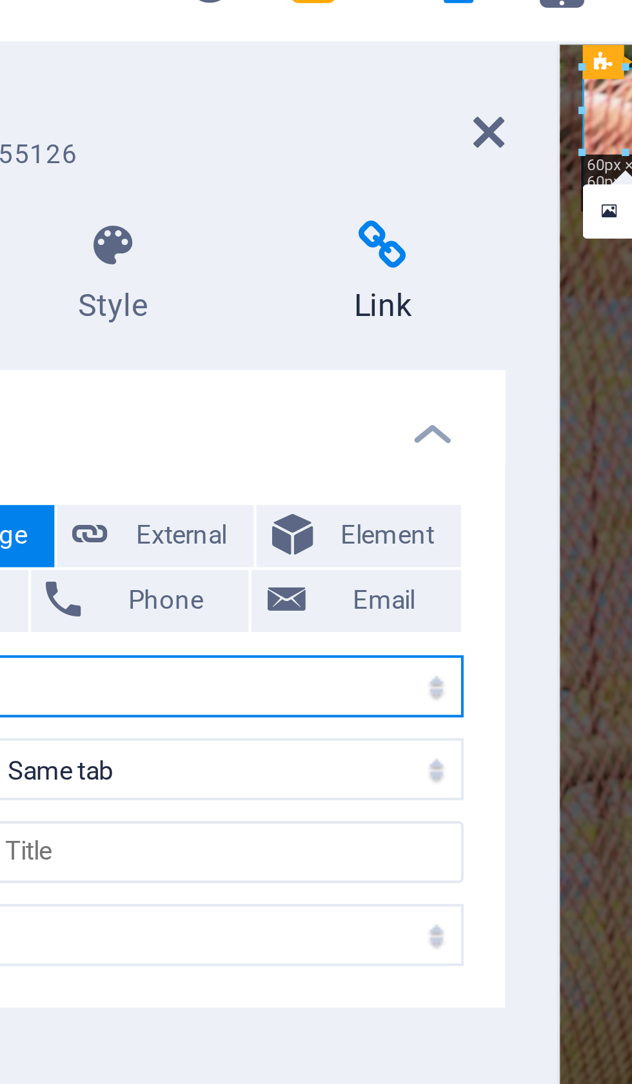
click at [137, 184] on select "Home About the Author Contact Legal Notice Privacy" at bounding box center [196, 191] width 118 height 15
select select "0"
select select
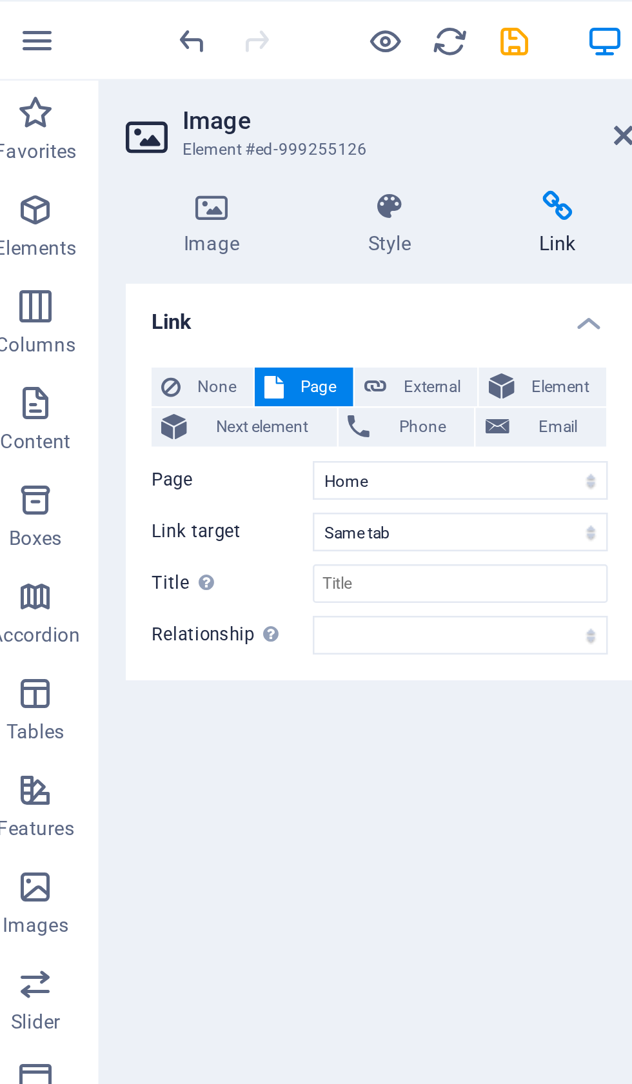
click at [81, 15] on icon "undo" at bounding box center [88, 16] width 15 height 15
select select
click at [81, 9] on icon "undo" at bounding box center [88, 16] width 15 height 15
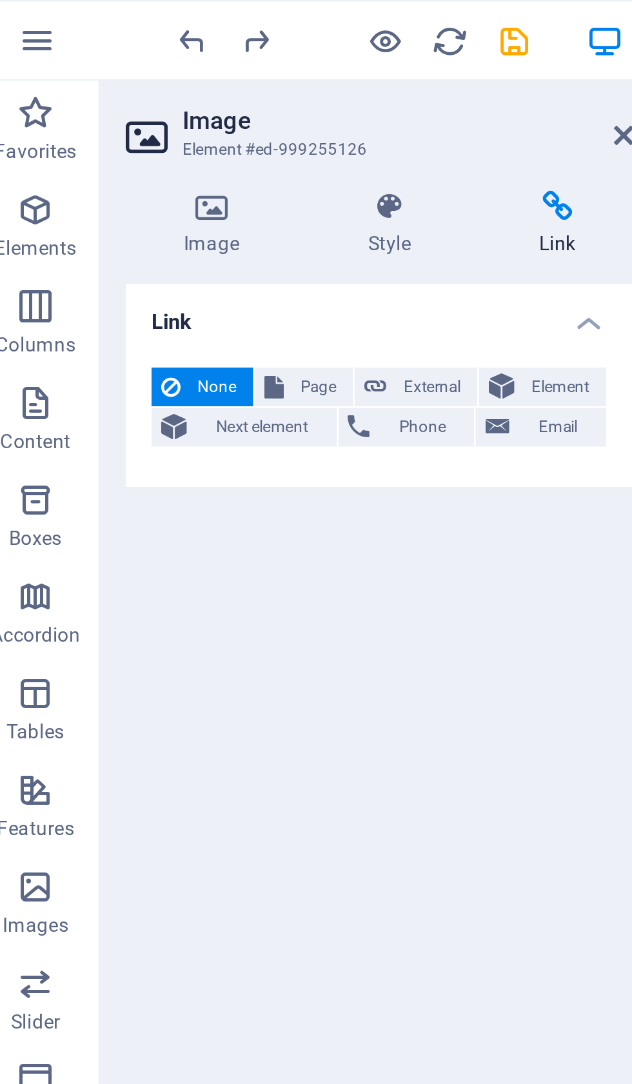
click at [83, 10] on icon "undo" at bounding box center [88, 16] width 15 height 15
select select
click at [81, 15] on icon "undo" at bounding box center [88, 16] width 15 height 15
select select
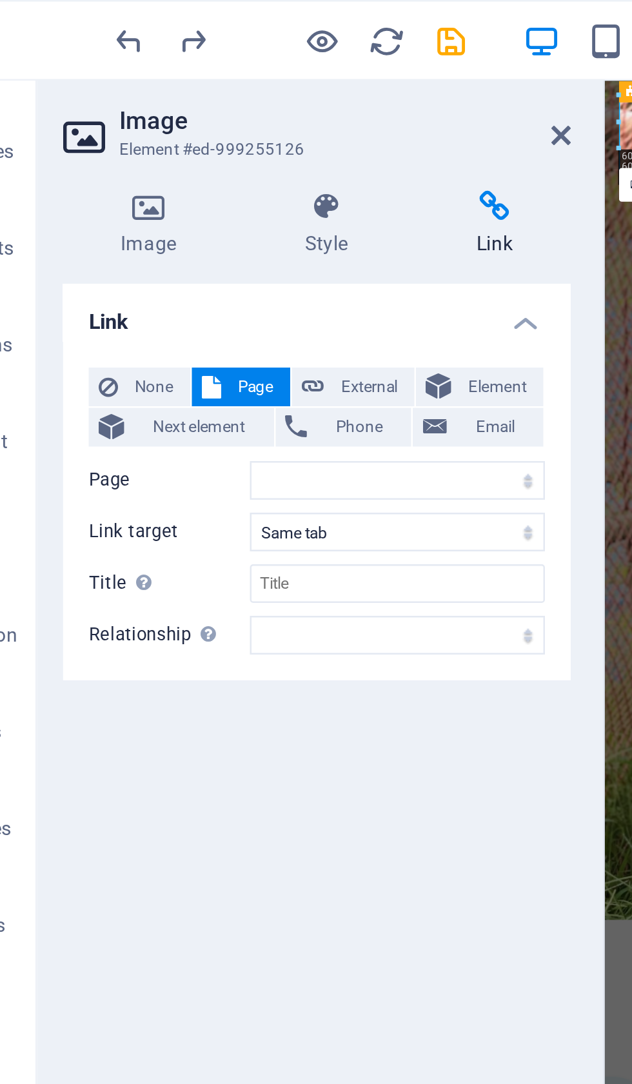
click at [81, 15] on icon "undo" at bounding box center [88, 16] width 15 height 15
select select
click at [81, 9] on icon "undo" at bounding box center [88, 16] width 15 height 15
select select
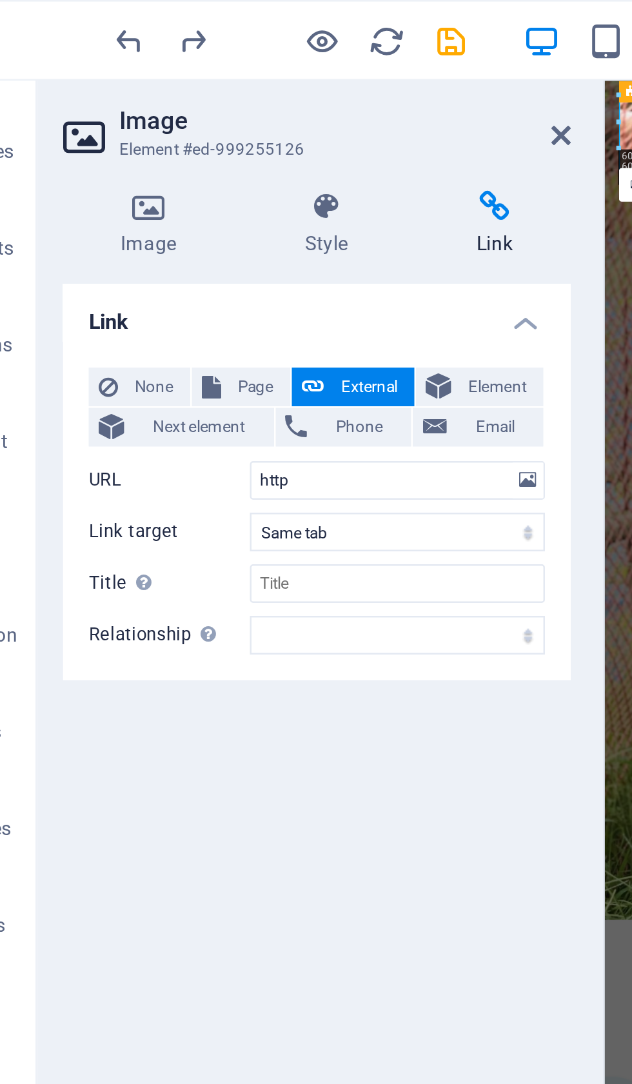
click at [81, 13] on icon "undo" at bounding box center [88, 16] width 15 height 15
select select "blank"
select select
click at [81, 12] on icon "undo" at bounding box center [88, 16] width 15 height 15
type input "htt"
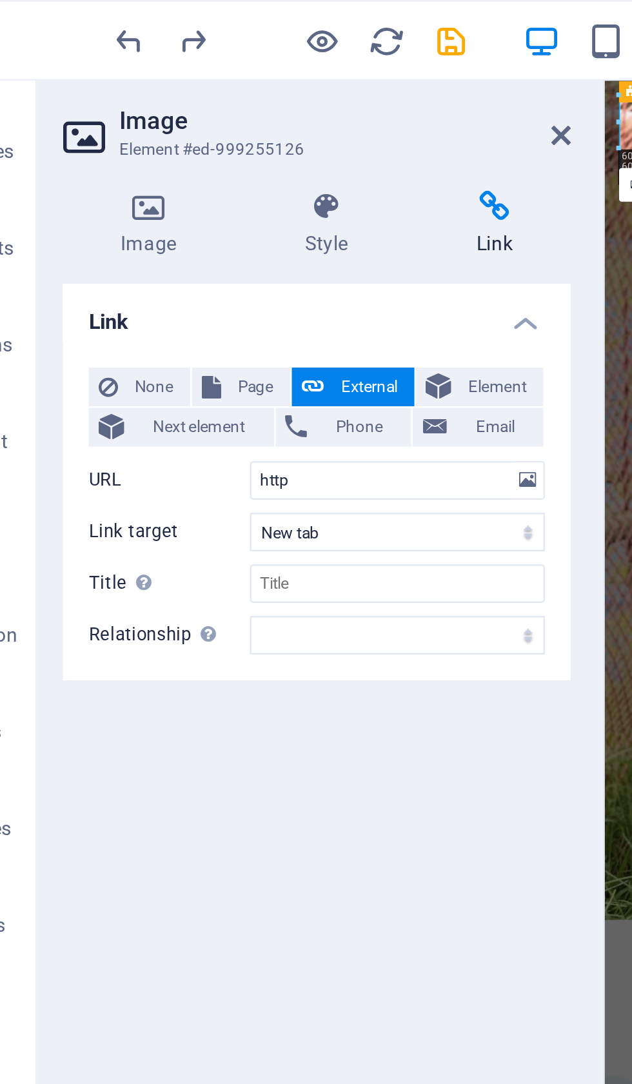
select select
click at [81, 10] on icon "undo" at bounding box center [88, 16] width 15 height 15
type input "h"
select select
click at [81, 13] on icon "undo" at bounding box center [88, 16] width 15 height 15
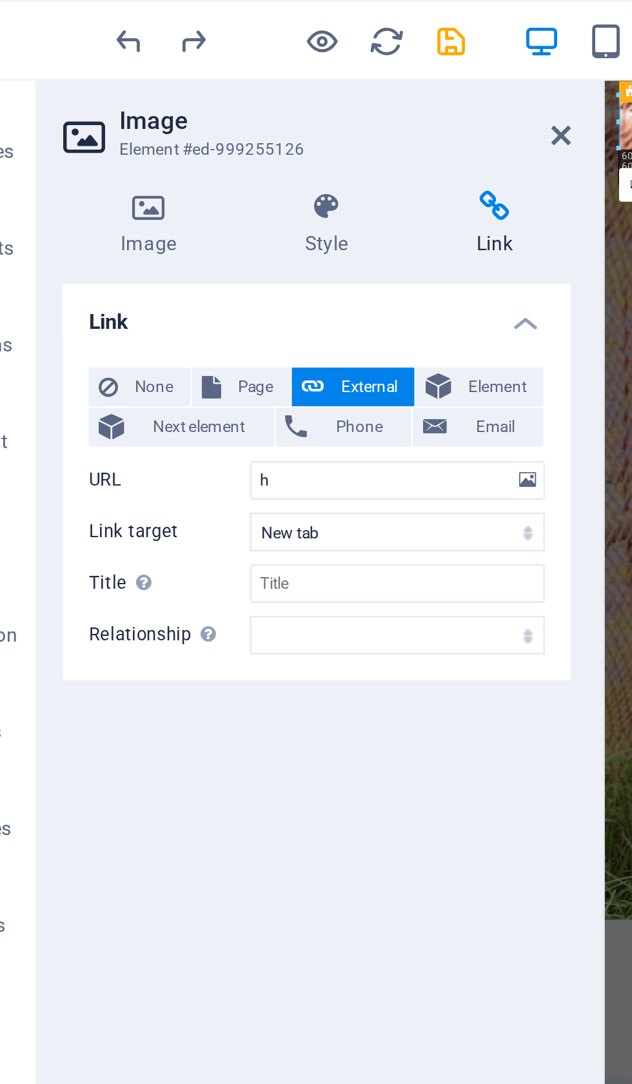
select select
click at [81, 13] on icon "undo" at bounding box center [88, 16] width 15 height 15
type input "Iq"
select select
click at [81, 19] on icon "undo" at bounding box center [88, 16] width 15 height 15
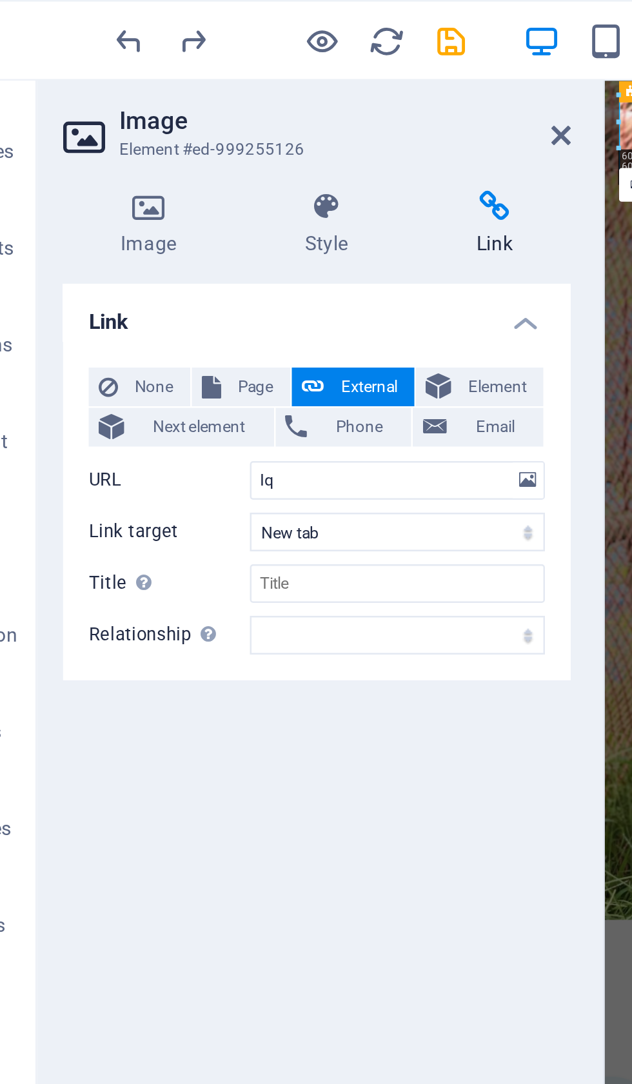
select select
click at [81, 8] on div at bounding box center [153, 16] width 144 height 21
click at [81, 9] on icon "undo" at bounding box center [88, 16] width 15 height 15
select select
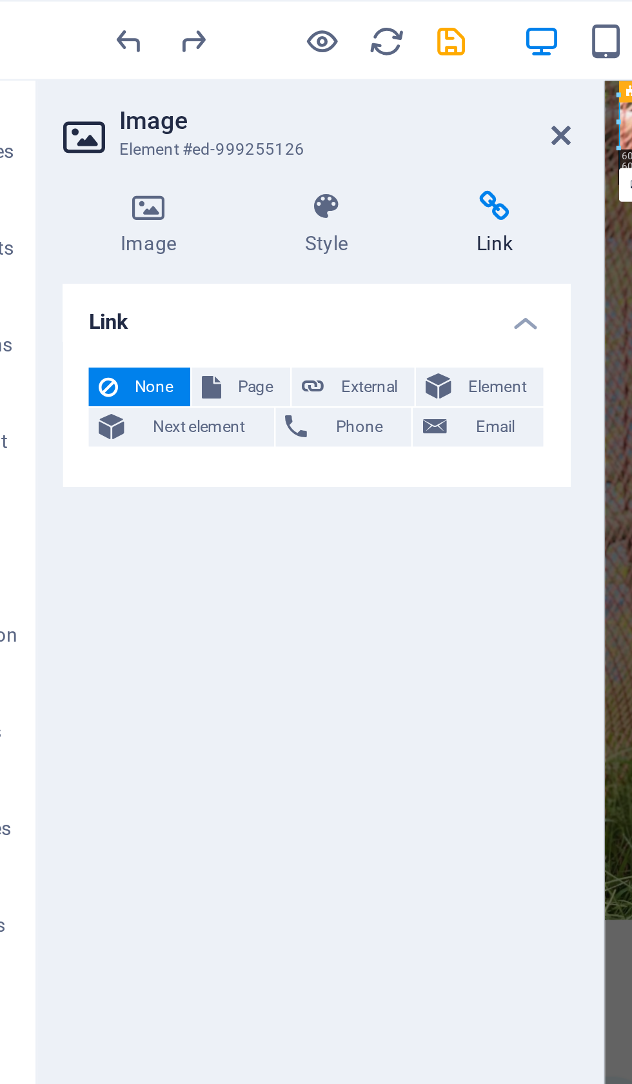
click at [81, 19] on icon "undo" at bounding box center [88, 16] width 15 height 15
select select
click at [51, 5] on div "55% More" at bounding box center [316, 16] width 631 height 31
click at [81, 11] on icon "undo" at bounding box center [88, 16] width 15 height 15
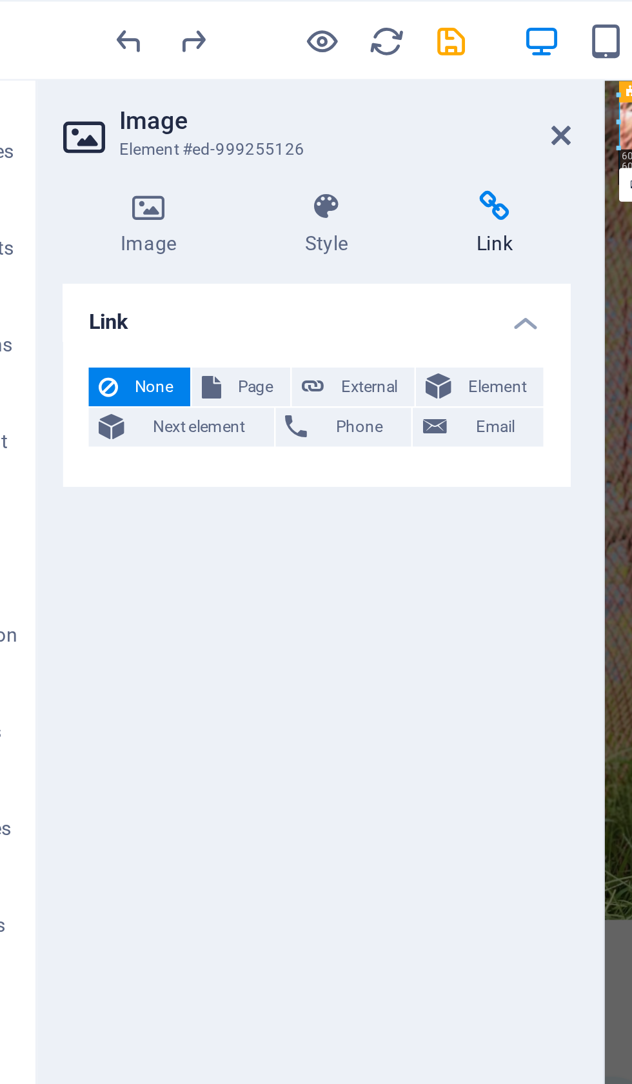
type input "https://iqbalhossain.net/"
select select "blank"
type input "Iqbal Hasan"
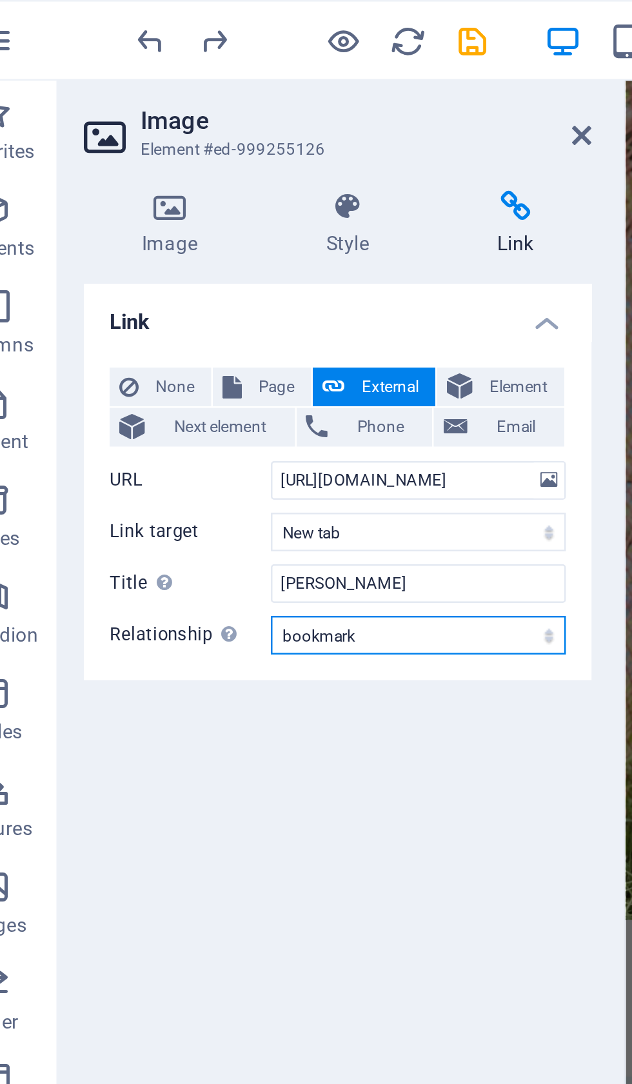
click at [216, 257] on select "alternate author bookmark external help license next nofollow noreferrer noopen…" at bounding box center [196, 253] width 118 height 15
select select "tag"
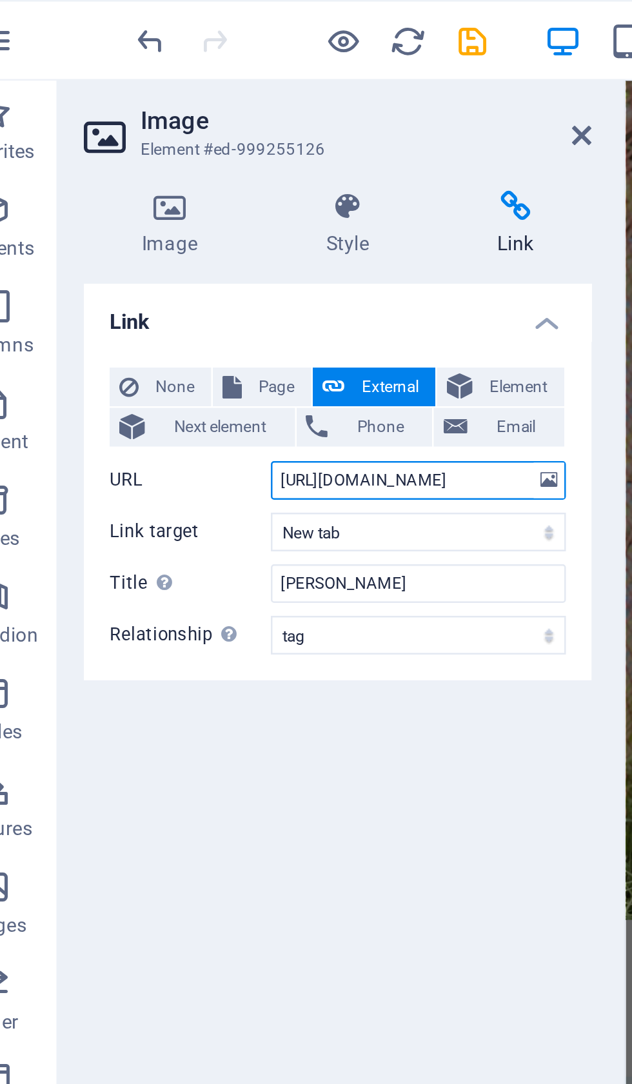
click at [189, 198] on input "https://iqbalhossain.net/" at bounding box center [196, 191] width 118 height 15
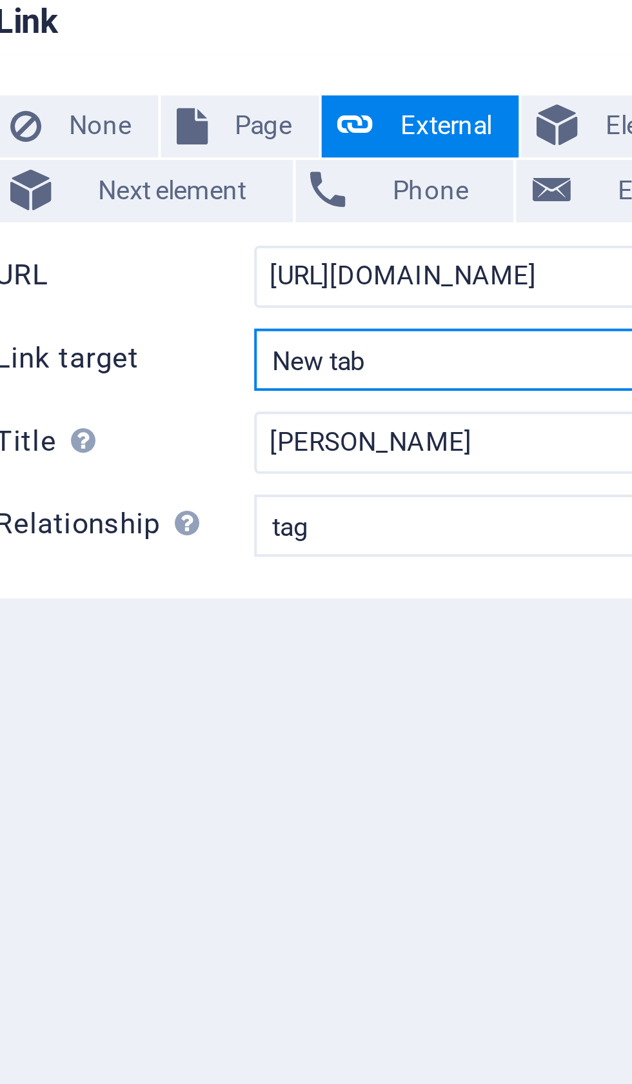
click at [137, 205] on select "New tab Same tab Overlay" at bounding box center [196, 212] width 118 height 15
select select
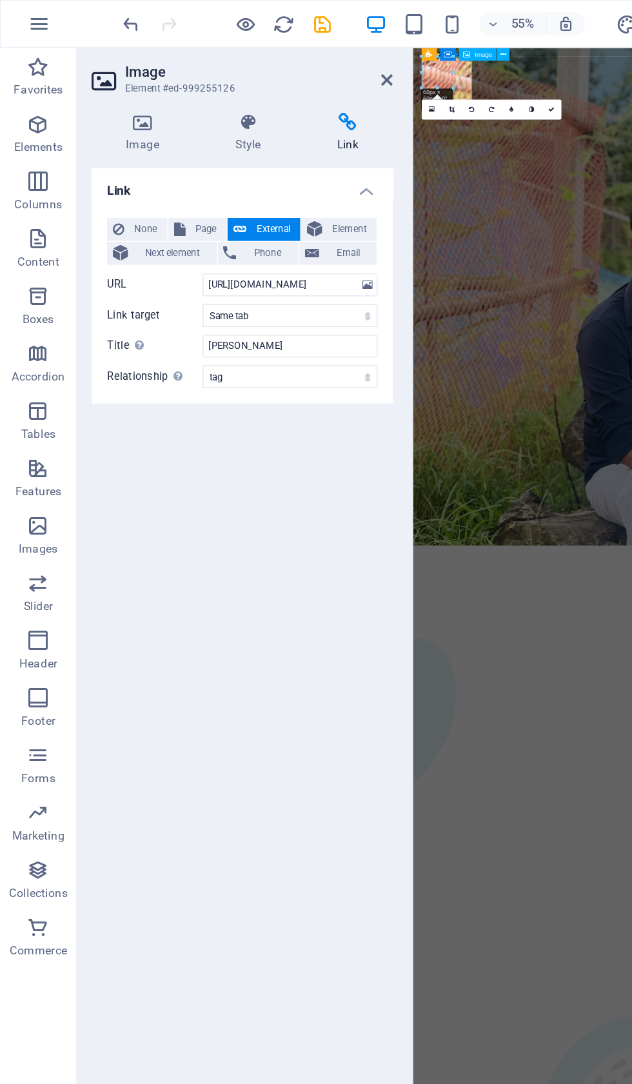
click at [221, 9] on icon "save" at bounding box center [217, 16] width 15 height 15
checkbox input "false"
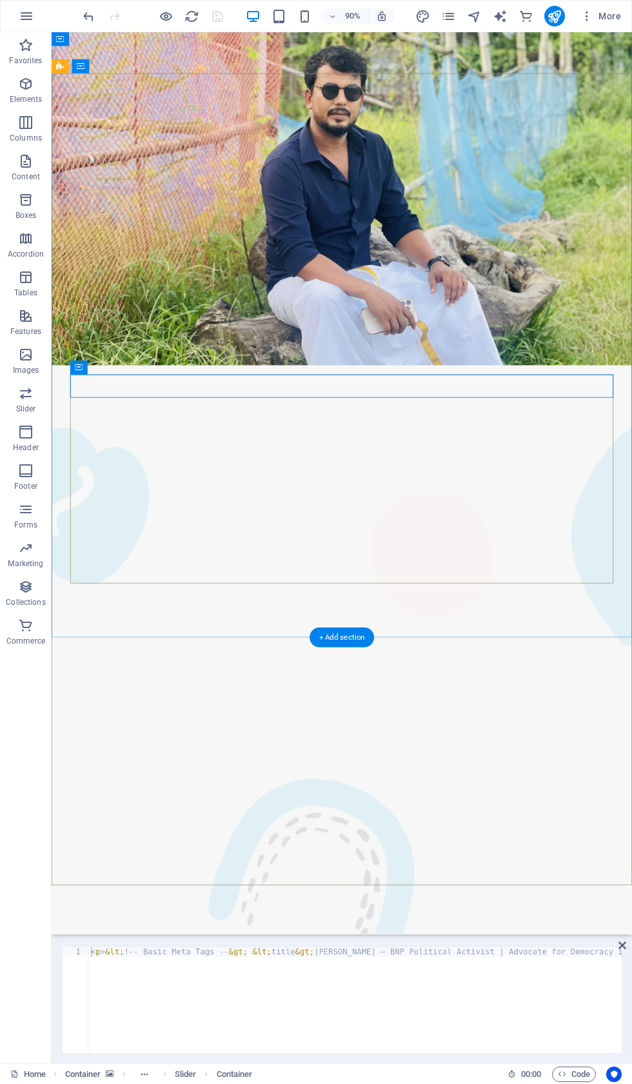
scroll to position [29, 0]
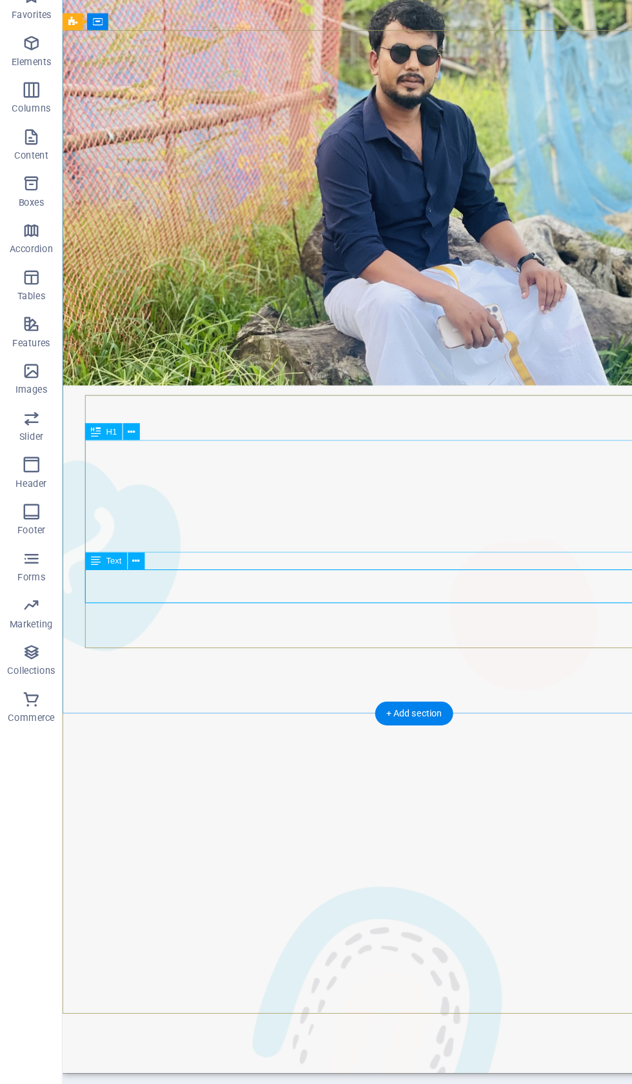
click at [117, 505] on button at bounding box center [113, 512] width 14 height 14
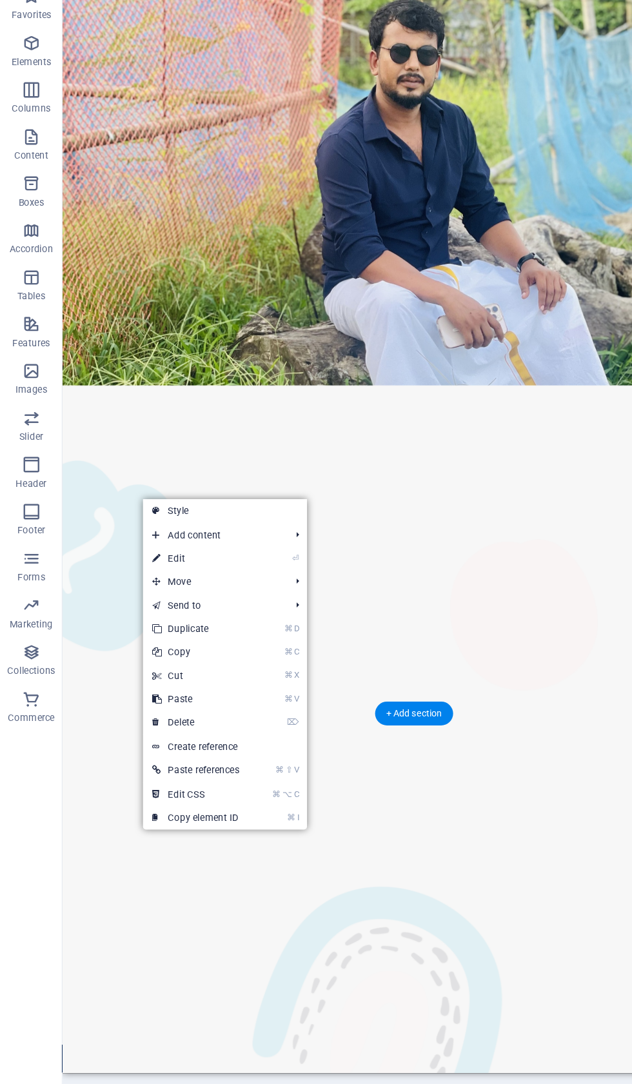
click at [168, 500] on link "⏎ Edit" at bounding box center [161, 509] width 87 height 19
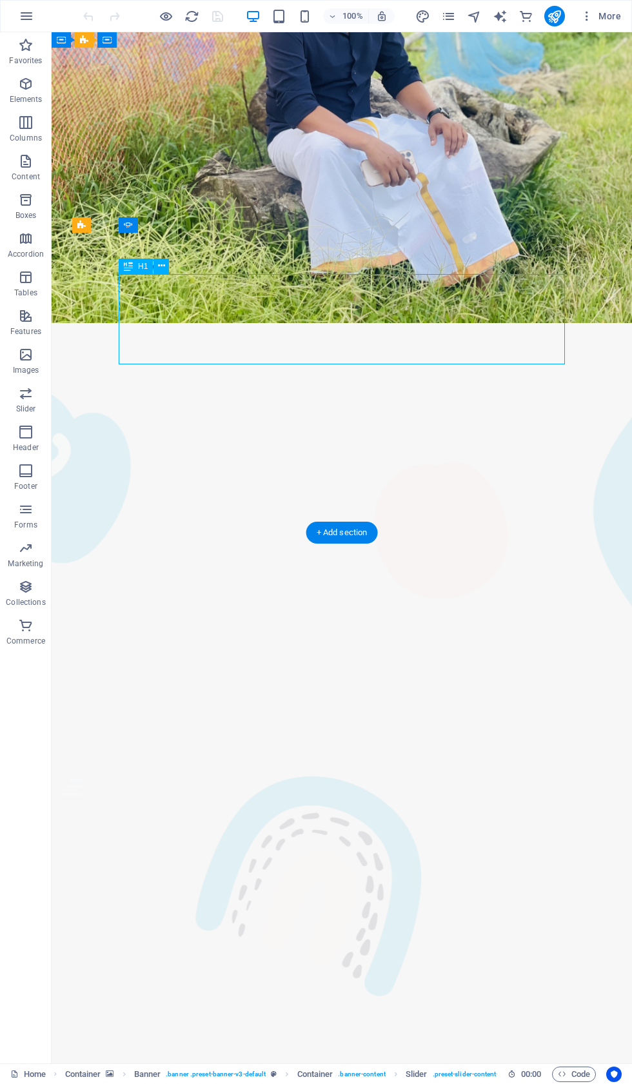
scroll to position [222, 0]
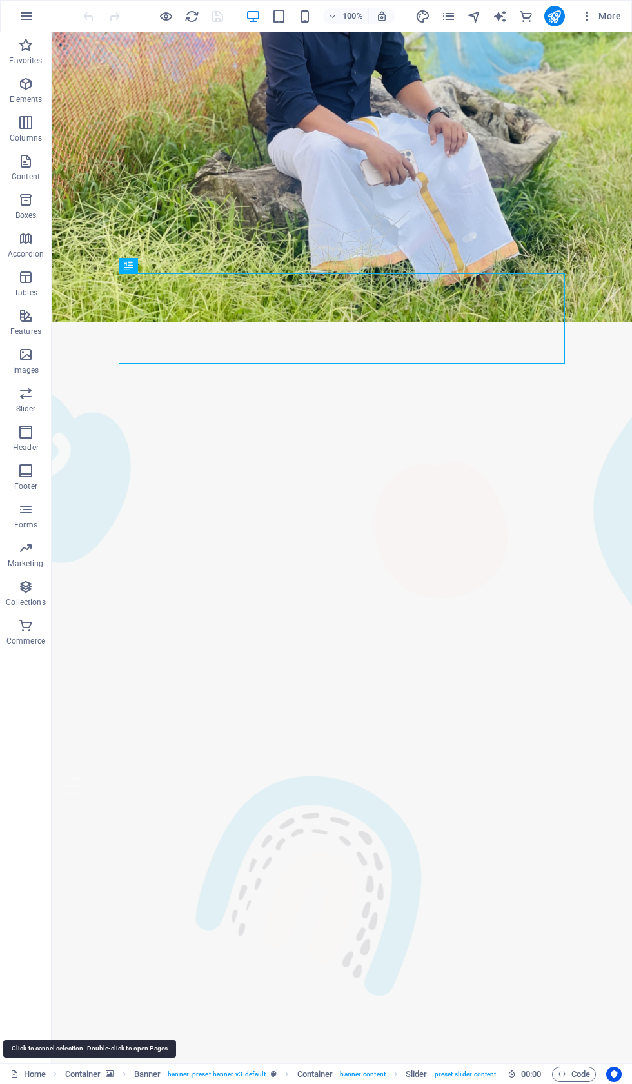
click at [32, 1072] on link "Home" at bounding box center [27, 1073] width 35 height 15
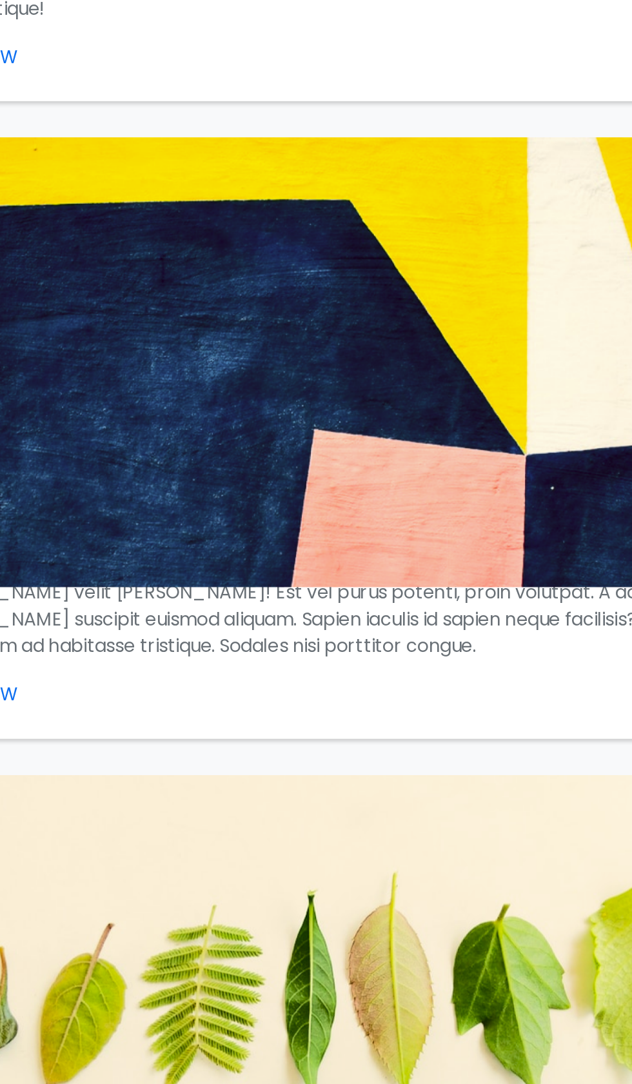
scroll to position [3029, 0]
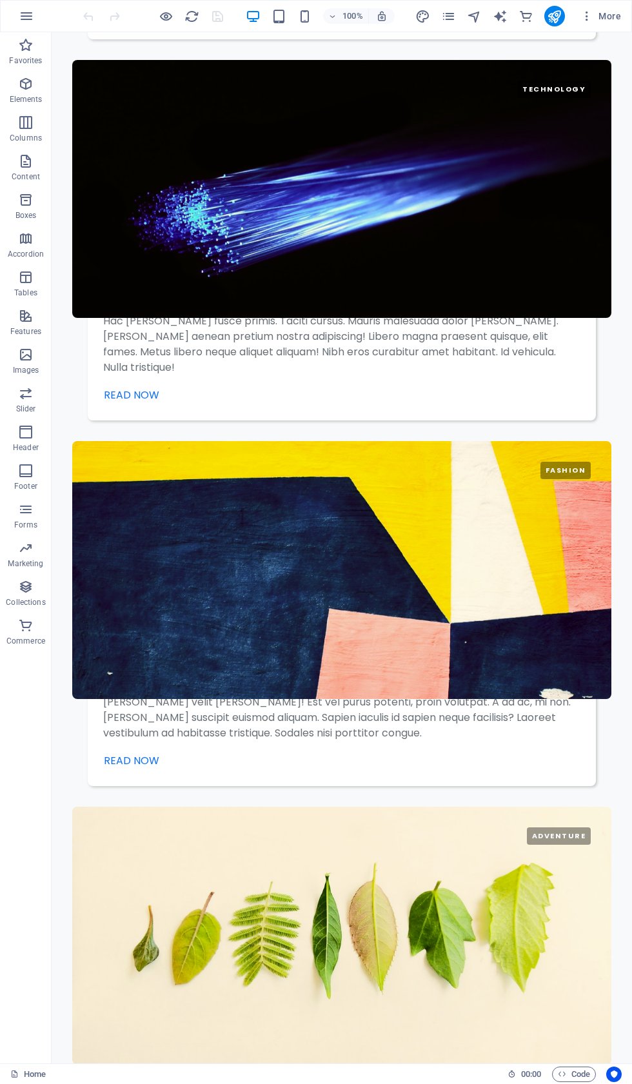
click at [31, 1081] on link "Home" at bounding box center [27, 1073] width 35 height 15
click at [33, 1076] on link "Home" at bounding box center [27, 1073] width 35 height 15
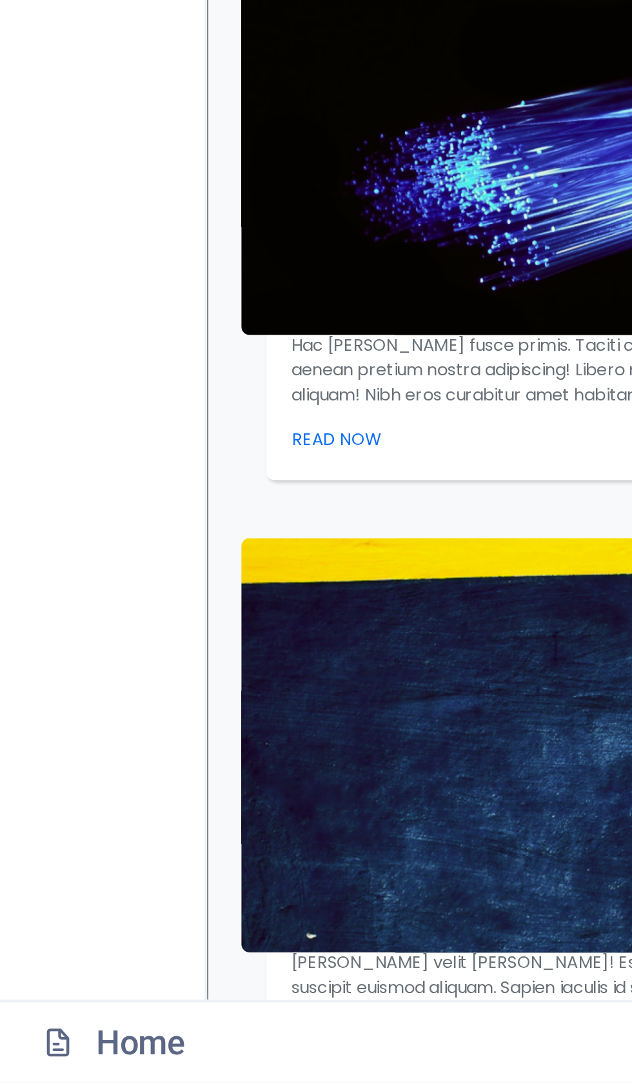
scroll to position [2229, 0]
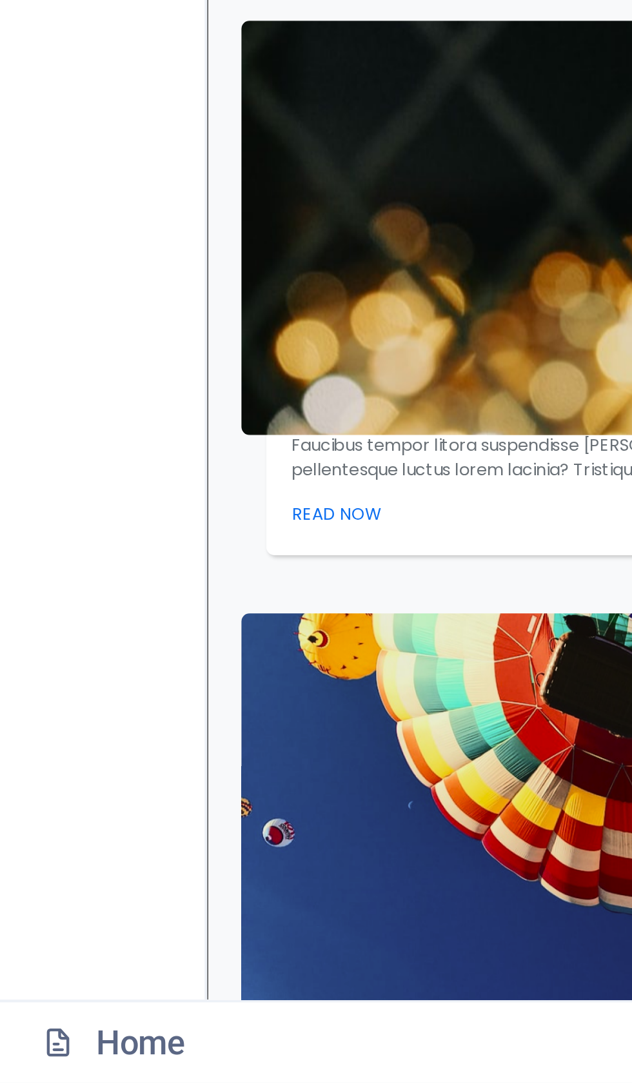
click at [30, 1066] on link "Home" at bounding box center [27, 1073] width 35 height 15
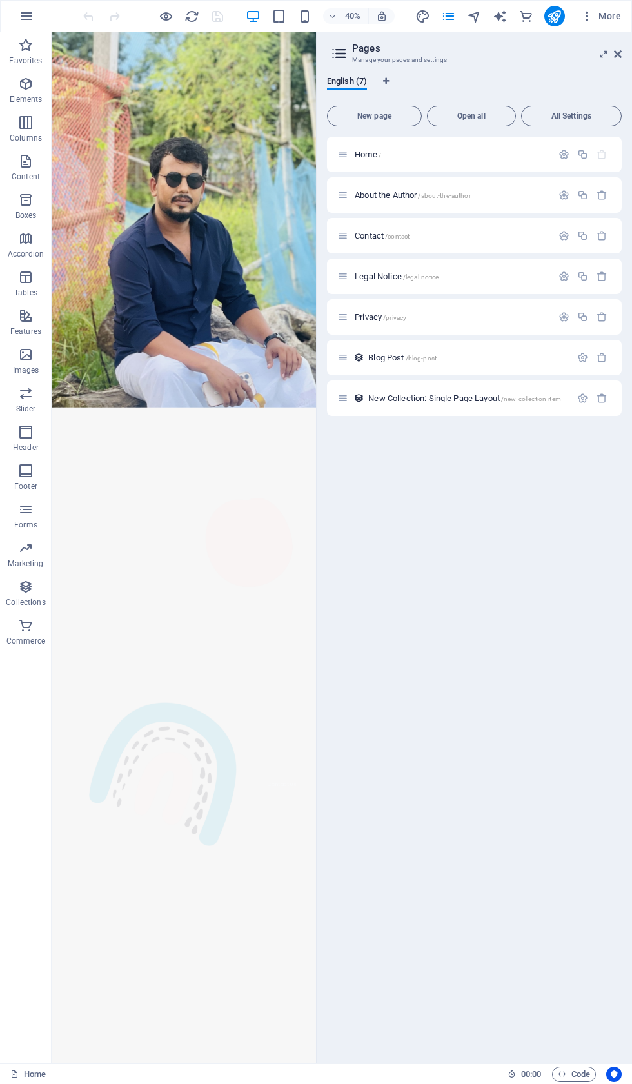
scroll to position [0, 0]
click at [39, 1076] on link "Home" at bounding box center [27, 1073] width 35 height 15
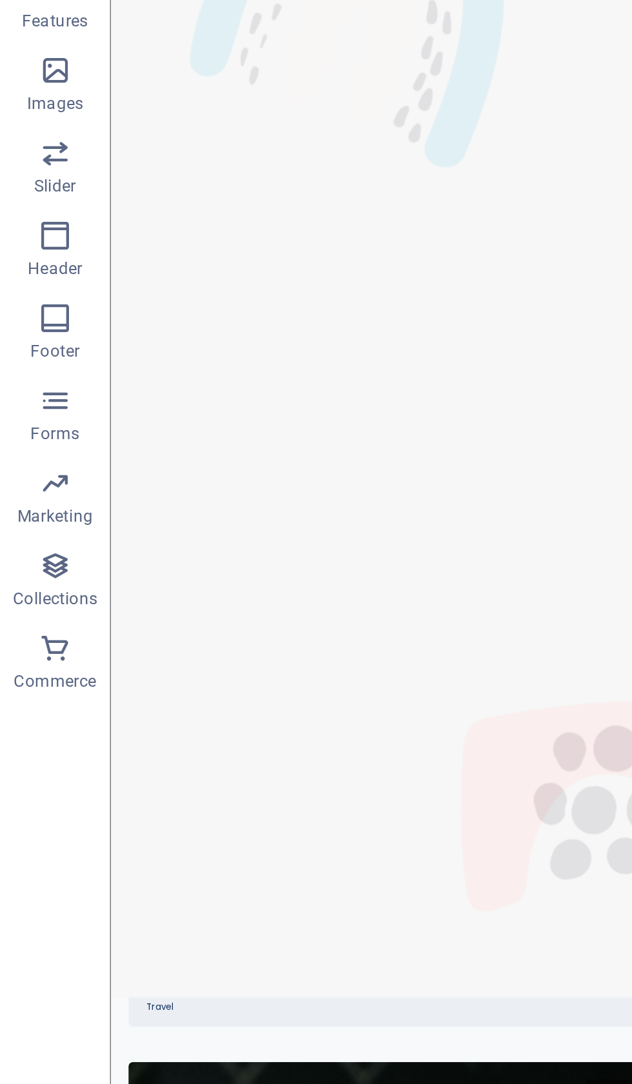
scroll to position [2229, 0]
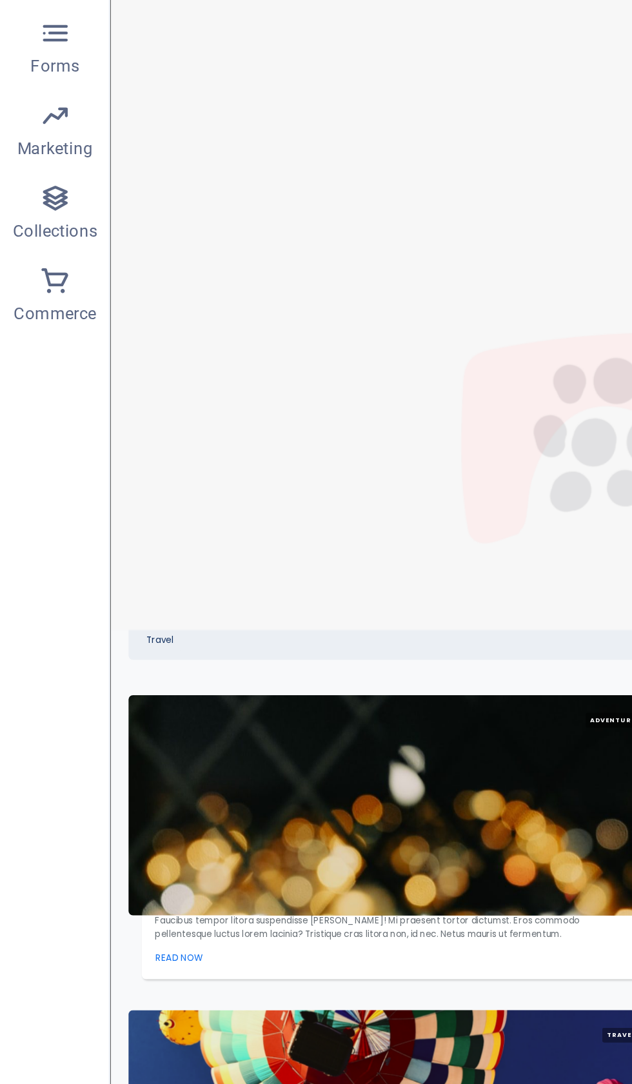
click at [29, 1066] on link "Home" at bounding box center [27, 1073] width 35 height 15
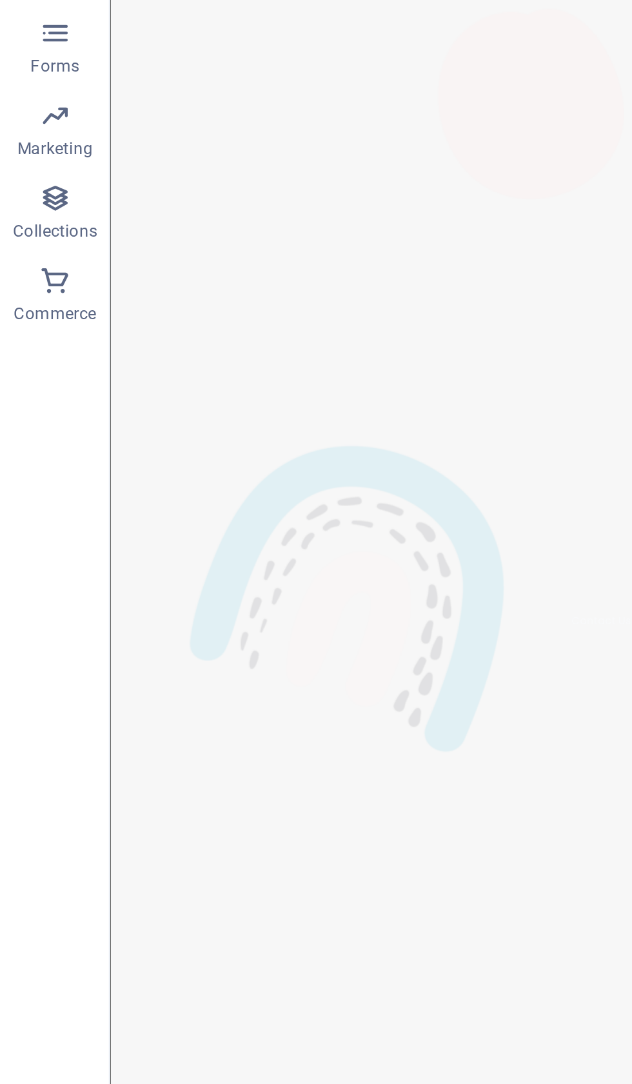
scroll to position [0, 0]
click at [32, 1066] on link "Home" at bounding box center [27, 1073] width 35 height 15
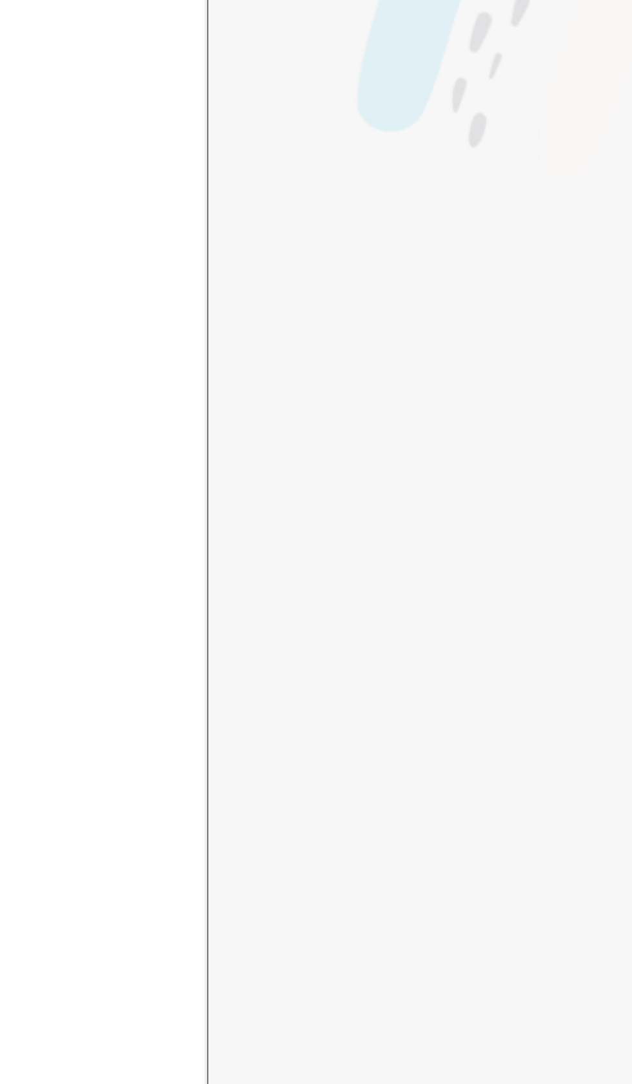
click at [32, 1066] on link "Home" at bounding box center [27, 1073] width 35 height 15
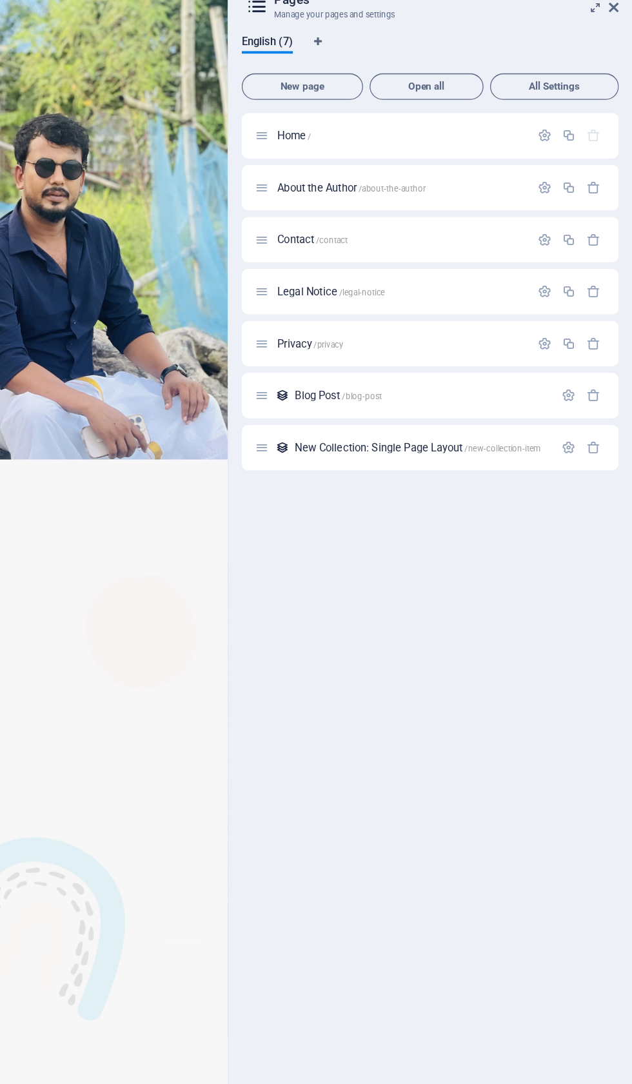
click at [558, 149] on icon "button" at bounding box center [563, 154] width 11 height 11
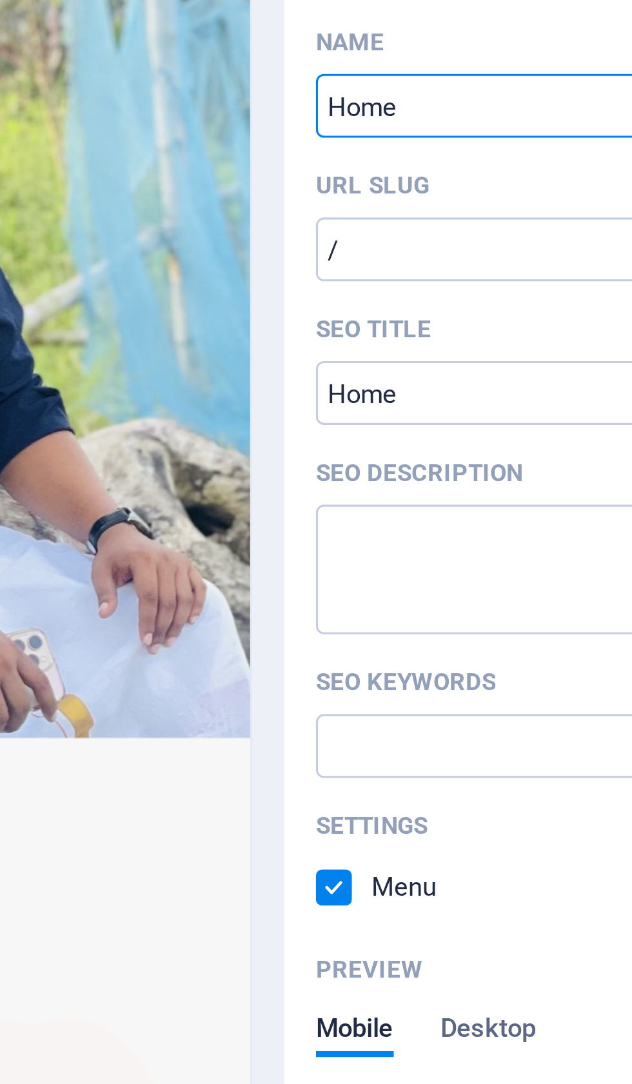
click at [337, 239] on input "/" at bounding box center [474, 249] width 274 height 21
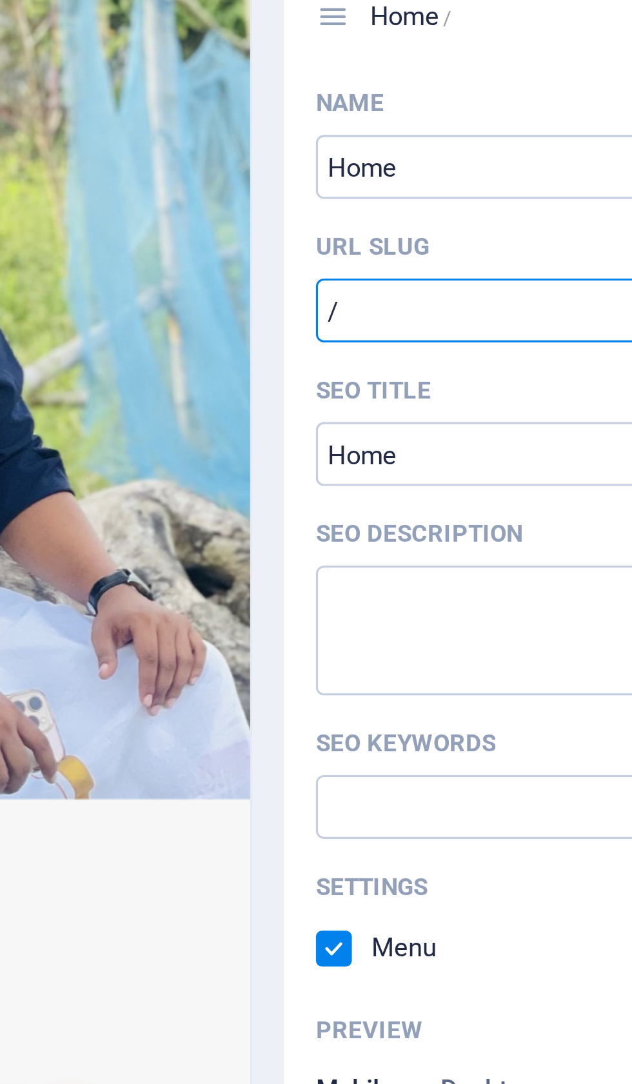
type input "/[PERSON_NAME]"
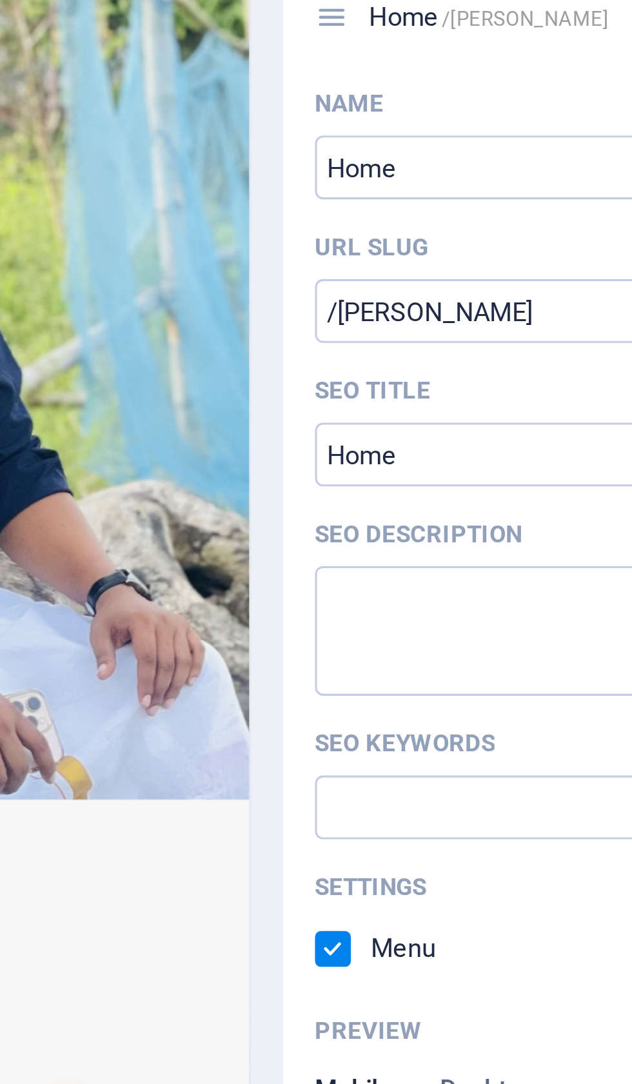
click at [337, 286] on input "SEO Title" at bounding box center [474, 296] width 274 height 21
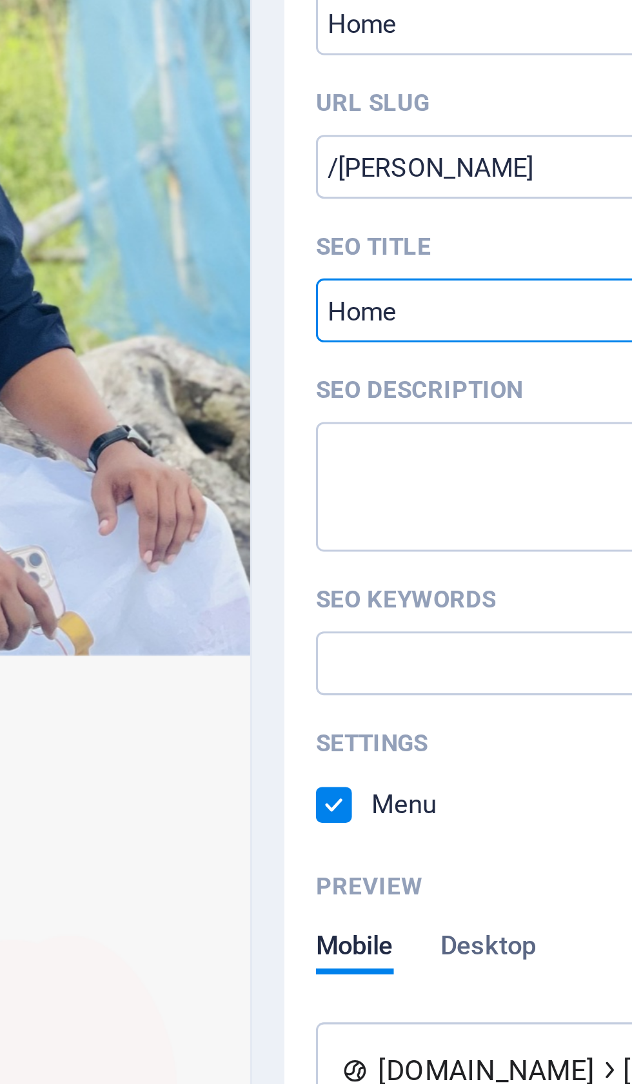
click at [337, 286] on input "SEO Title" at bounding box center [474, 296] width 274 height 21
type input "[PERSON_NAME] – BNP Political Activist"
click at [337, 332] on textarea "SEO Description" at bounding box center [474, 353] width 274 height 42
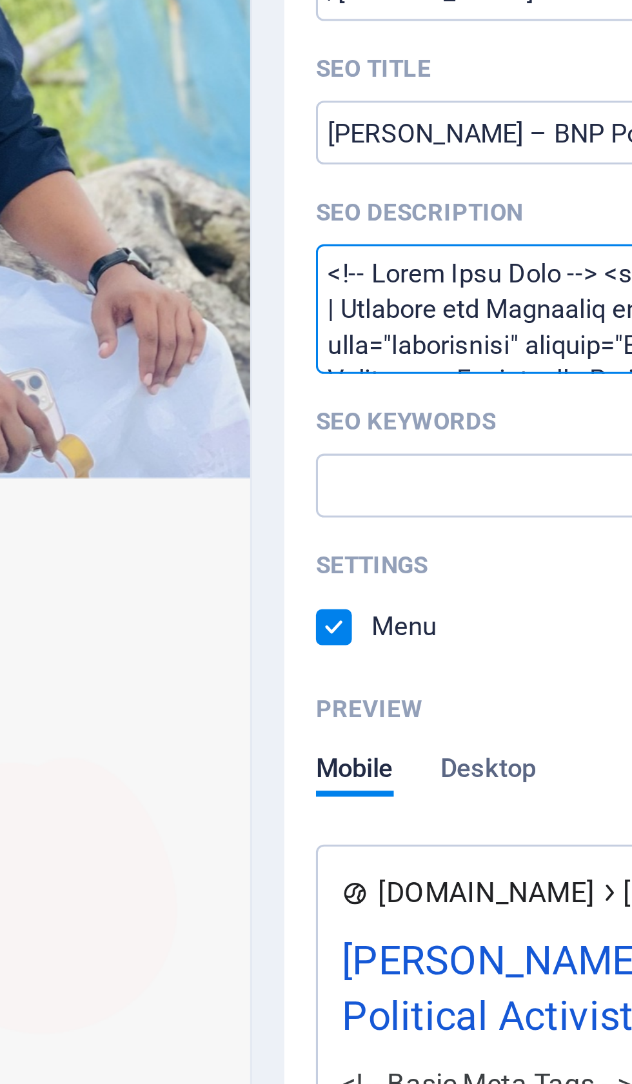
click at [337, 332] on textarea "SEO Description" at bounding box center [474, 353] width 274 height 42
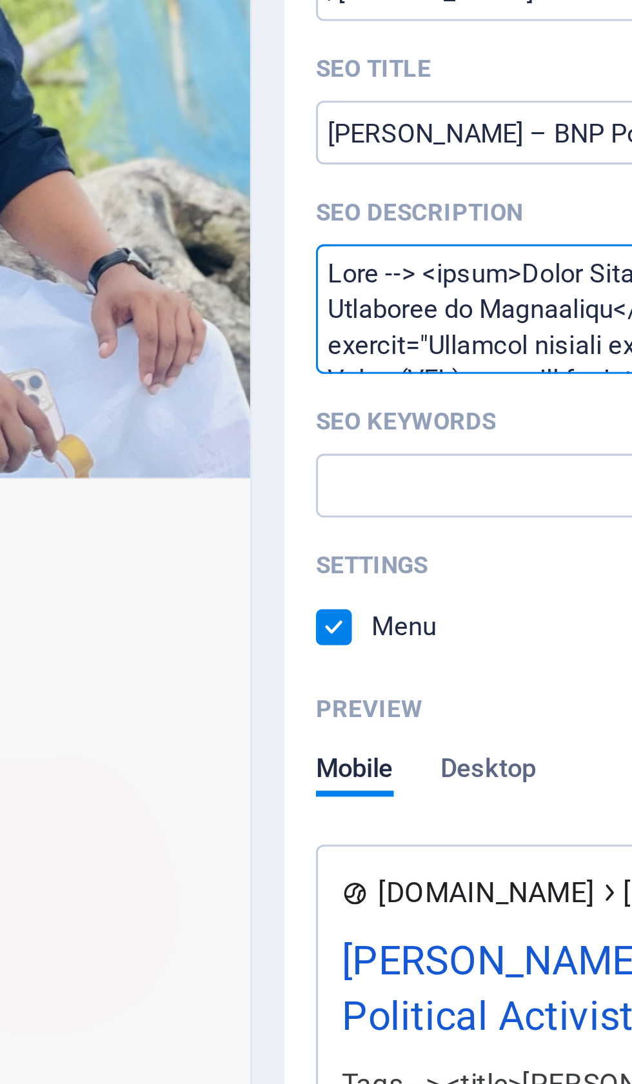
click at [337, 332] on textarea "SEO Description" at bounding box center [474, 353] width 274 height 42
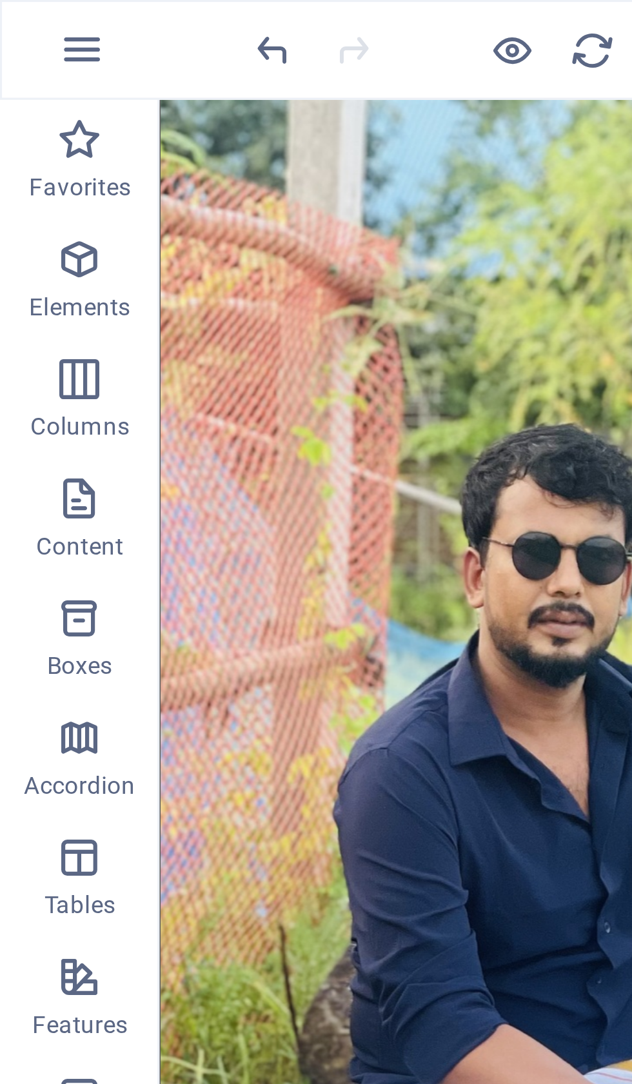
click at [89, 17] on icon "undo" at bounding box center [88, 16] width 15 height 15
click at [88, 20] on icon "undo" at bounding box center [88, 16] width 15 height 15
click at [92, 11] on icon "undo" at bounding box center [88, 16] width 15 height 15
type textarea "<!-- Lorem Ipsu Dolo --> <sitam>Conse Adipi – ELI Seddoeius Temporin | Utlabore…"
click at [92, 12] on icon "undo" at bounding box center [88, 16] width 15 height 15
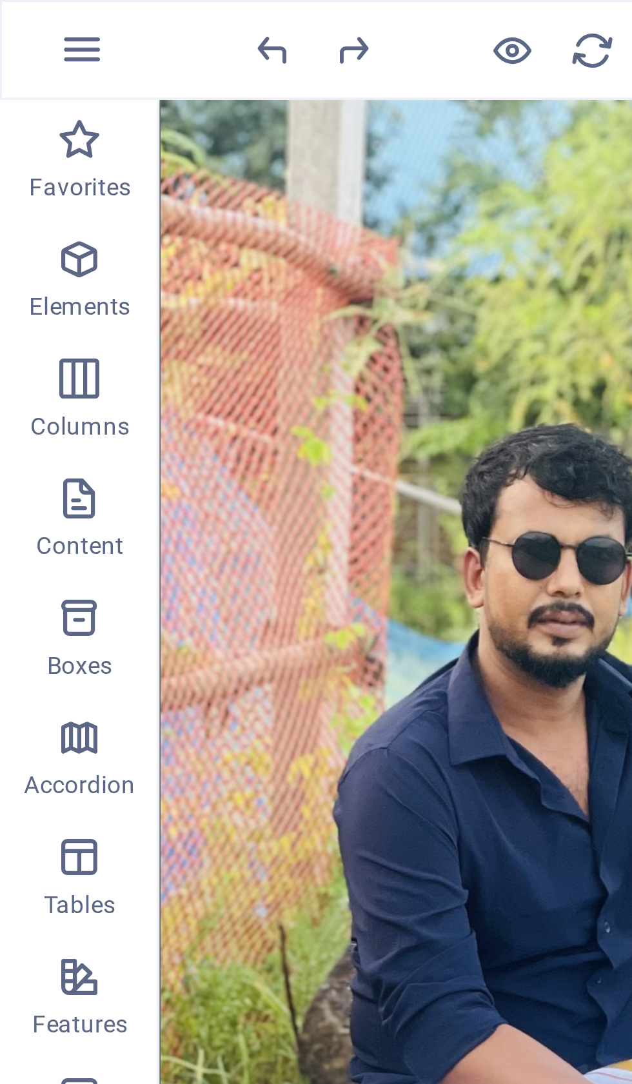
click at [93, 19] on icon "undo" at bounding box center [88, 16] width 15 height 15
click at [95, 20] on icon "undo" at bounding box center [88, 16] width 15 height 15
click at [93, 17] on icon "undo" at bounding box center [88, 16] width 15 height 15
click at [94, 16] on icon "undo" at bounding box center [88, 16] width 15 height 15
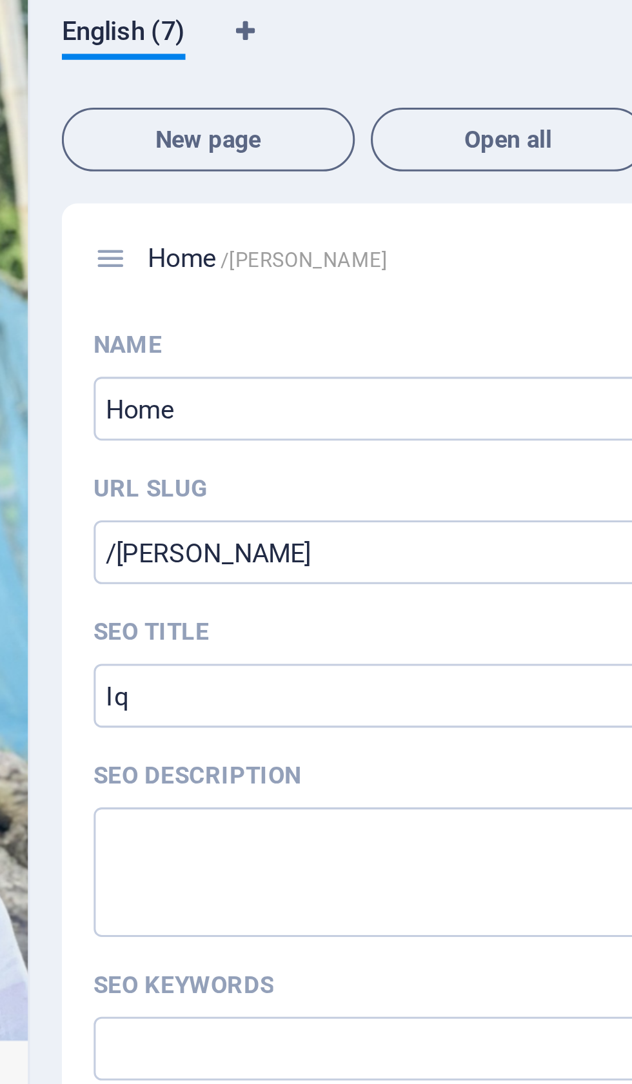
click at [337, 286] on input "Iq" at bounding box center [474, 296] width 274 height 21
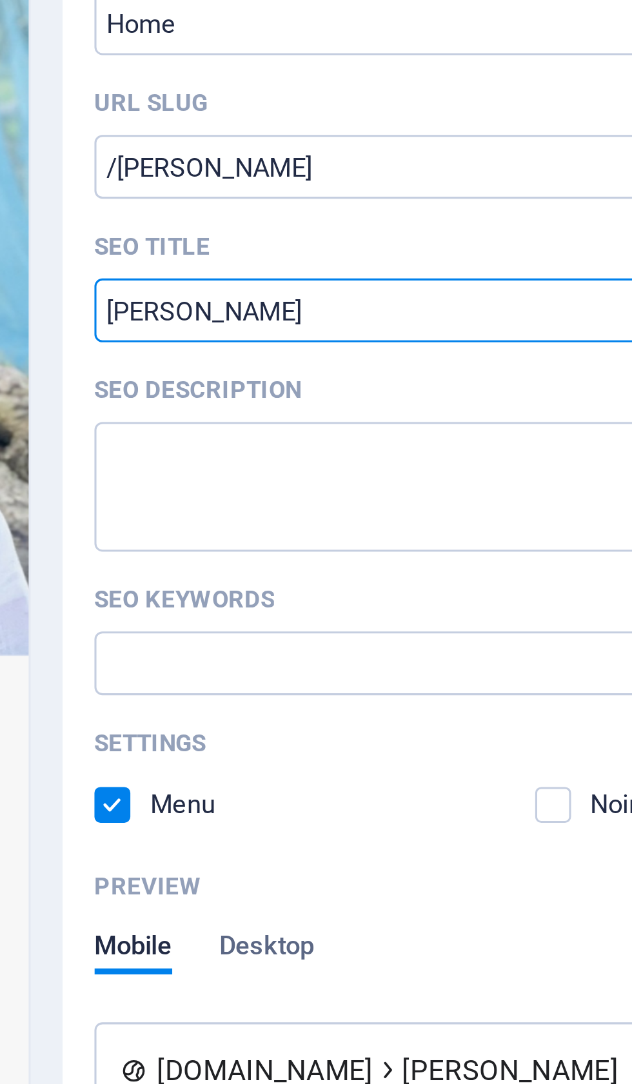
type input "[PERSON_NAME]"
click at [337, 332] on textarea "SEO Description" at bounding box center [474, 353] width 274 height 42
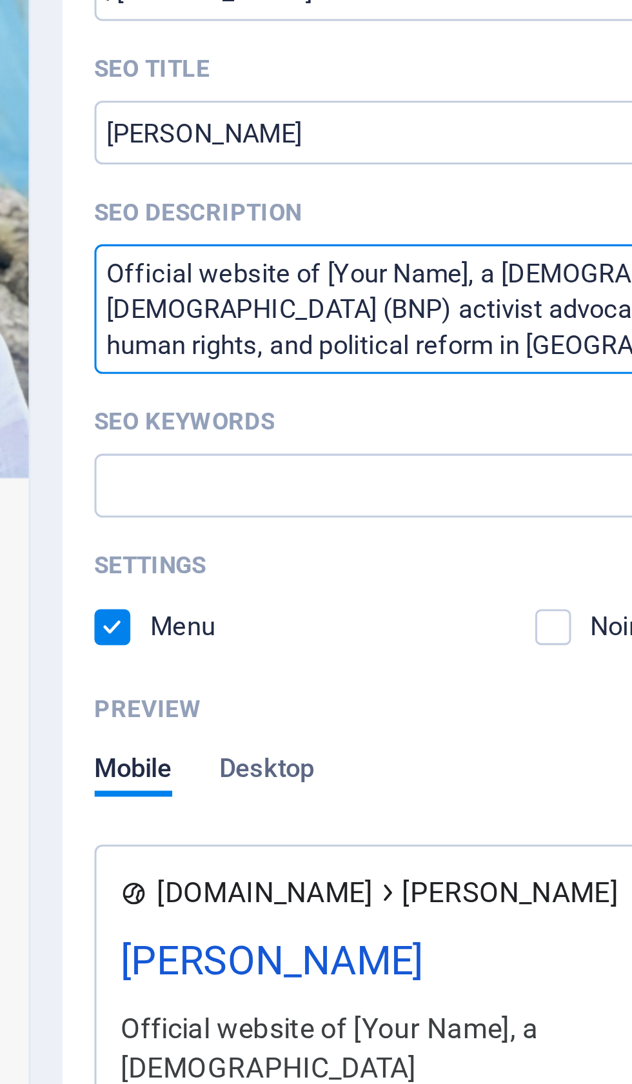
click at [337, 332] on textarea "Official website of [Your Name], a [DEMOGRAPHIC_DATA] [DEMOGRAPHIC_DATA] (BNP) …" at bounding box center [474, 353] width 274 height 42
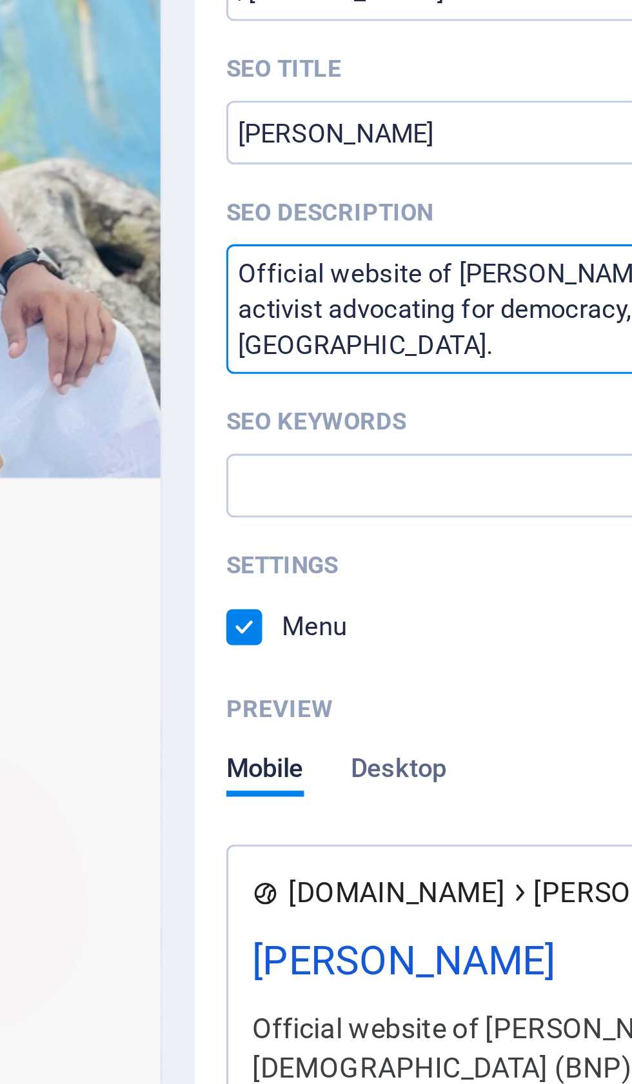
type textarea "Official website of [PERSON_NAME] a [DEMOGRAPHIC_DATA] (BNP) activist advocatin…"
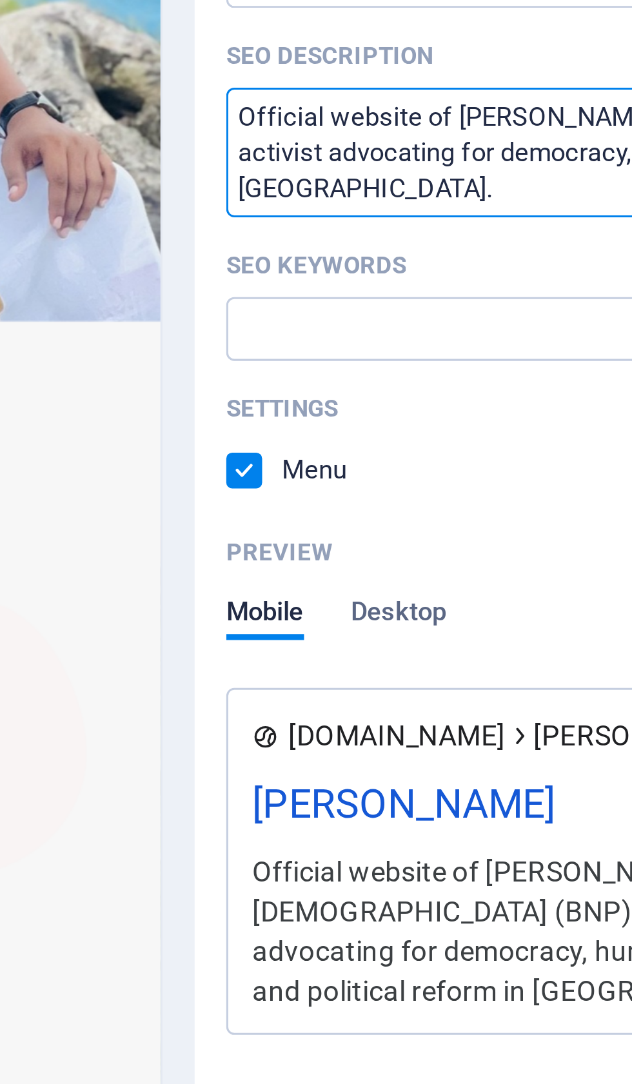
click at [337, 400] on input "SEO Keywords" at bounding box center [474, 410] width 274 height 21
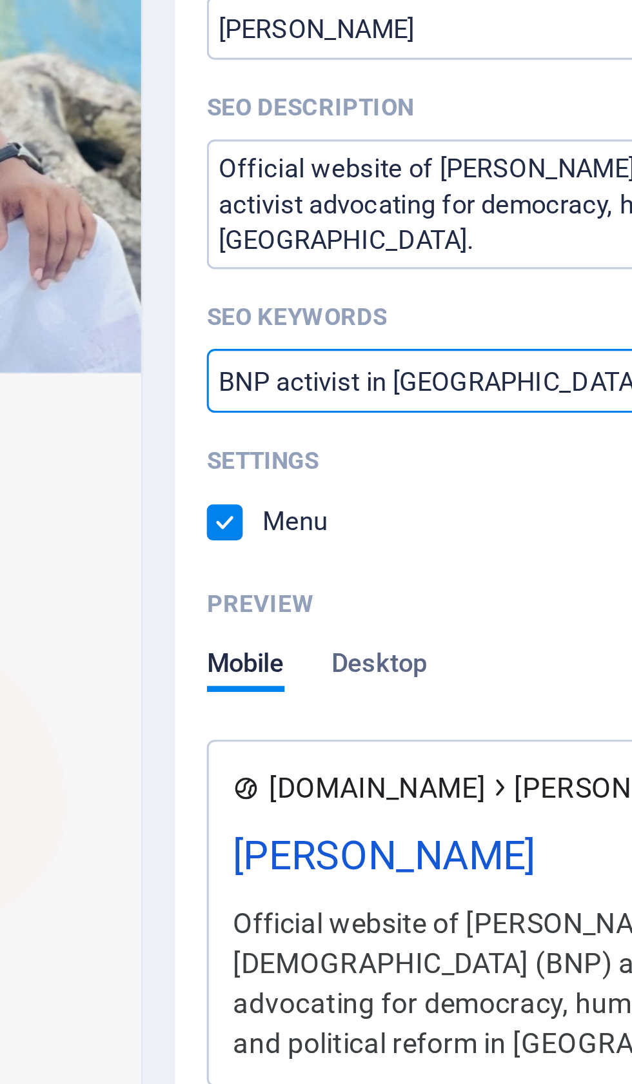
click at [337, 400] on input "BNP activist in [GEOGRAPHIC_DATA]" at bounding box center [474, 410] width 274 height 21
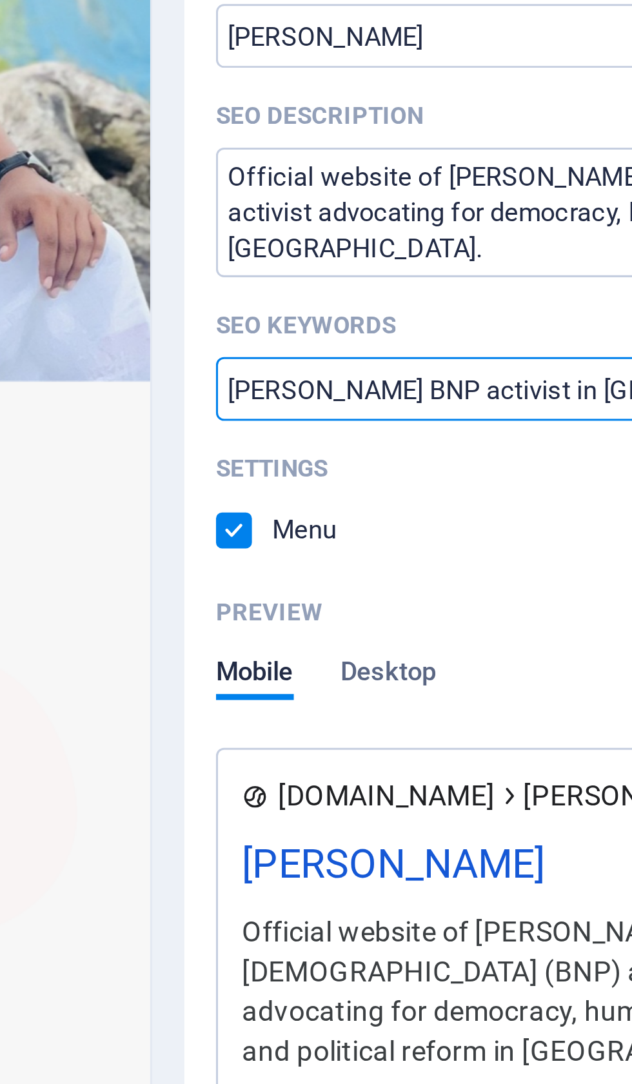
type input "[PERSON_NAME] BNP activist in [GEOGRAPHIC_DATA]"
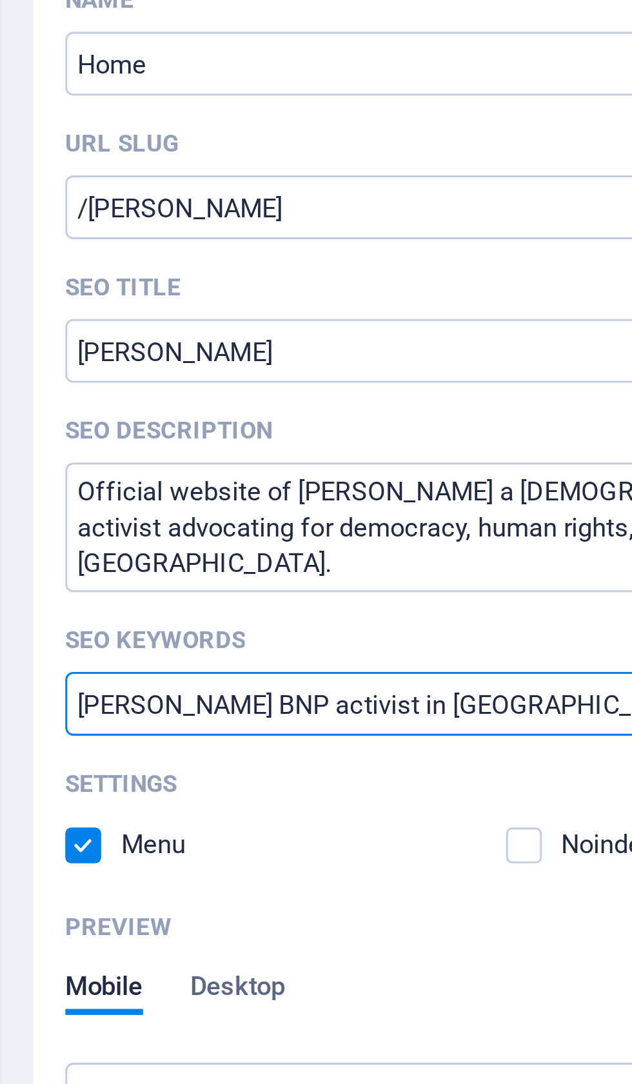
click at [337, 239] on input "/[PERSON_NAME]" at bounding box center [474, 249] width 274 height 21
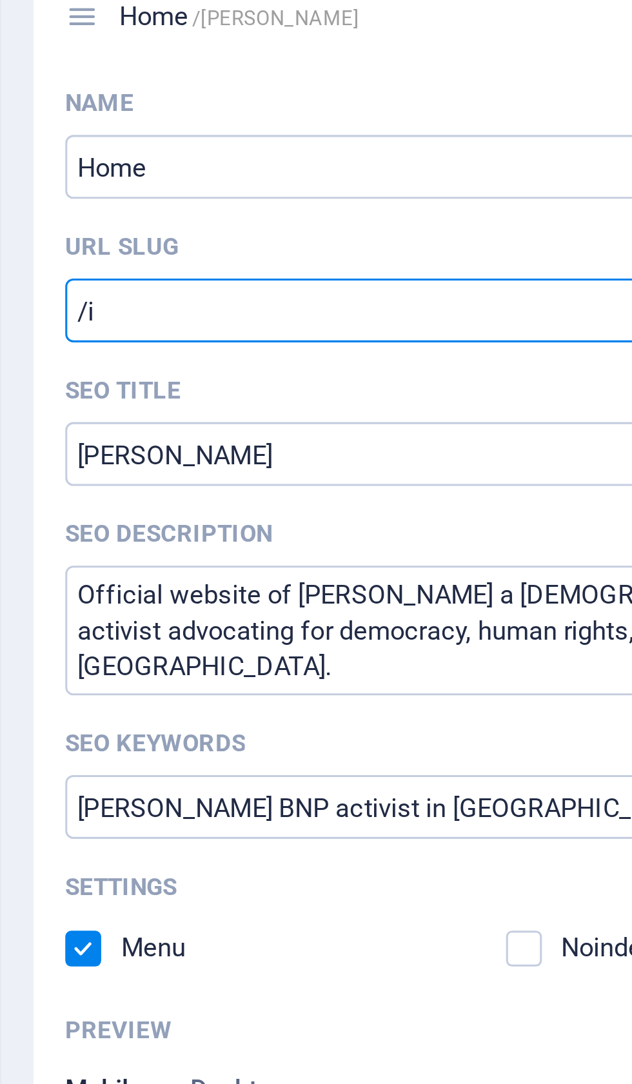
type input "/"
type input "www"
click at [337, 193] on input "Home" at bounding box center [474, 203] width 274 height 21
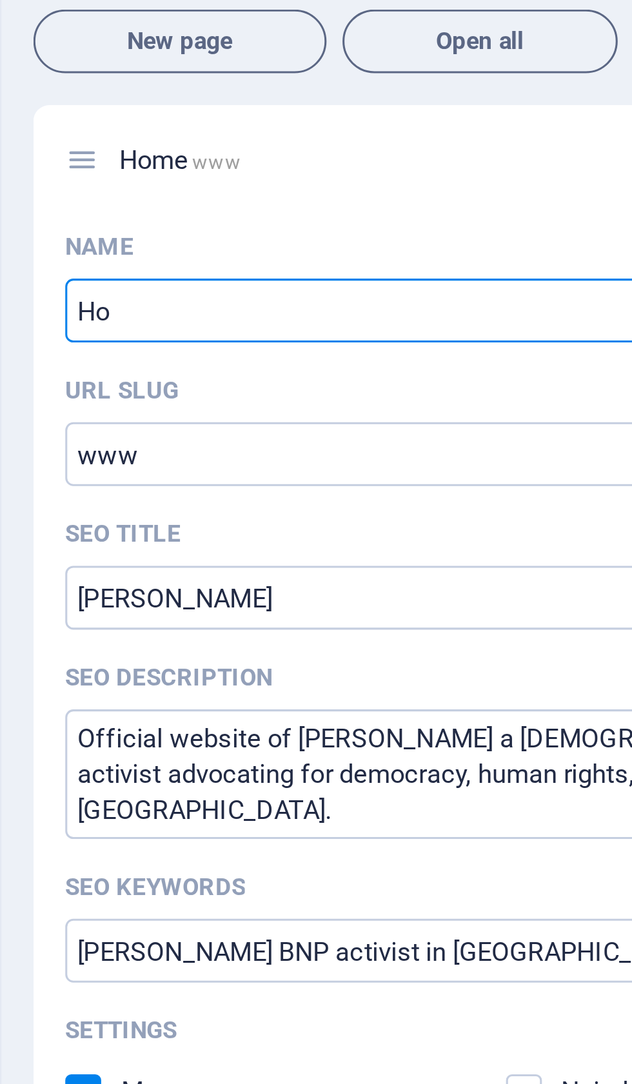
type input "H"
type input "[PERSON_NAME]"
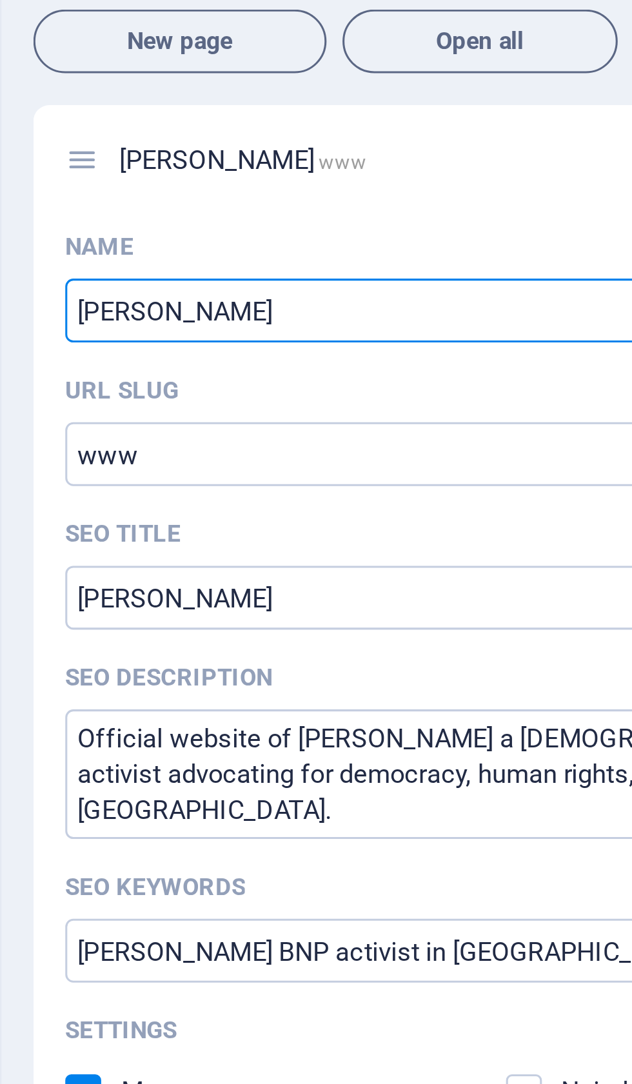
click at [337, 239] on input "www" at bounding box center [474, 249] width 274 height 21
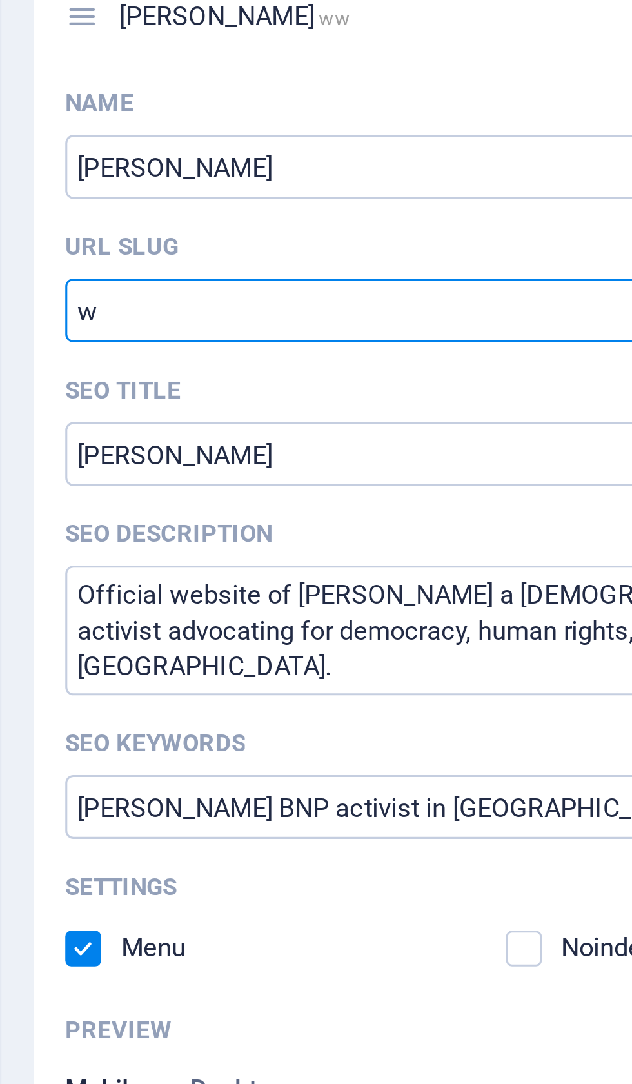
type input "w"
type input "H"
type input "h"
type input "w"
type input "I"
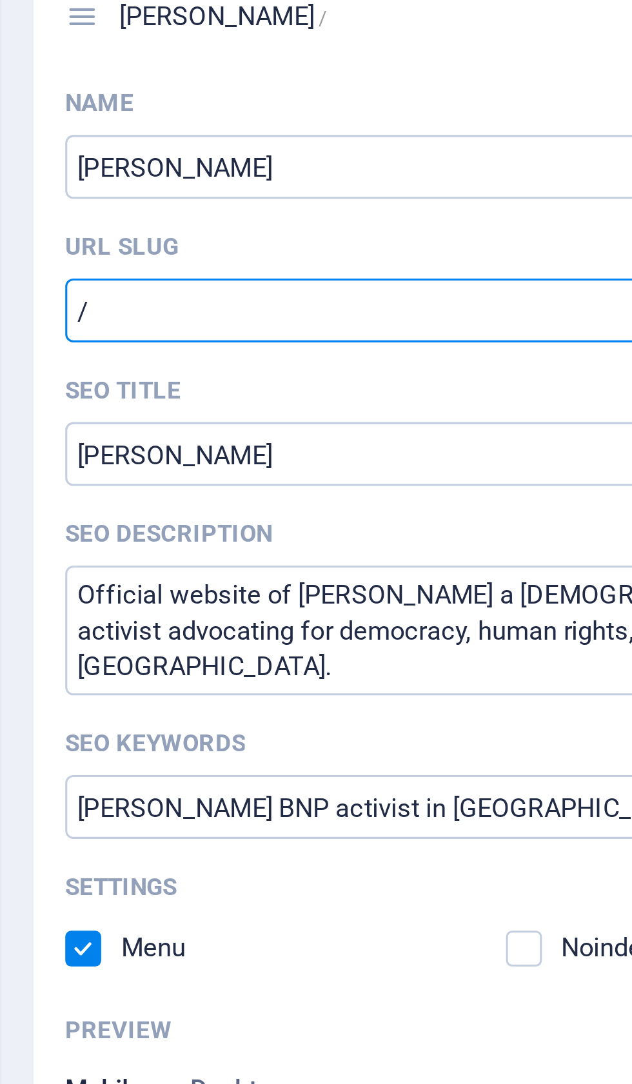
type input "/[PERSON_NAME]"
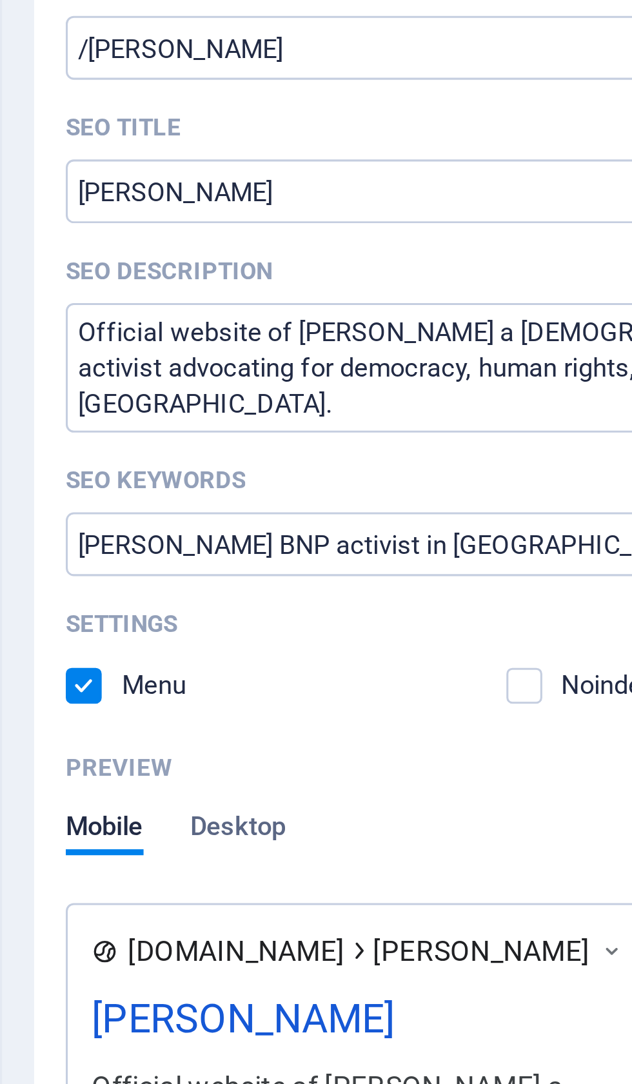
click at [337, 332] on textarea "Official website of [PERSON_NAME] a [DEMOGRAPHIC_DATA] (BNP) activist advocatin…" at bounding box center [474, 353] width 274 height 42
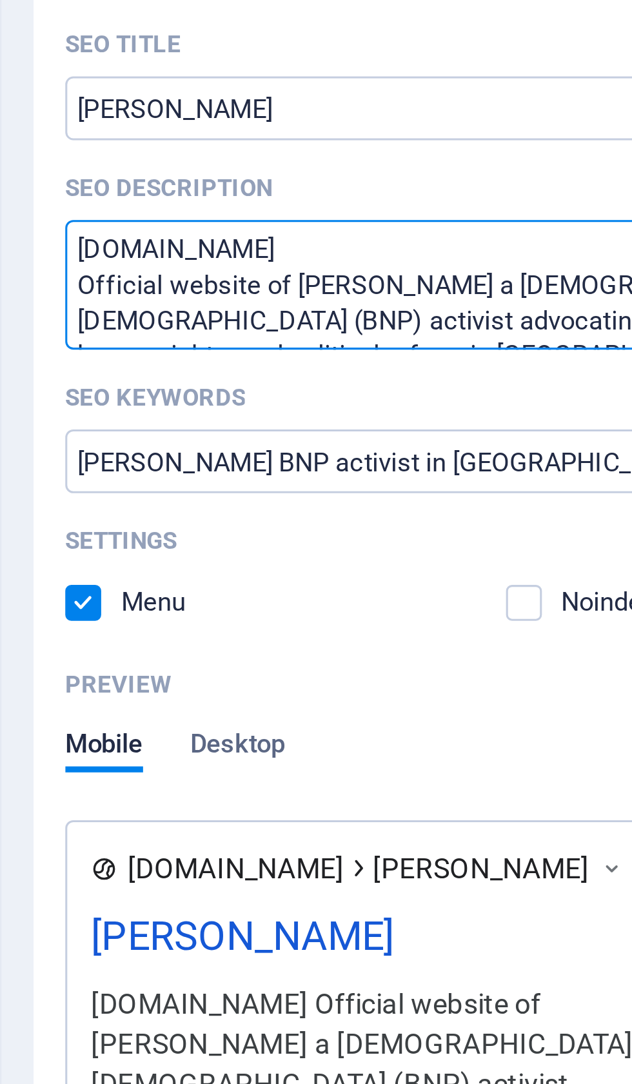
type textarea "[DOMAIN_NAME] Official website of [PERSON_NAME] a [DEMOGRAPHIC_DATA] [DEMOGRAPH…"
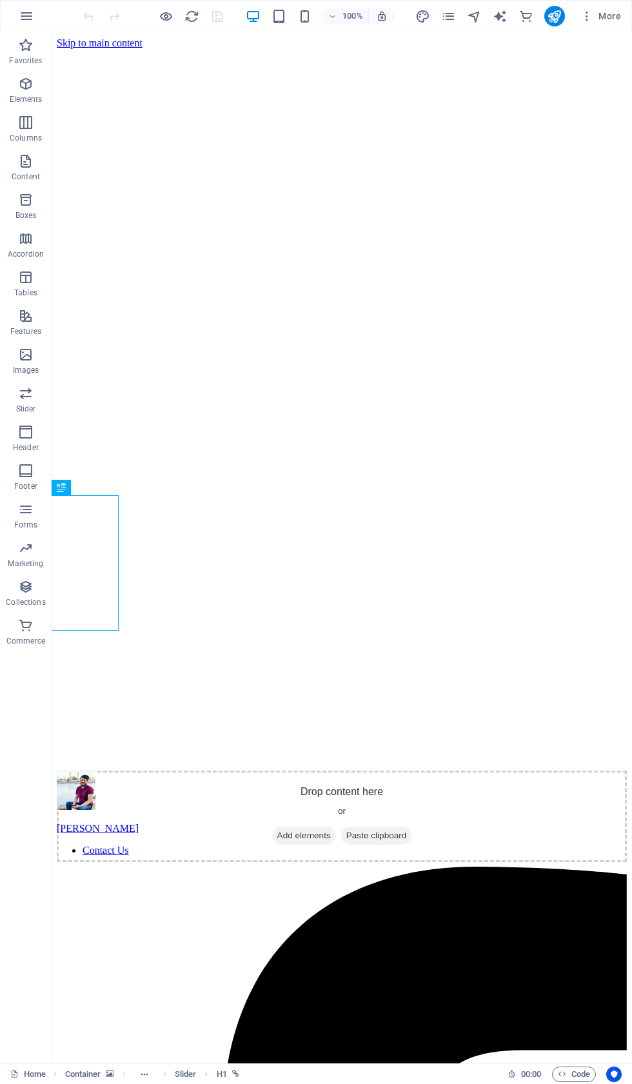
click at [34, 1068] on link "Home" at bounding box center [27, 1073] width 35 height 15
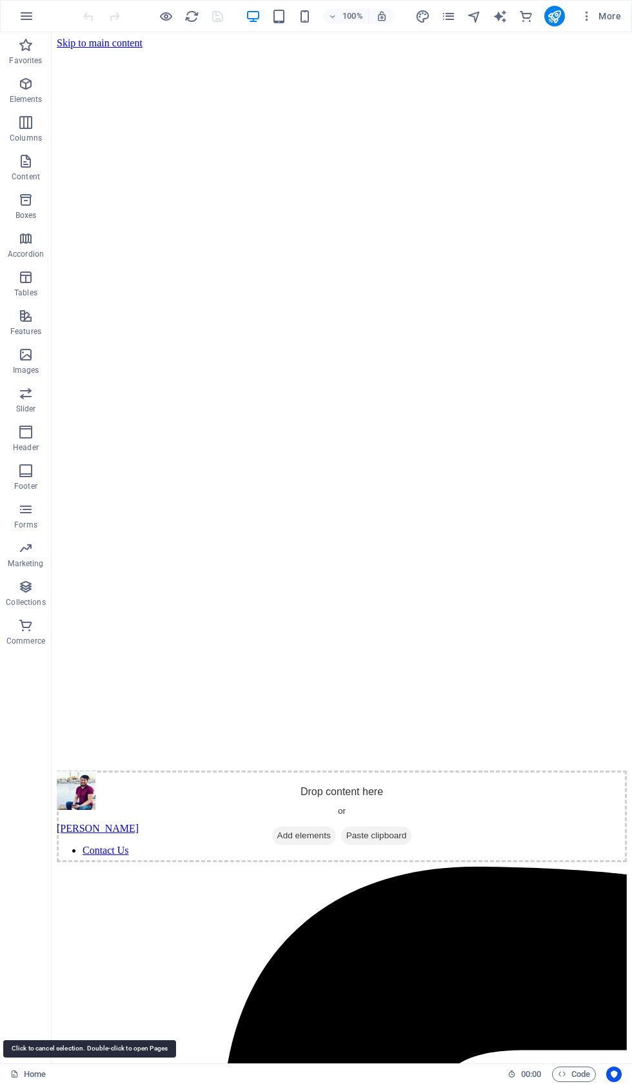
click at [41, 1057] on div "Favorites Elements Columns Content Boxes Accordion Tables Features Images Slide…" at bounding box center [26, 547] width 52 height 1031
click at [39, 1070] on link "Home" at bounding box center [27, 1073] width 35 height 15
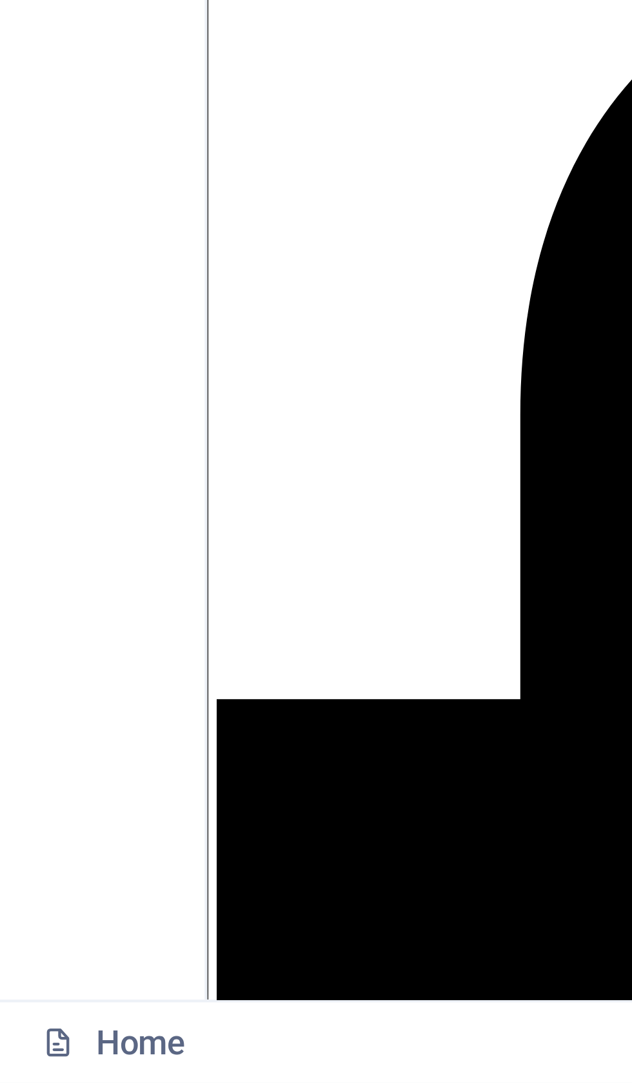
click at [28, 1066] on link "Home" at bounding box center [27, 1073] width 35 height 15
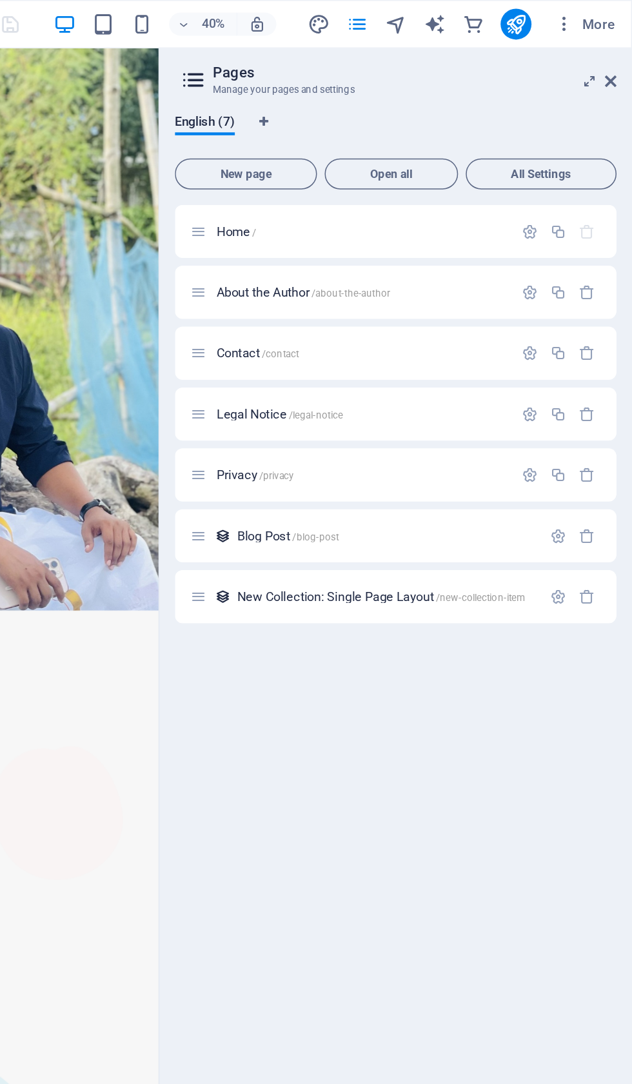
click at [558, 157] on icon "button" at bounding box center [563, 154] width 11 height 11
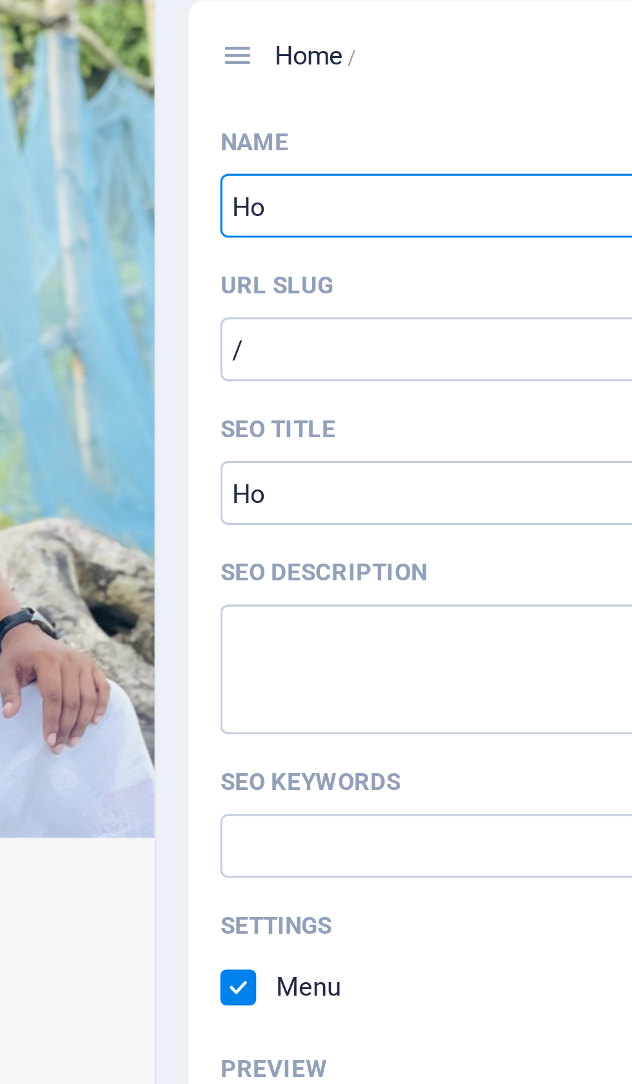
type input "H"
type input "Iq"
type input "/iq"
type input "[PERSON_NAME]"
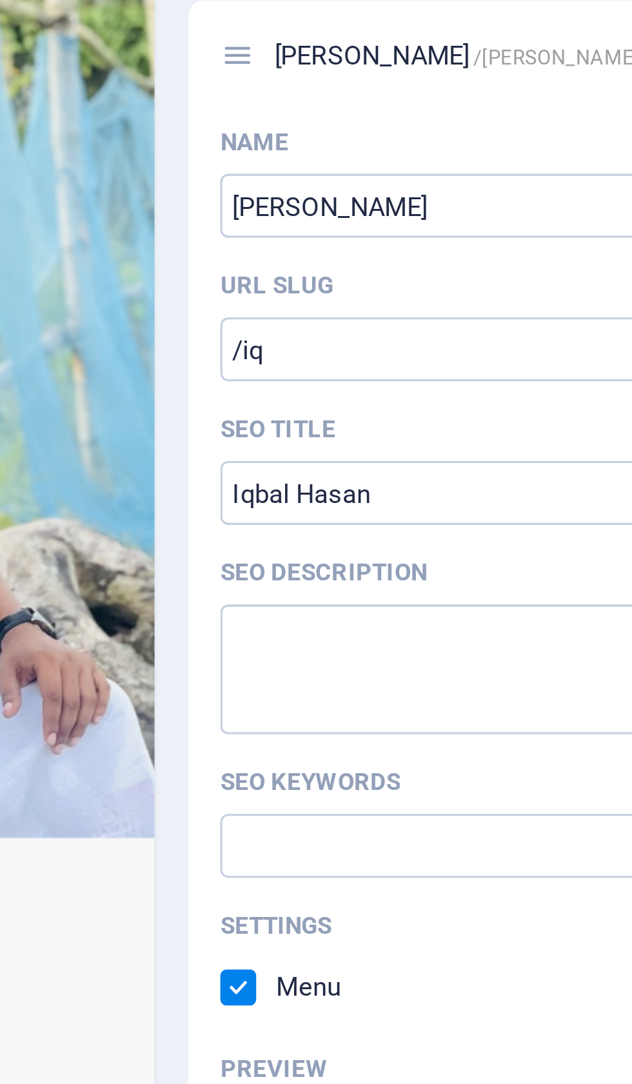
type input "/[PERSON_NAME]"
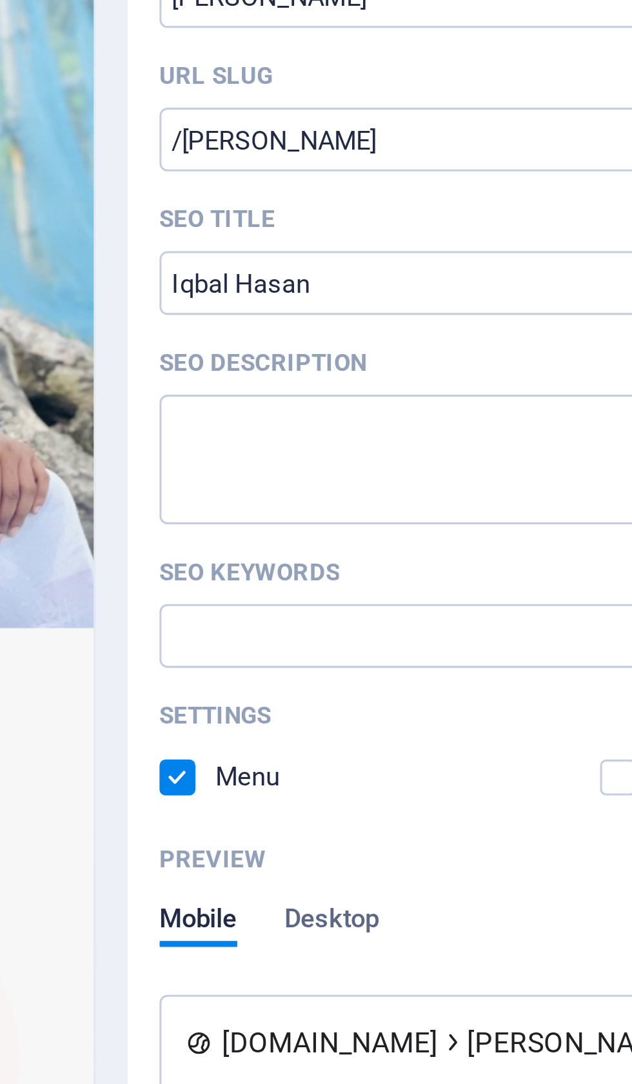
click at [337, 286] on input "SEO Title" at bounding box center [474, 296] width 274 height 21
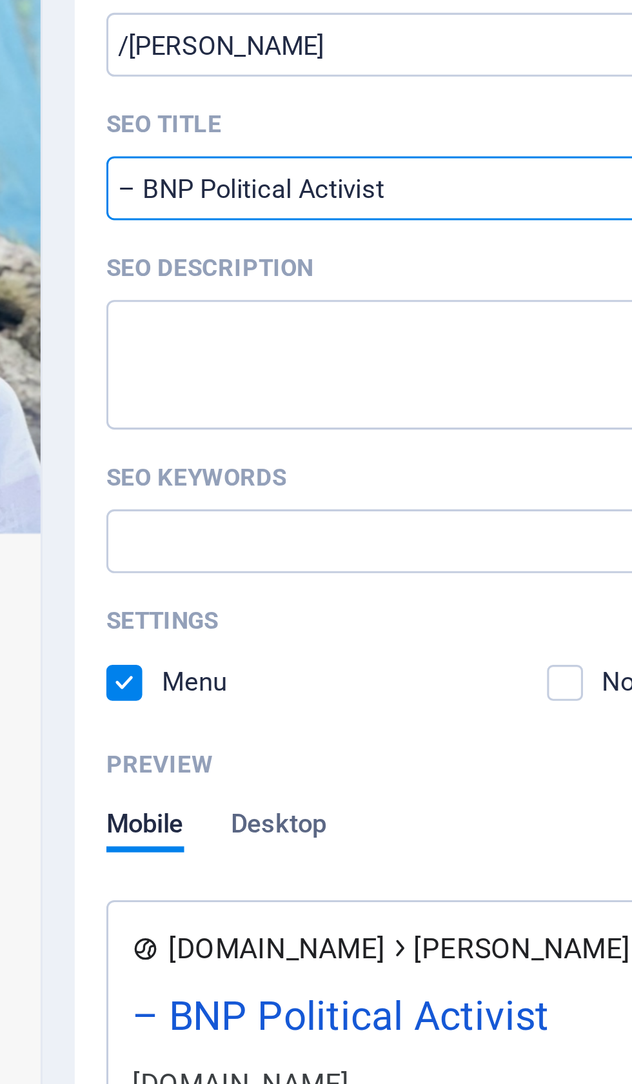
click at [337, 286] on input "– BNP Political Activist" at bounding box center [474, 296] width 274 height 21
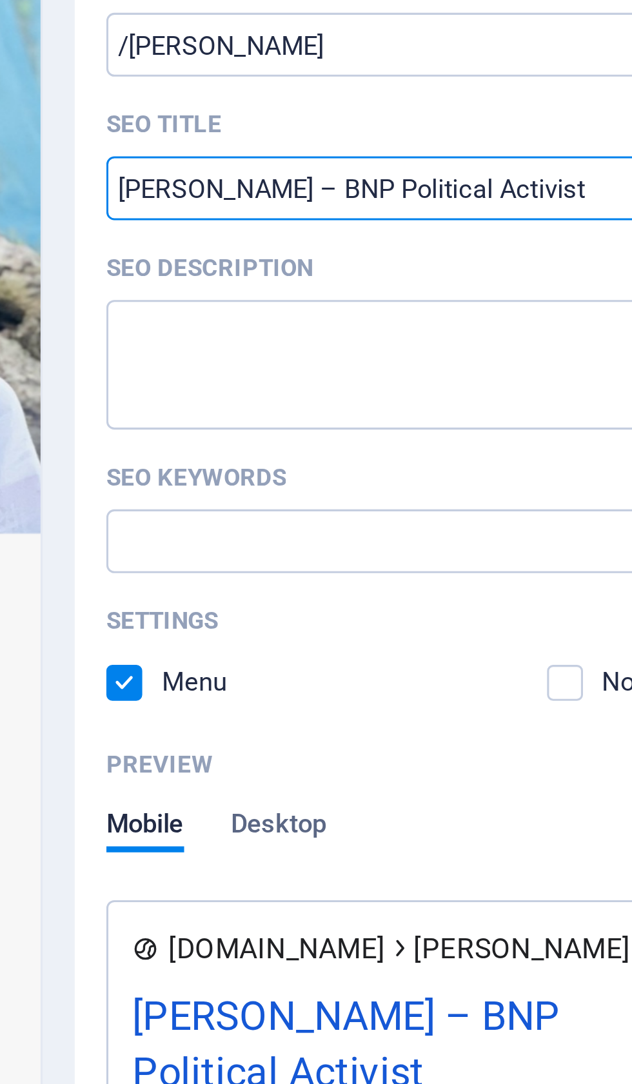
type input "[PERSON_NAME] – BNP Political Activist"
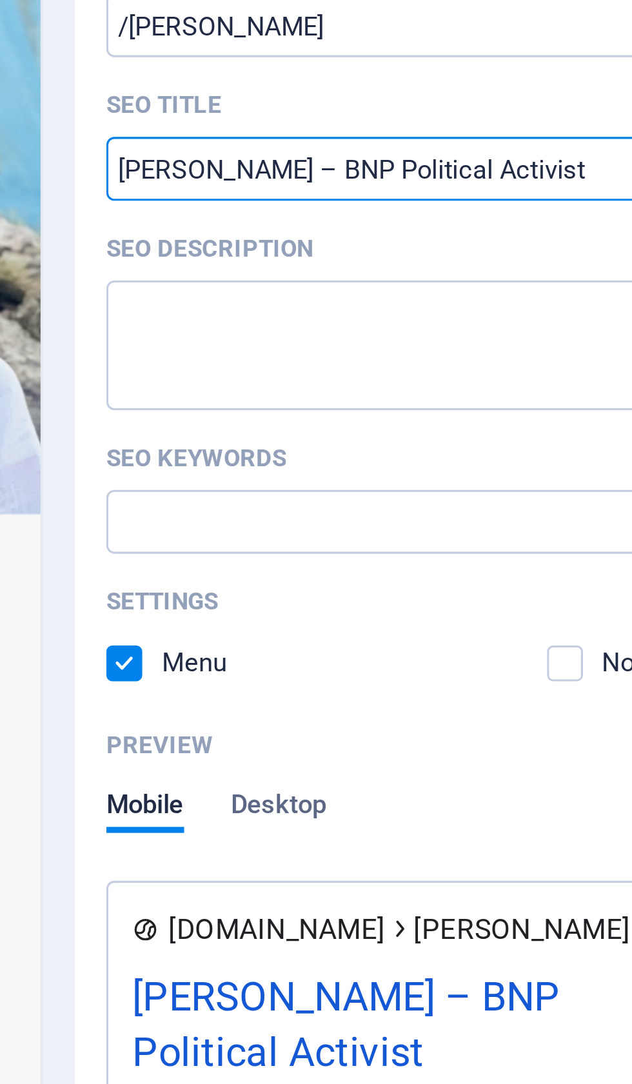
click at [337, 332] on textarea "SEO Description" at bounding box center [474, 353] width 274 height 42
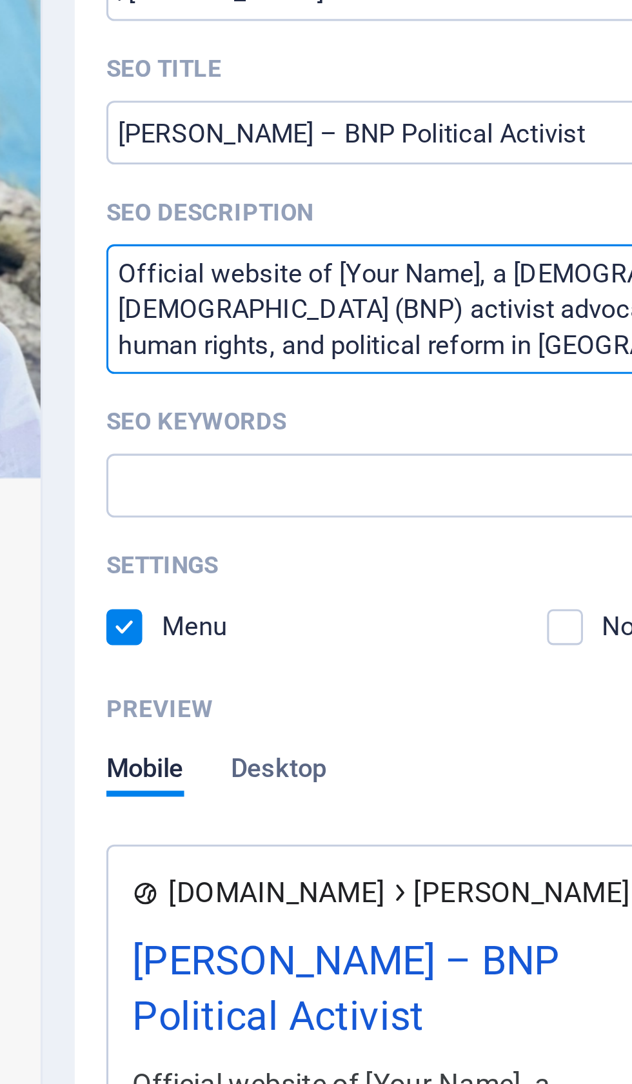
click at [337, 332] on textarea "Official website of [Your Name], a [DEMOGRAPHIC_DATA] [DEMOGRAPHIC_DATA] (BNP) …" at bounding box center [474, 353] width 274 height 42
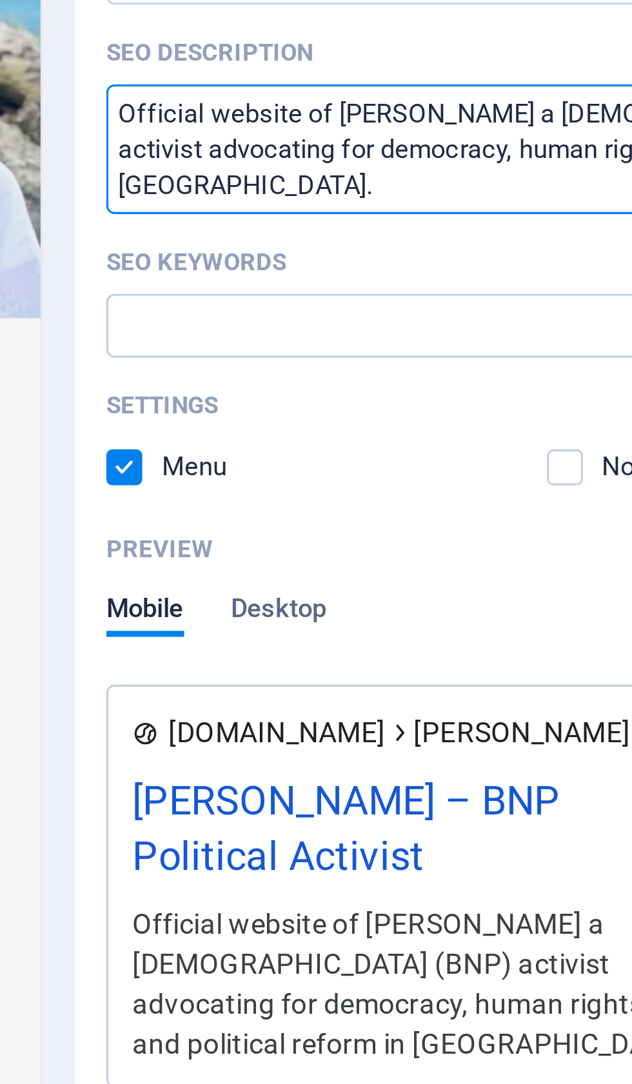
type textarea "Official website of [PERSON_NAME] a [DEMOGRAPHIC_DATA] (BNP) activist advocatin…"
click at [337, 400] on input "SEO Keywords" at bounding box center [474, 410] width 274 height 21
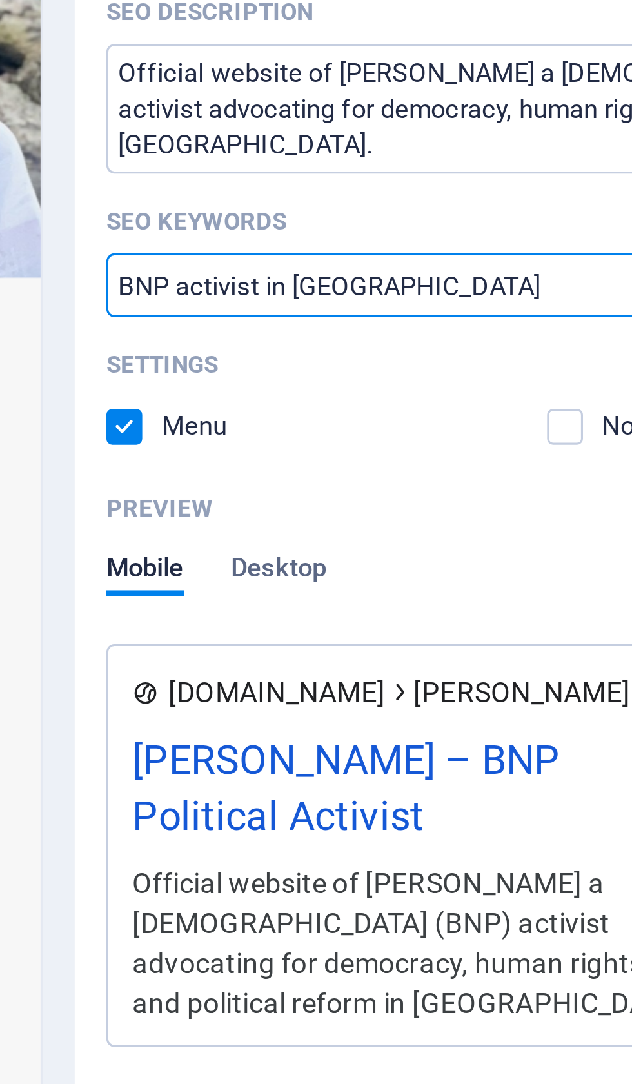
click at [337, 400] on input "BNP activist in [GEOGRAPHIC_DATA]" at bounding box center [474, 410] width 274 height 21
type input "[PERSON_NAME] a BNP activist in [GEOGRAPHIC_DATA]"
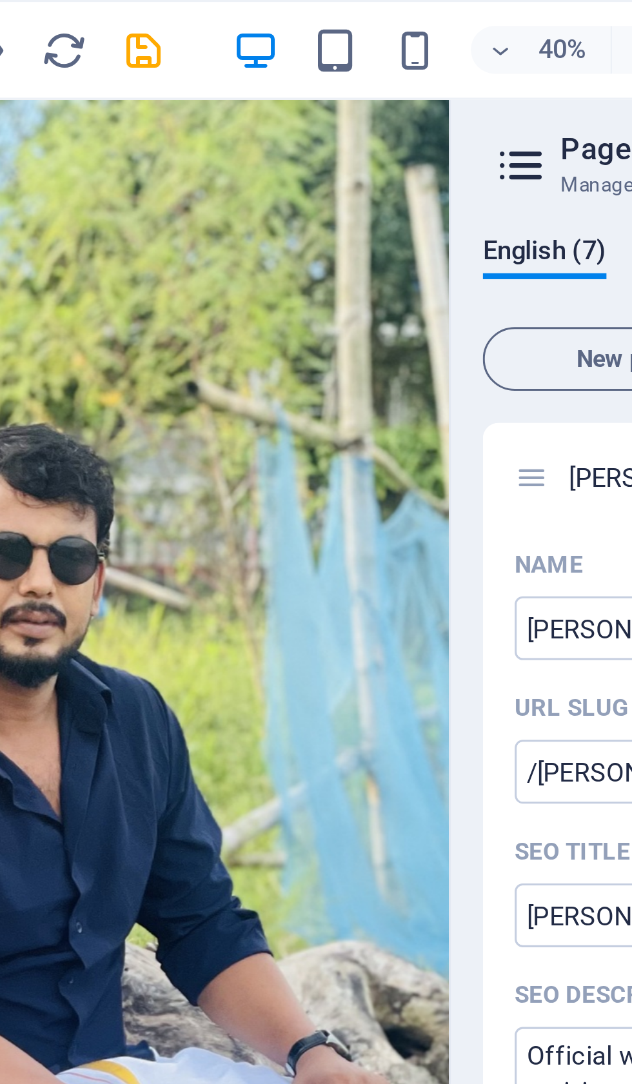
click at [210, 18] on icon "save" at bounding box center [217, 16] width 15 height 15
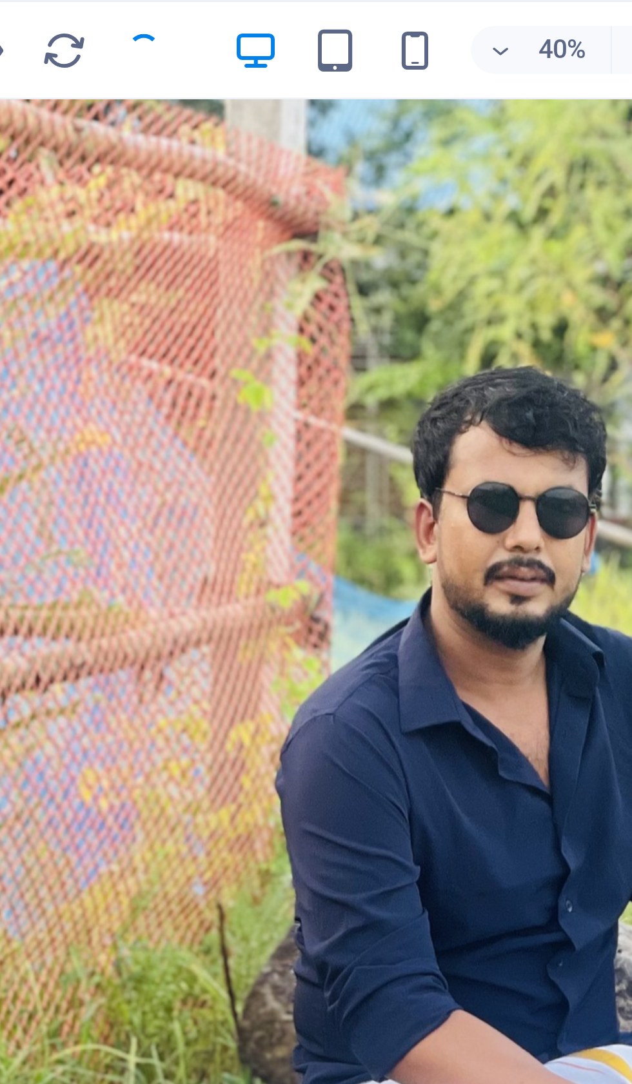
checkbox input "false"
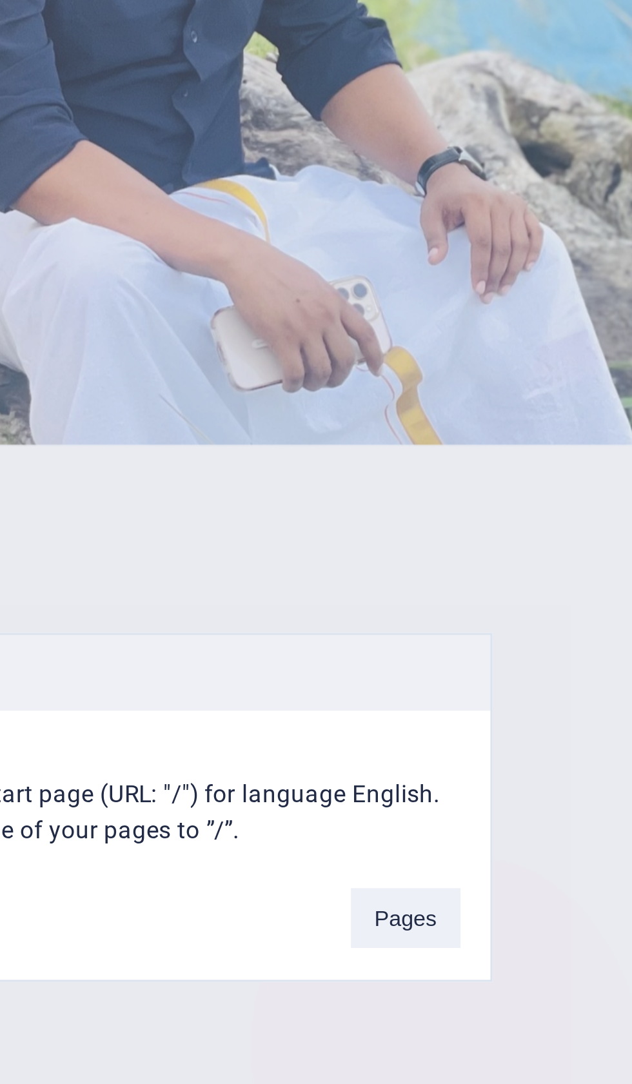
click at [406, 568] on button "Pages" at bounding box center [423, 577] width 35 height 19
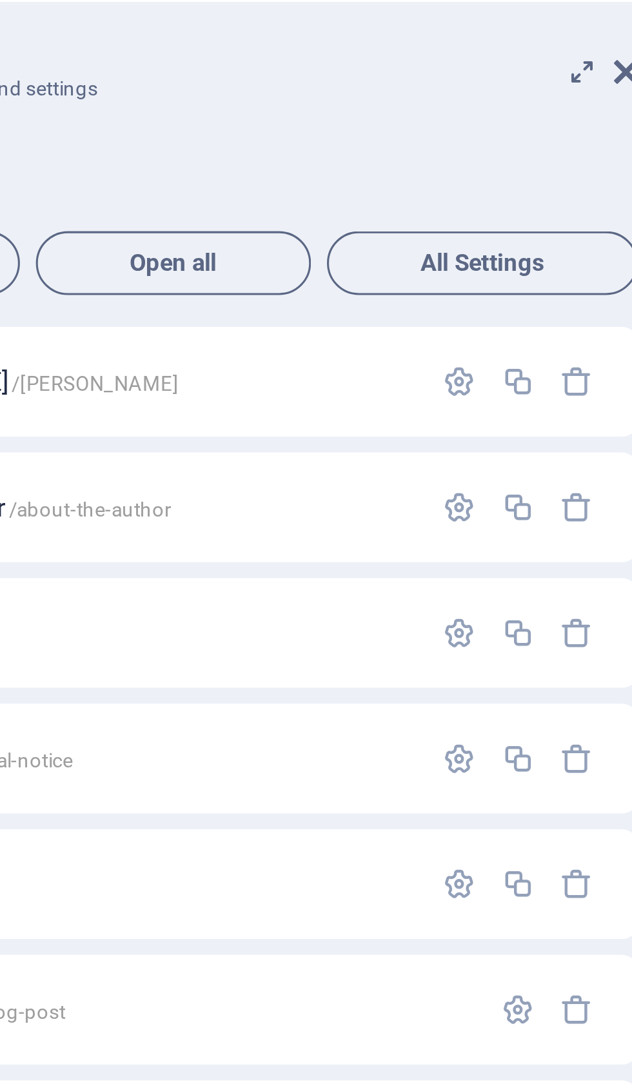
click at [527, 112] on span "All Settings" at bounding box center [571, 116] width 89 height 8
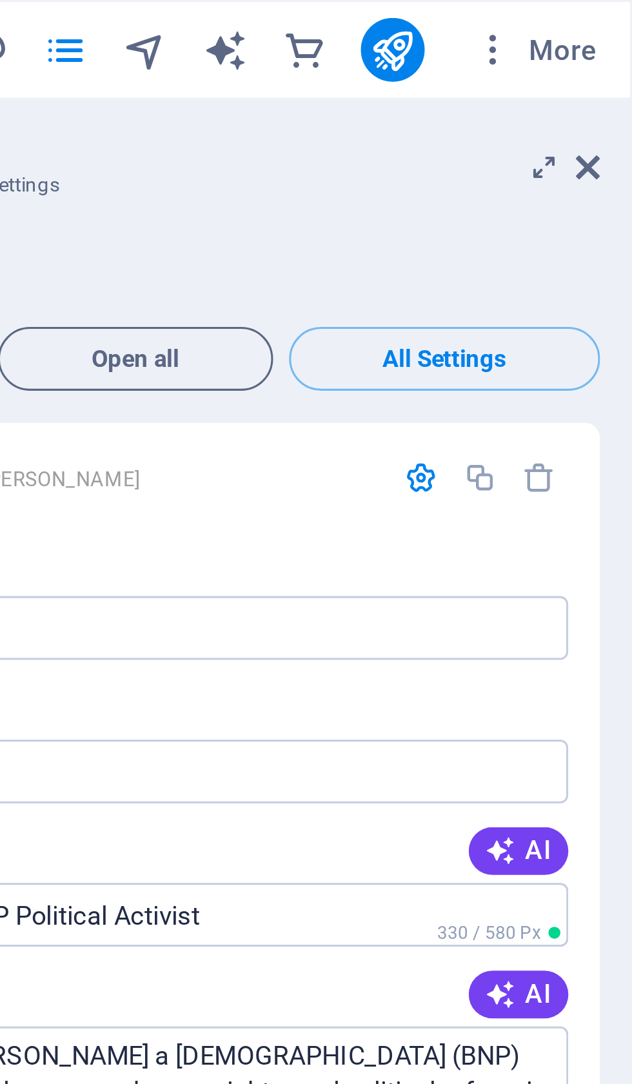
click at [580, 17] on span "More" at bounding box center [600, 16] width 41 height 13
click at [186, 15] on div at bounding box center [316, 542] width 632 height 1084
click at [580, 17] on span "More" at bounding box center [600, 16] width 41 height 13
click at [184, 11] on div at bounding box center [316, 542] width 632 height 1084
click at [580, 12] on span "More" at bounding box center [600, 16] width 41 height 13
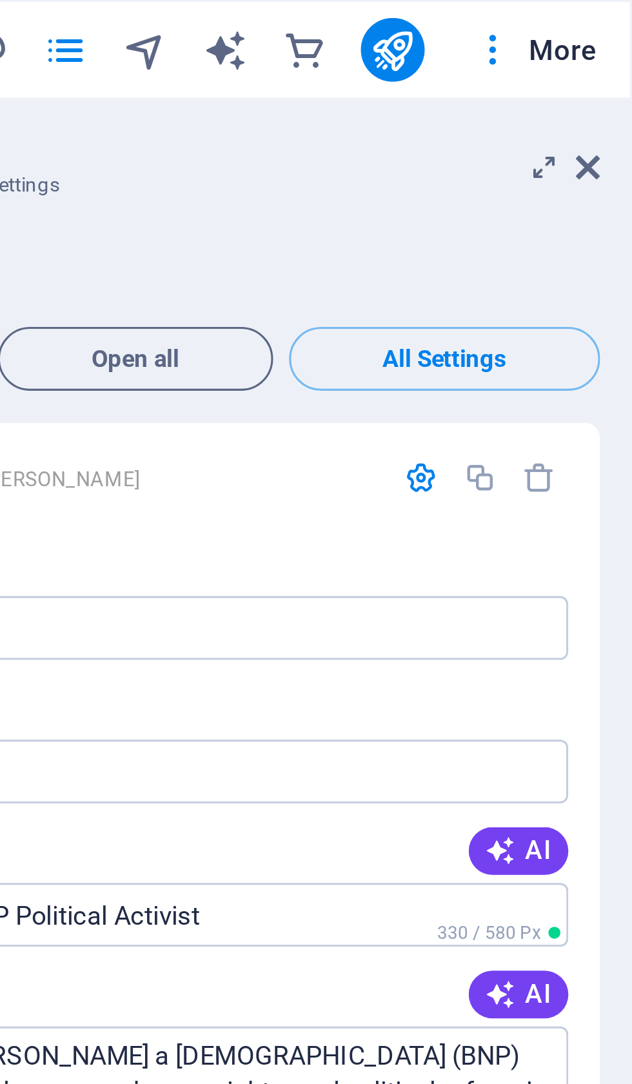
click at [181, 19] on div at bounding box center [316, 542] width 632 height 1084
click at [614, 52] on icon at bounding box center [618, 54] width 8 height 10
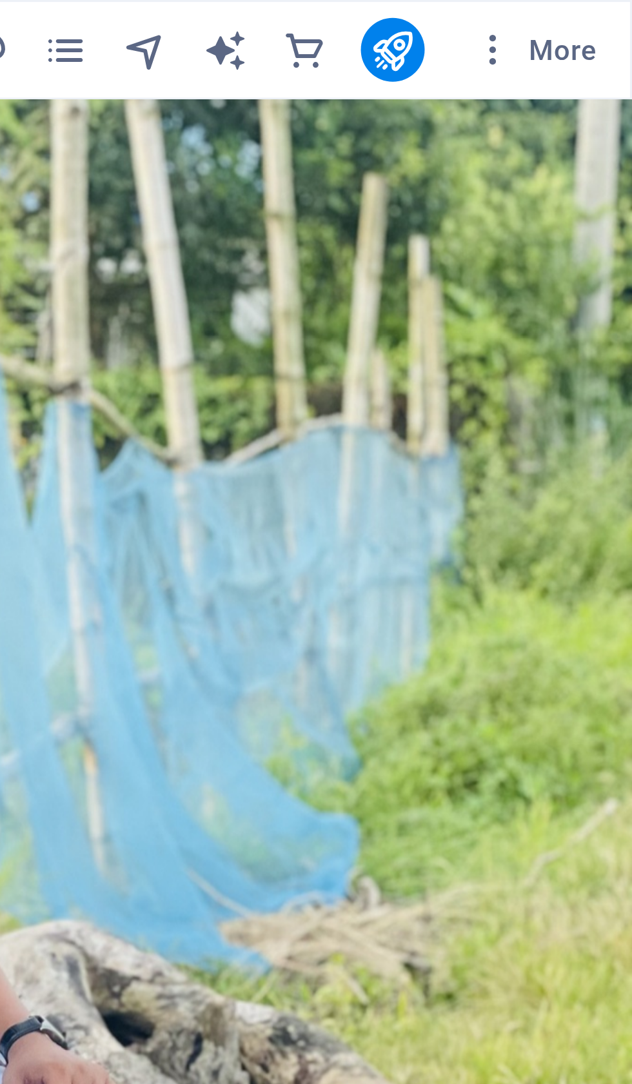
click at [580, 15] on span "More" at bounding box center [600, 16] width 41 height 13
click at [182, 15] on div at bounding box center [316, 542] width 632 height 1084
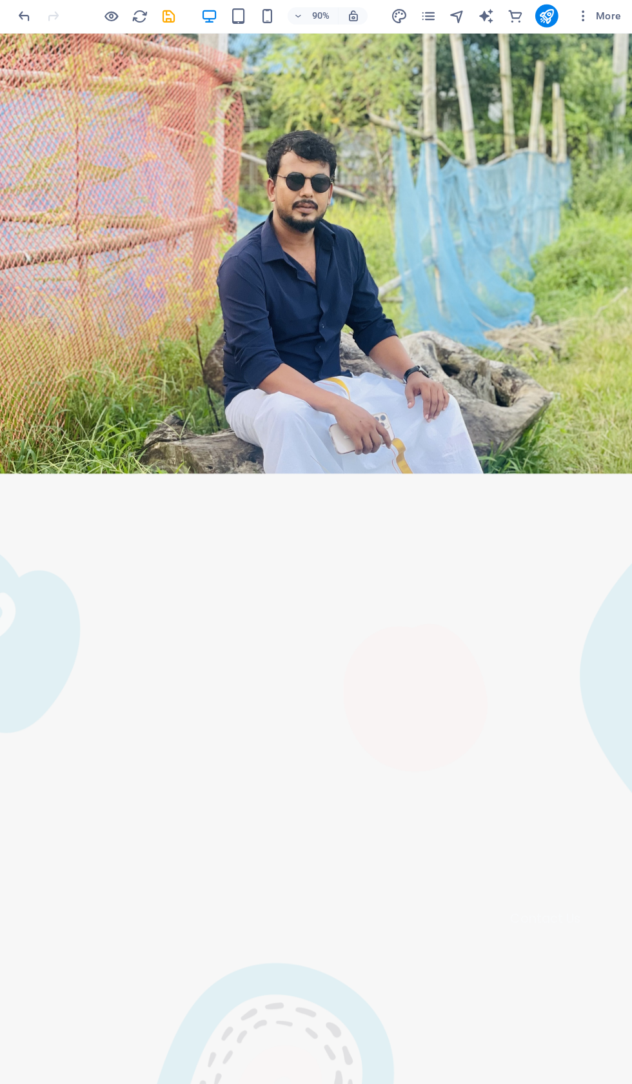
click at [580, 19] on span "More" at bounding box center [600, 16] width 41 height 13
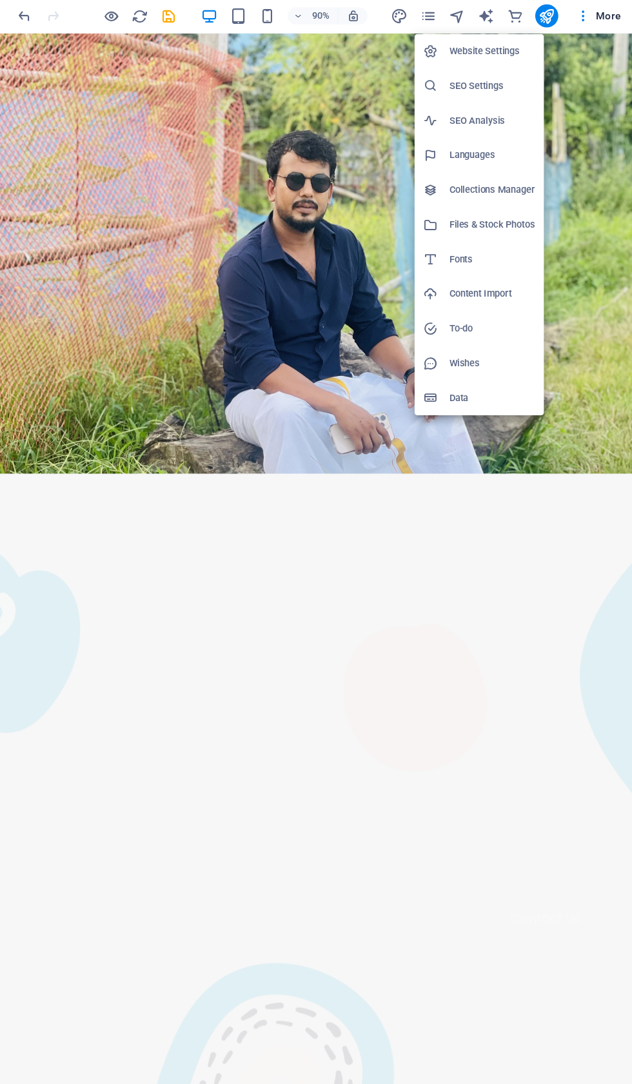
click at [467, 48] on h6 "Website Settings" at bounding box center [505, 47] width 77 height 15
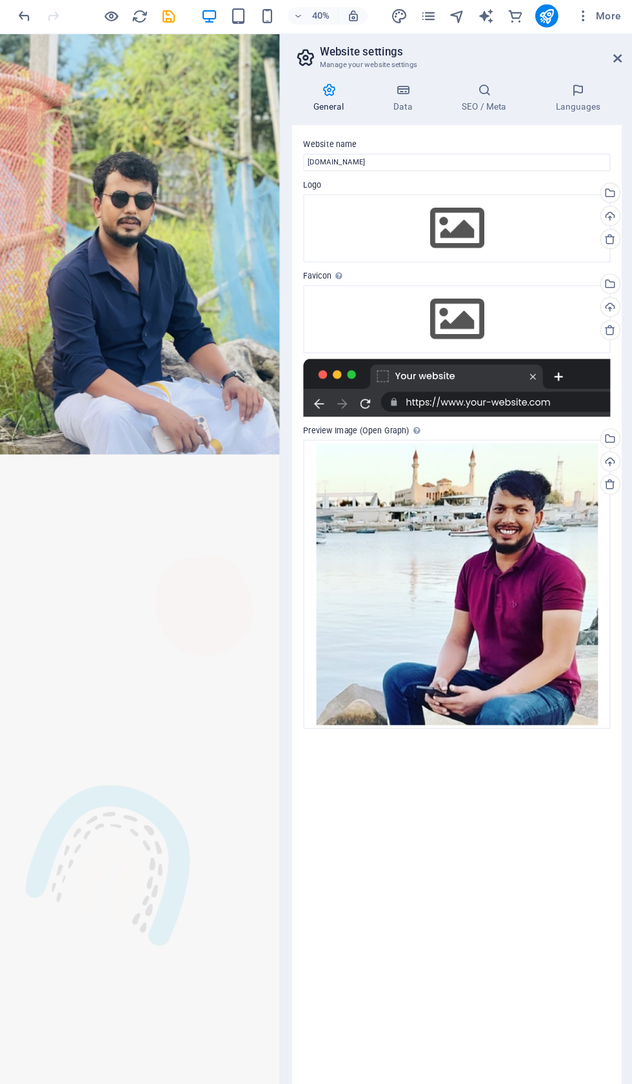
click at [459, 82] on icon at bounding box center [498, 82] width 79 height 13
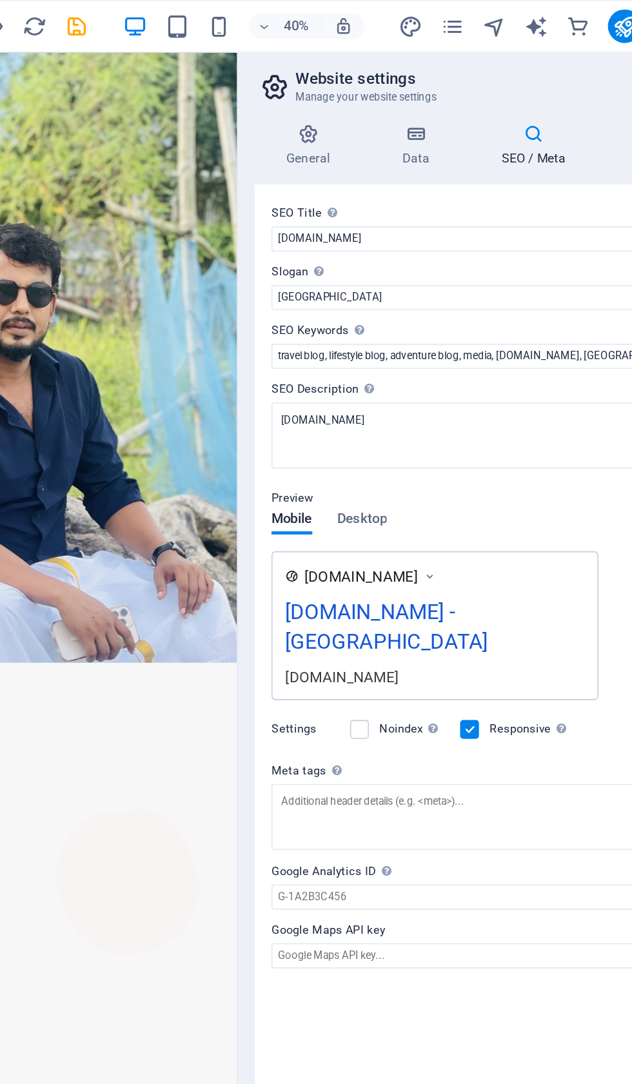
click at [337, 455] on label "Settings" at bounding box center [358, 448] width 42 height 15
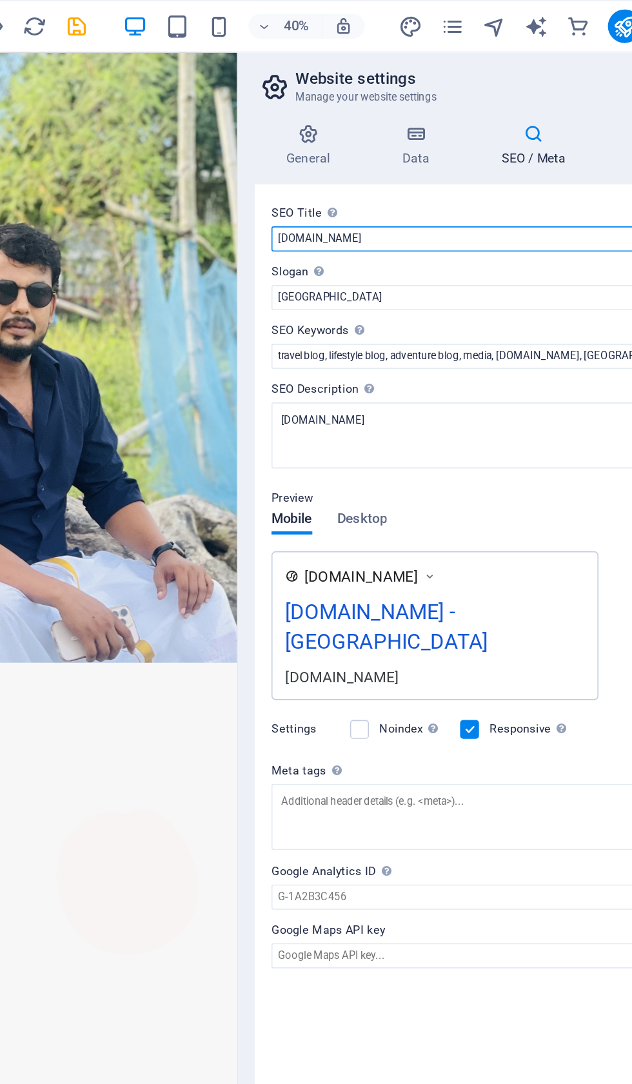
click at [337, 155] on input "iqbalhossain.net" at bounding box center [474, 146] width 274 height 15
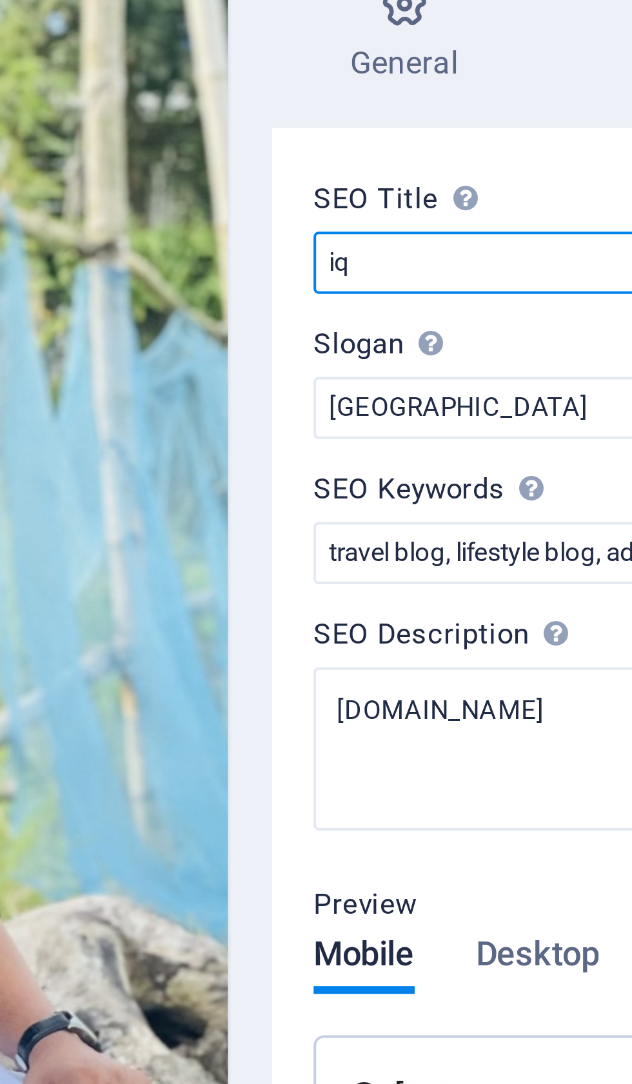
type input "i"
type input "Iqbal"
